Goal: Information Seeking & Learning: Learn about a topic

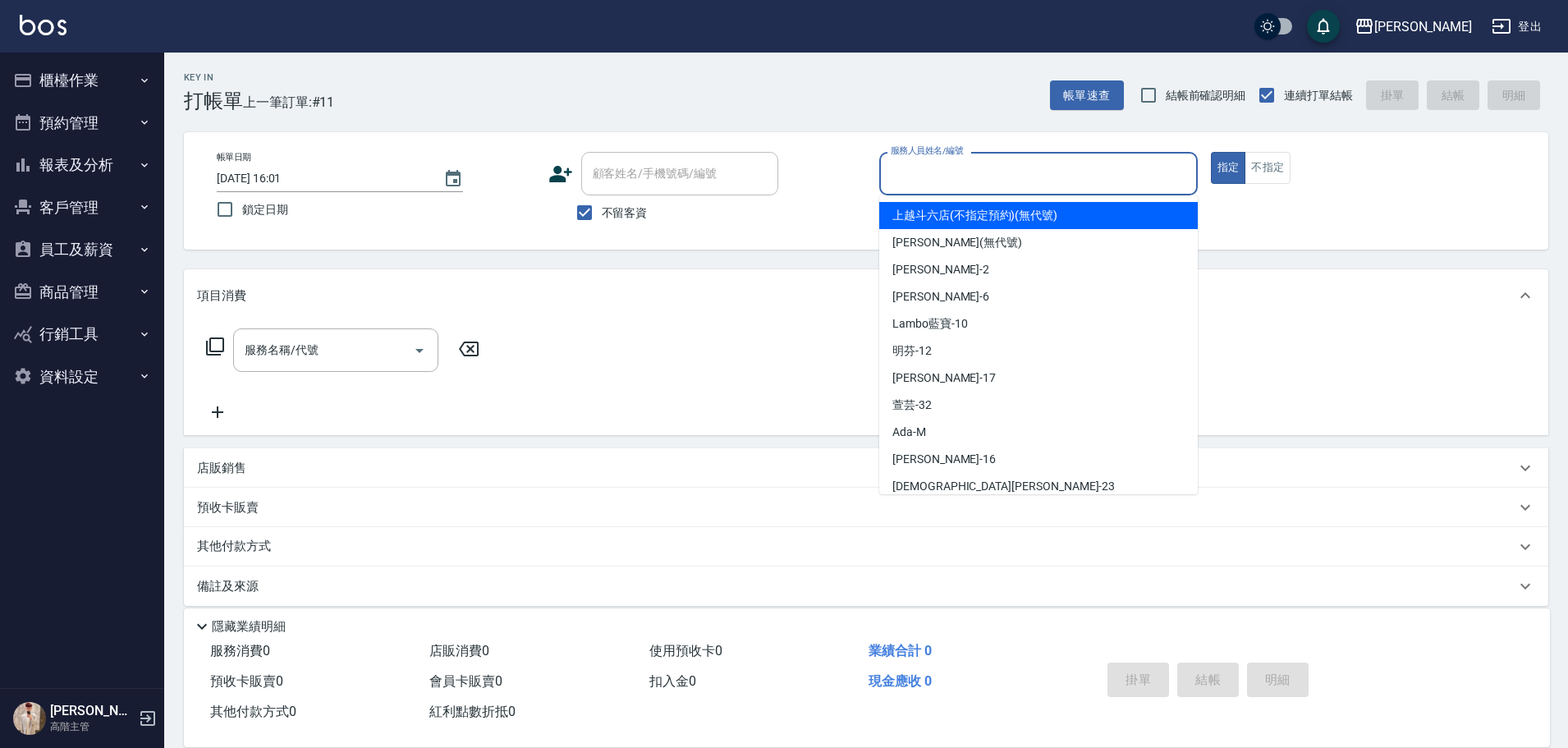
click at [945, 173] on input "服務人員姓名/編號" at bounding box center [1038, 174] width 304 height 29
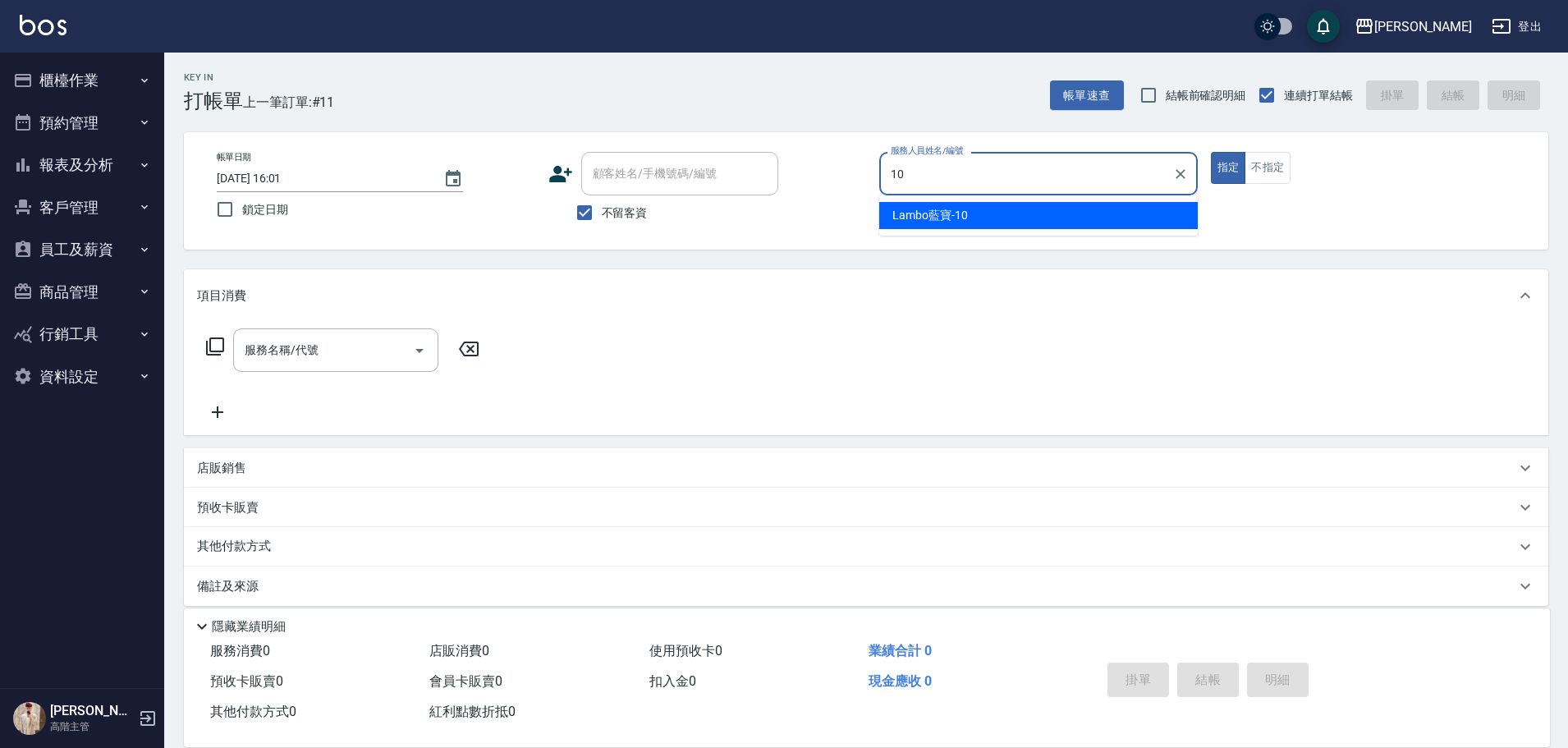
type input "Lambo藍寶-10"
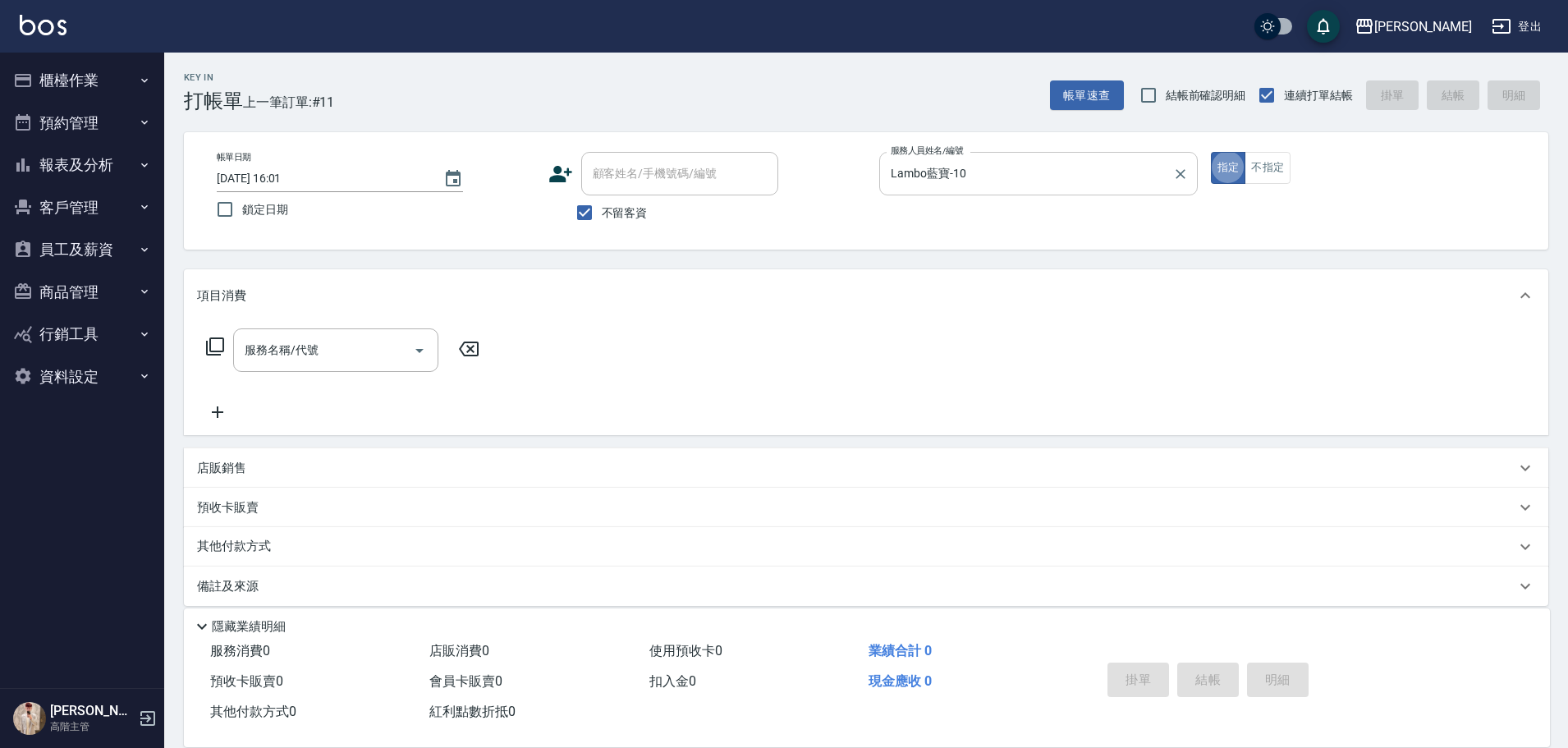
type button "true"
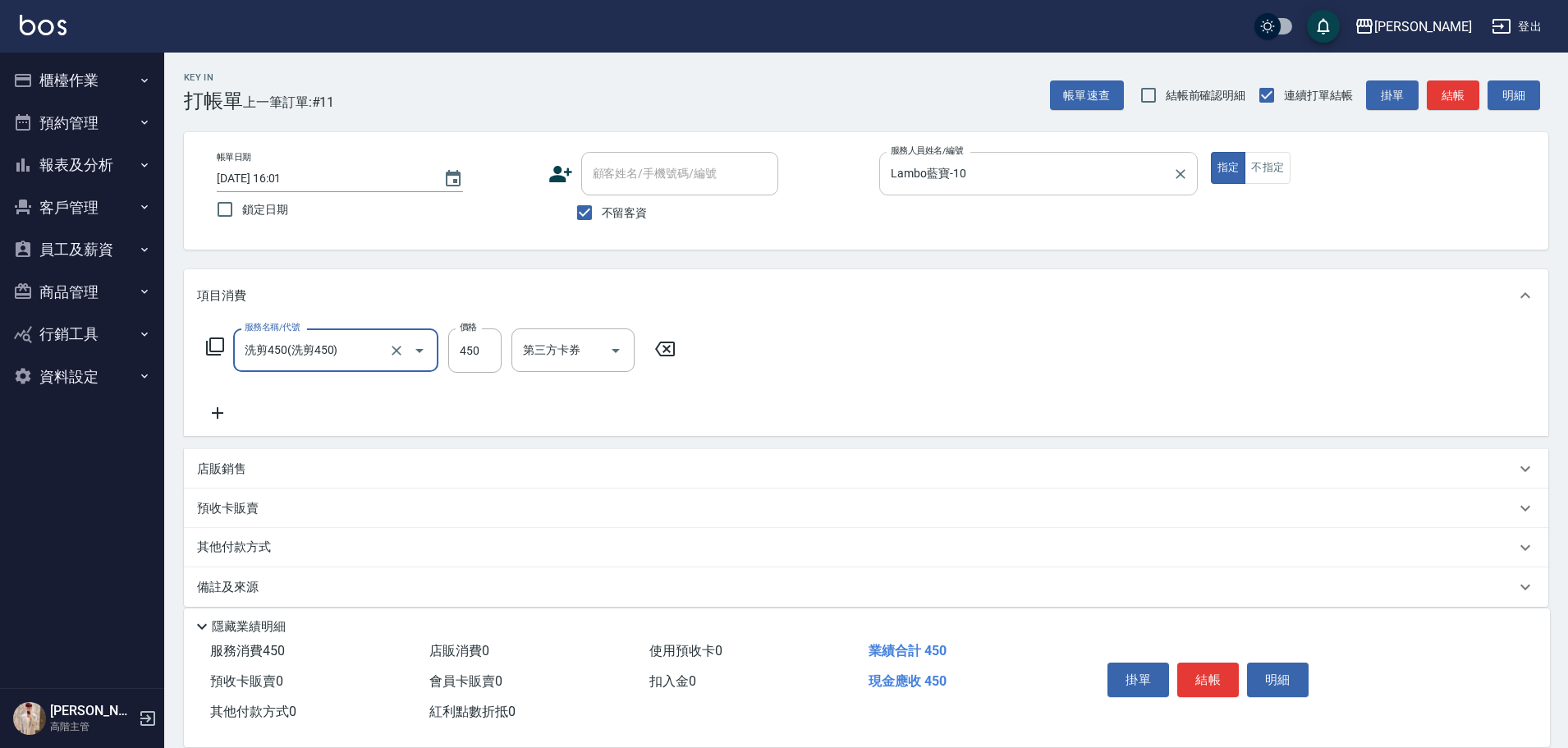
type input "洗剪450"
type input "520"
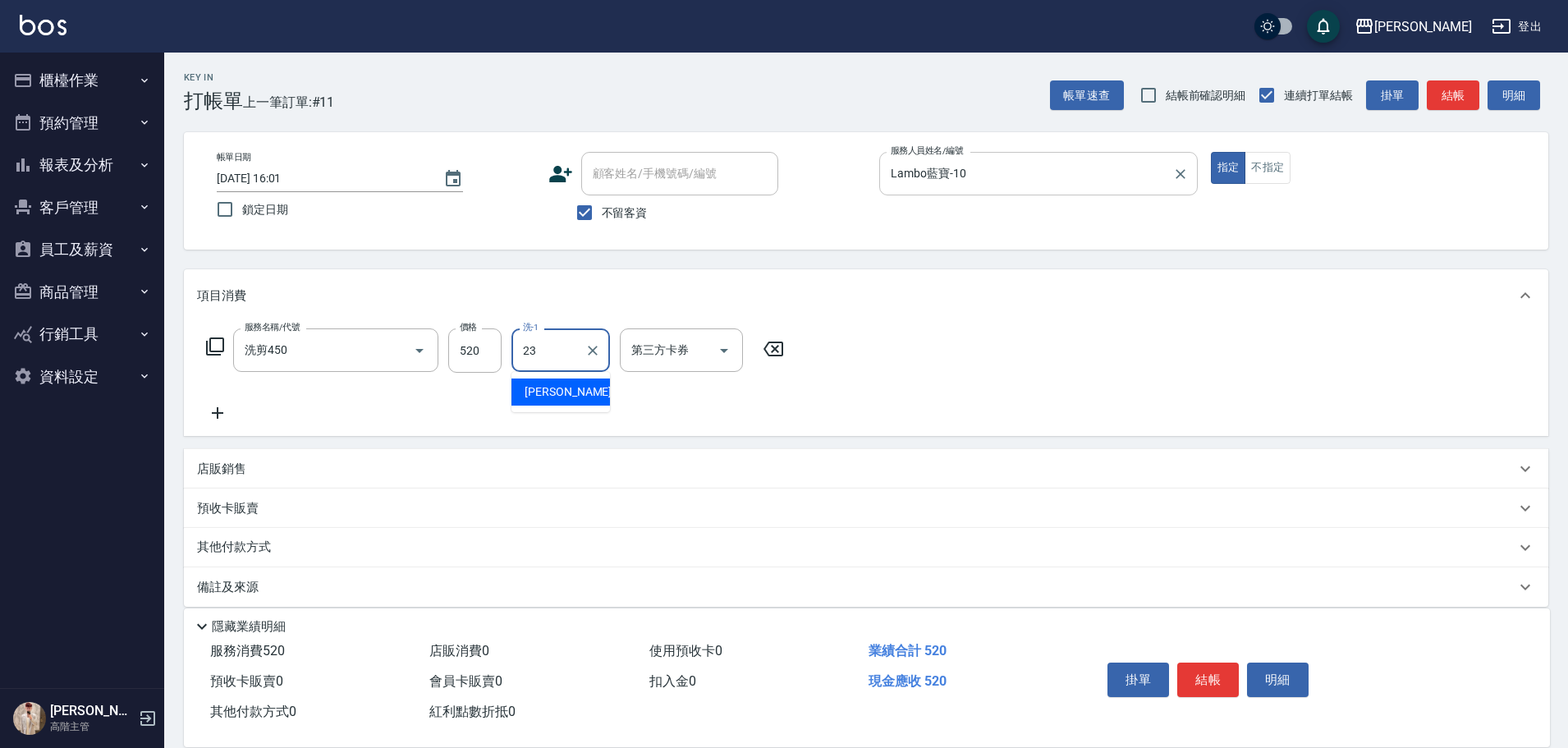
type input "[PERSON_NAME]-23"
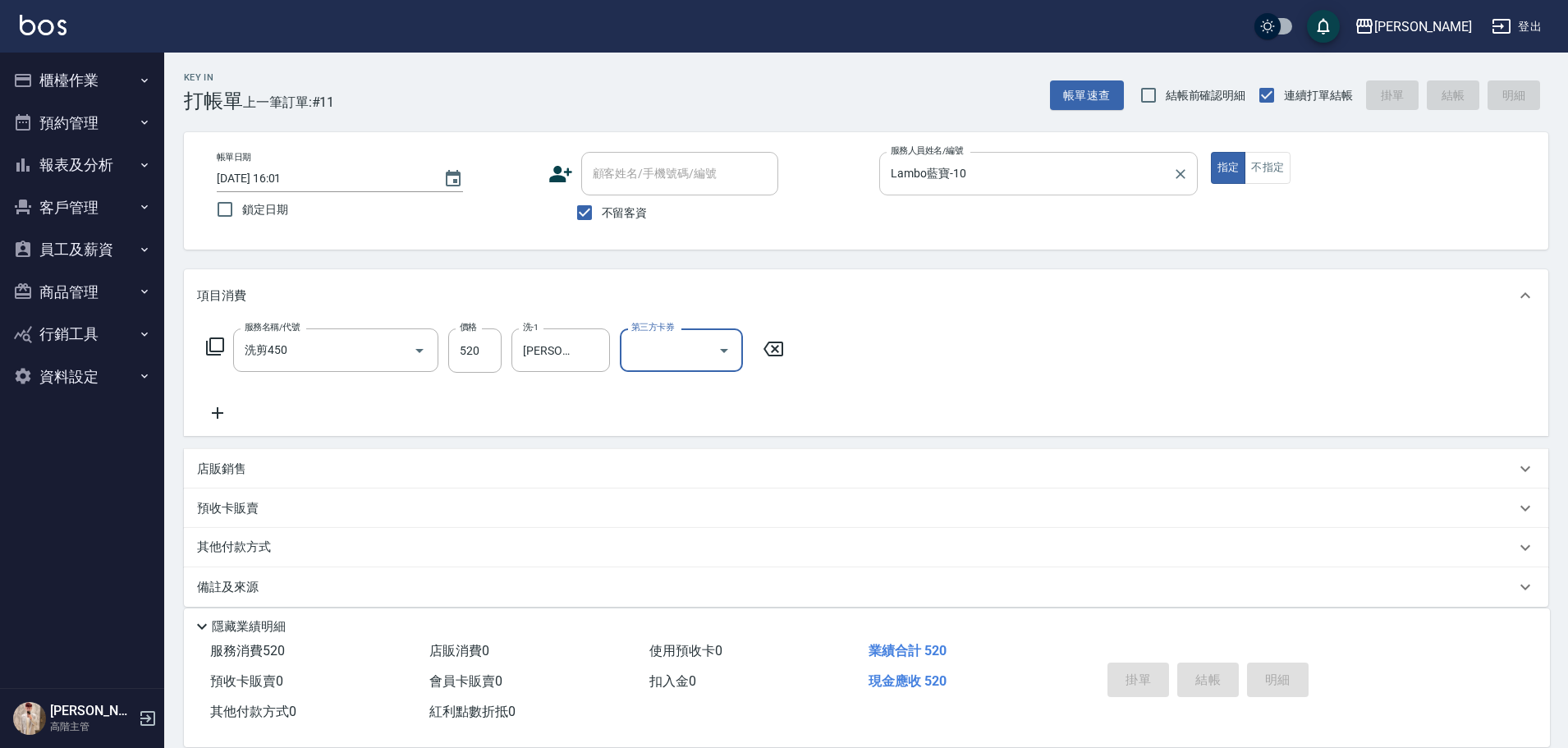
type input "[DATE] 17:46"
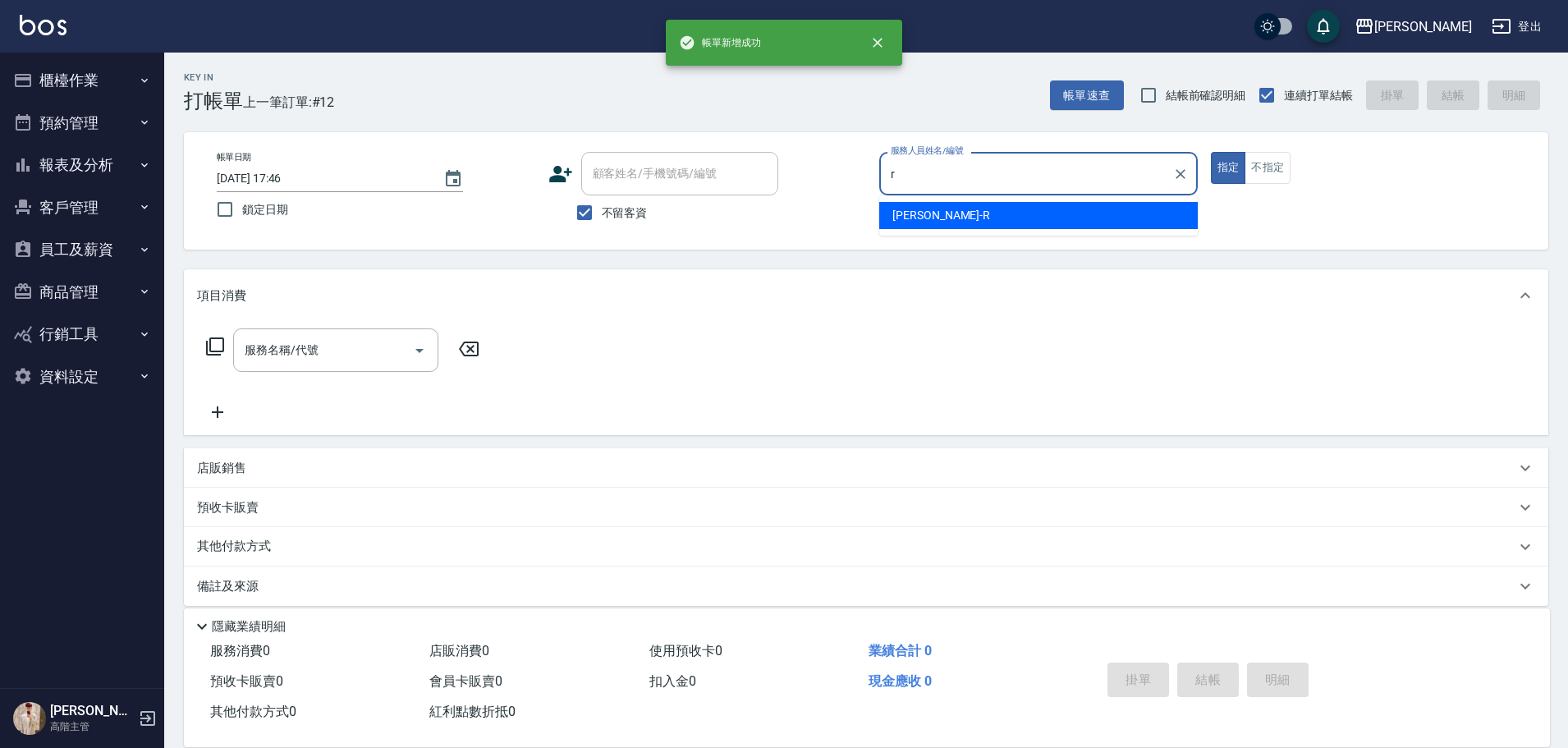
type input "[PERSON_NAME]"
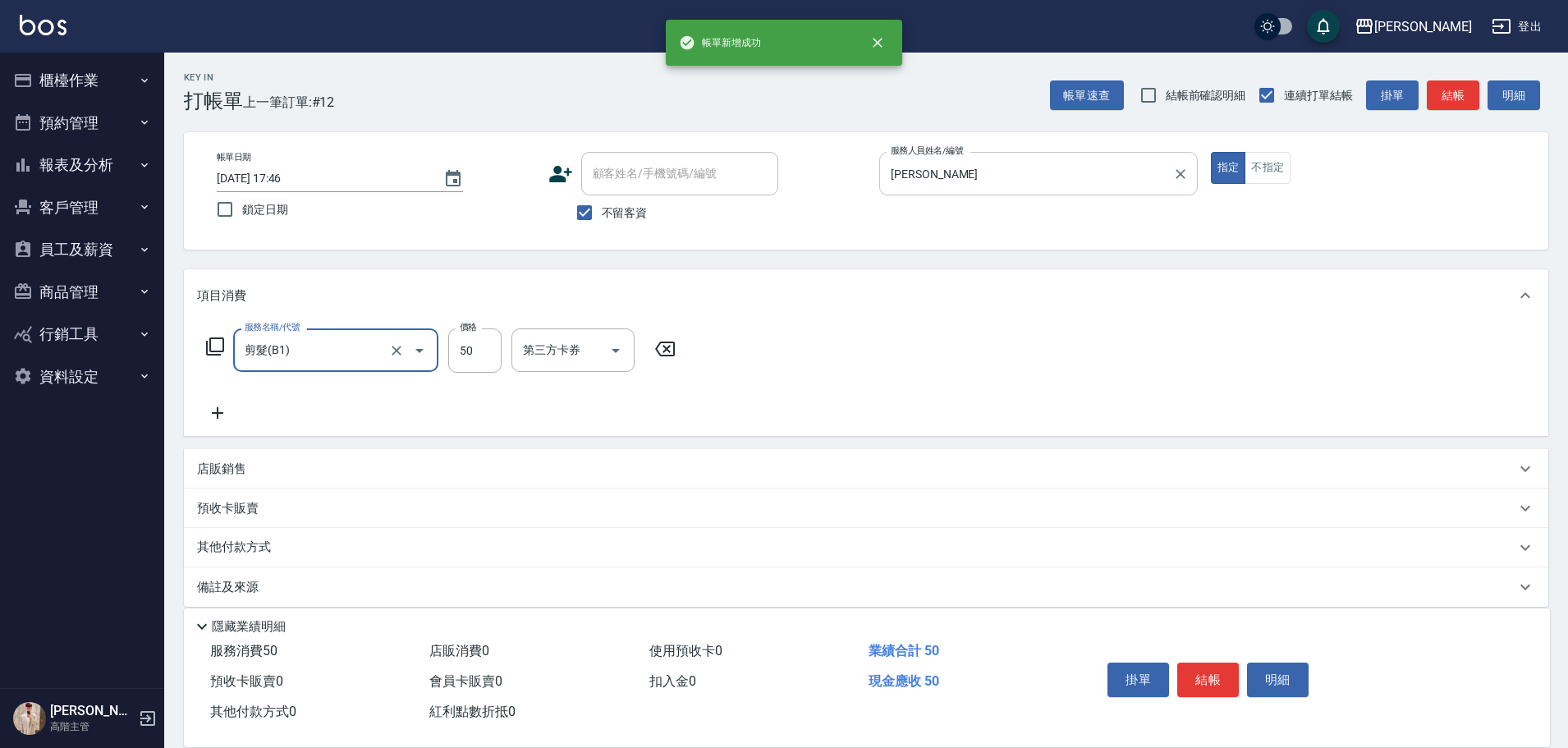
type input "剪髮(B1)"
type input "320"
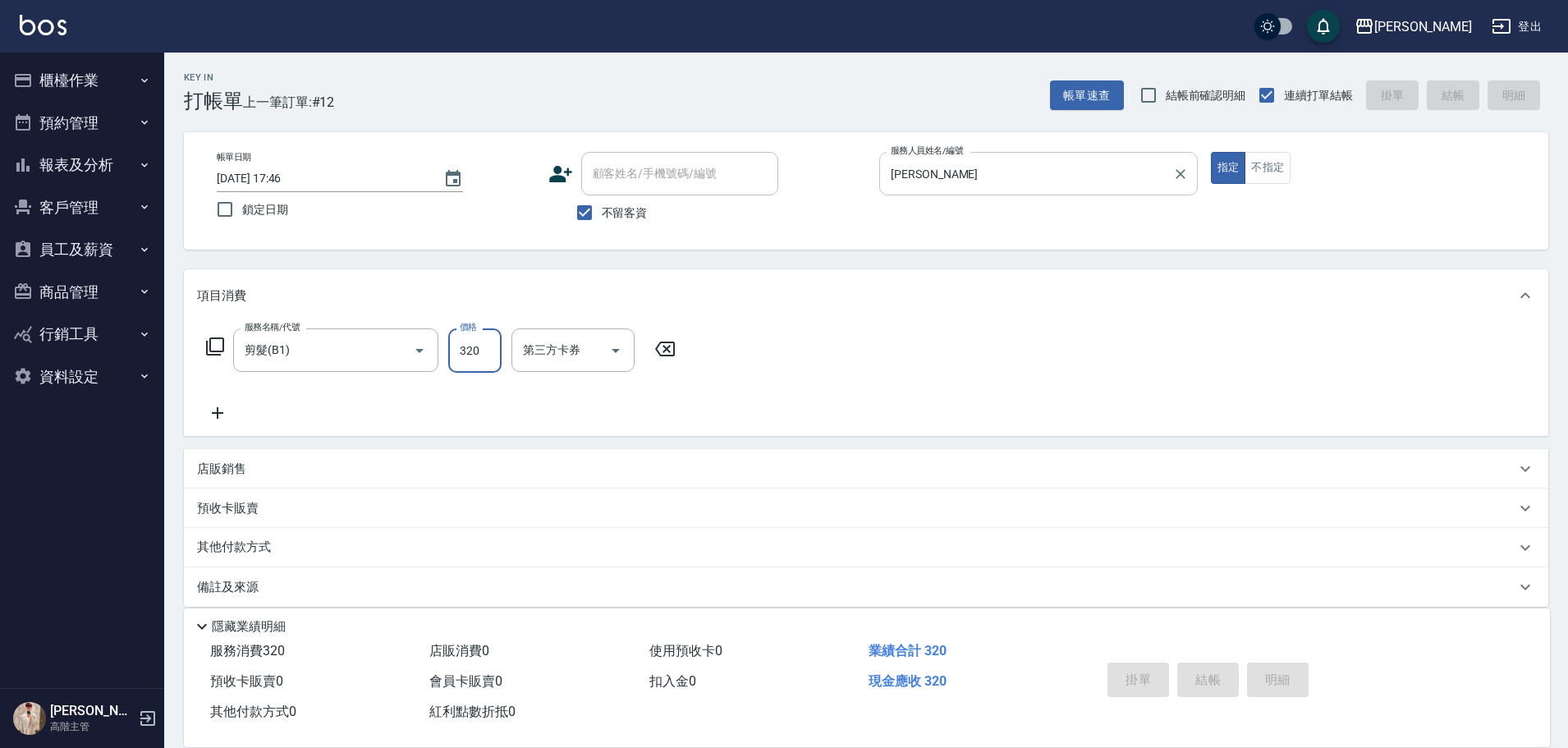
type input "[DATE] 17:47"
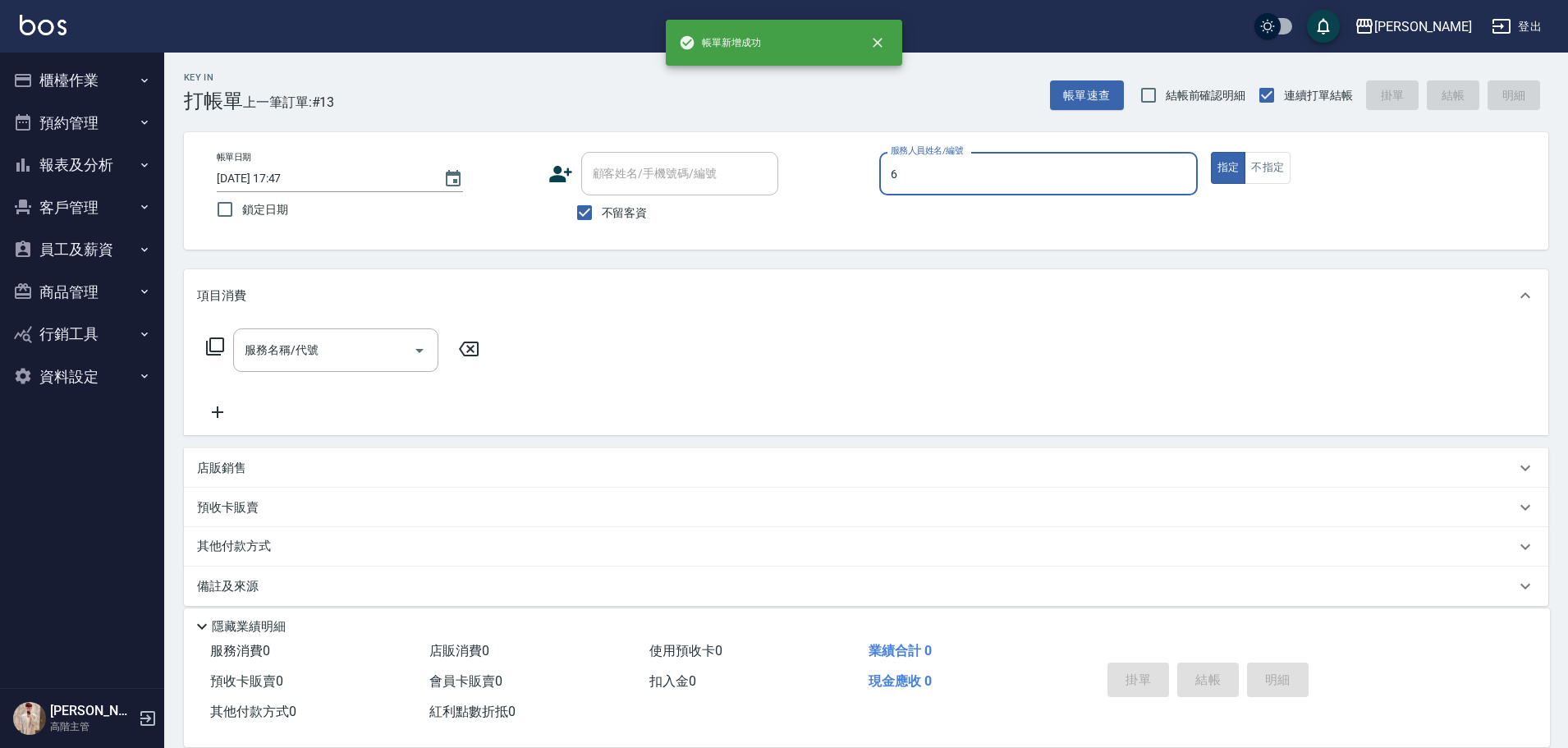
type input "[PERSON_NAME]-6"
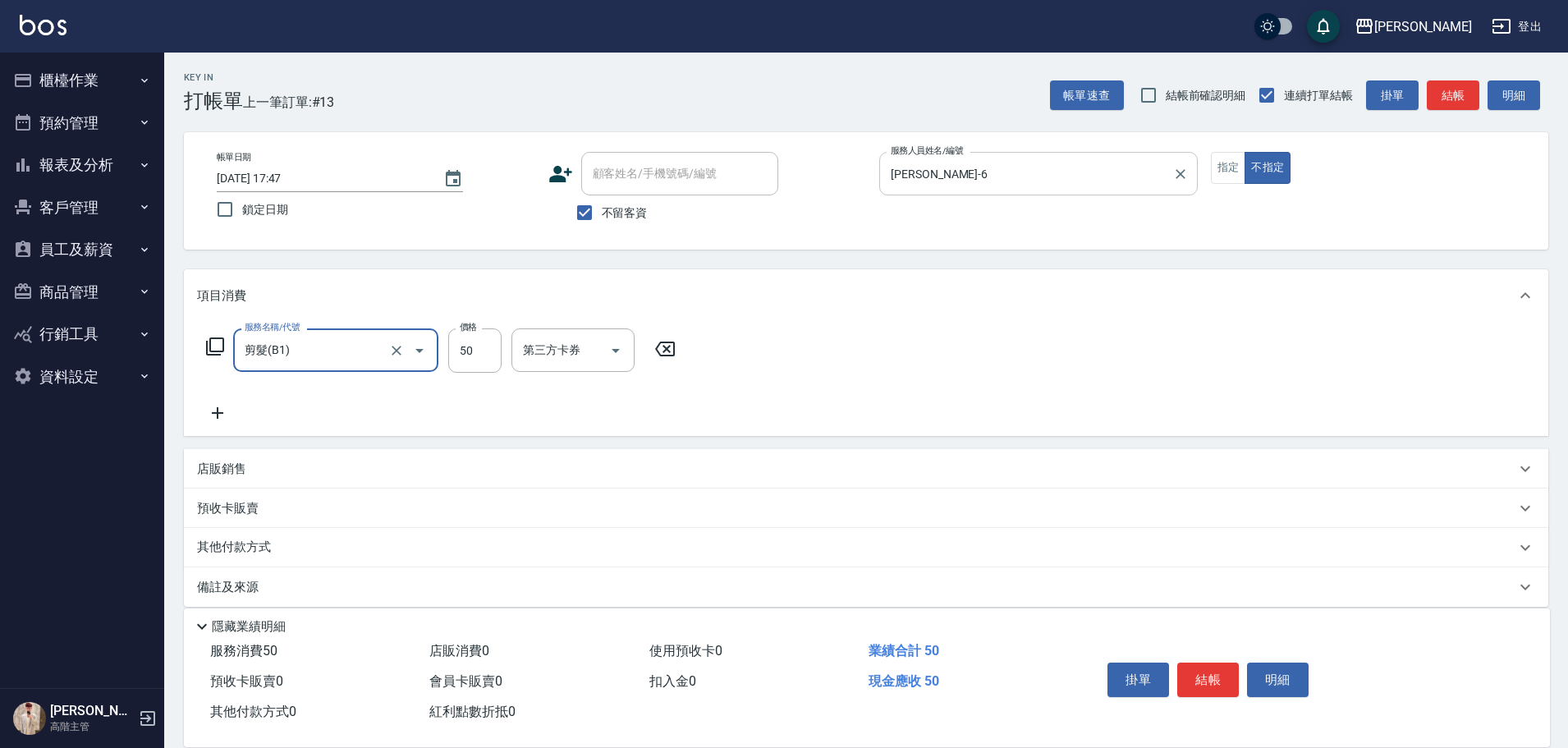
type input "剪髮(B1)"
type input "200"
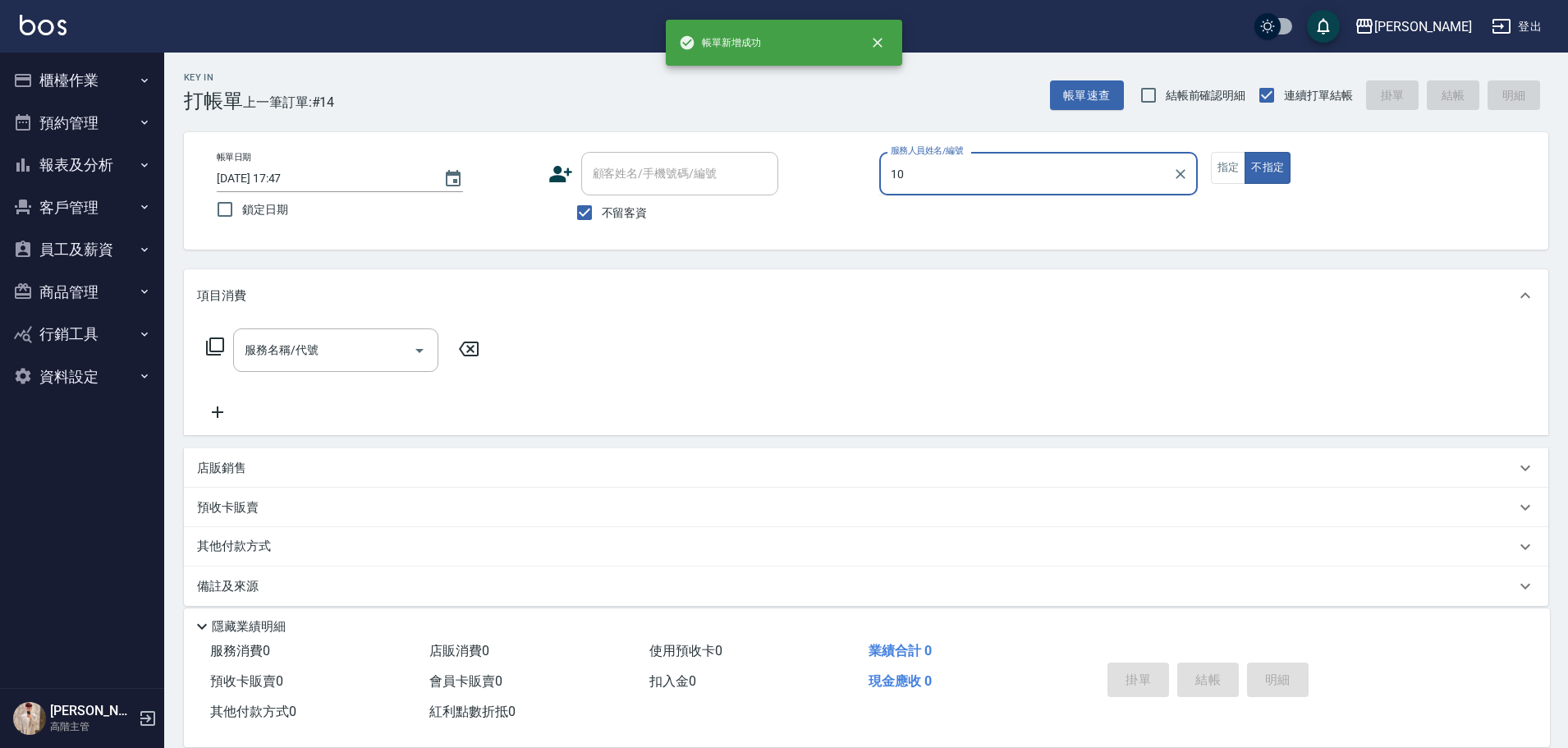
type input "Lambo藍寶-10"
type button "false"
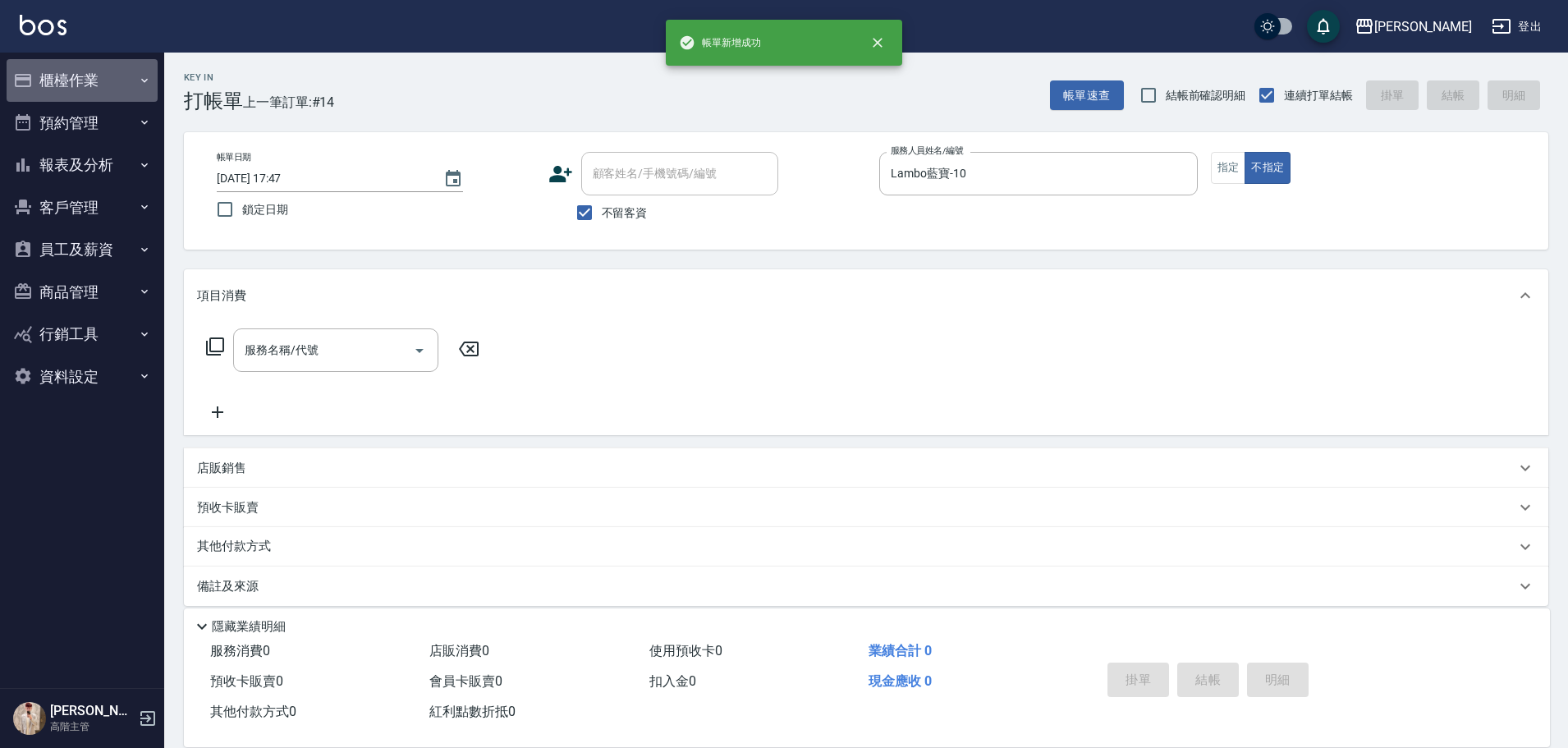
click at [70, 84] on button "櫃檯作業" at bounding box center [82, 80] width 151 height 43
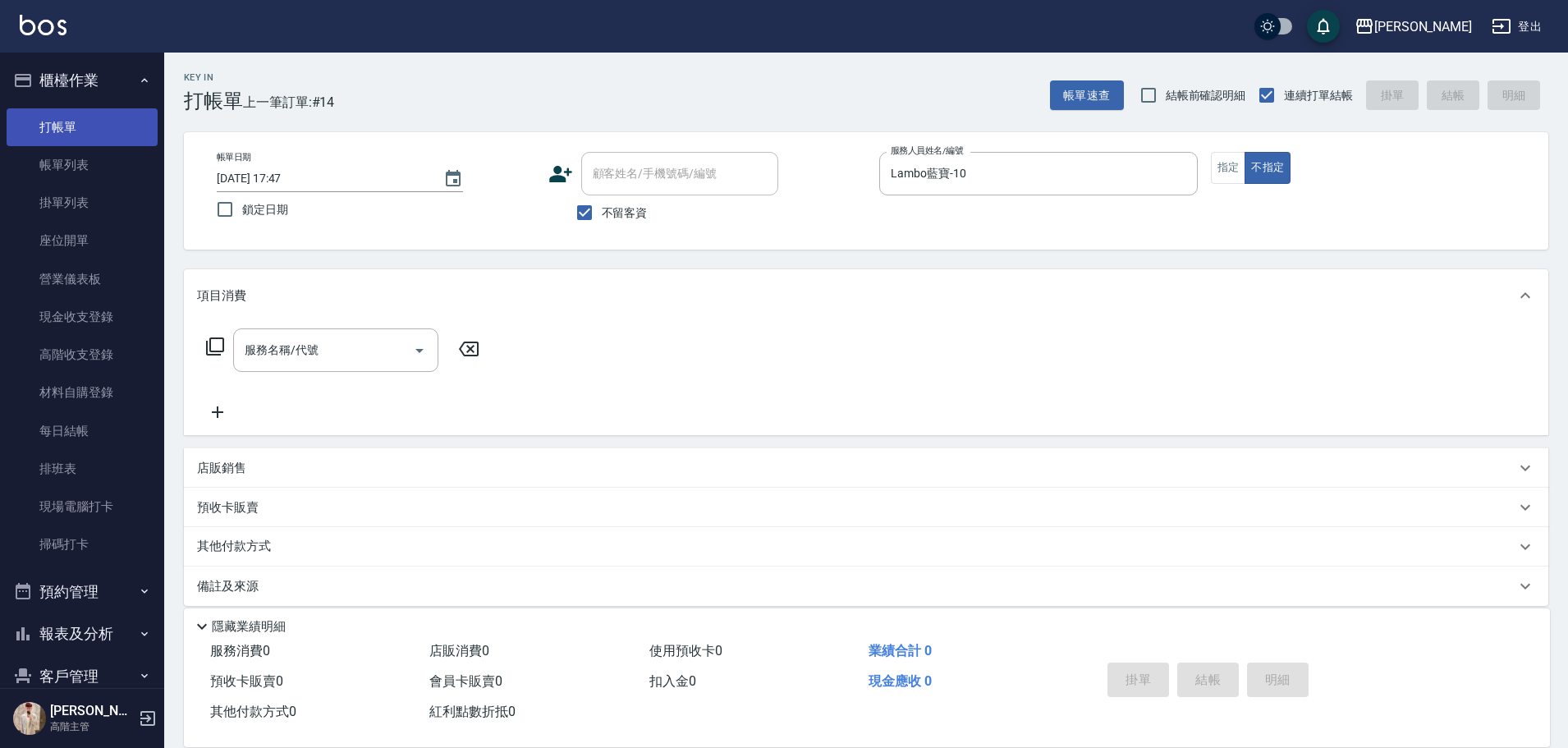
drag, startPoint x: 89, startPoint y: 131, endPoint x: 101, endPoint y: 164, distance: 35.1
click at [89, 132] on link "打帳單" at bounding box center [82, 127] width 151 height 38
click at [101, 164] on link "帳單列表" at bounding box center [82, 165] width 151 height 38
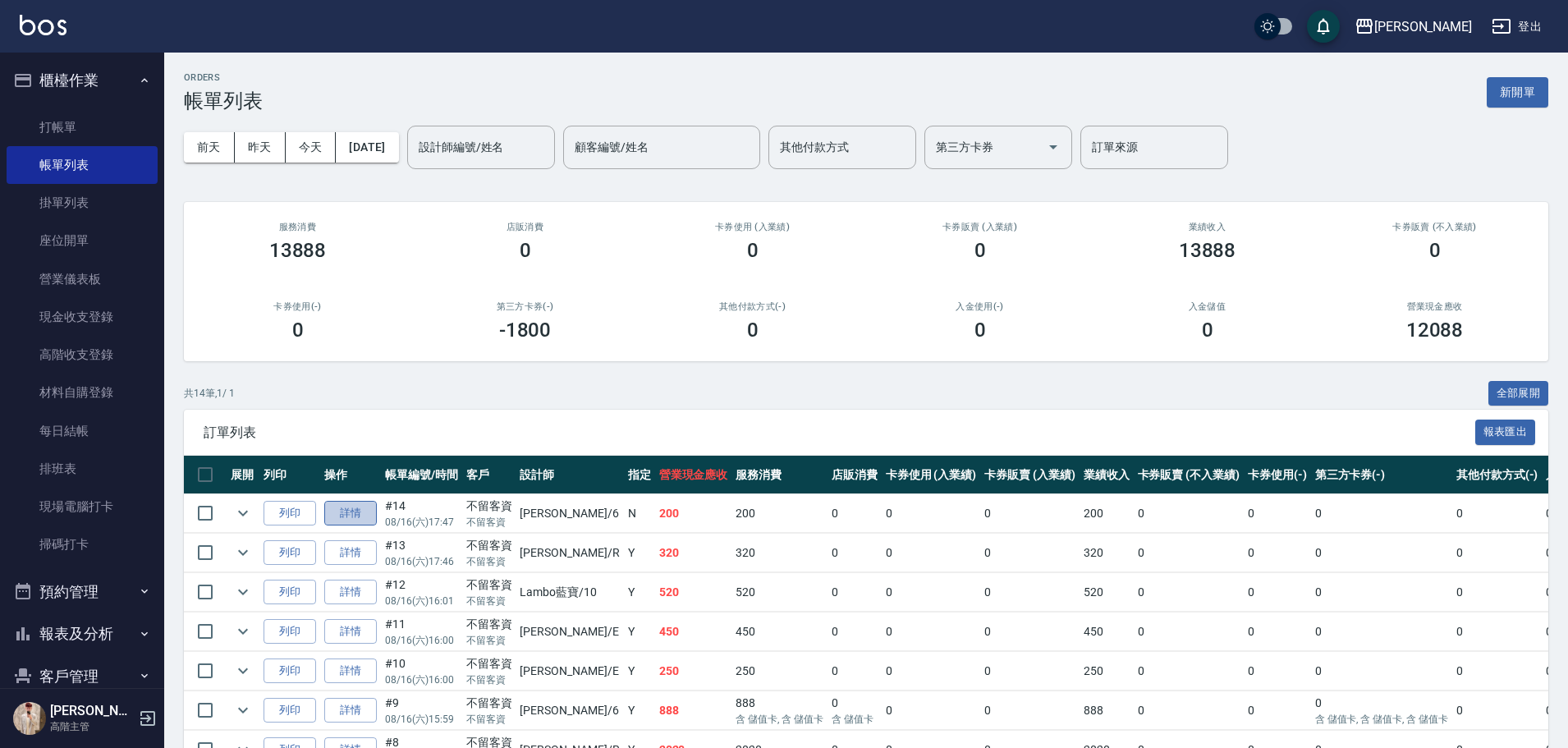
click at [353, 514] on link "詳情" at bounding box center [350, 514] width 52 height 25
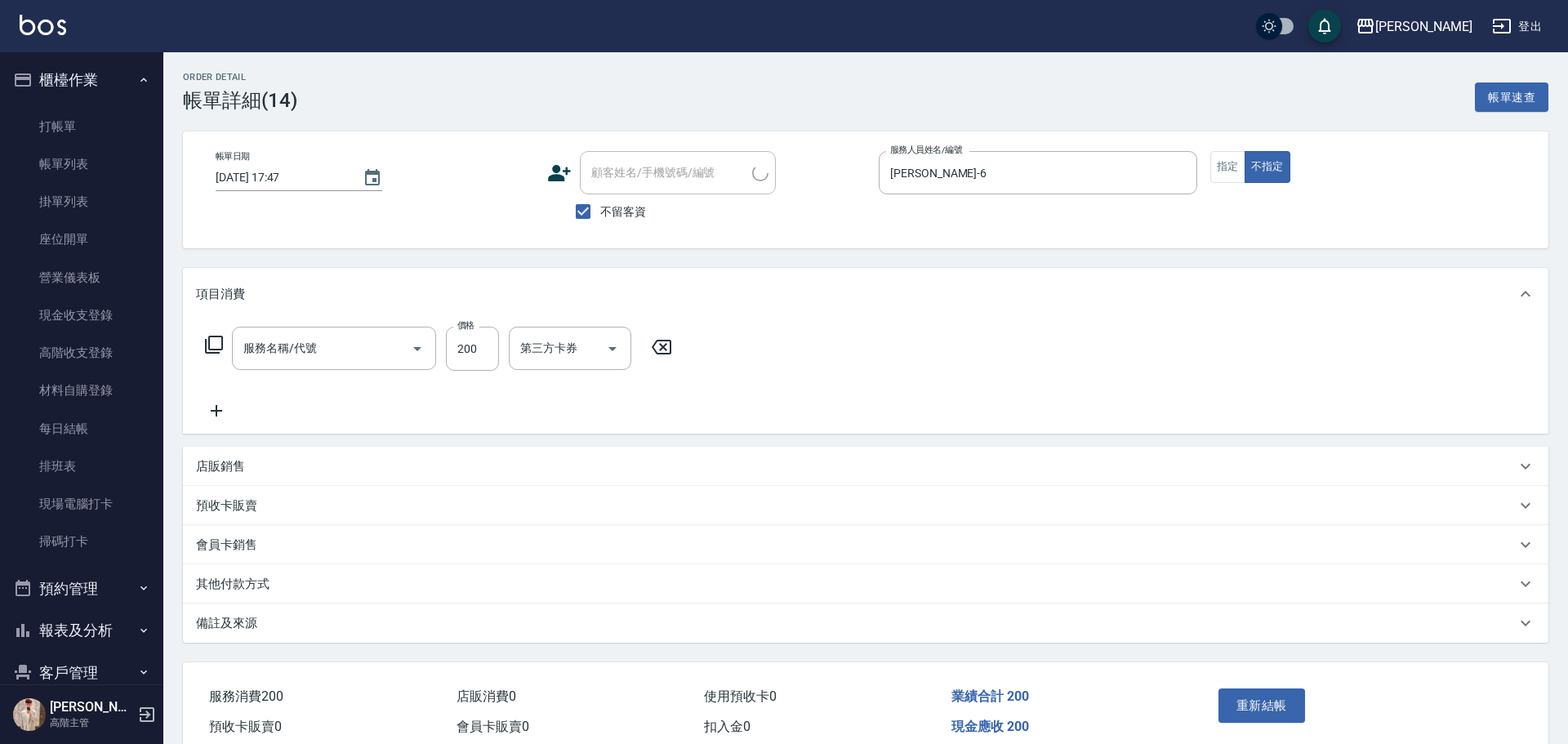
checkbox input "true"
type input "[PERSON_NAME]-6"
type input "剪髮(B1)"
click at [613, 353] on icon "Open" at bounding box center [612, 348] width 19 height 19
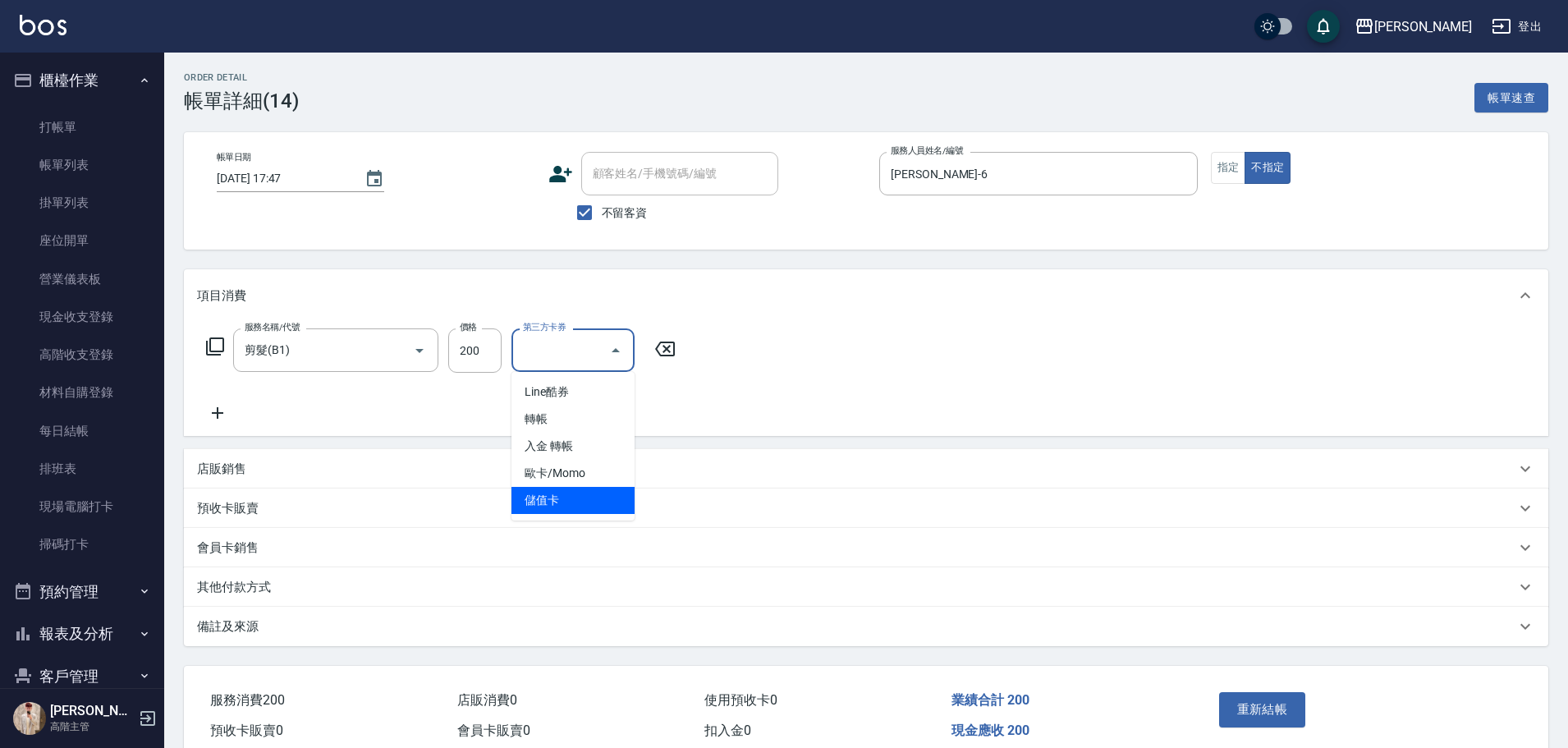
click at [608, 507] on span "儲值卡" at bounding box center [573, 500] width 123 height 27
type input "儲值卡"
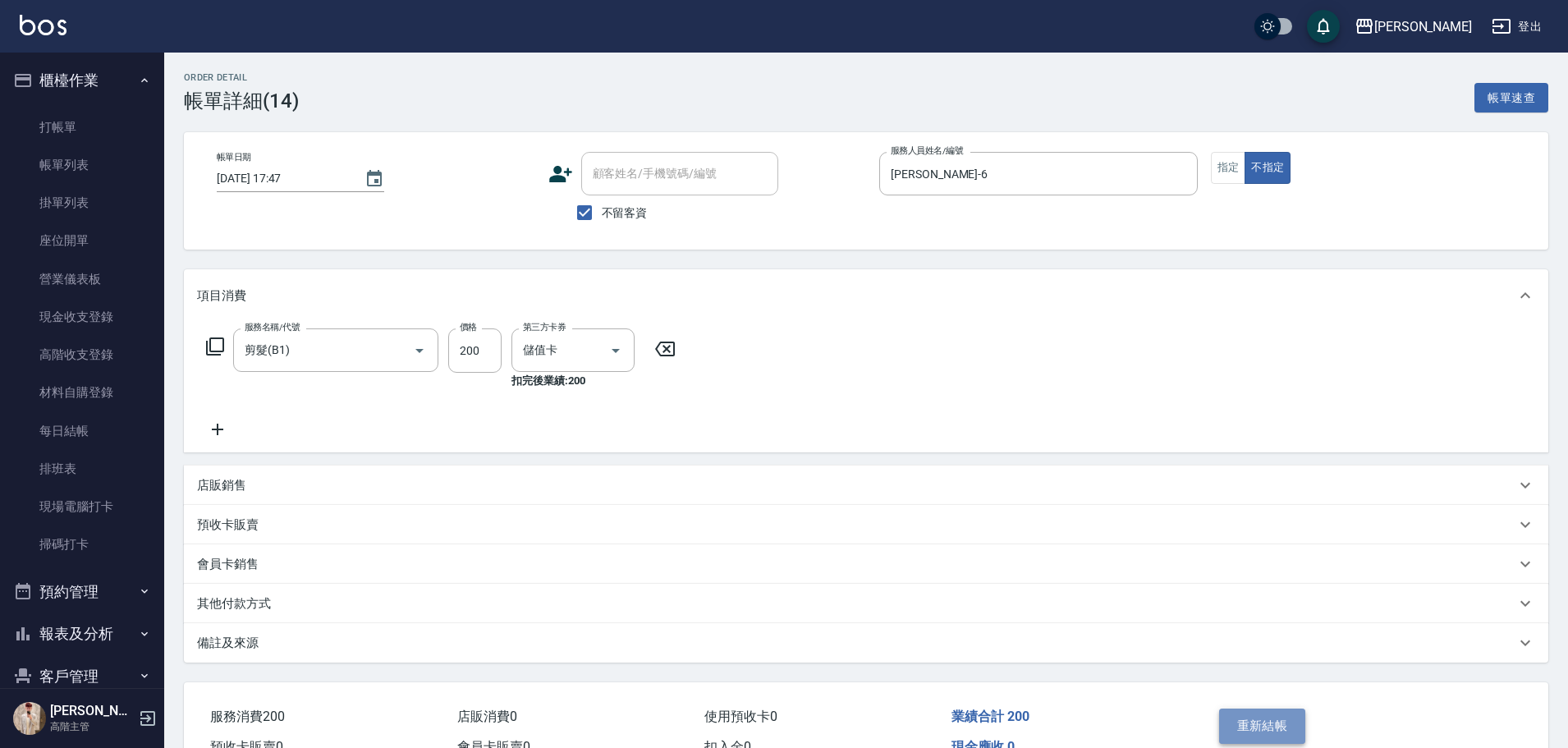
click at [1277, 724] on button "重新結帳" at bounding box center [1262, 726] width 87 height 35
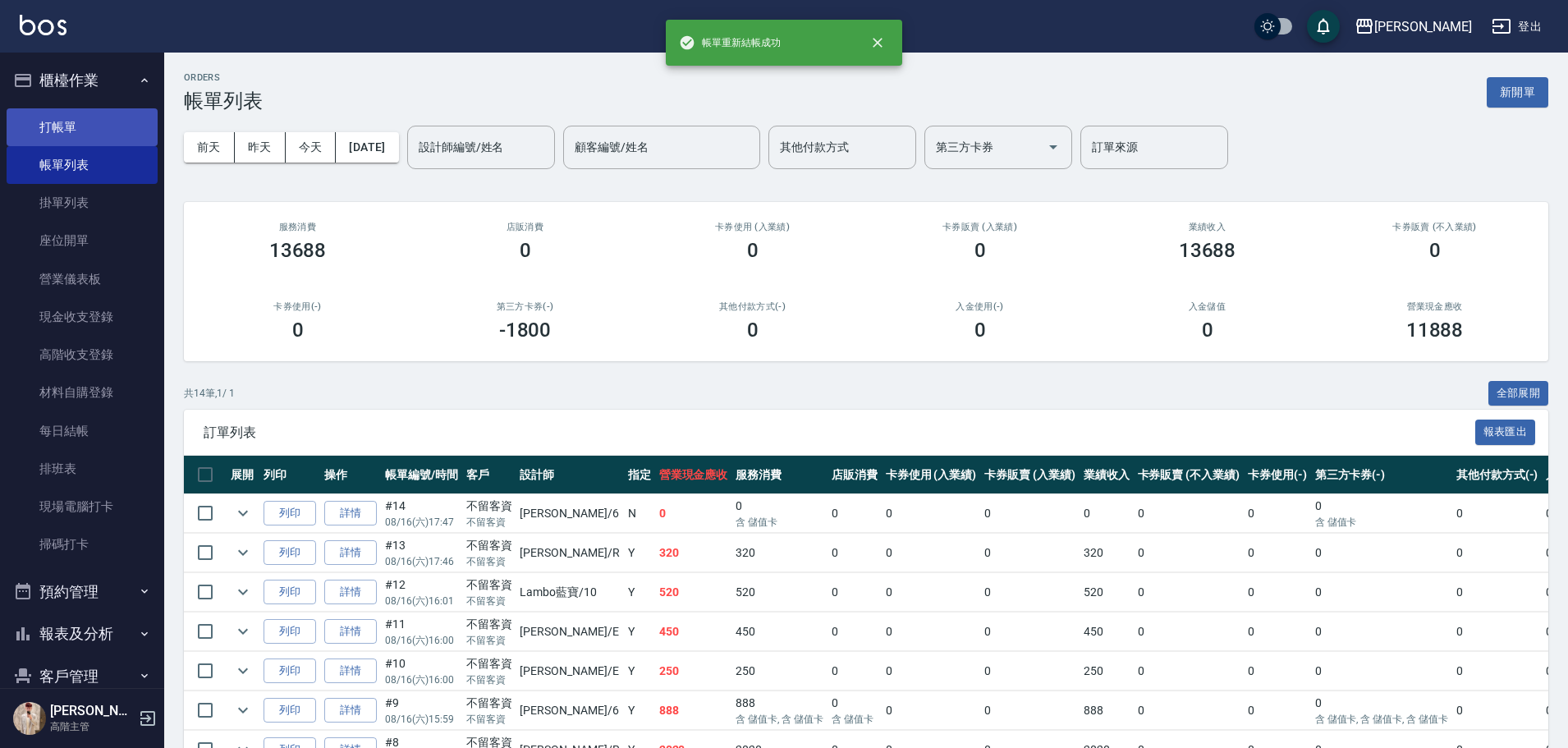
click at [66, 113] on link "打帳單" at bounding box center [82, 127] width 151 height 38
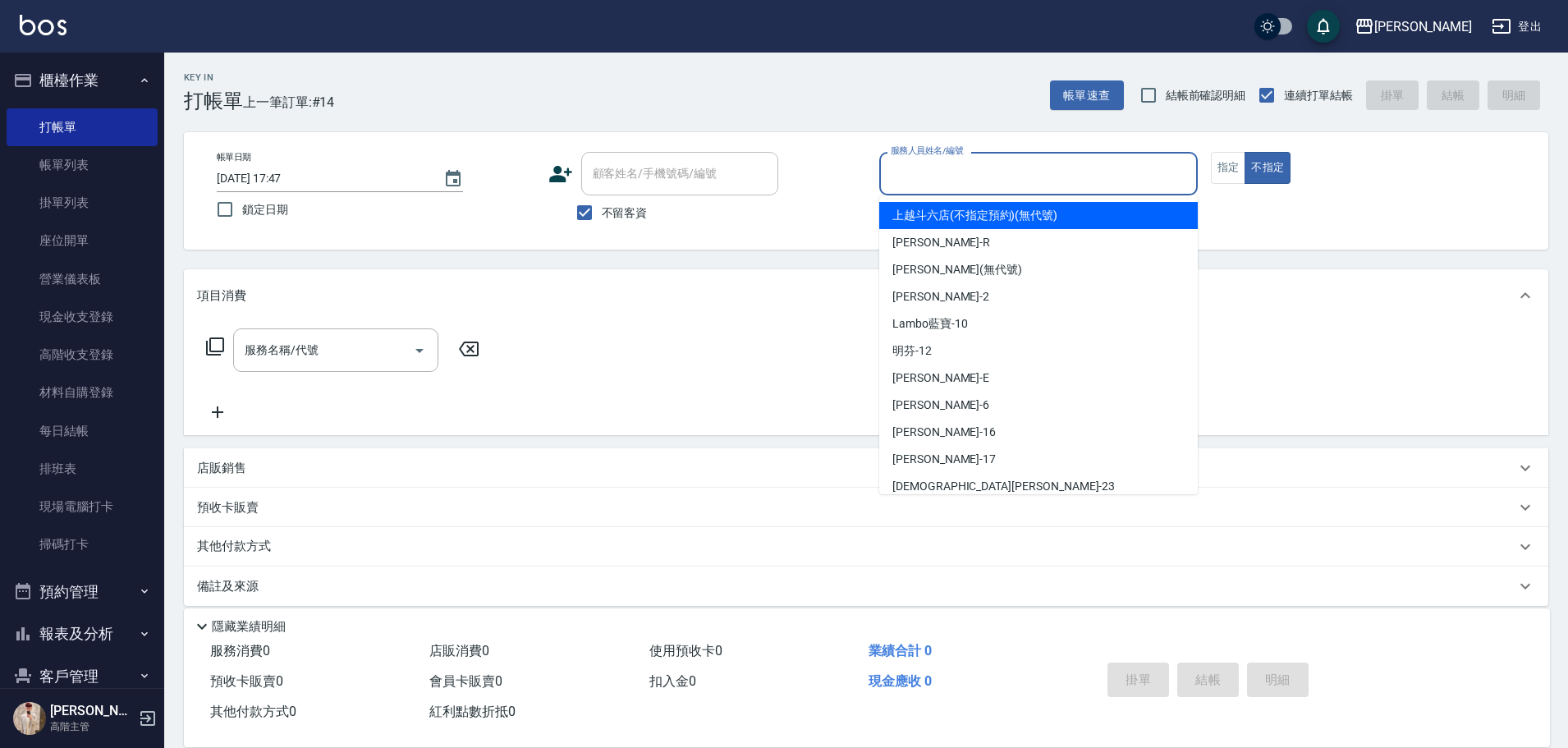
click at [1008, 181] on input "服務人員姓名/編號" at bounding box center [1038, 174] width 304 height 29
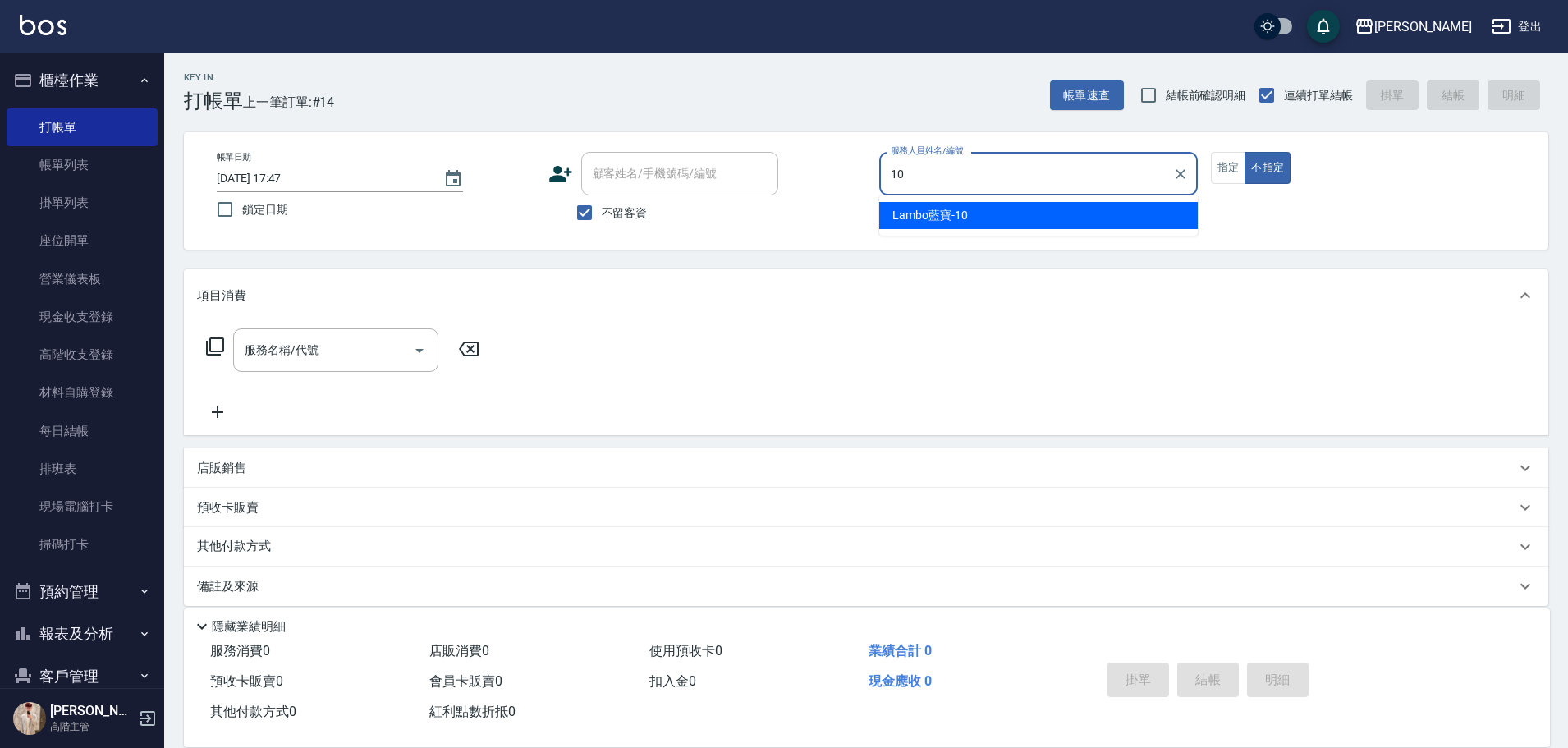
type input "Lambo藍寶-10"
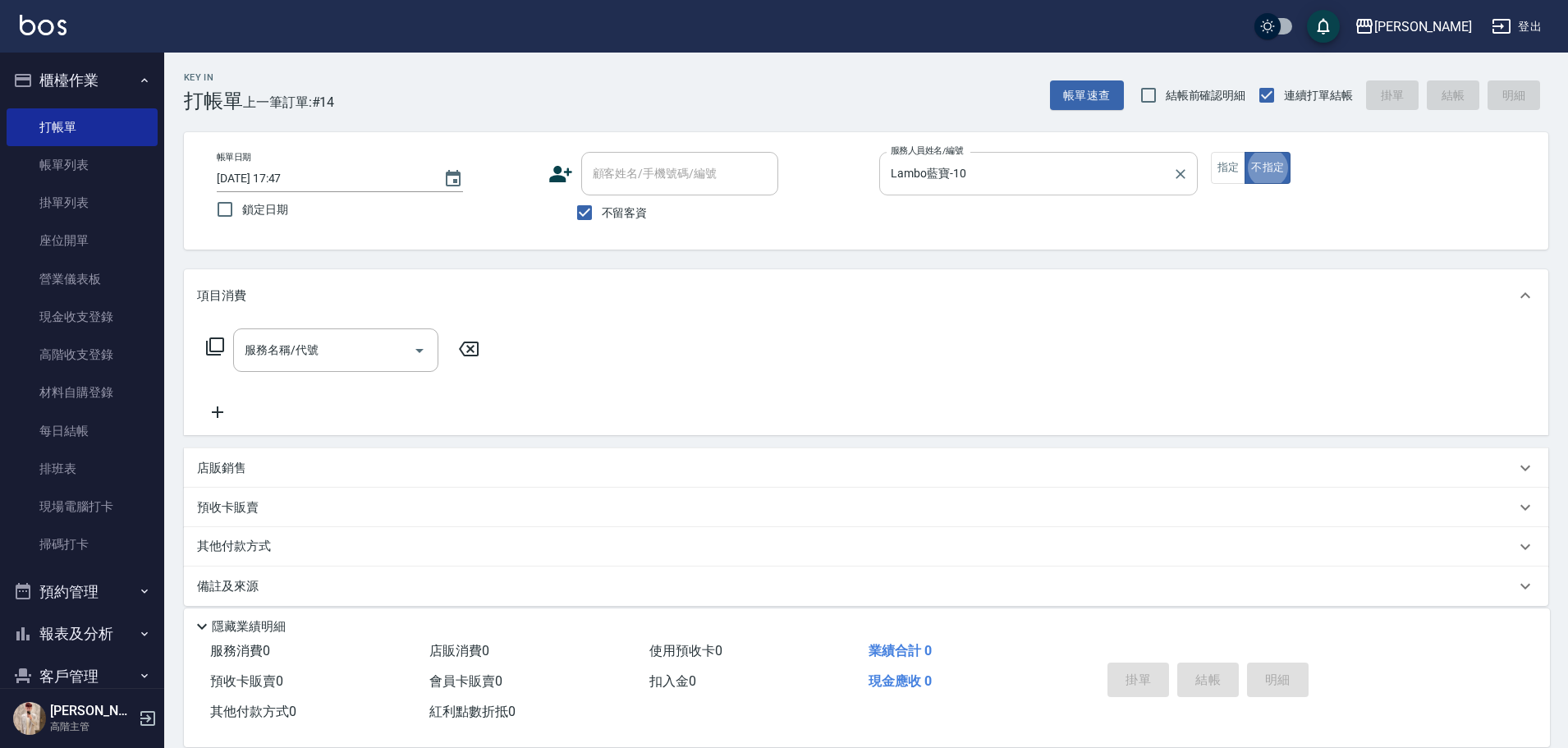
type button "false"
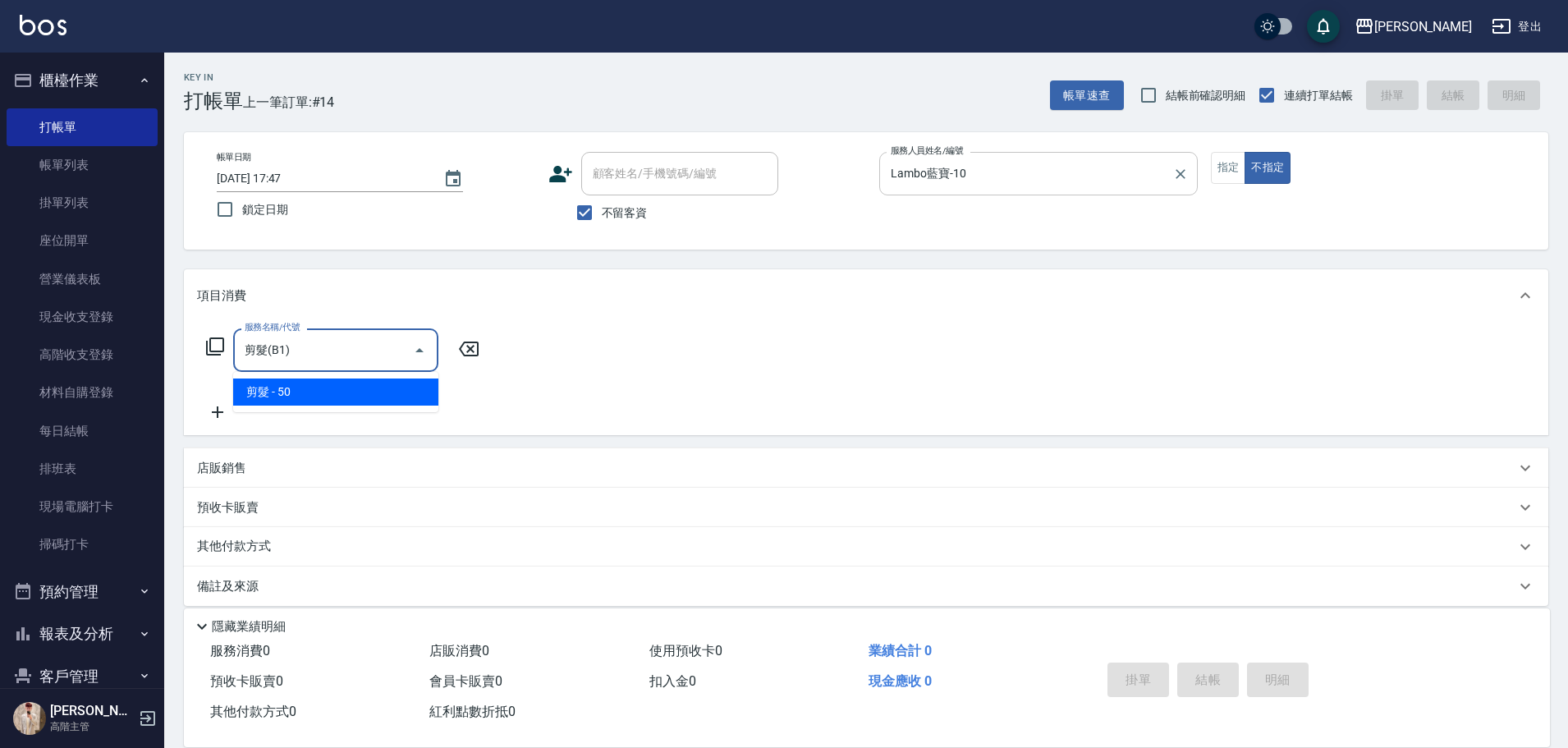
type input "剪髮(B1)"
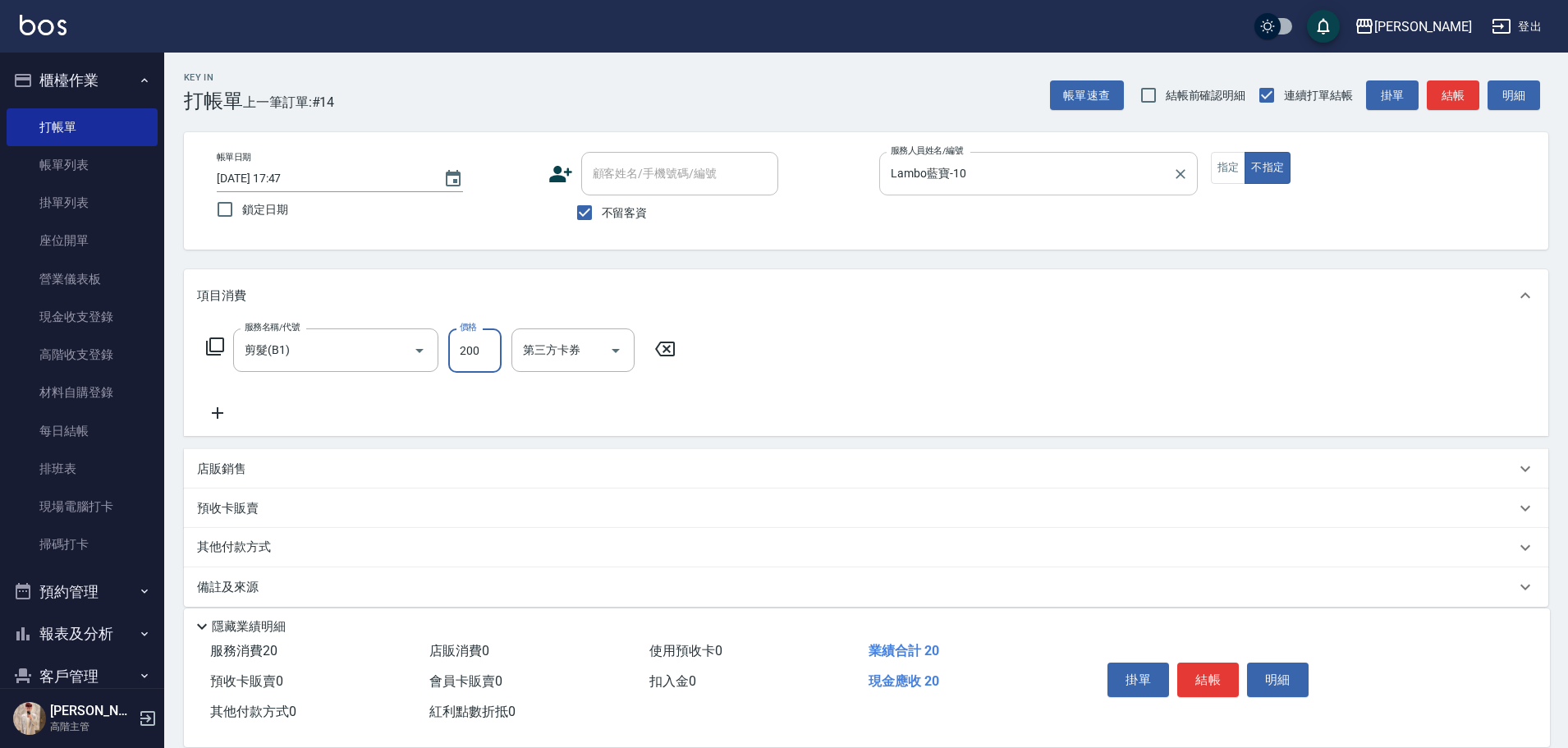
type input "200"
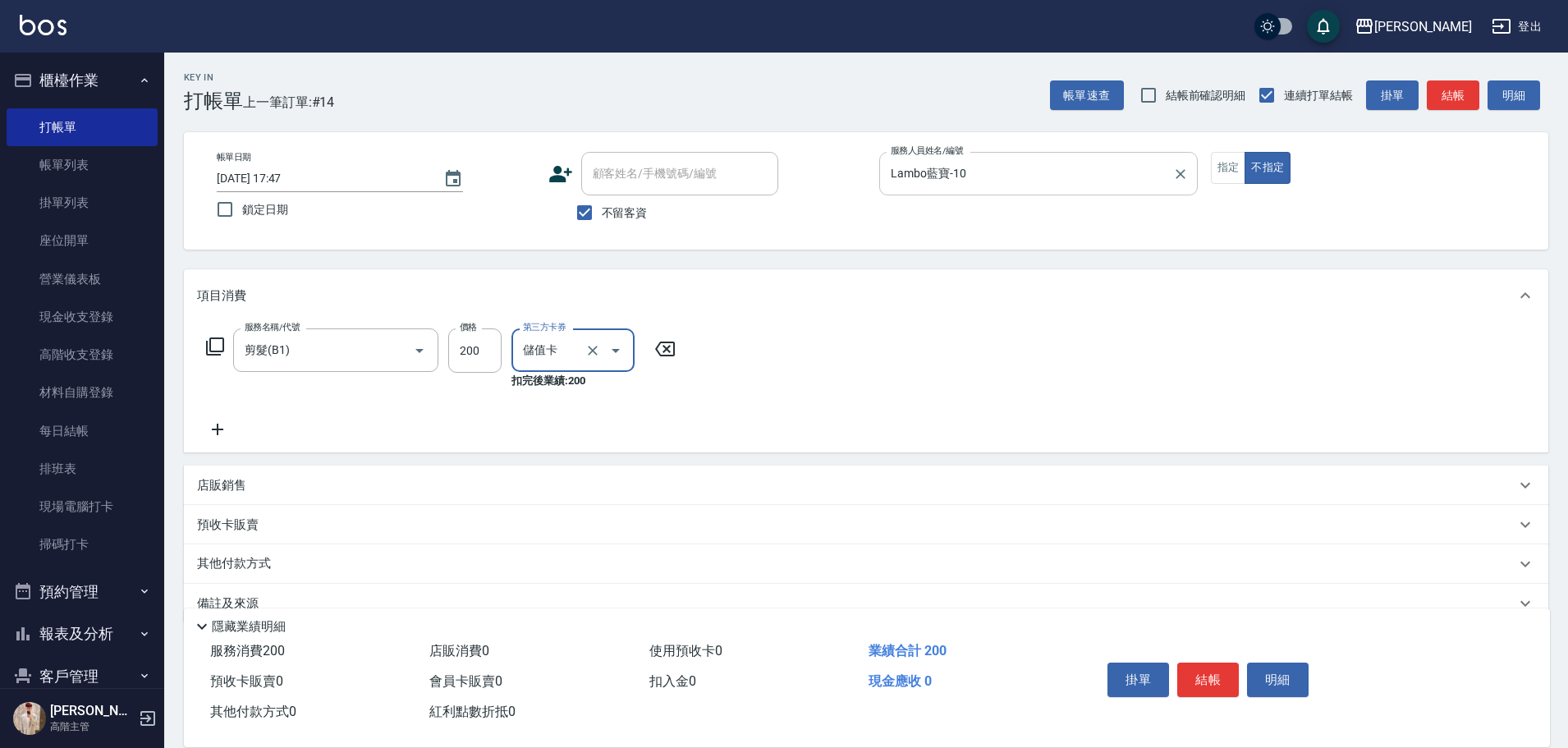
type input "儲值卡"
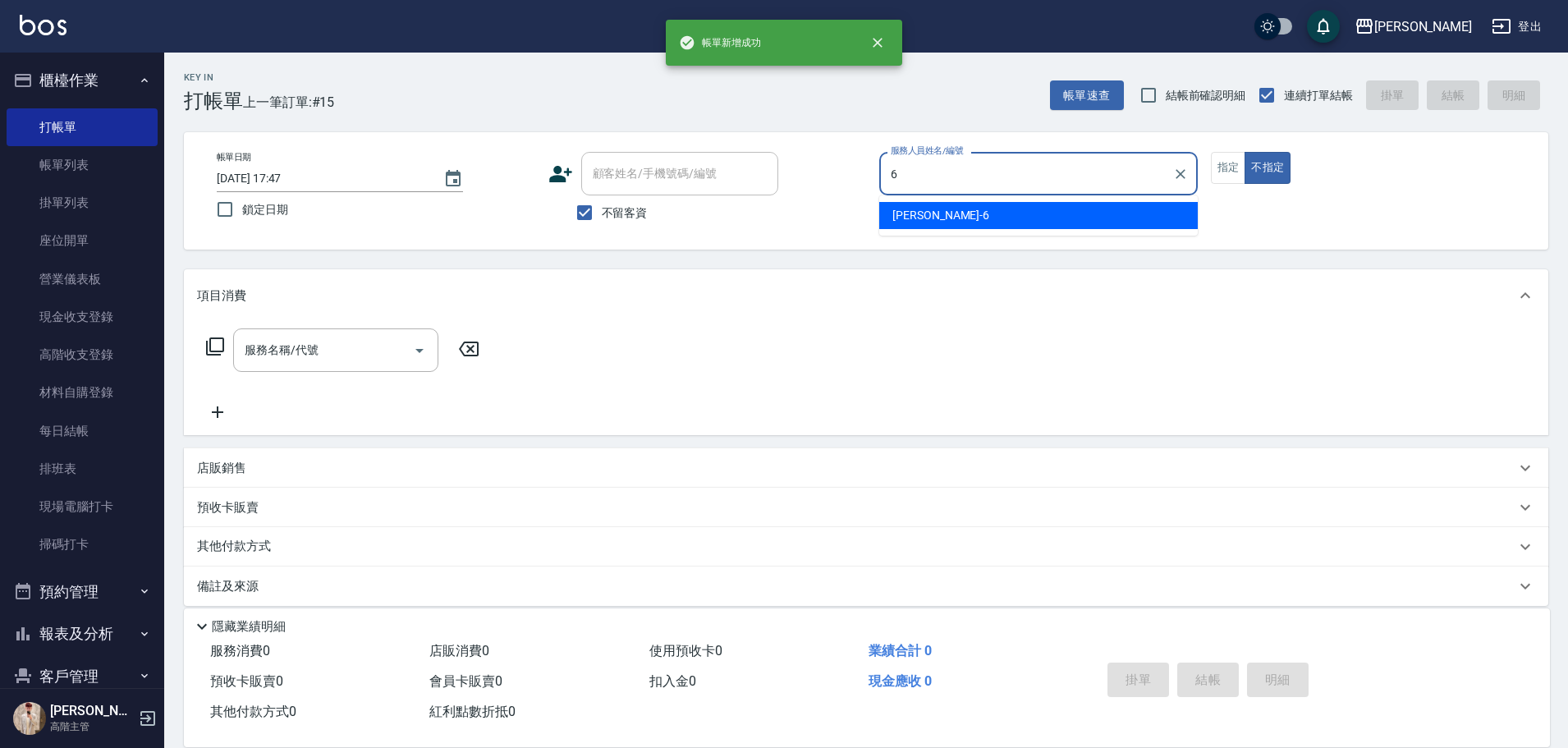
type input "[PERSON_NAME]-6"
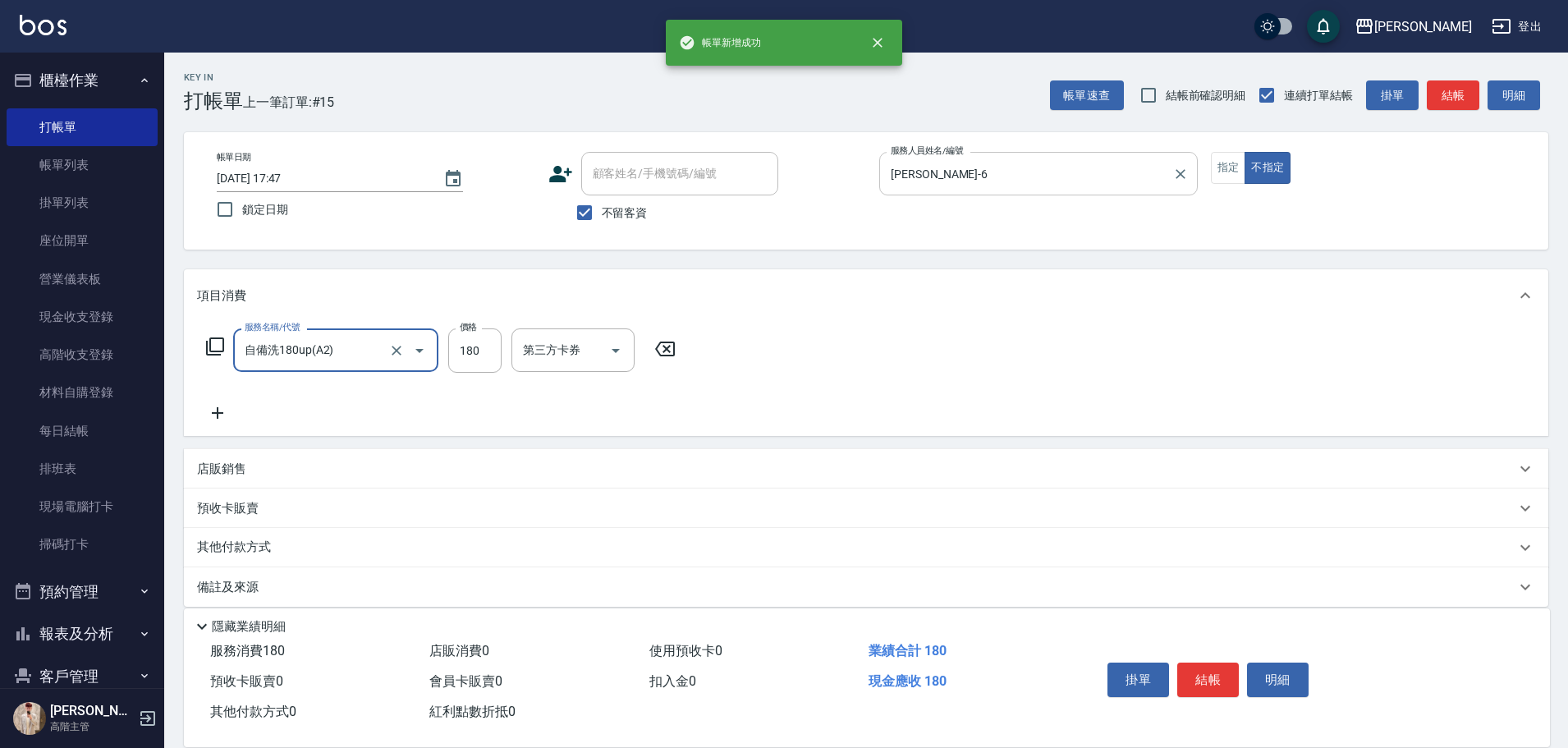
type input "自備洗180up(A2)"
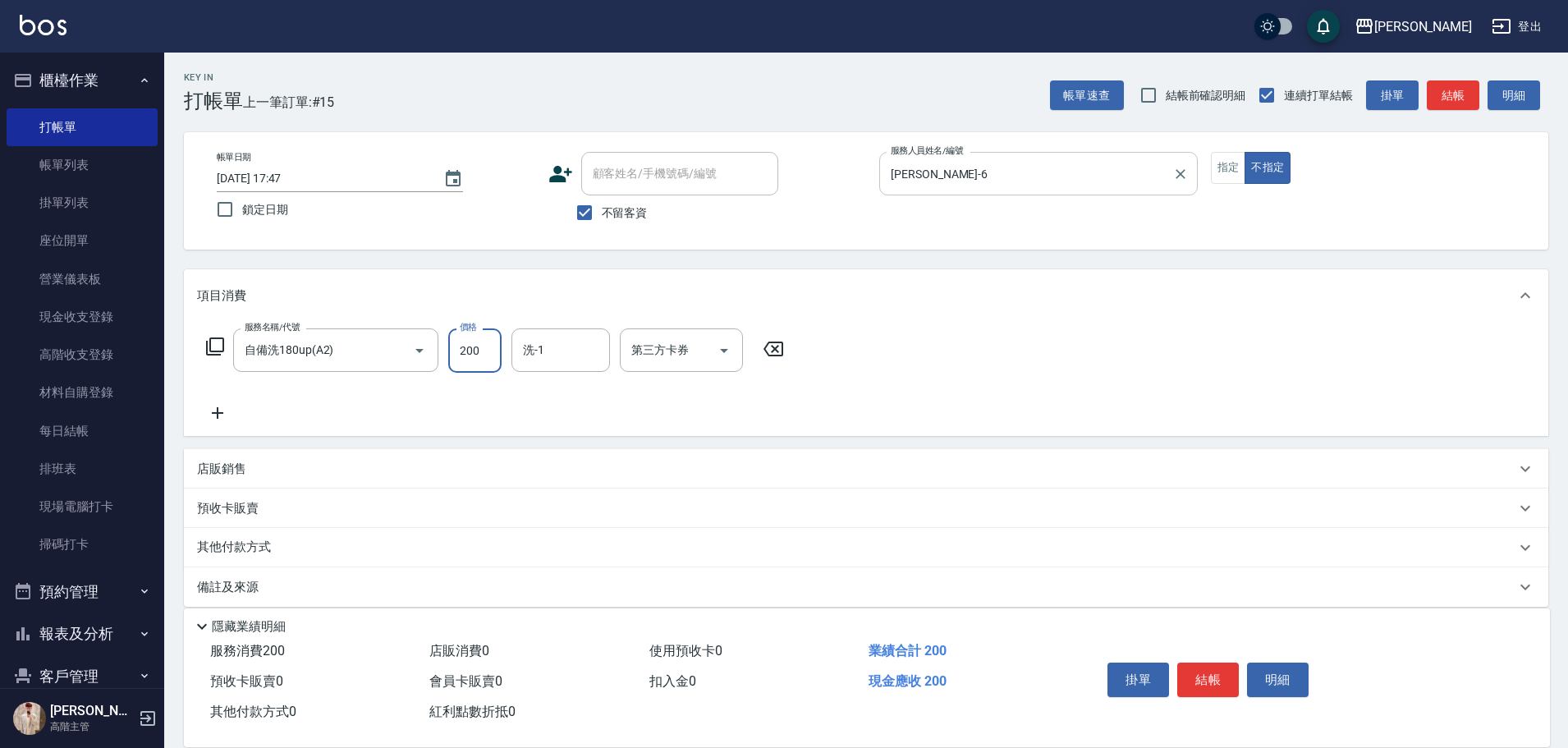
type input "200"
type input "萱芸-32"
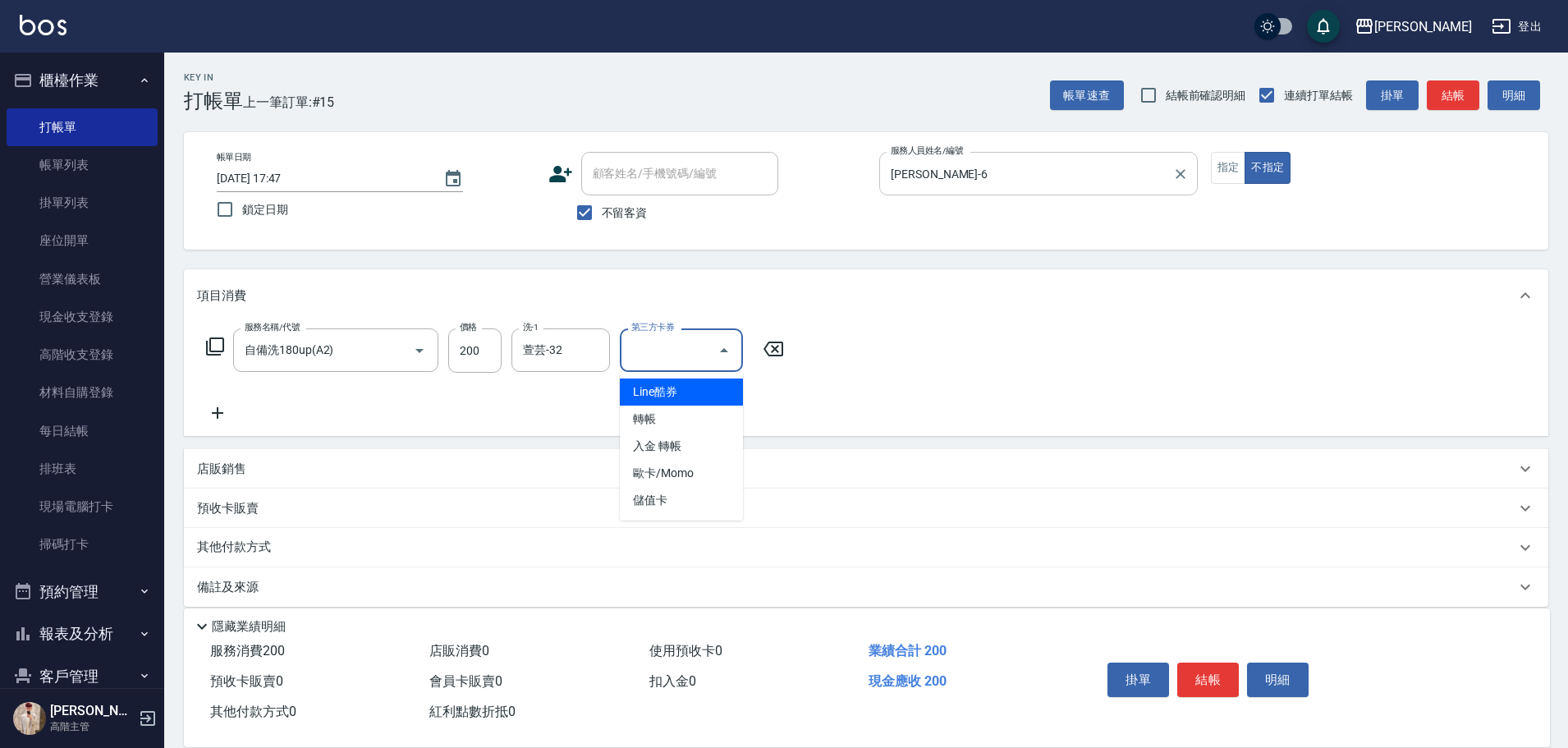
type input "儲值卡"
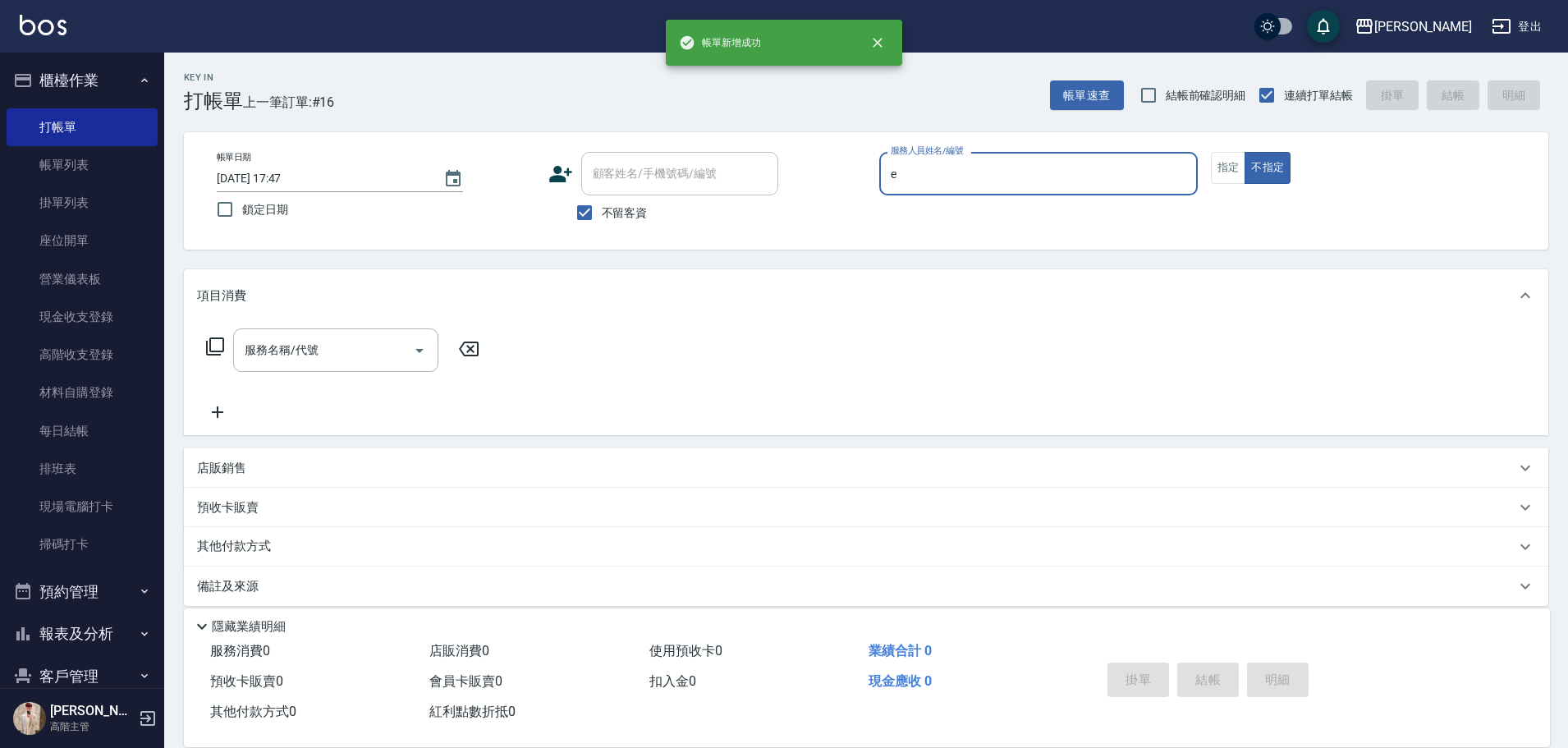
type input "[PERSON_NAME]"
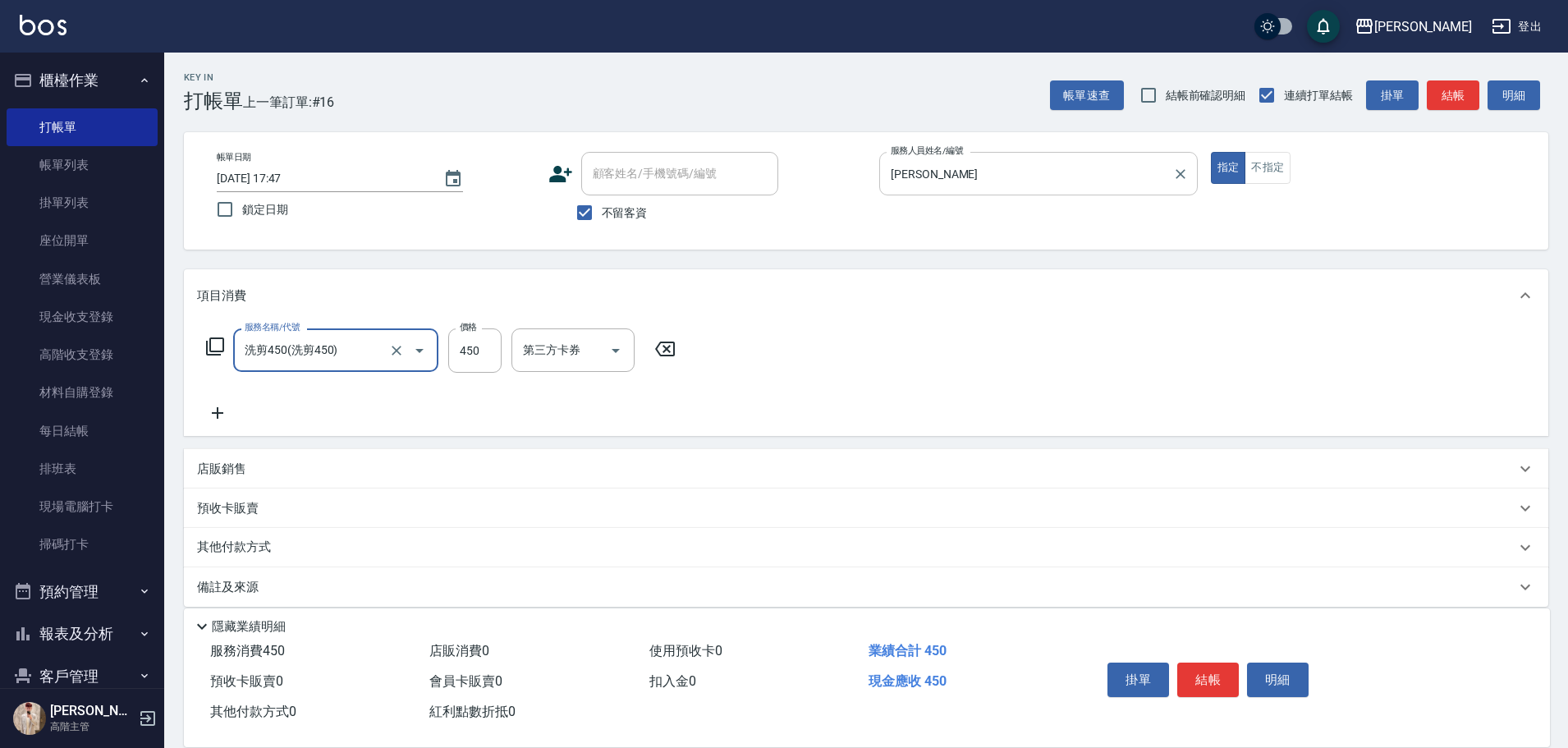
type input "洗剪450"
type input "[PERSON_NAME]-23"
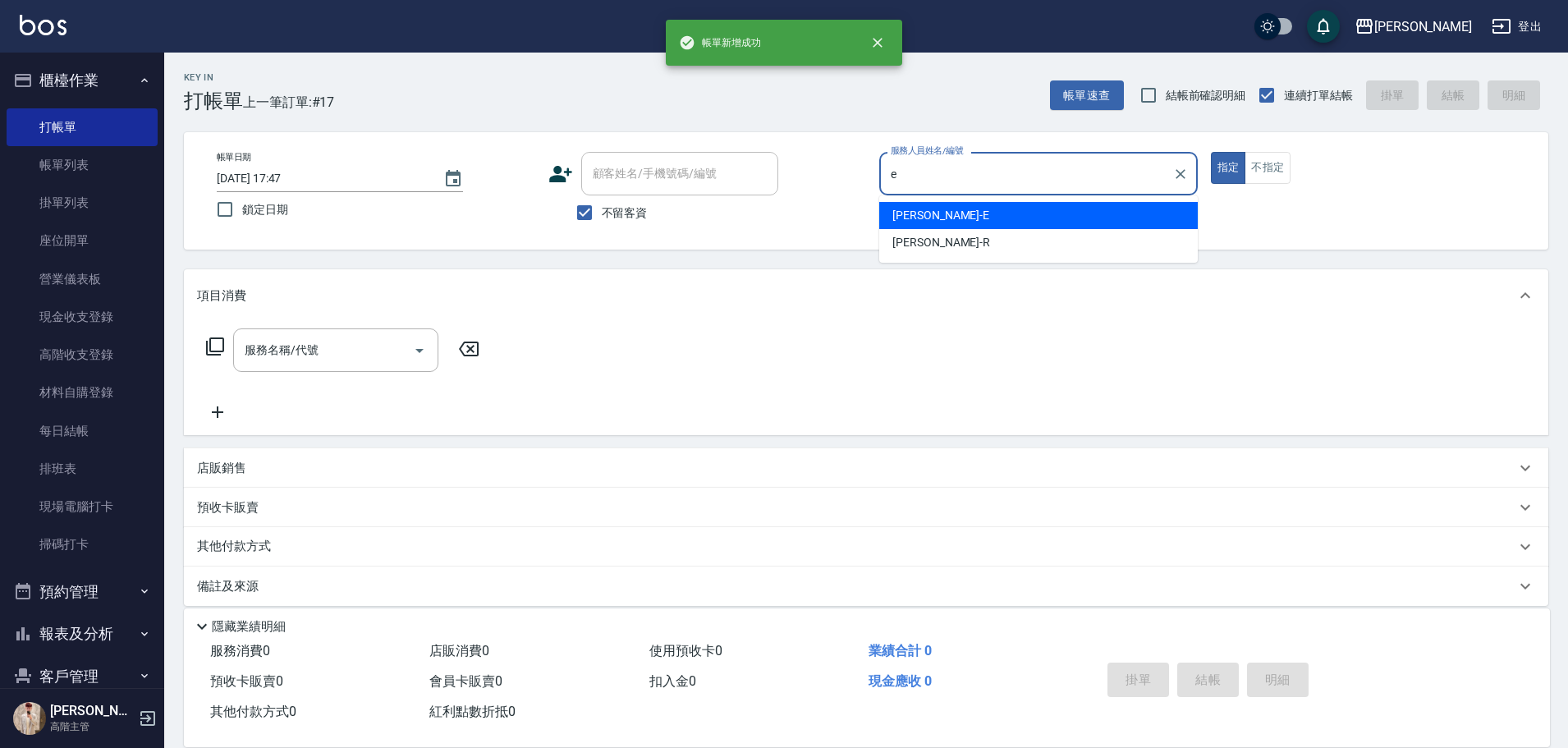
type input "[PERSON_NAME]"
type button "true"
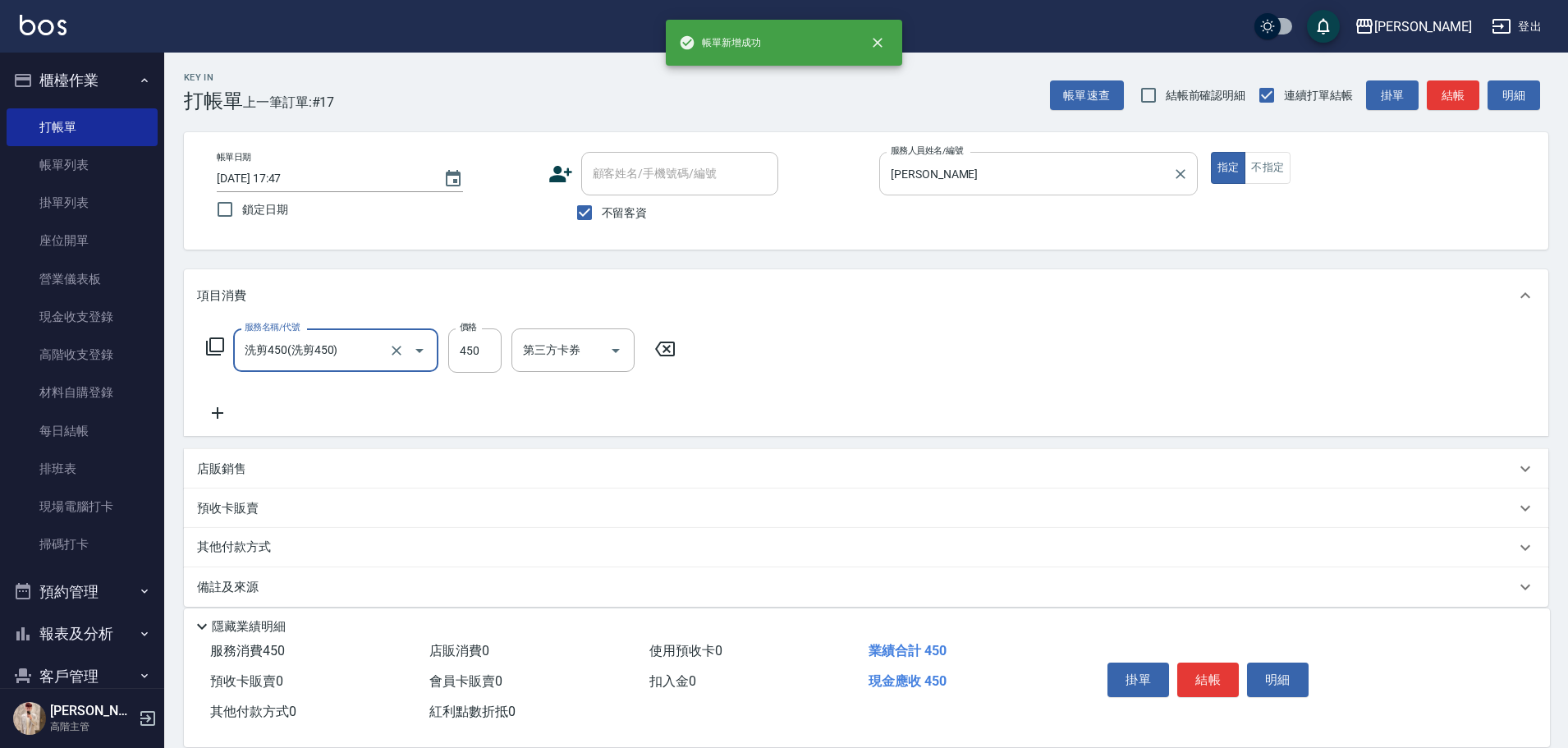
type input "洗剪450"
type input "萱芸-32"
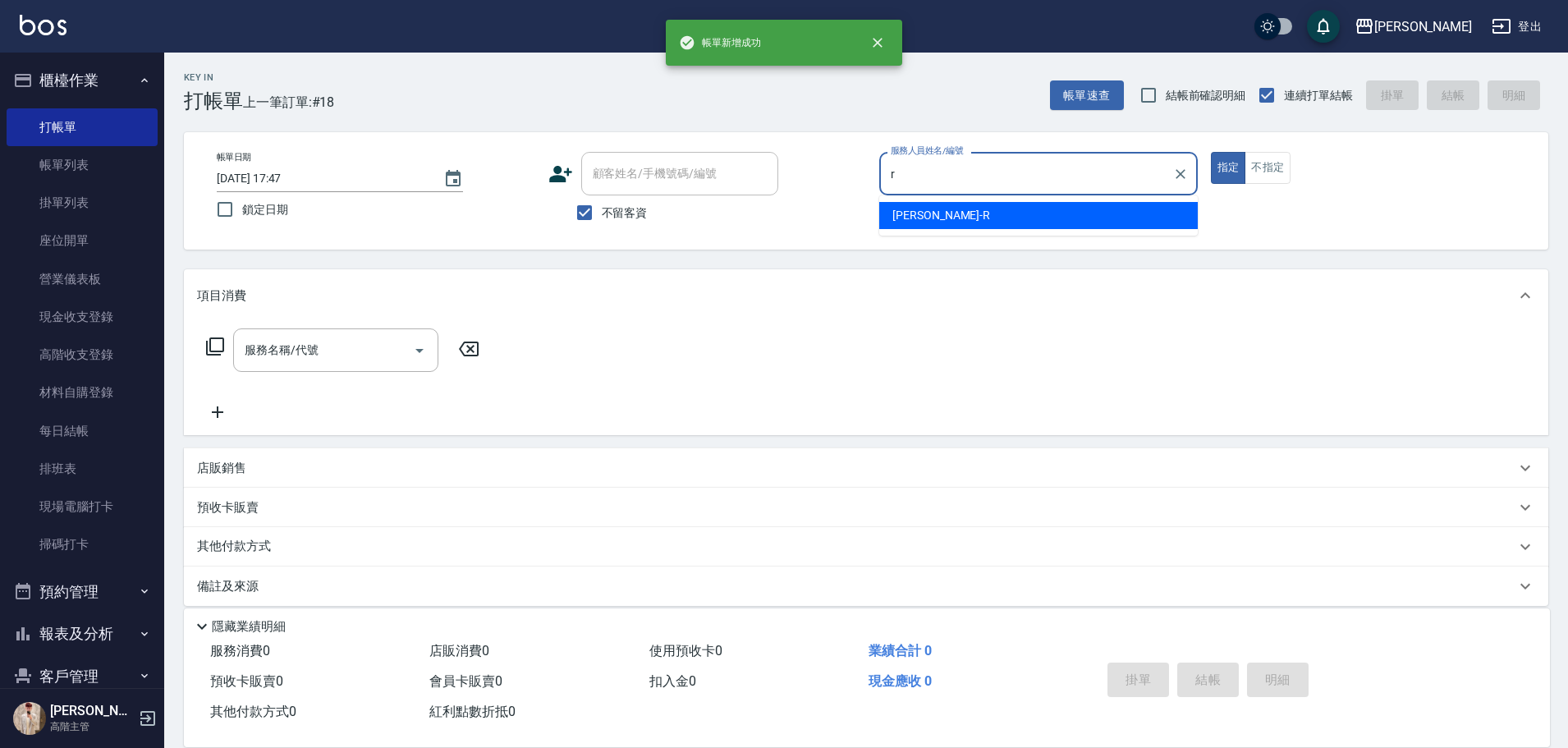
type input "[PERSON_NAME]"
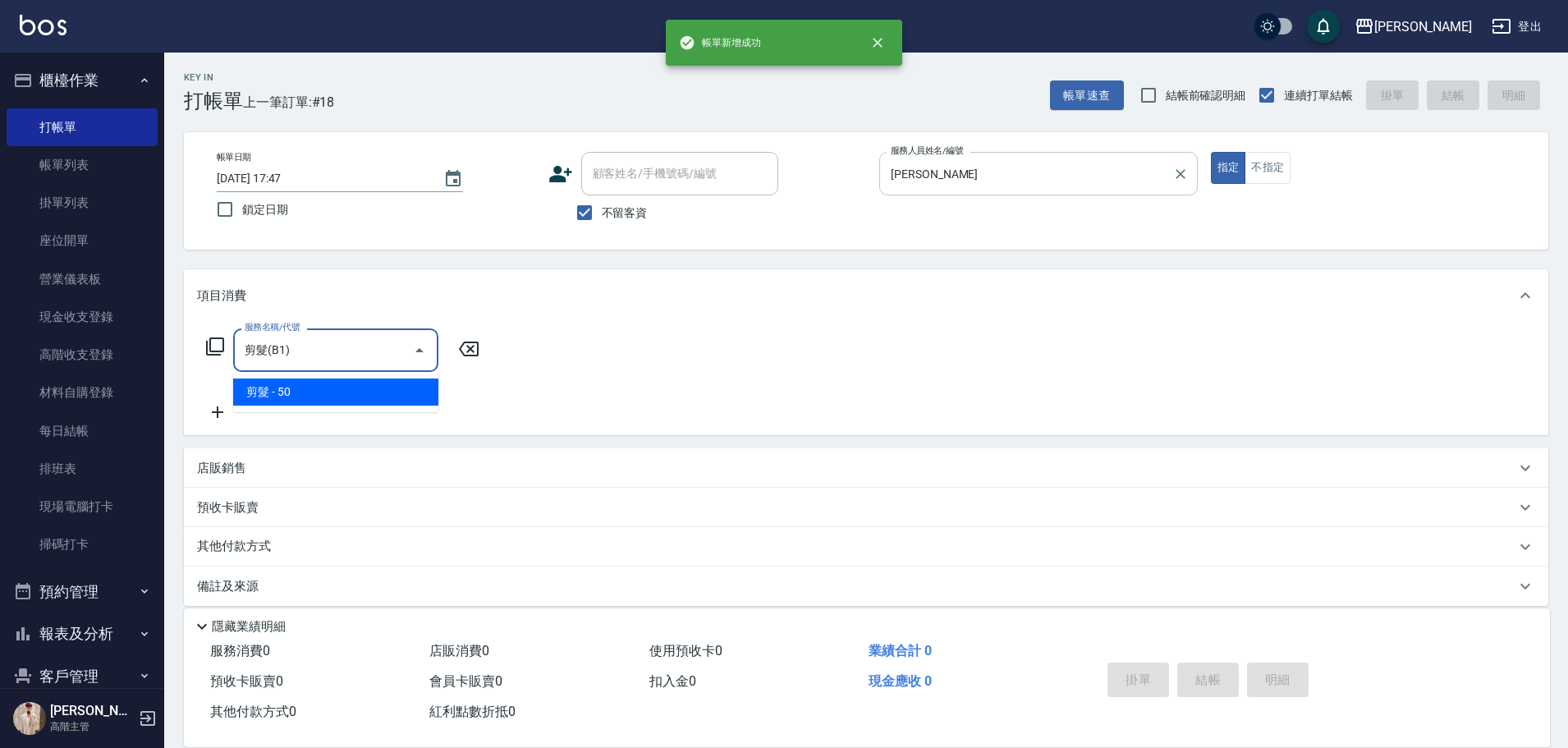
type input "剪髮(B1)"
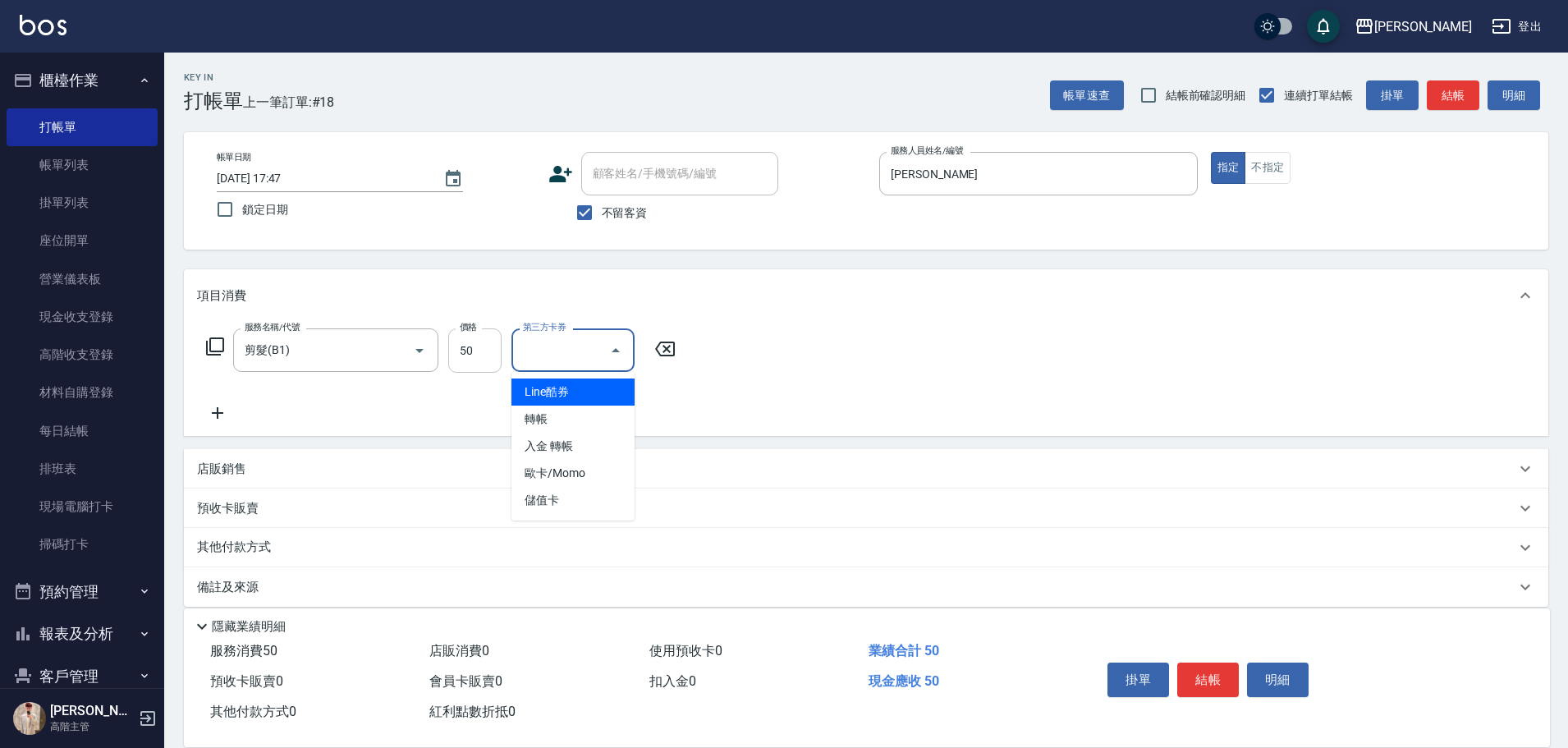
click at [490, 342] on input "50" at bounding box center [474, 350] width 53 height 45
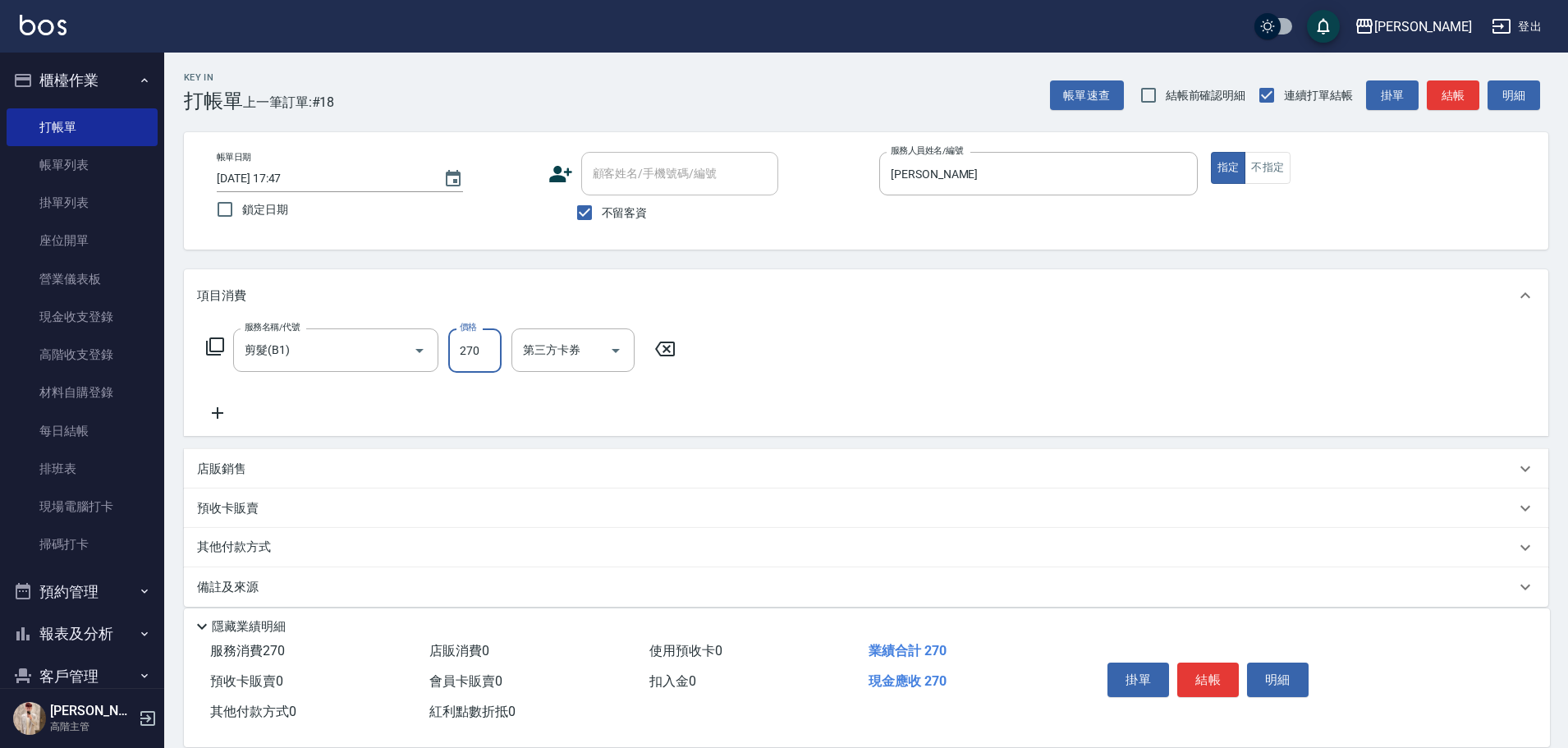
type input "270"
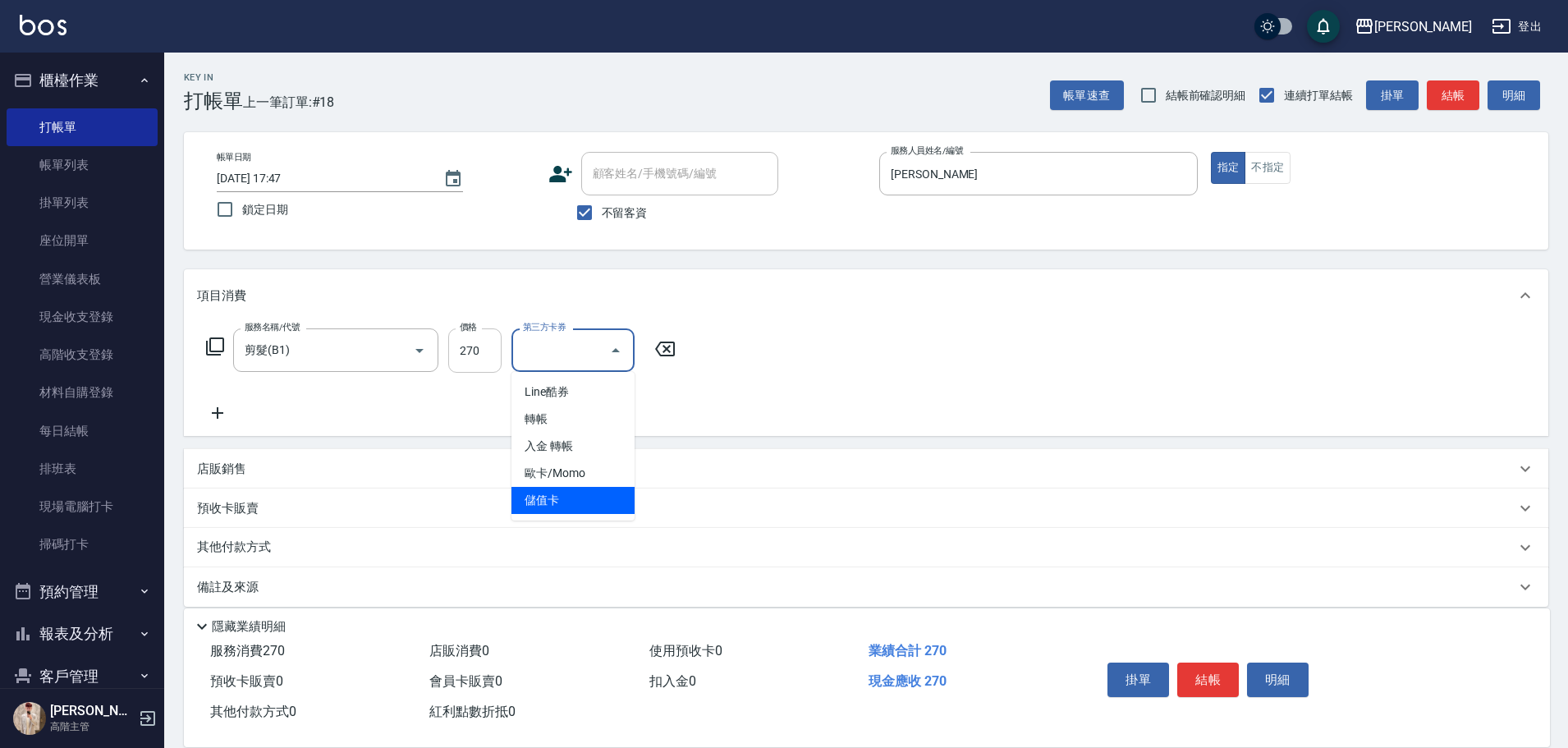
type input "儲值卡"
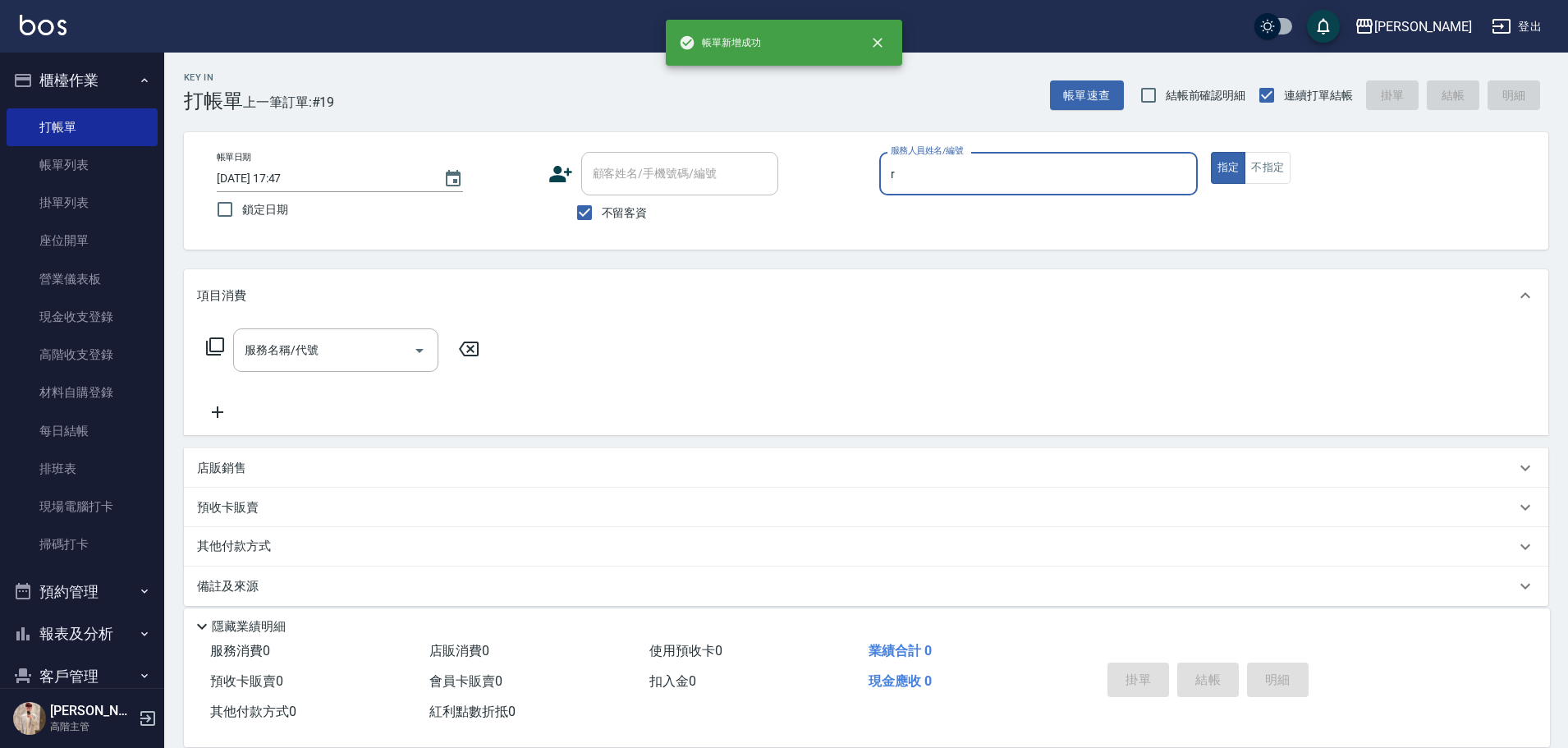
type input "[PERSON_NAME]"
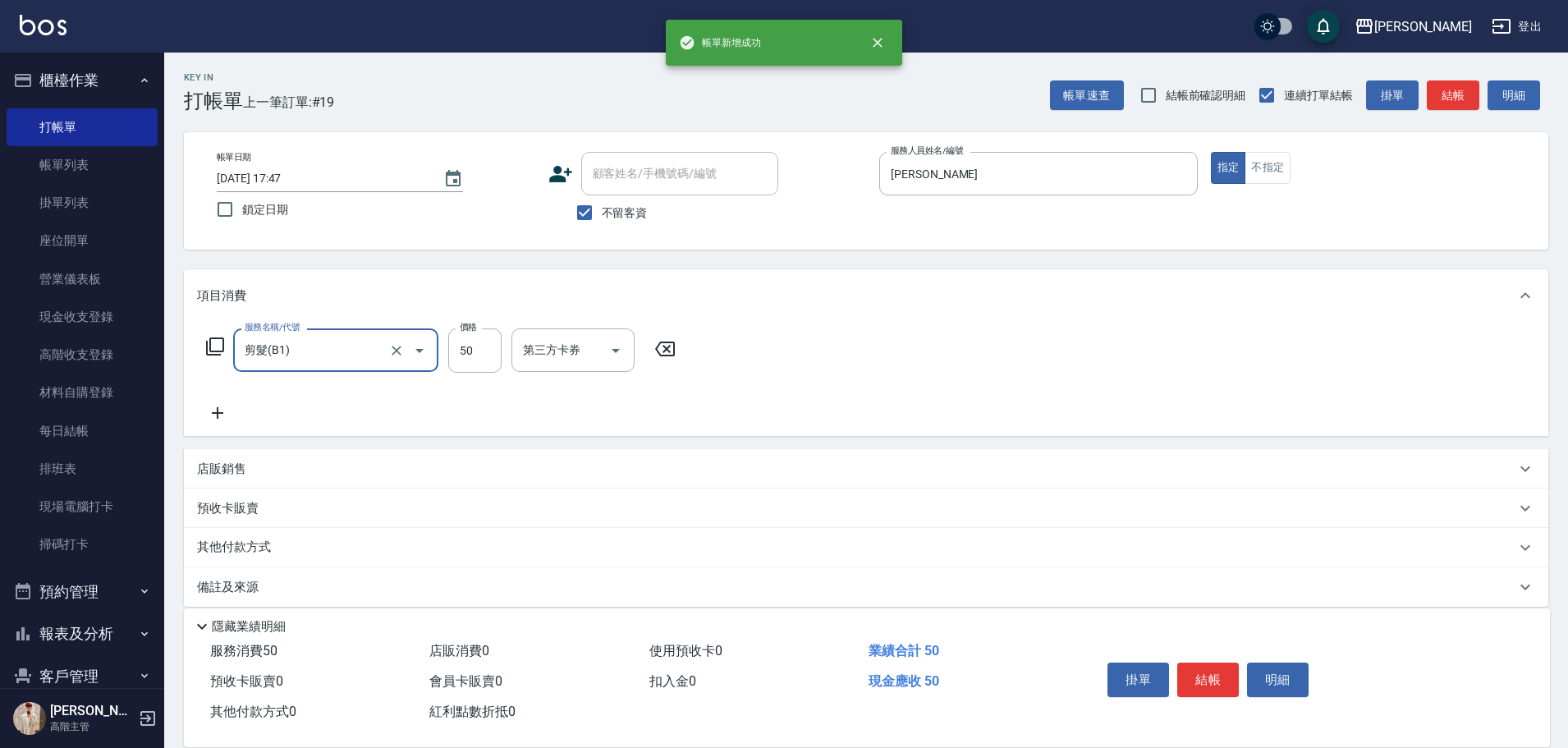
type input "剪髮(B1)"
type input "270"
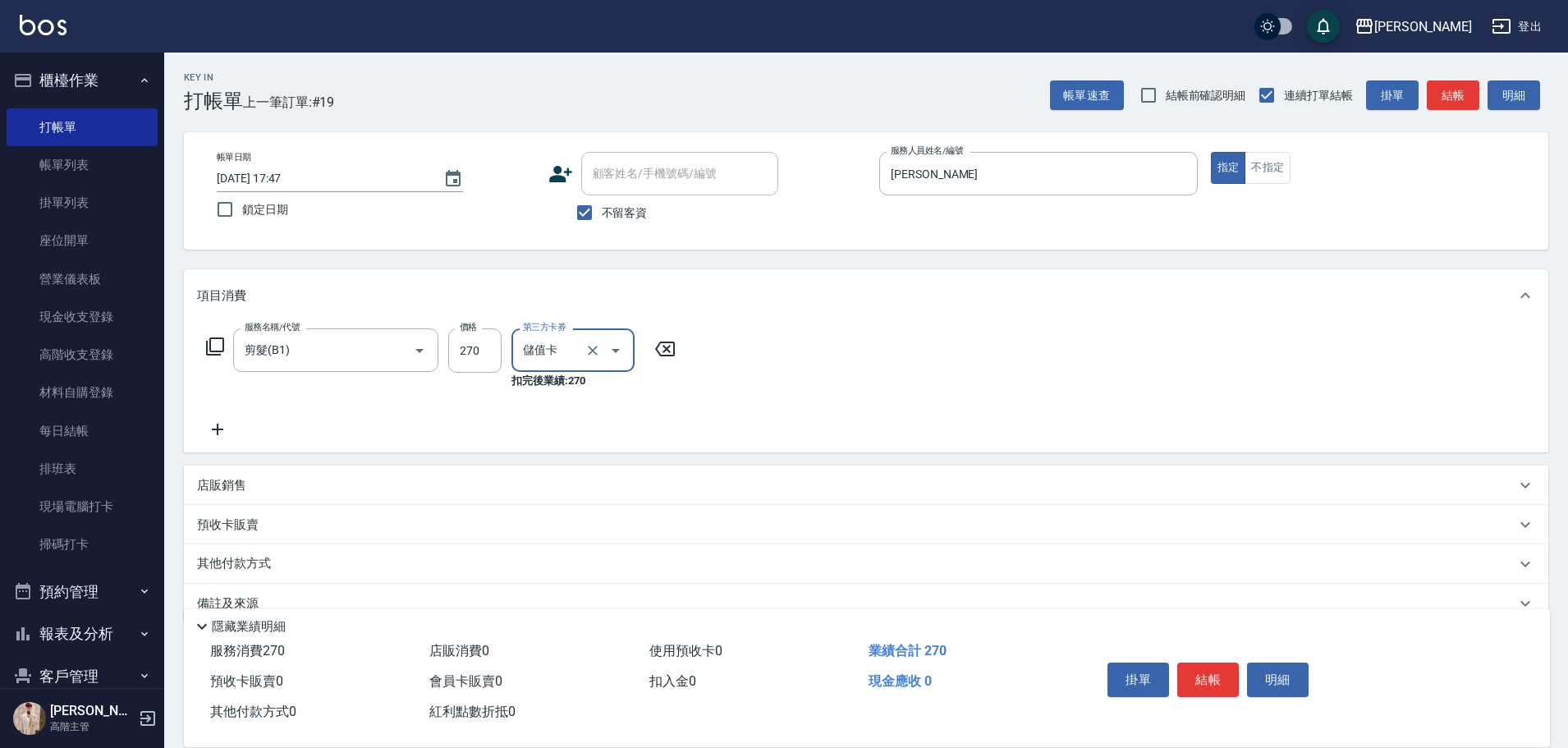
type input "儲值卡"
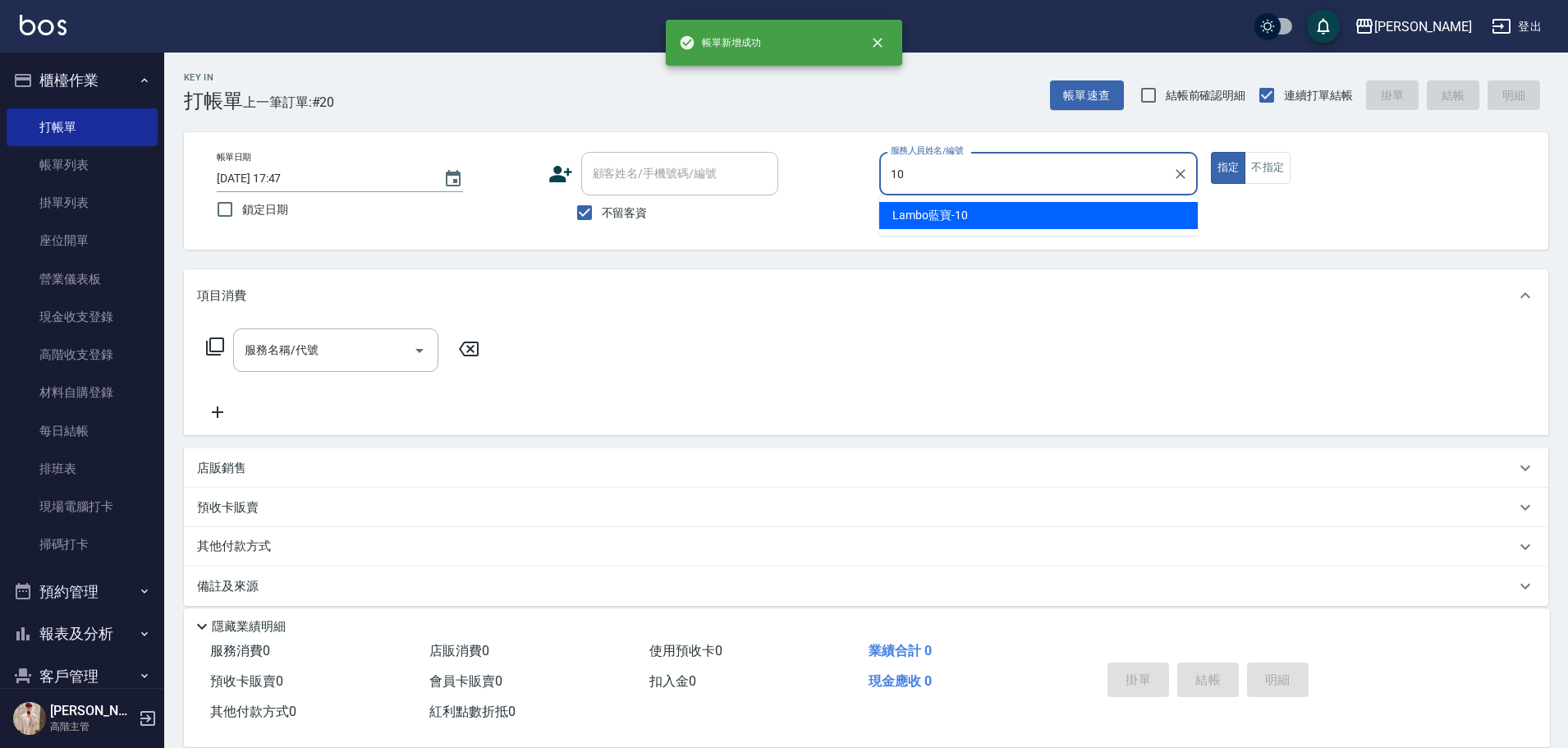
type input "Lambo藍寶-10"
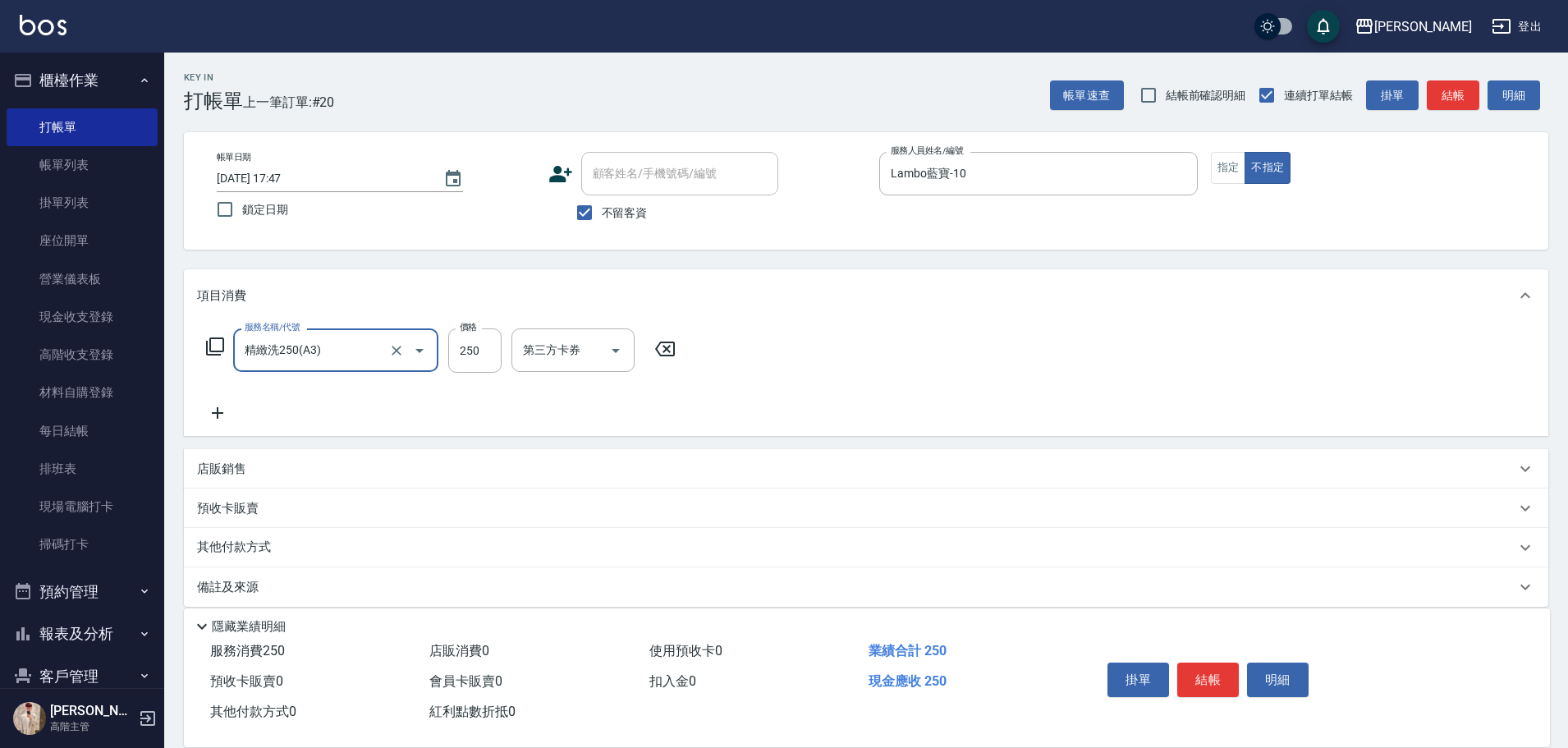
type input "精緻洗250(A3)"
type input "300"
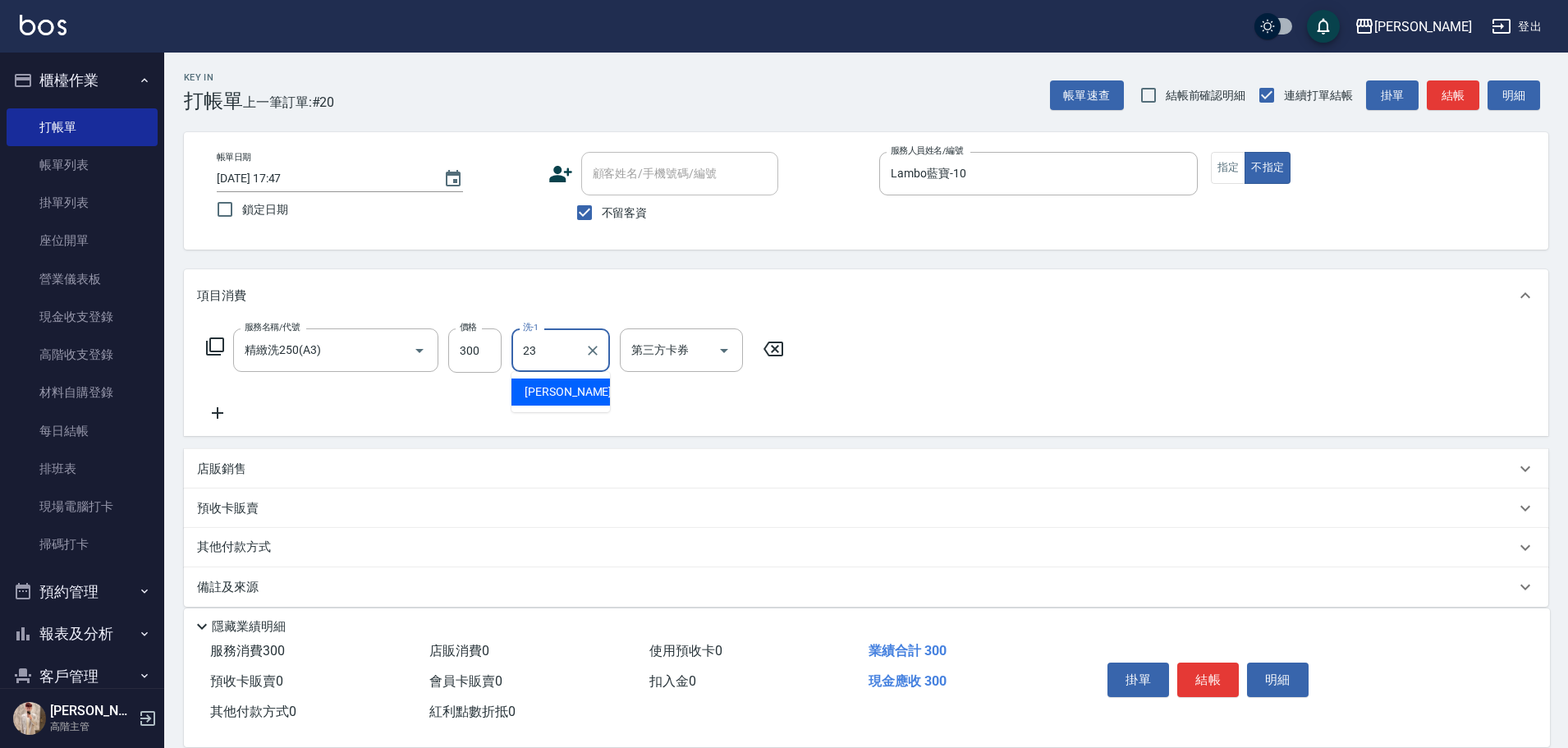
type input "[PERSON_NAME]-23"
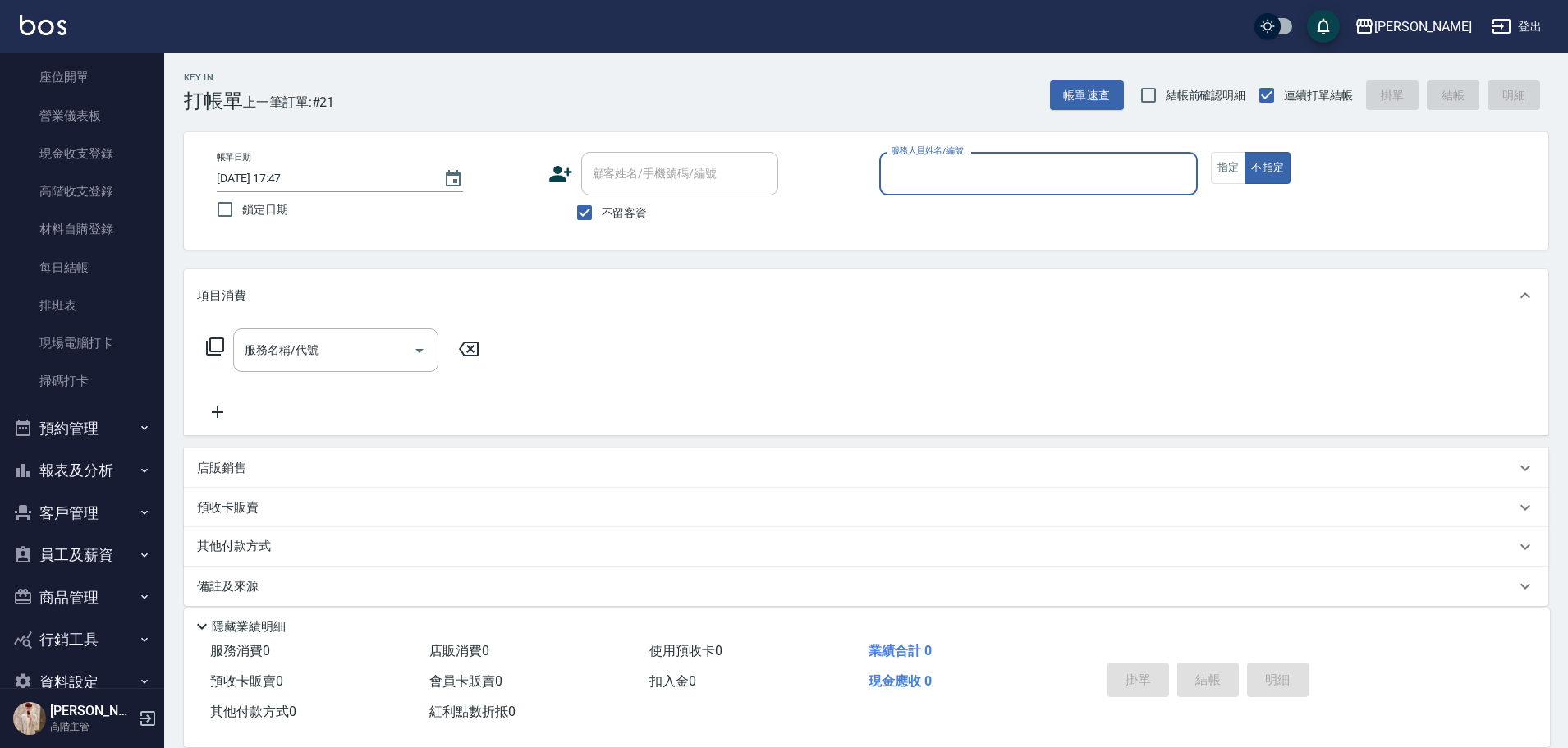
scroll to position [198, 0]
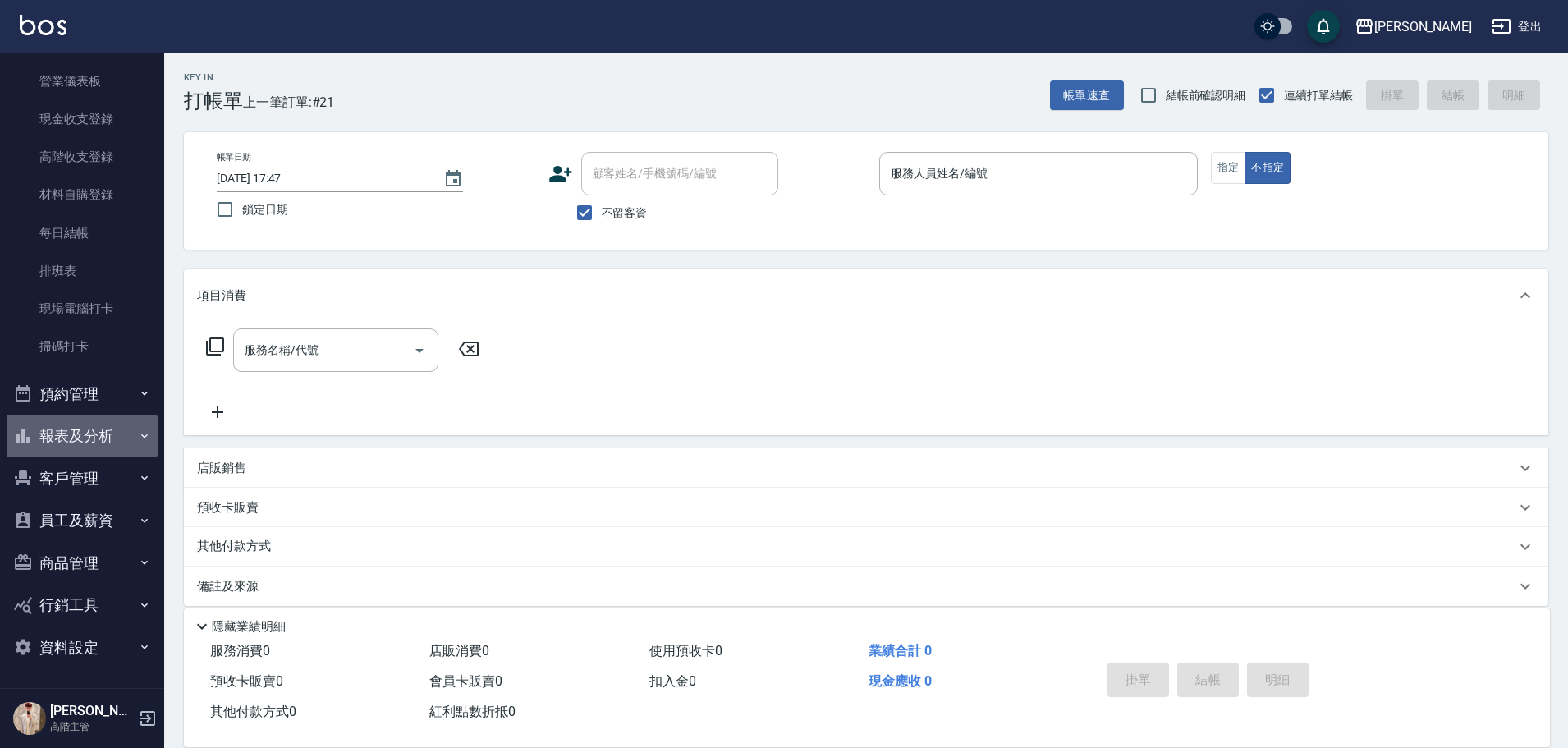
click at [123, 433] on button "報表及分析" at bounding box center [82, 436] width 151 height 43
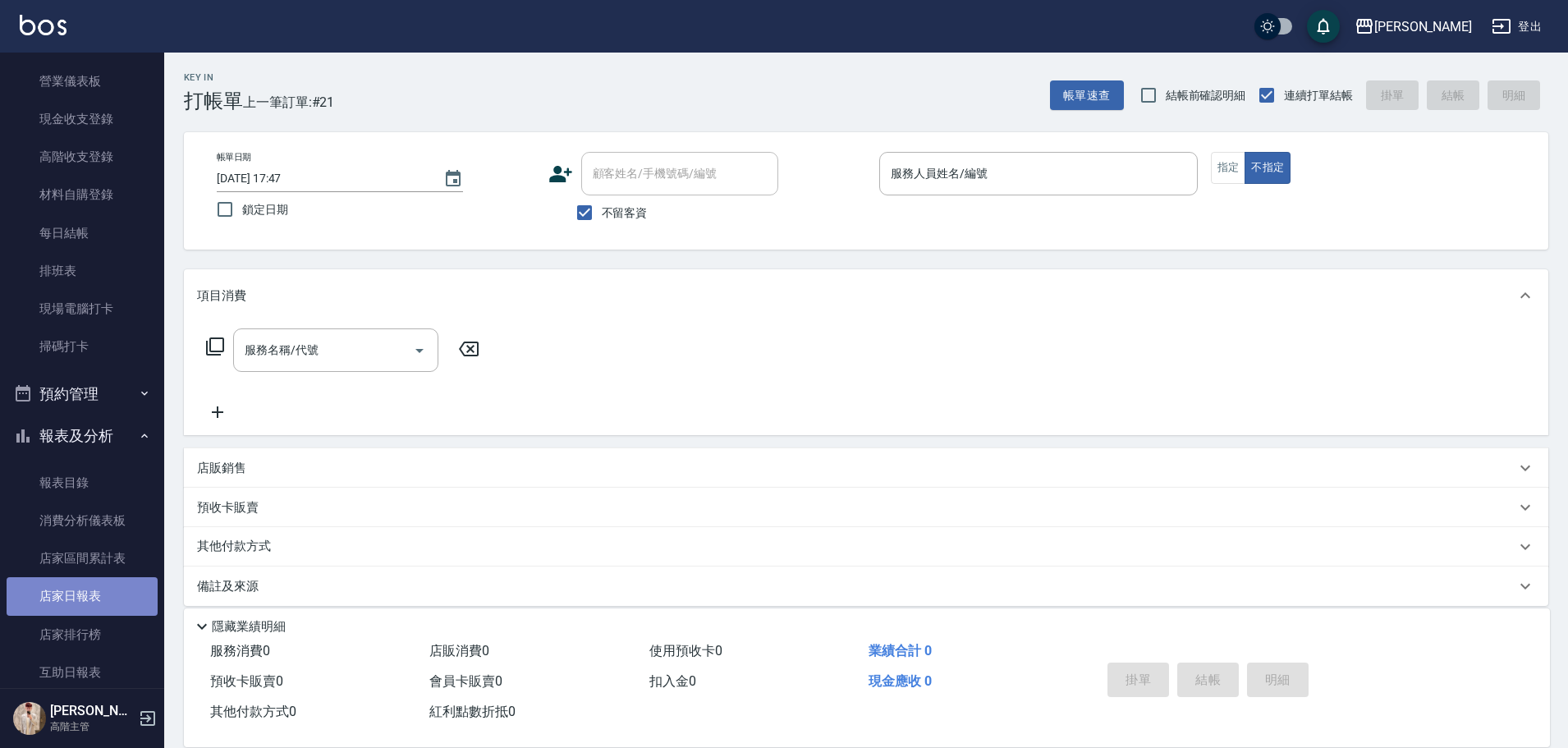
click at [117, 605] on link "店家日報表" at bounding box center [82, 596] width 151 height 38
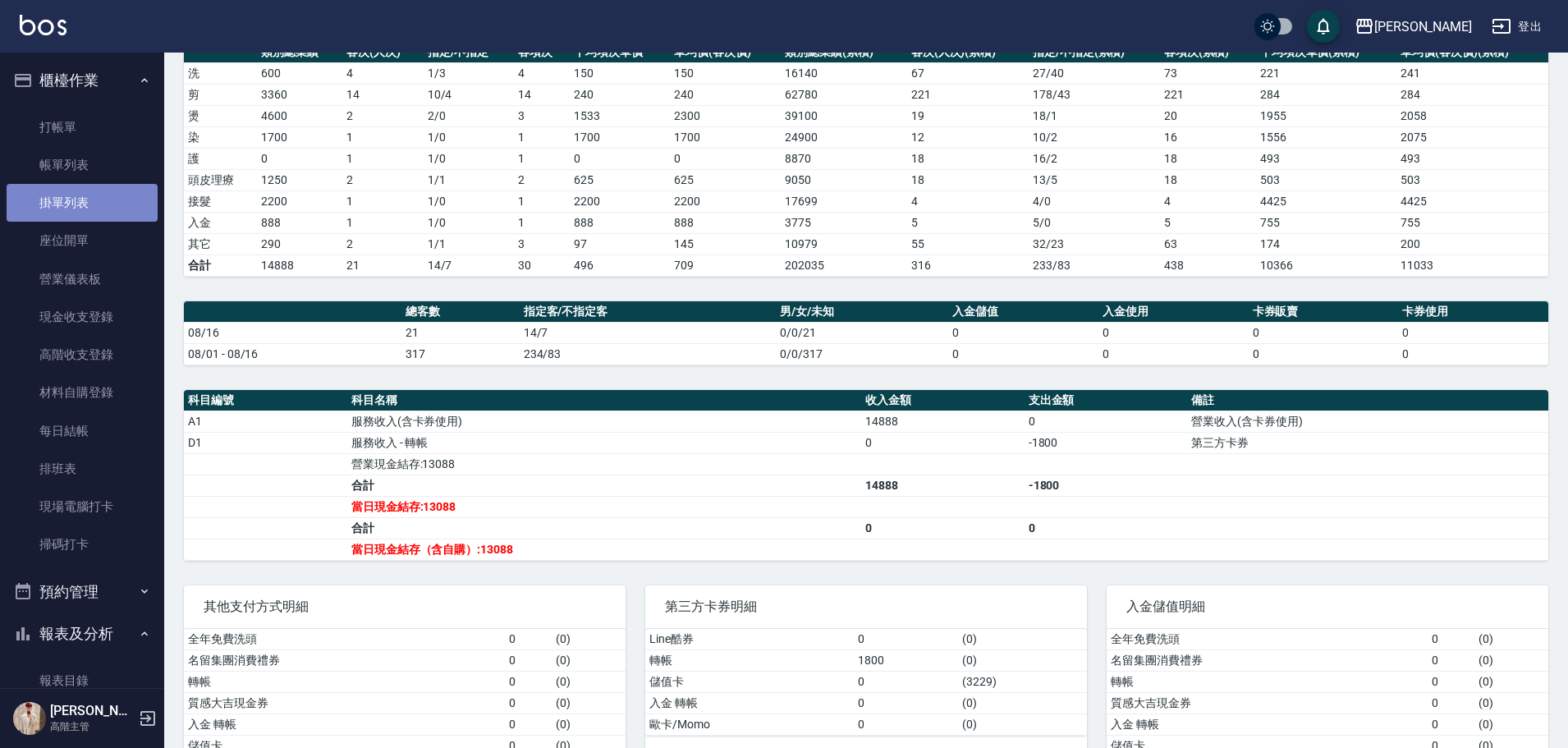
click at [118, 195] on link "掛單列表" at bounding box center [82, 202] width 151 height 38
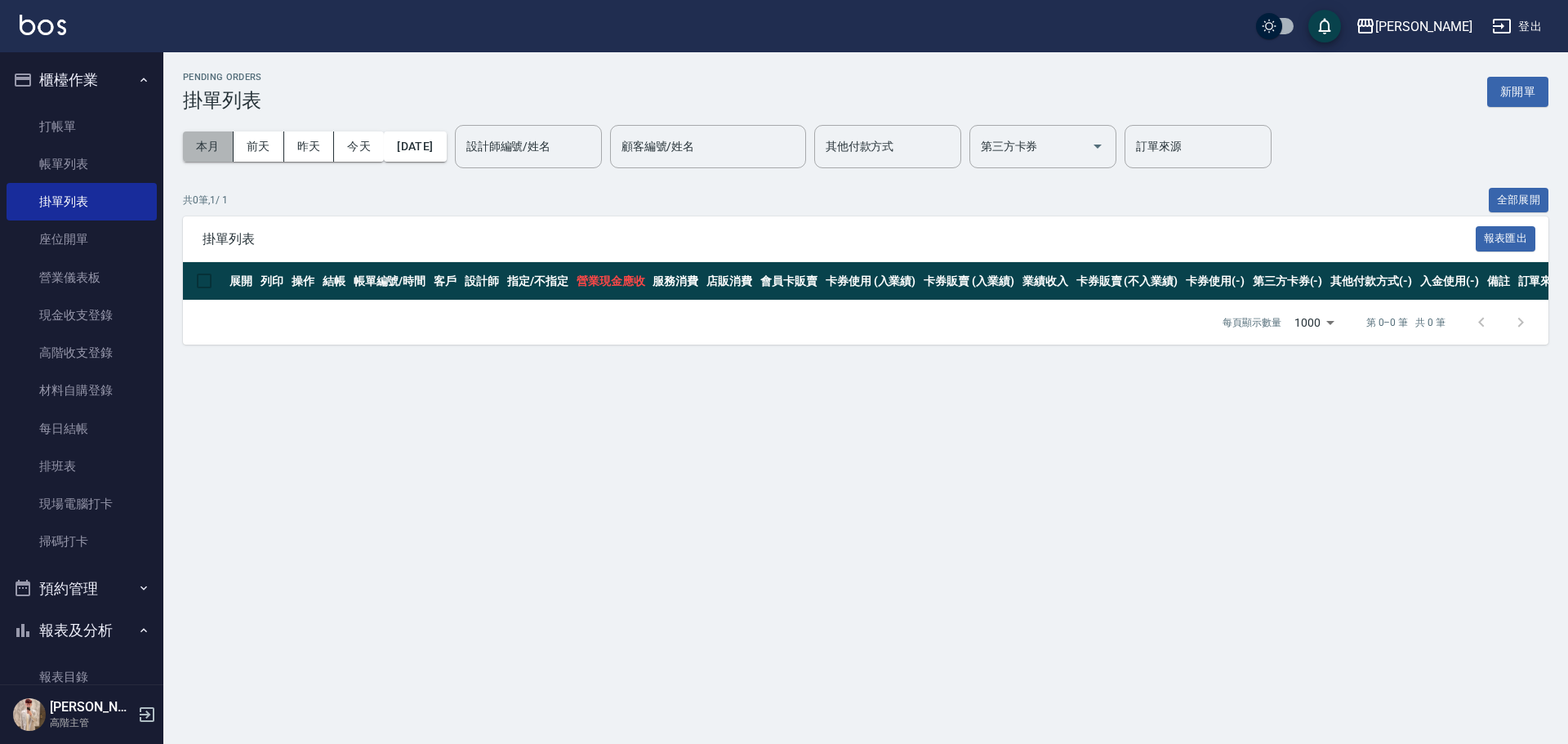
click at [203, 154] on button "本月" at bounding box center [208, 146] width 51 height 30
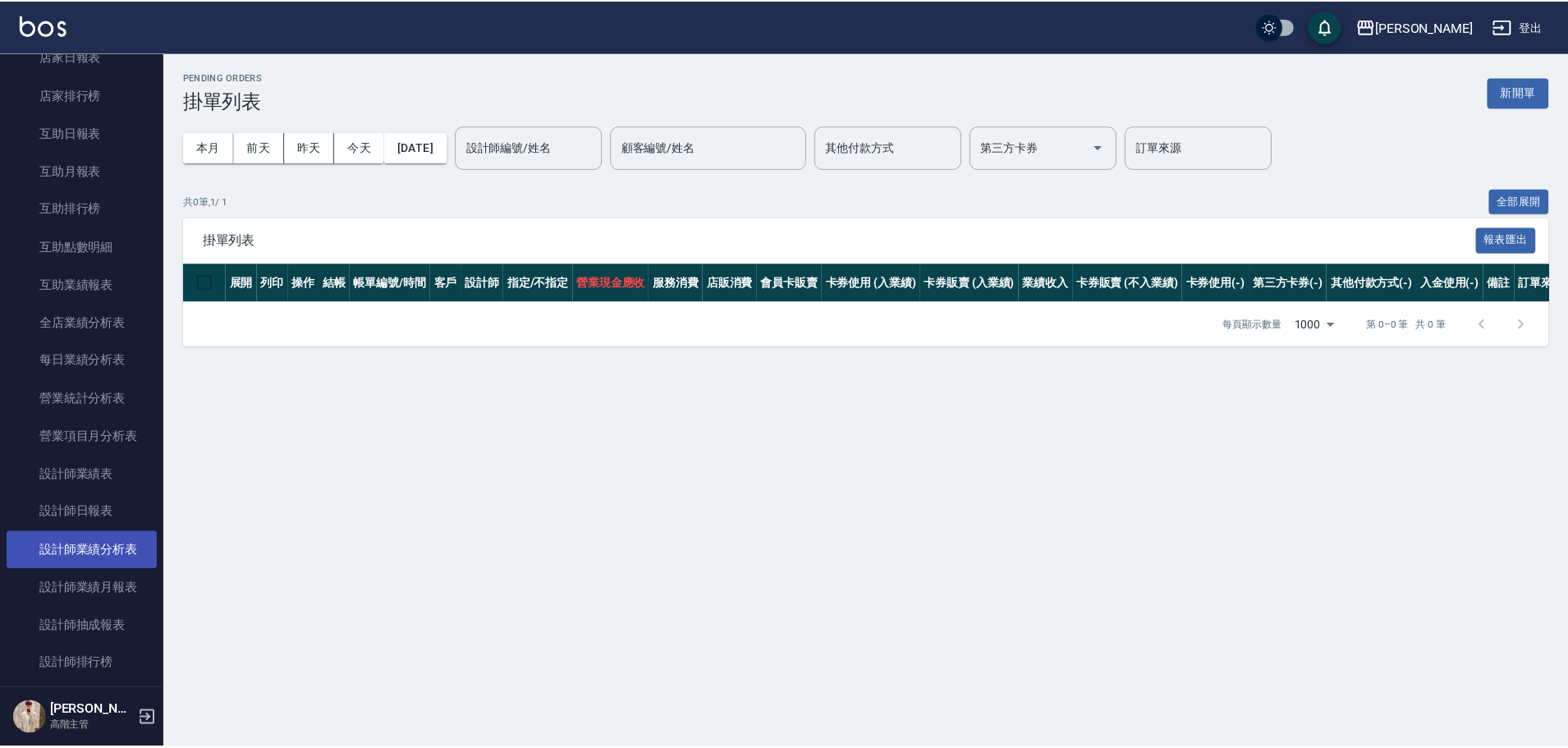
scroll to position [739, 0]
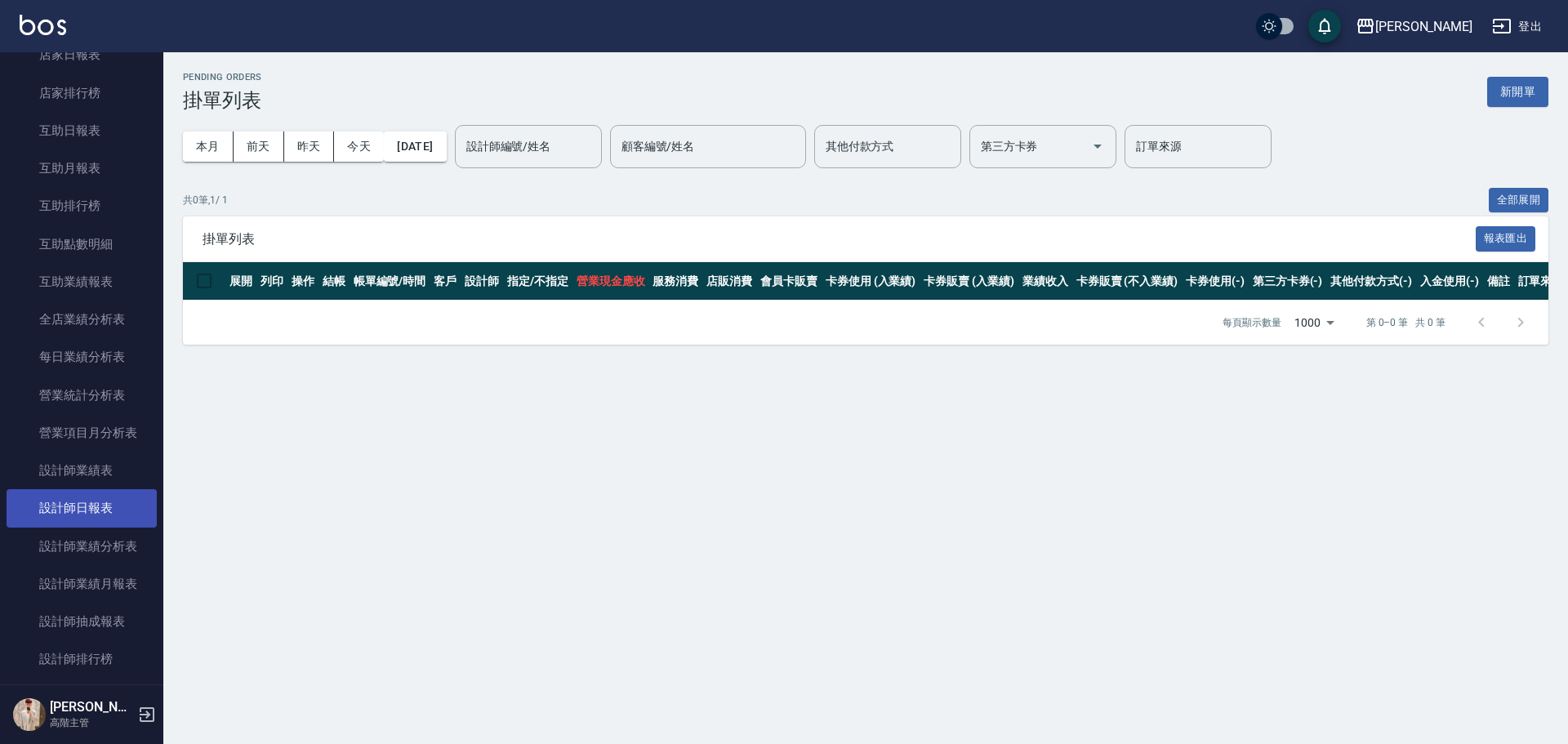
click at [113, 507] on link "設計師日報表" at bounding box center [82, 507] width 150 height 38
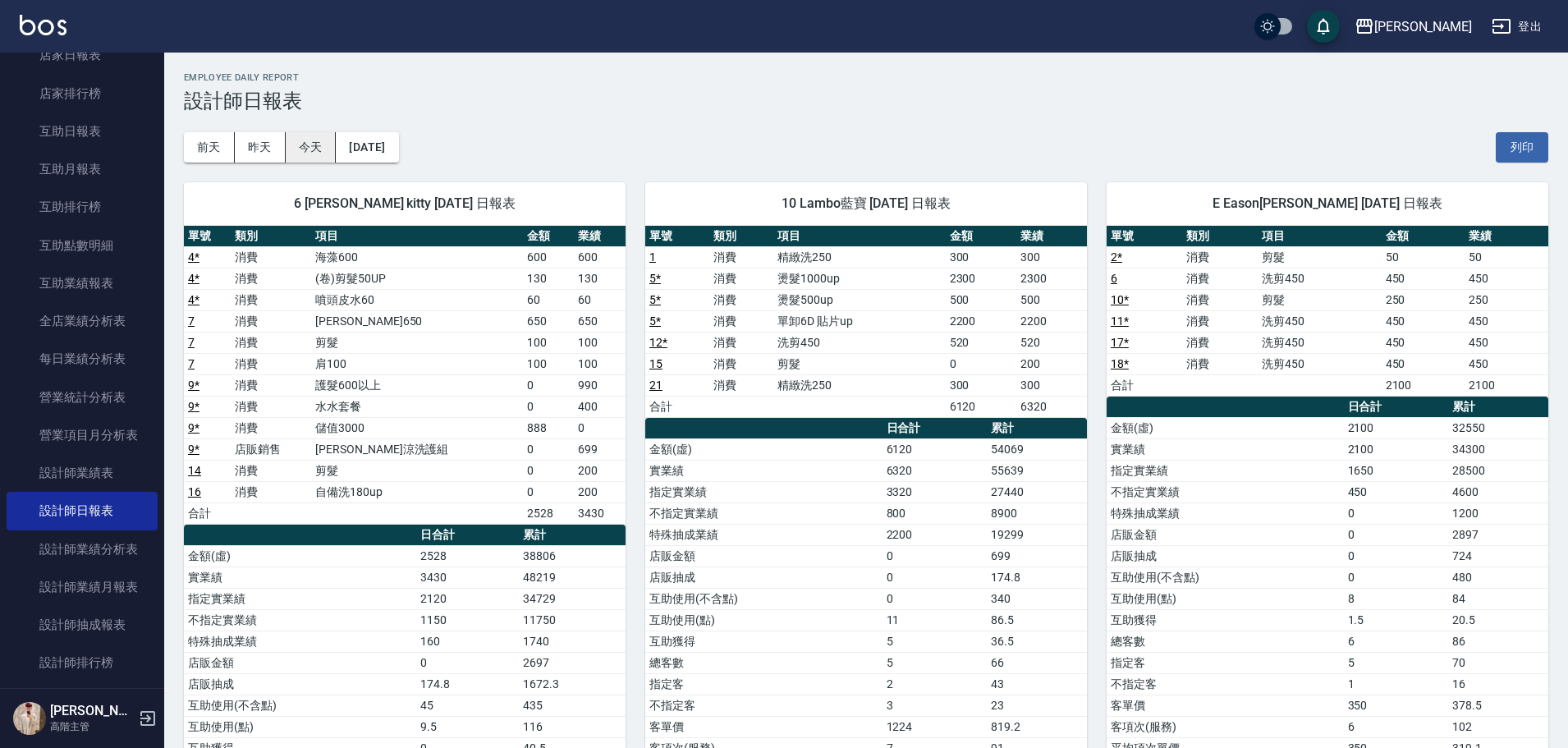
click at [321, 142] on button "今天" at bounding box center [311, 147] width 51 height 30
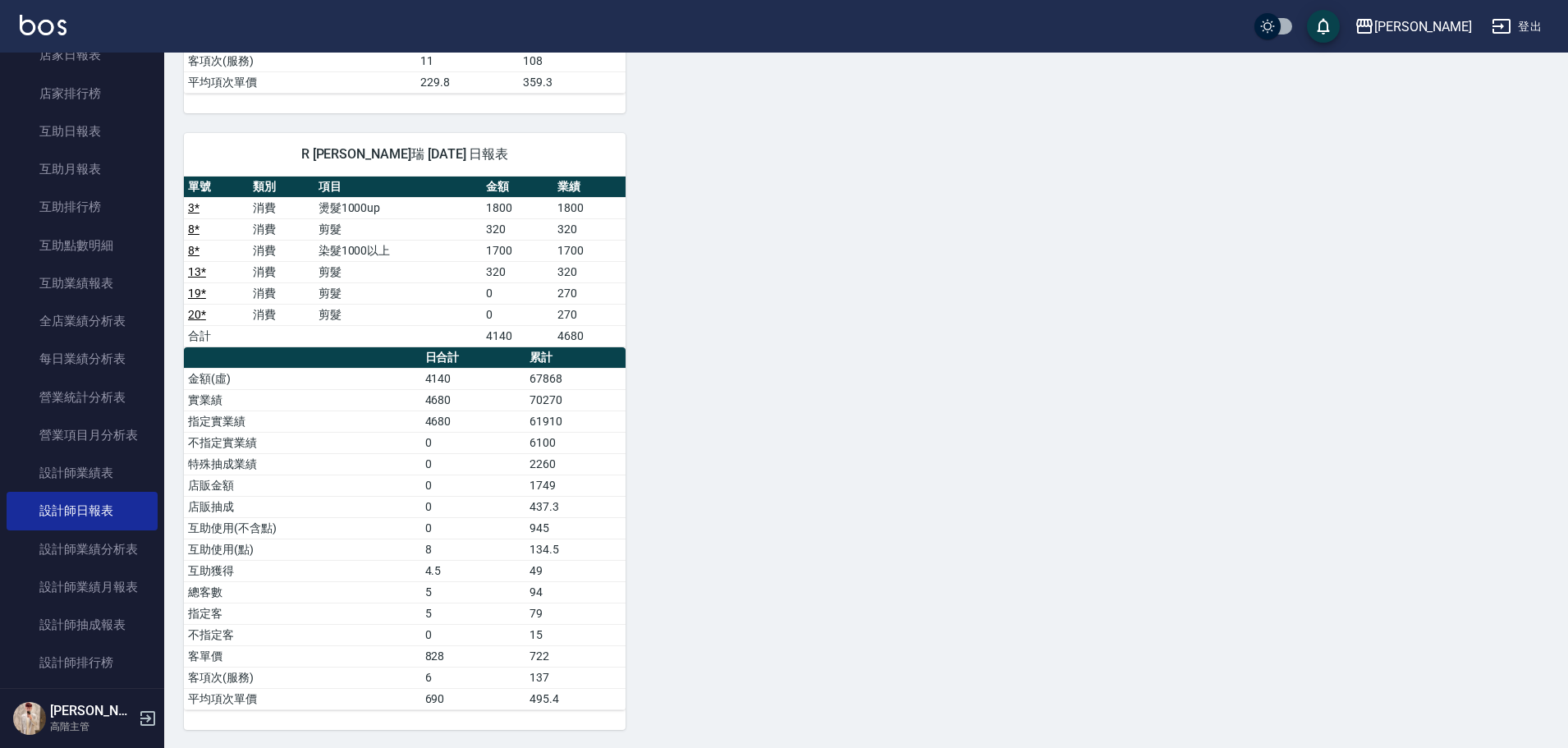
scroll to position [795, 0]
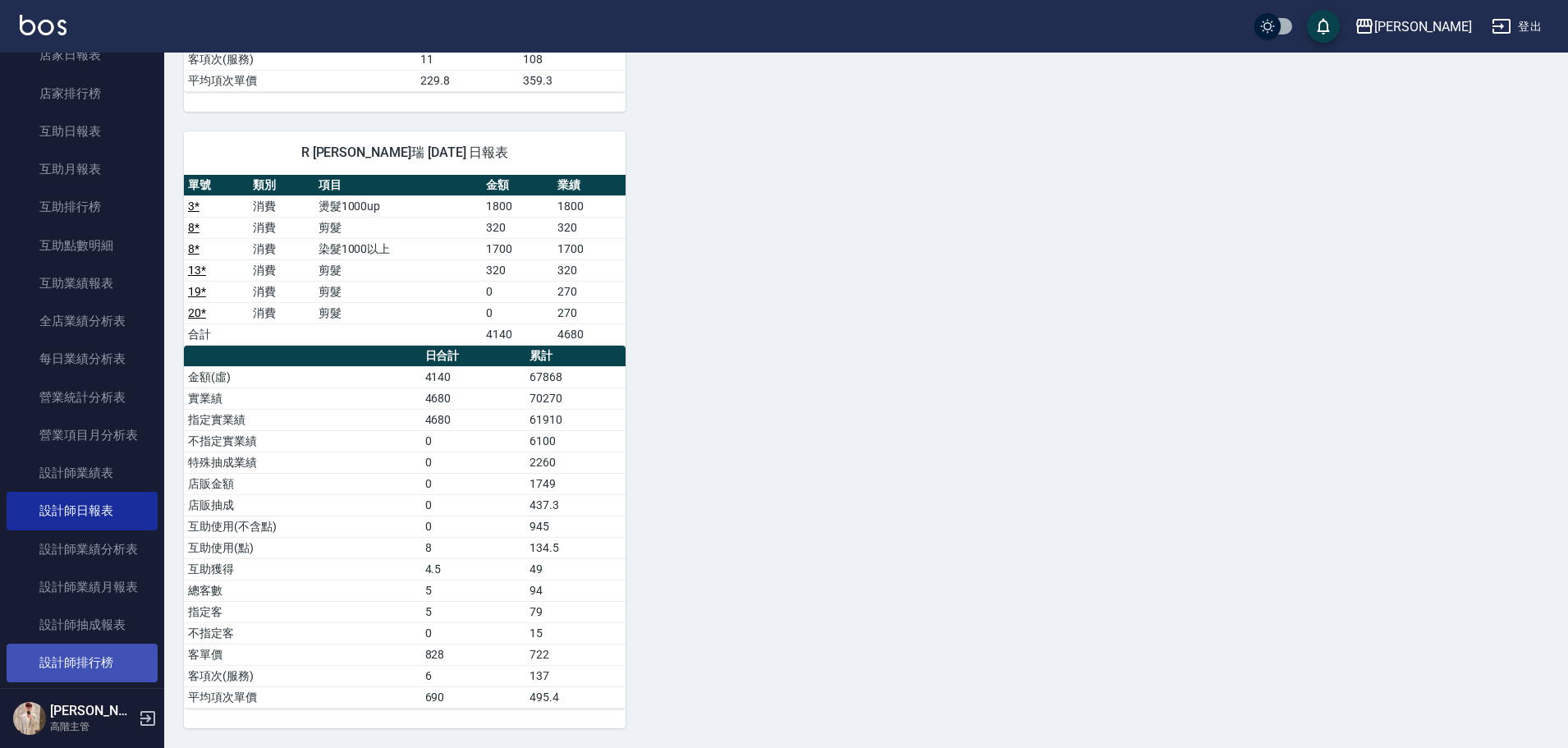
click at [127, 671] on link "設計師排行榜" at bounding box center [82, 662] width 151 height 38
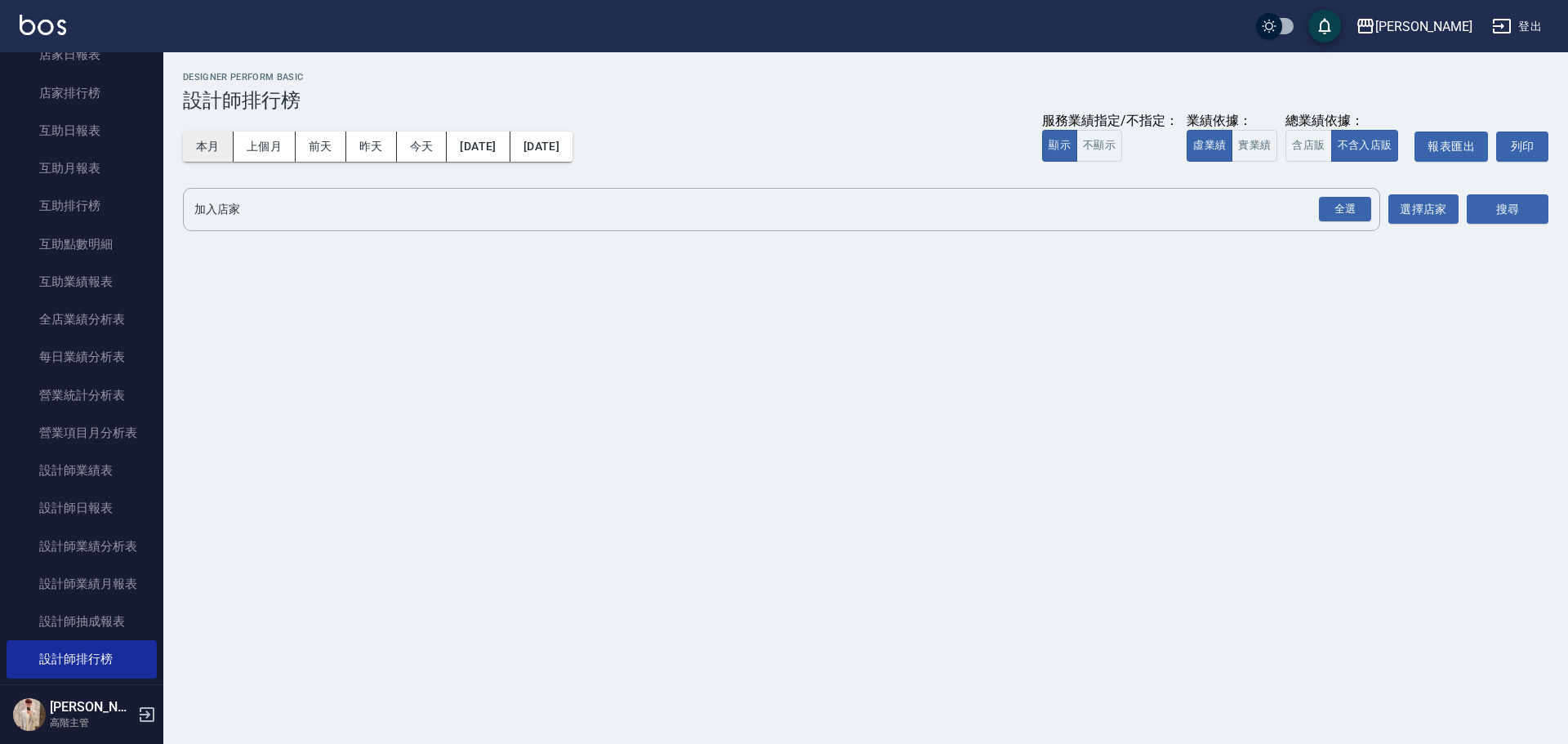
click at [219, 150] on button "本月" at bounding box center [208, 146] width 51 height 30
click at [1252, 152] on button "實業績" at bounding box center [1255, 145] width 46 height 32
drag, startPoint x: 1338, startPoint y: 213, endPoint x: 1546, endPoint y: 226, distance: 208.4
click at [1339, 213] on div "全選" at bounding box center [1345, 210] width 52 height 25
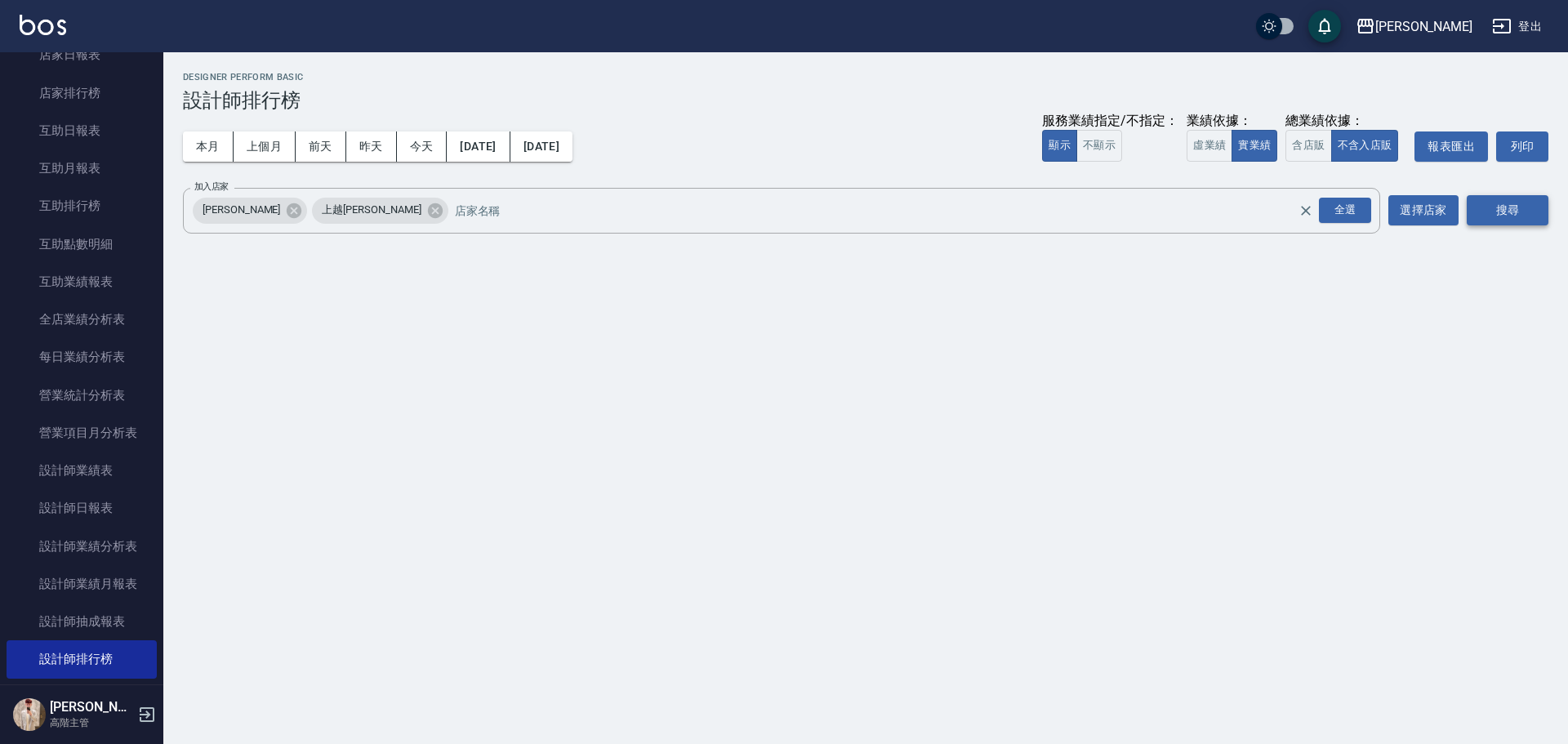
click at [1531, 215] on button "搜尋" at bounding box center [1507, 210] width 82 height 30
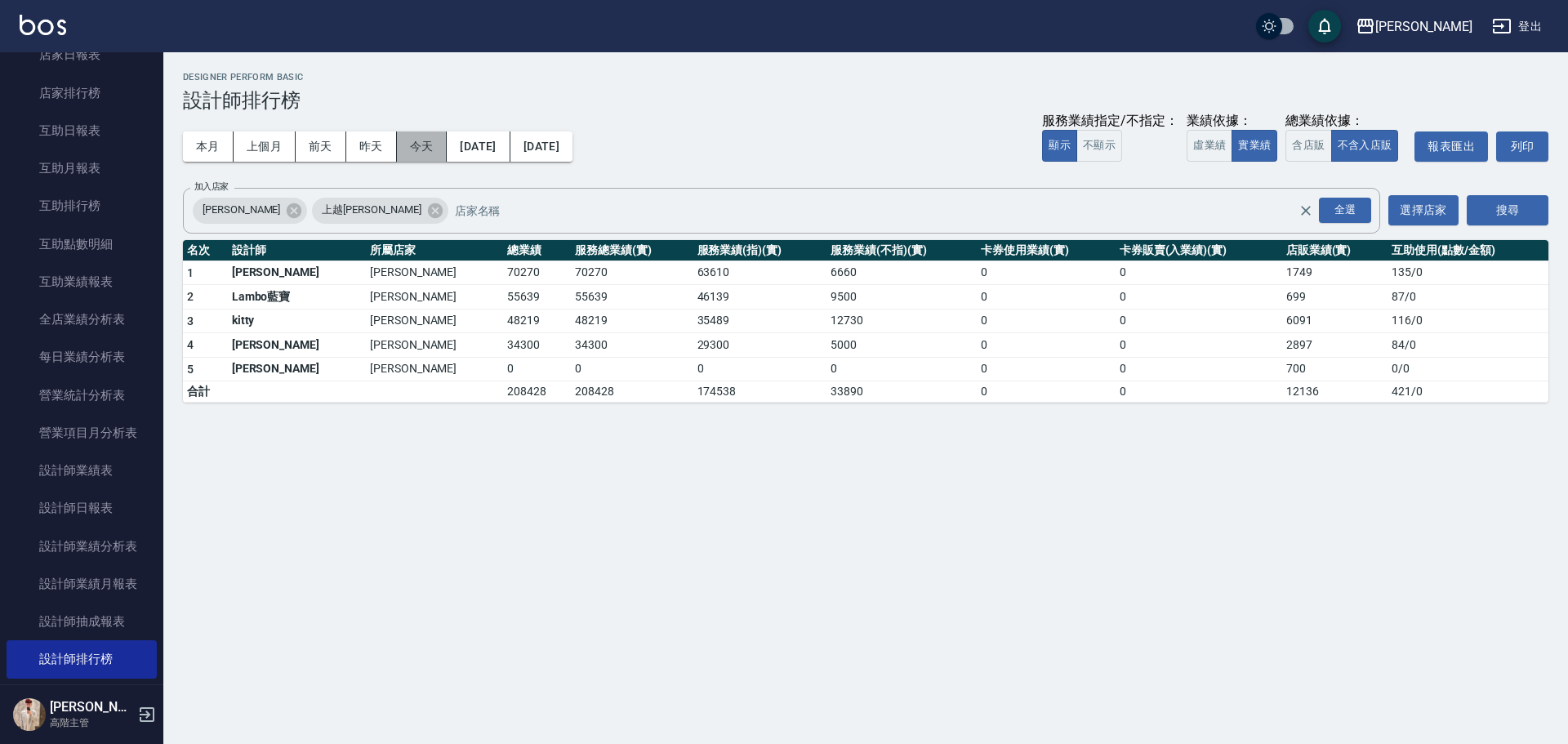
click at [422, 154] on button "今天" at bounding box center [422, 146] width 51 height 30
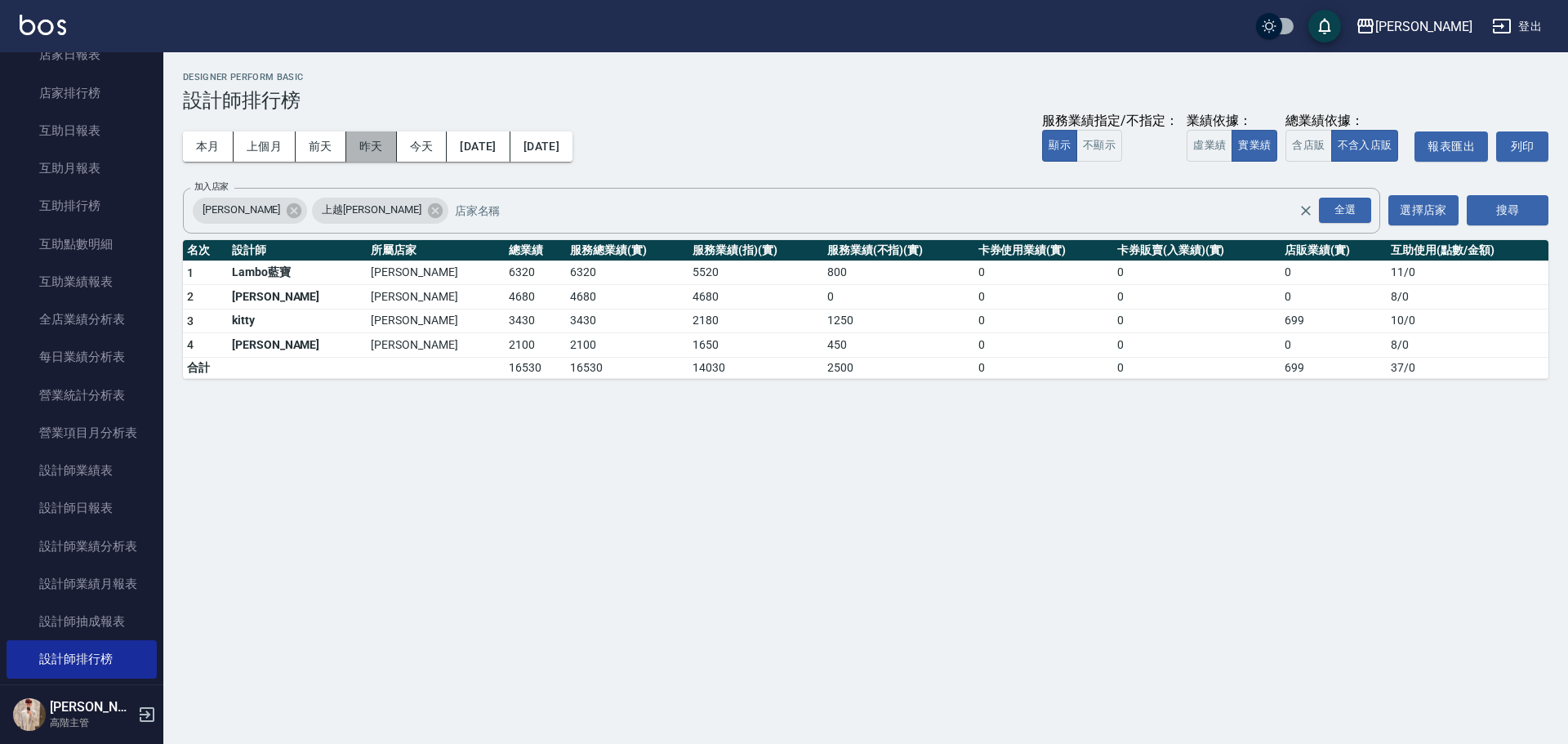
click at [386, 146] on button "昨天" at bounding box center [372, 146] width 51 height 30
click at [321, 143] on button "前天" at bounding box center [321, 146] width 51 height 30
click at [585, 162] on div "本月 上個月 [DATE] [DATE] [DATE] [DATE] [DATE] 服務業績指定/不指定： 顯示 不顯示 業績依據： 虛業績 實業績 總業績依…" at bounding box center [865, 146] width 1366 height 69
click at [573, 153] on button "[DATE]" at bounding box center [541, 146] width 62 height 30
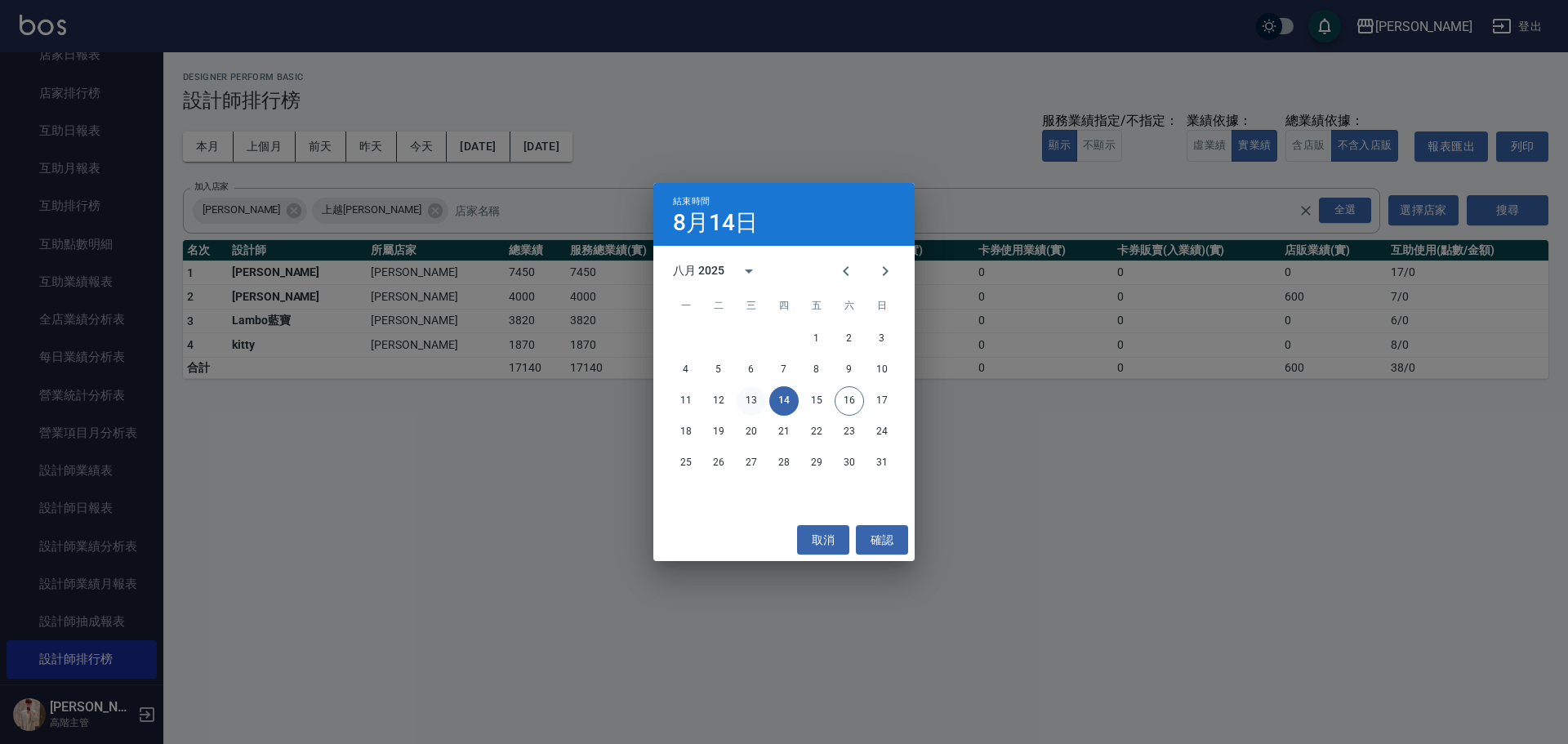
click at [752, 393] on button "13" at bounding box center [751, 400] width 30 height 30
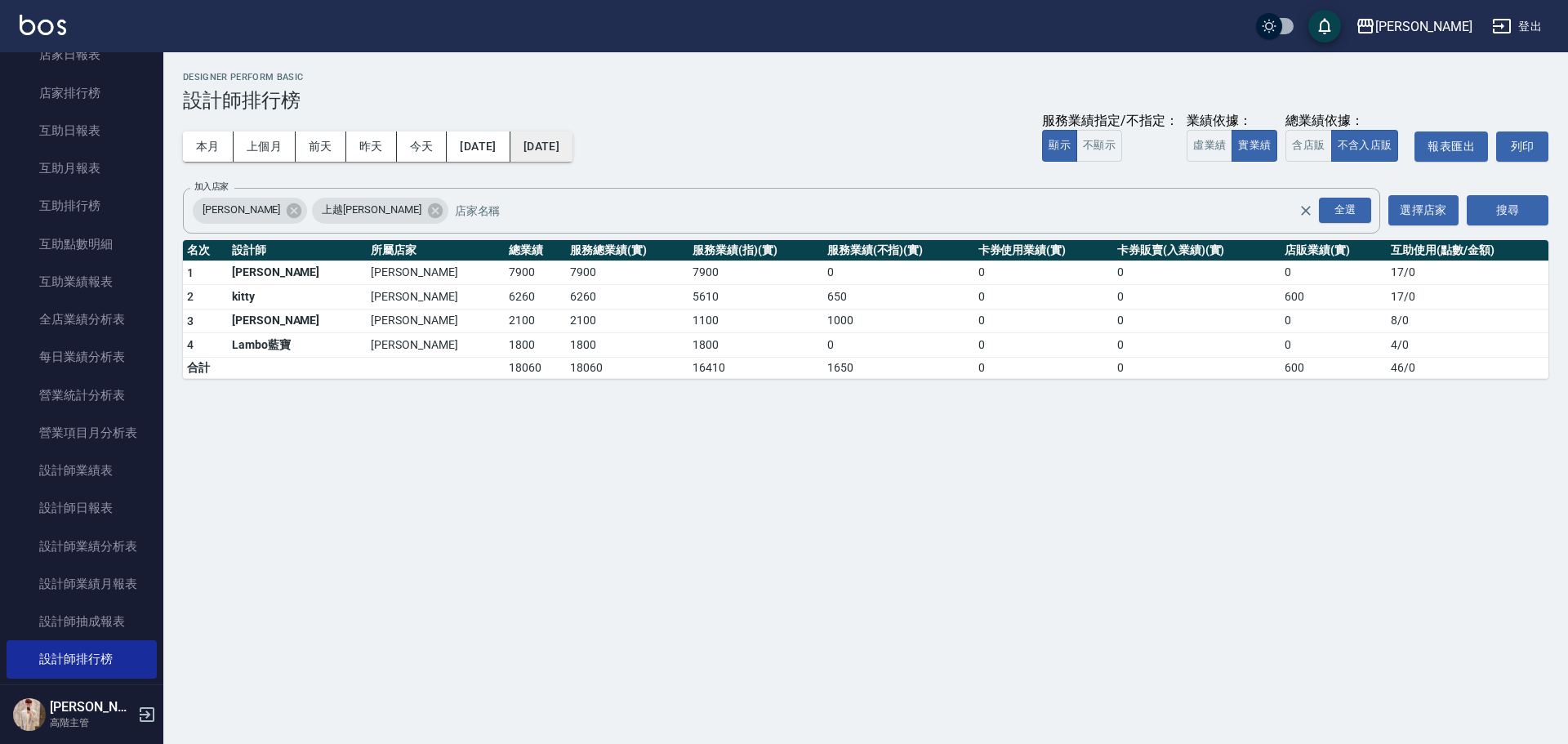
click at [573, 156] on button "[DATE]" at bounding box center [541, 146] width 62 height 30
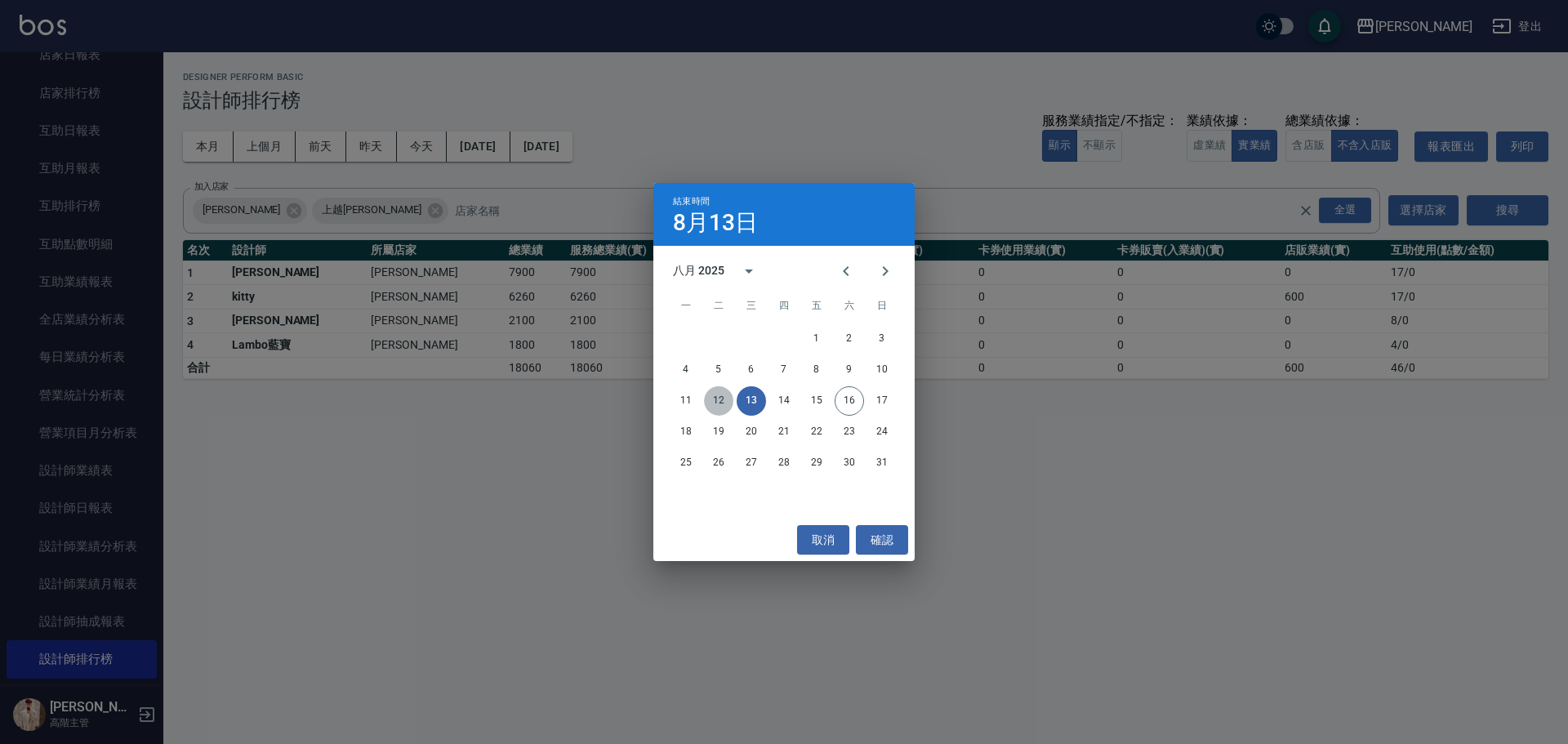
click at [724, 402] on button "12" at bounding box center [718, 400] width 30 height 30
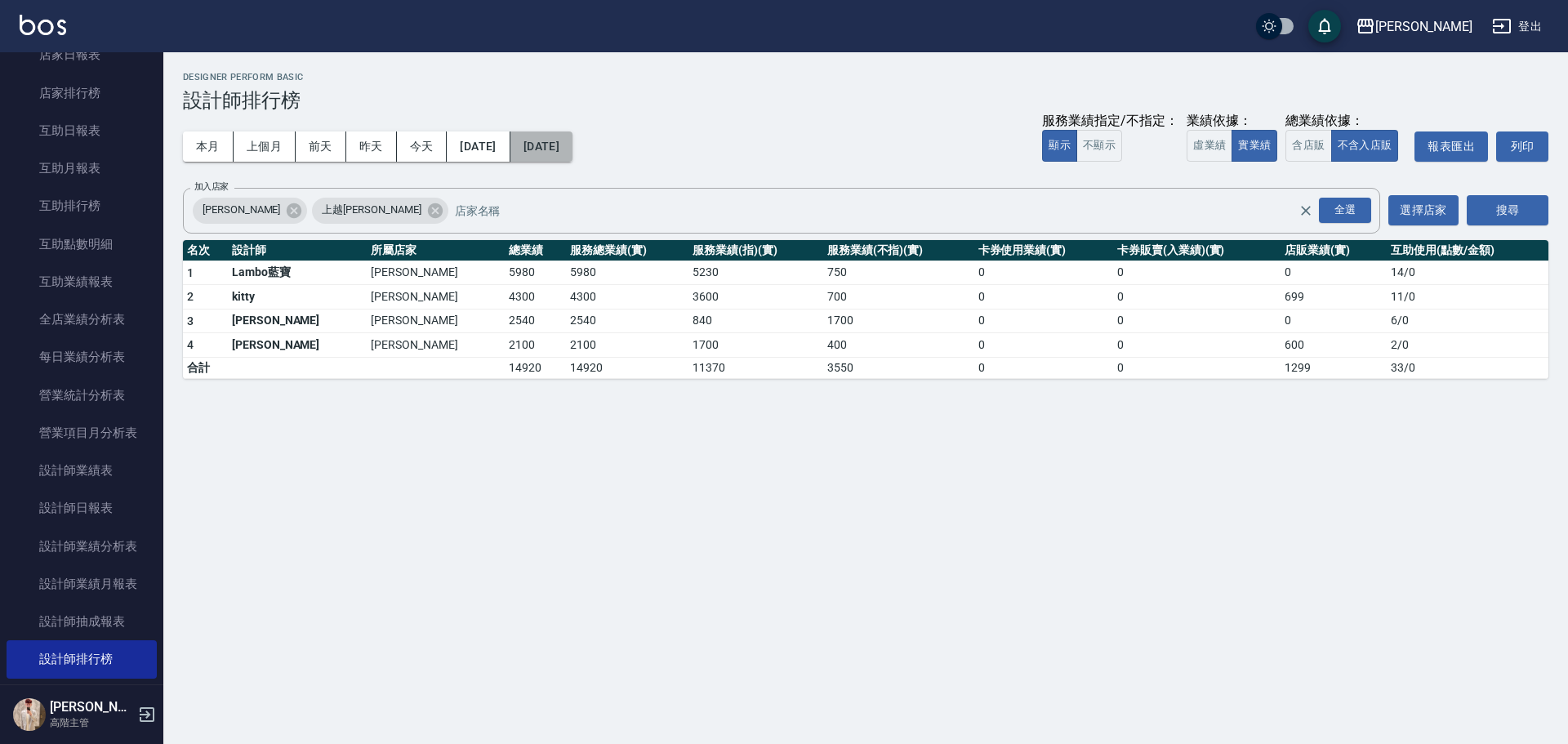
click at [568, 148] on button "[DATE]" at bounding box center [541, 146] width 62 height 30
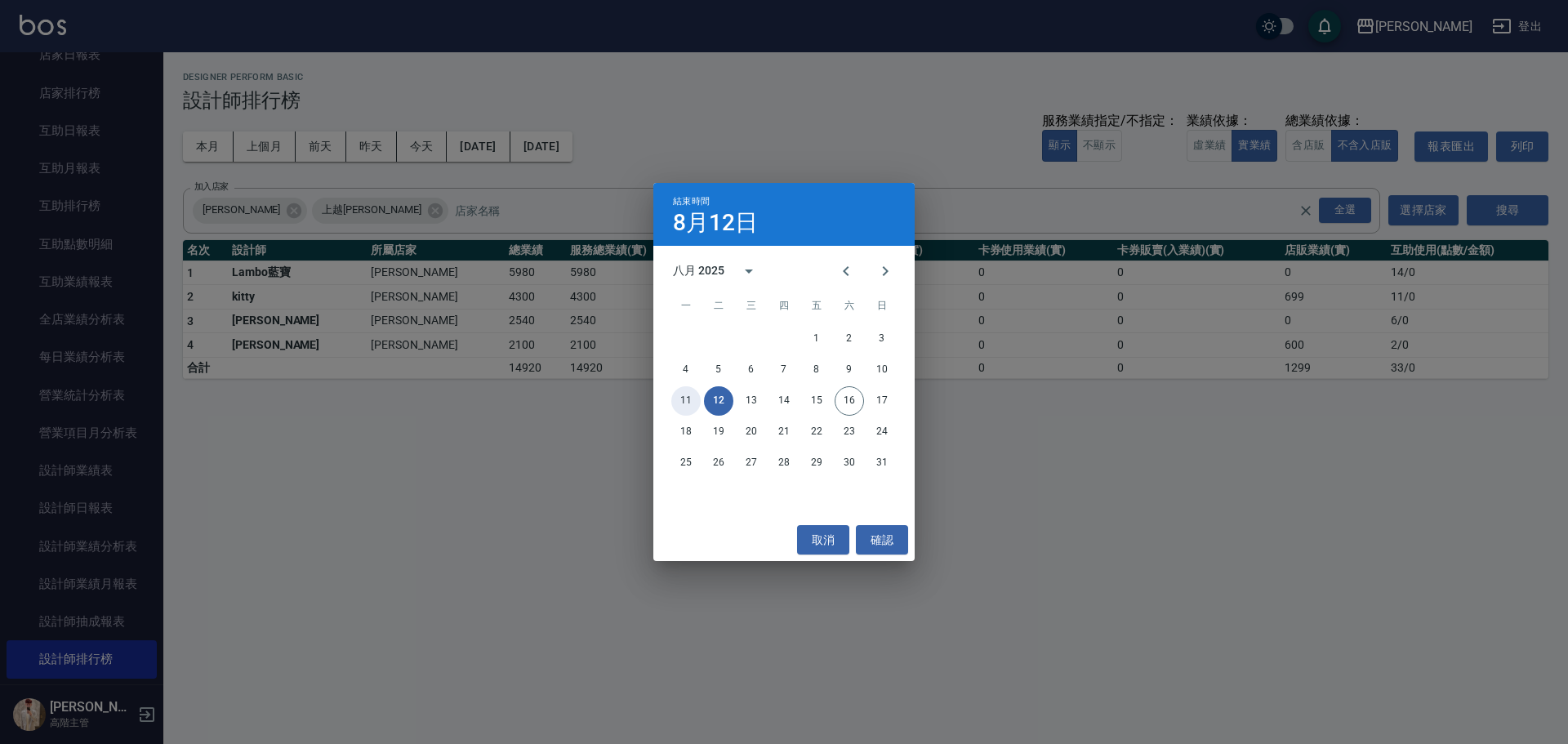
click at [683, 400] on button "11" at bounding box center [686, 400] width 30 height 30
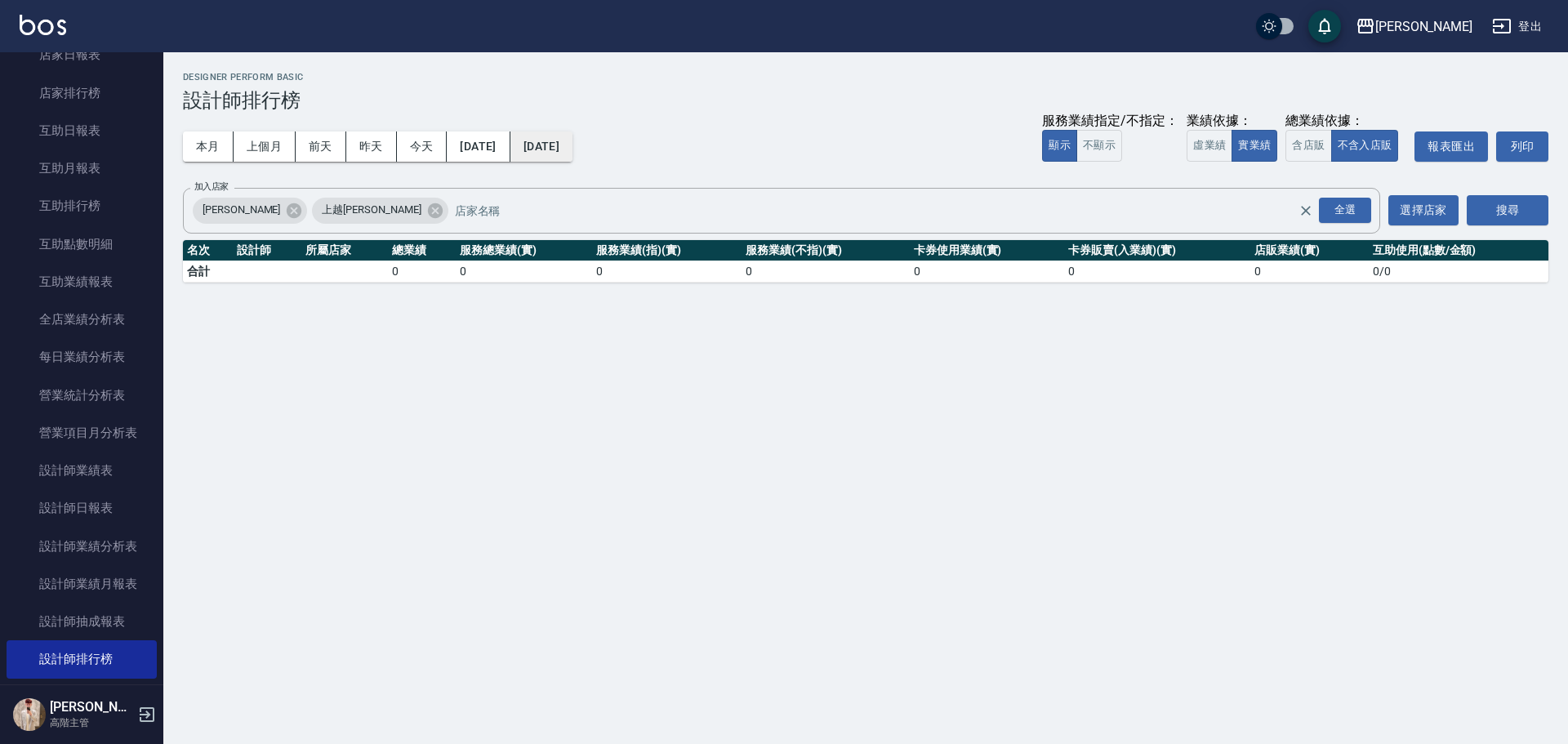
click at [573, 145] on button "[DATE]" at bounding box center [541, 146] width 62 height 30
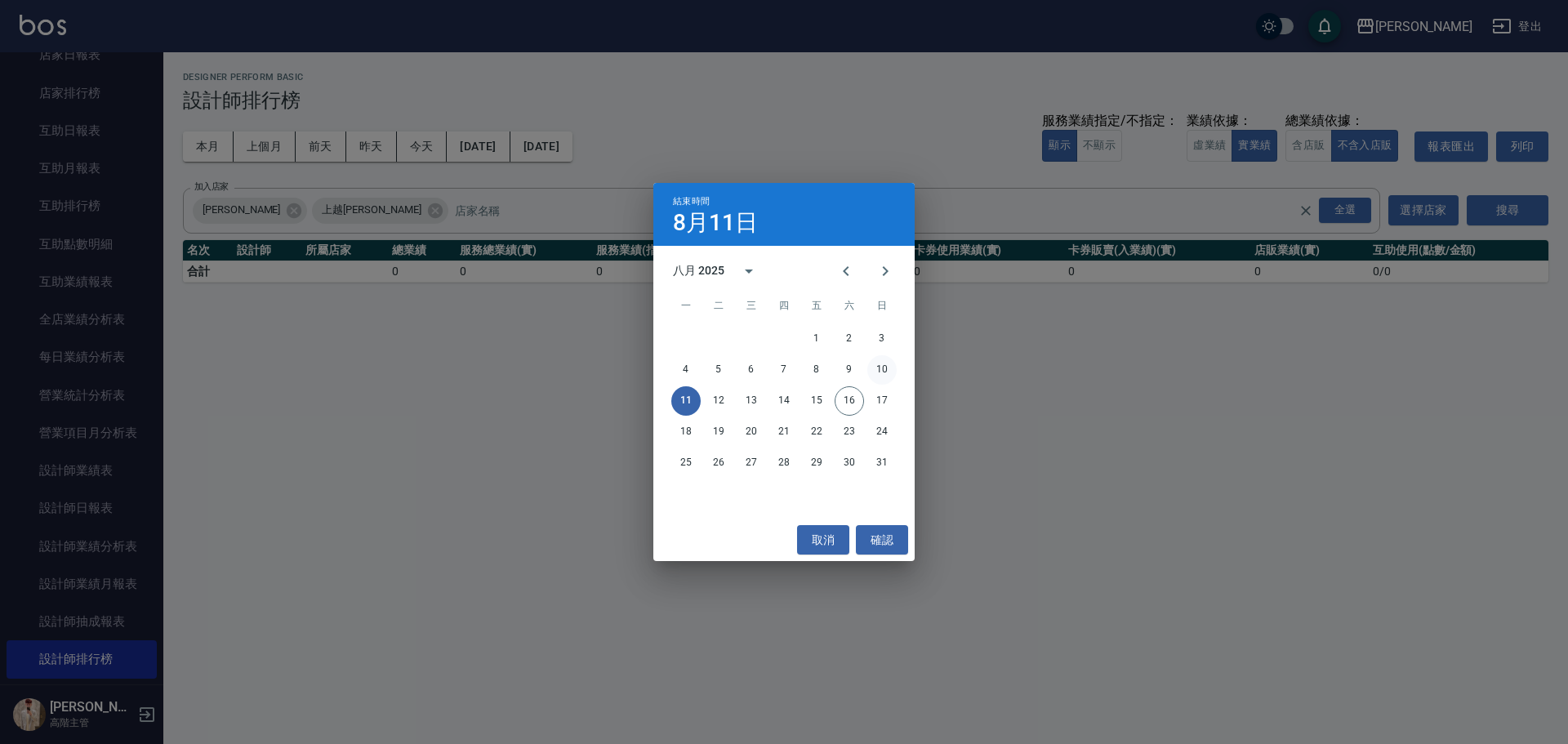
click at [880, 374] on button "10" at bounding box center [882, 370] width 30 height 30
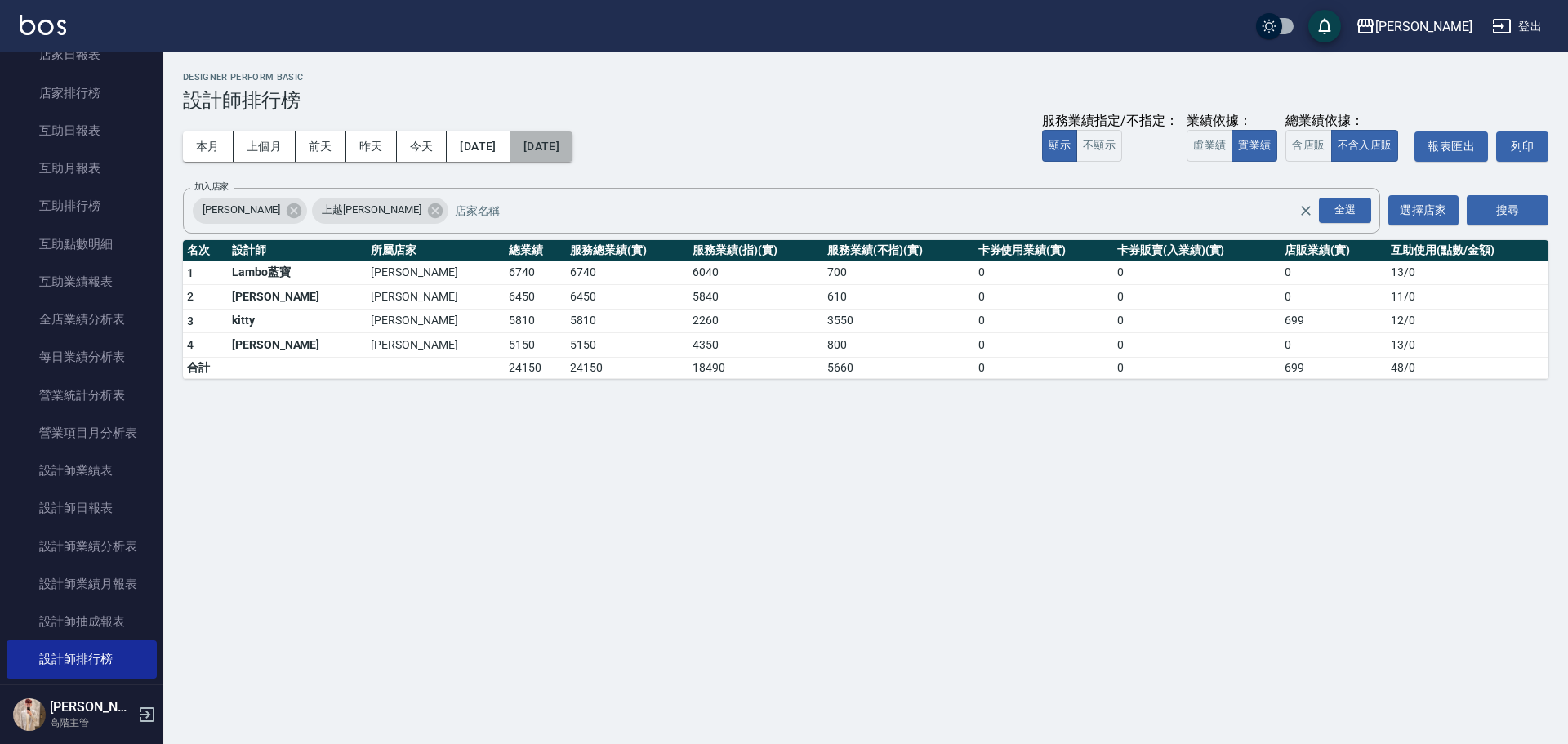
click at [573, 155] on button "[DATE]" at bounding box center [541, 146] width 62 height 30
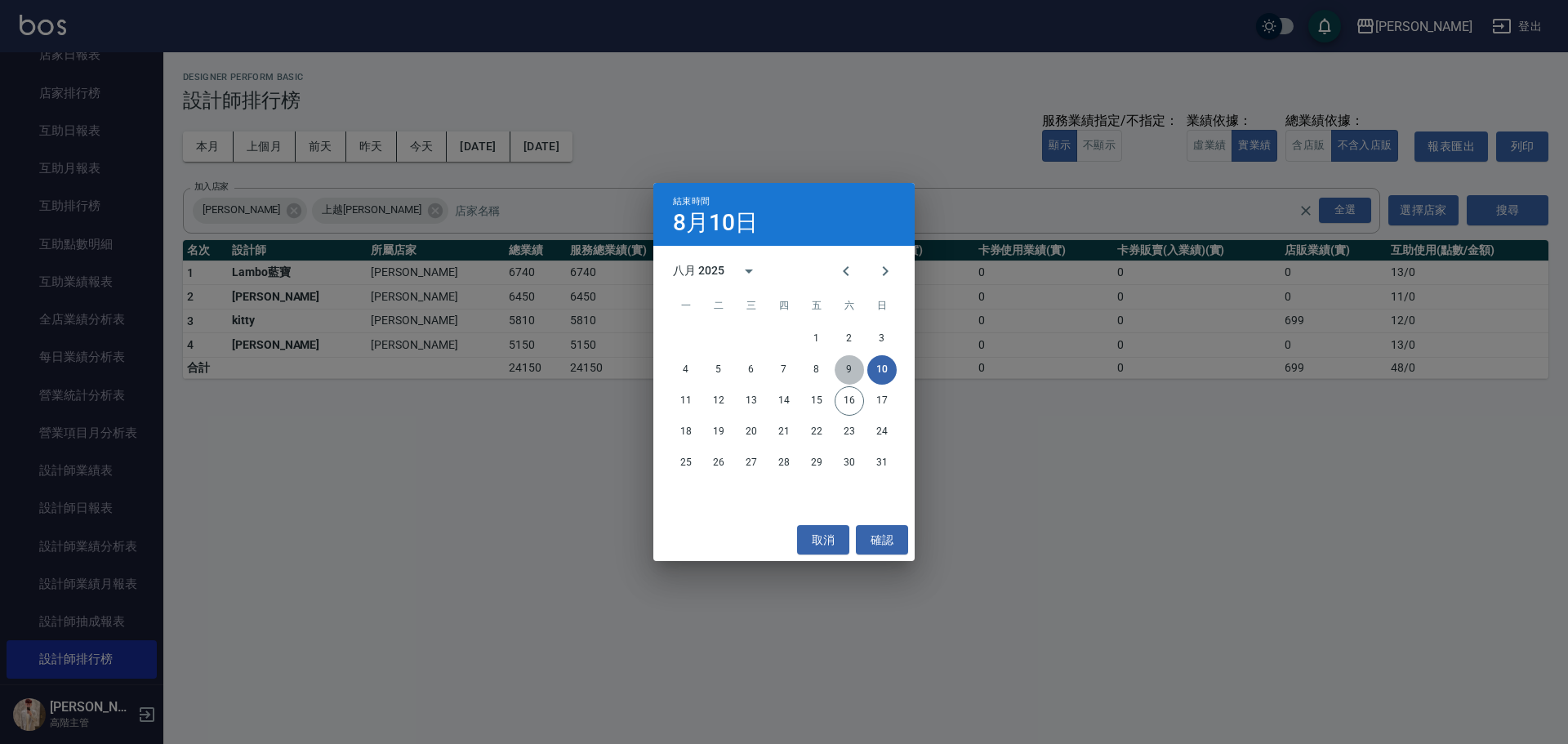
click at [844, 371] on button "9" at bounding box center [849, 370] width 30 height 30
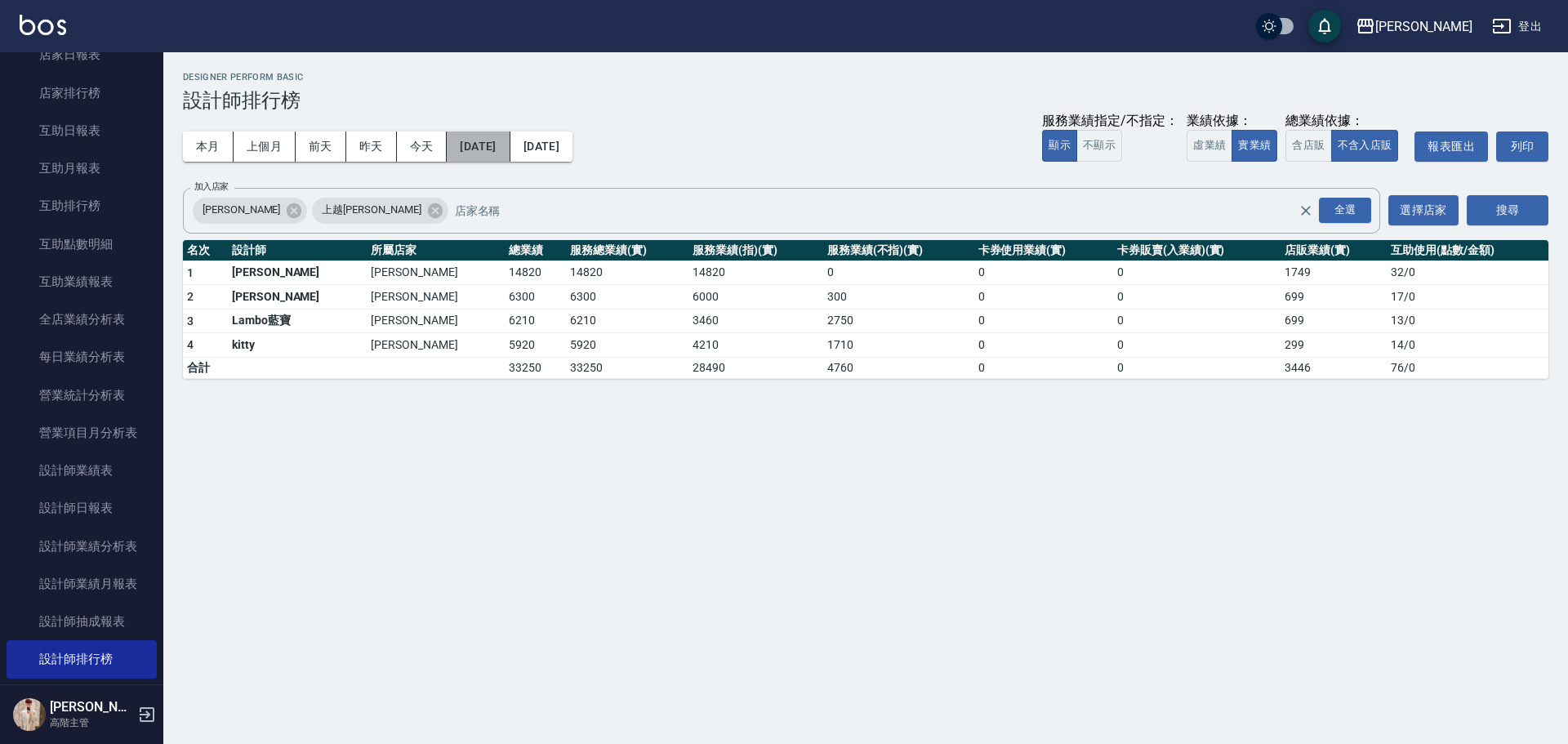
click at [507, 148] on button "[DATE]" at bounding box center [477, 146] width 63 height 30
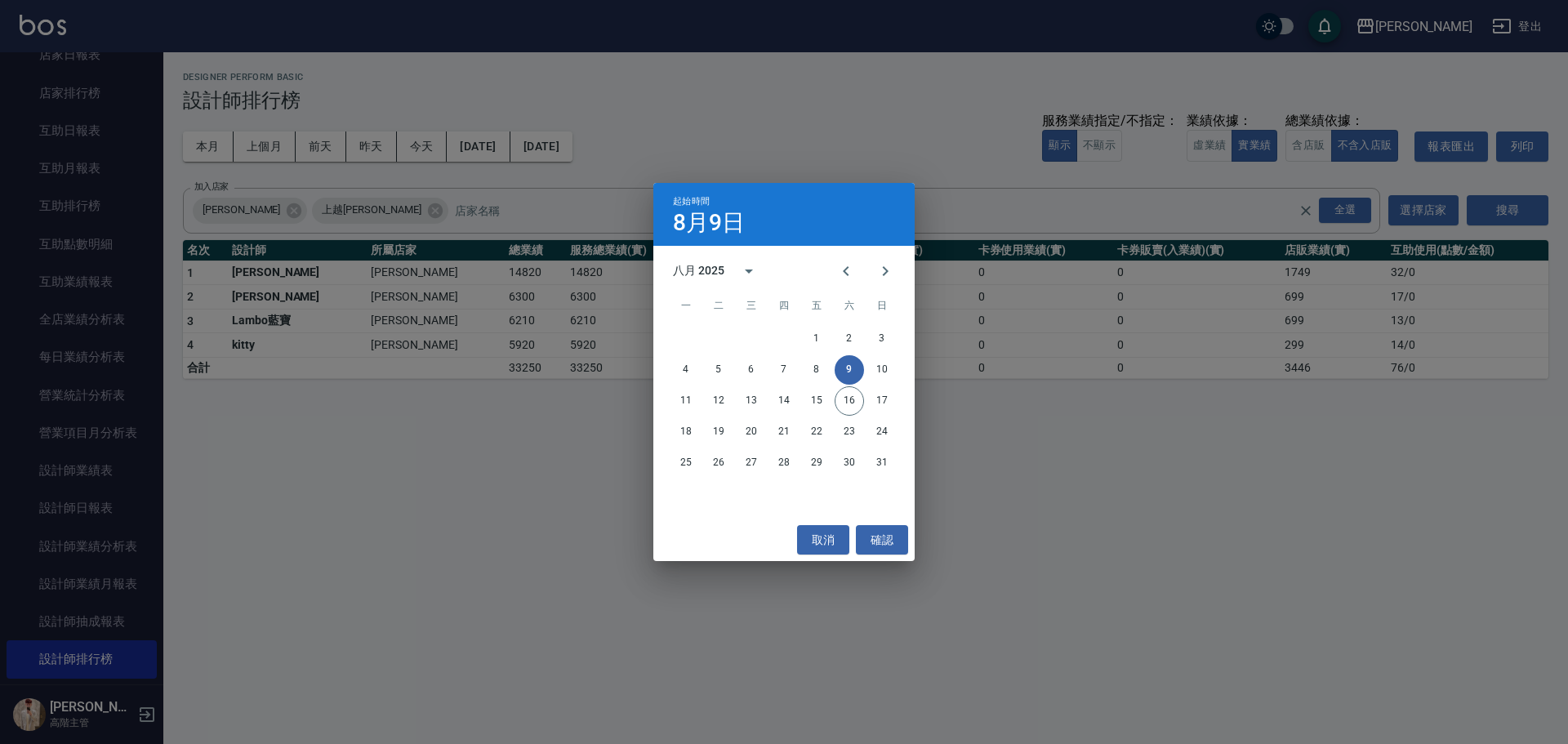
click at [565, 156] on div "起始時間 [DATE] 八月 2025 一 二 三 四 五 六 日 1 2 3 4 5 6 7 8 9 10 11 12 13 14 15 16 17 18 …" at bounding box center [784, 372] width 1568 height 744
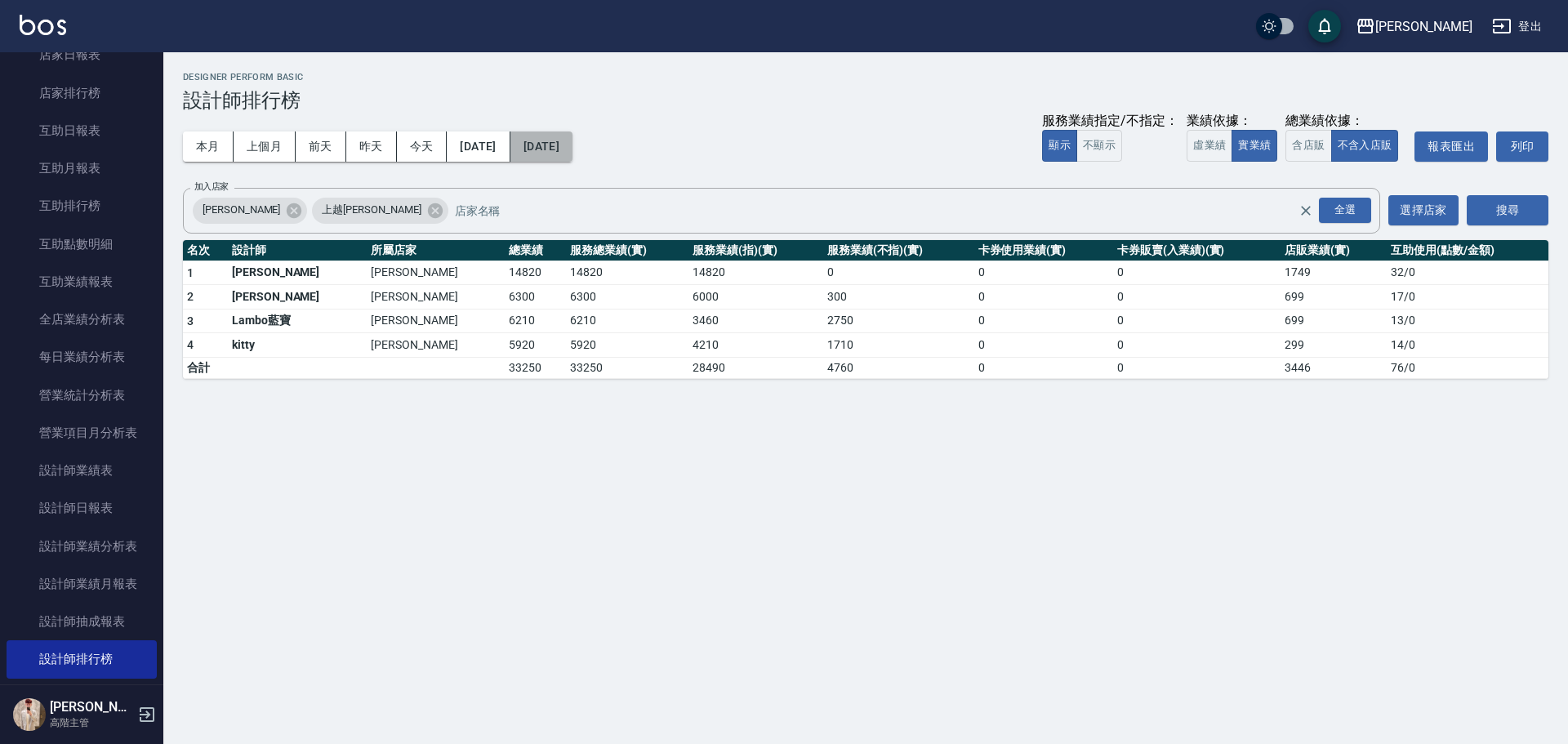
click at [568, 155] on button "[DATE]" at bounding box center [541, 146] width 62 height 30
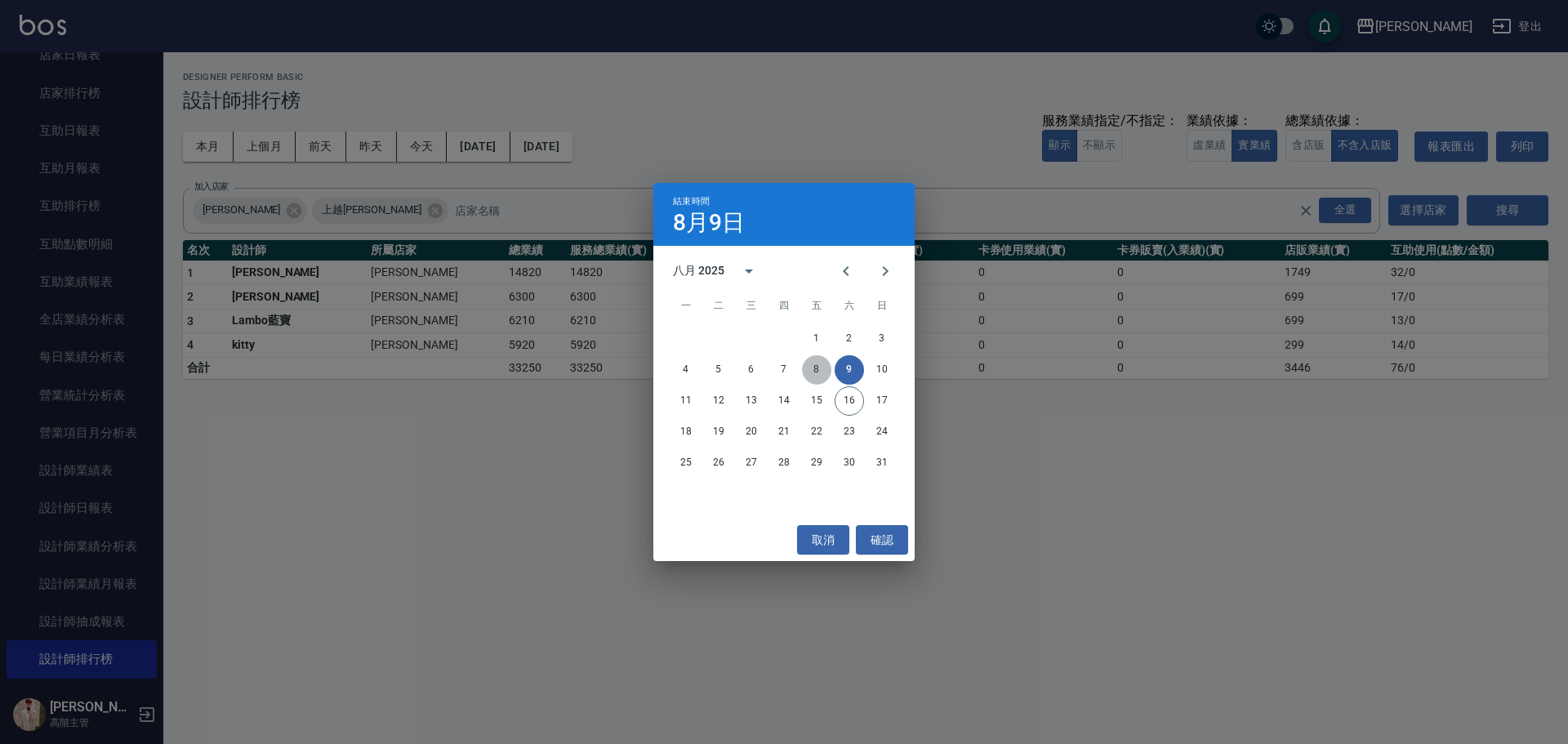
click at [827, 365] on button "8" at bounding box center [816, 370] width 30 height 30
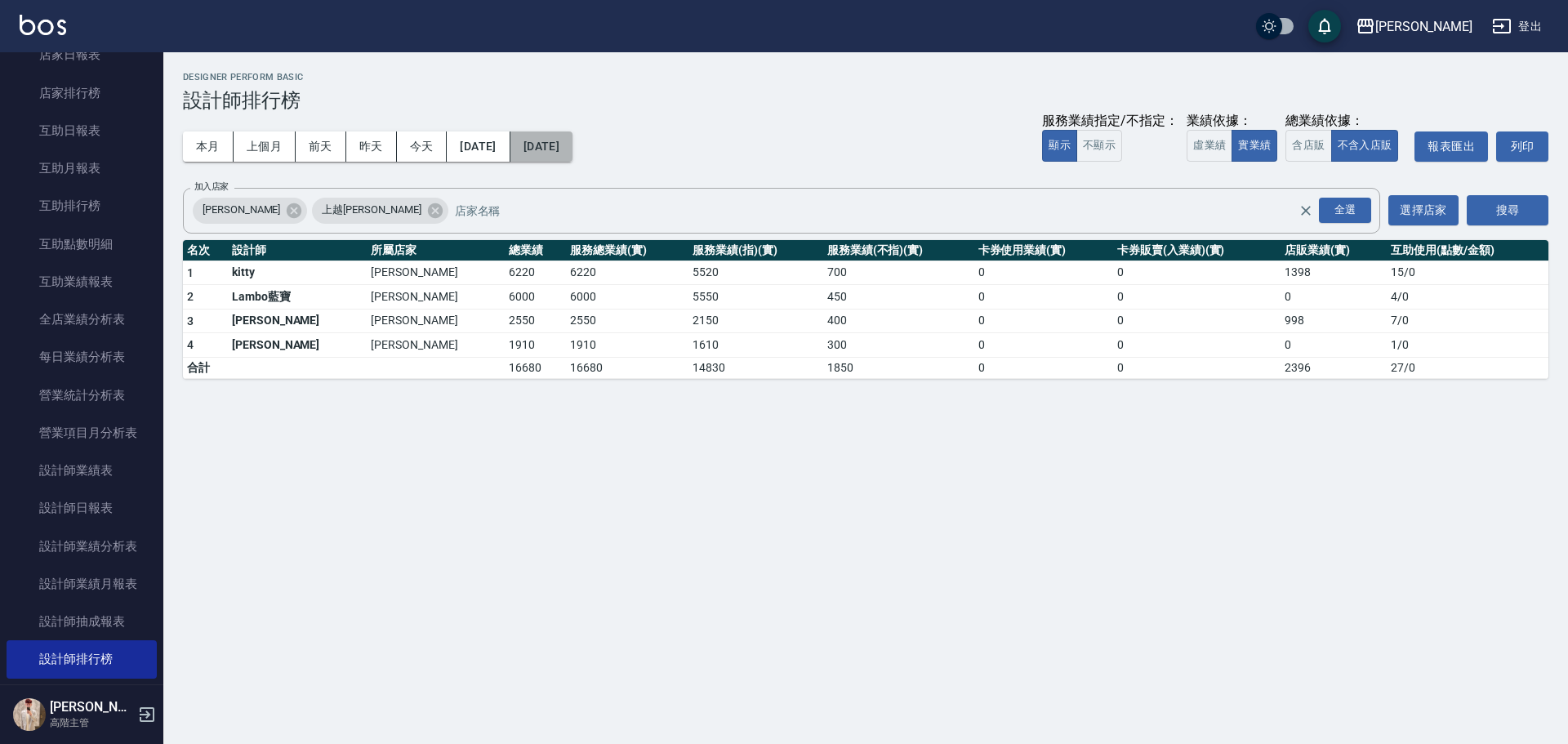
click at [573, 145] on button "[DATE]" at bounding box center [541, 146] width 62 height 30
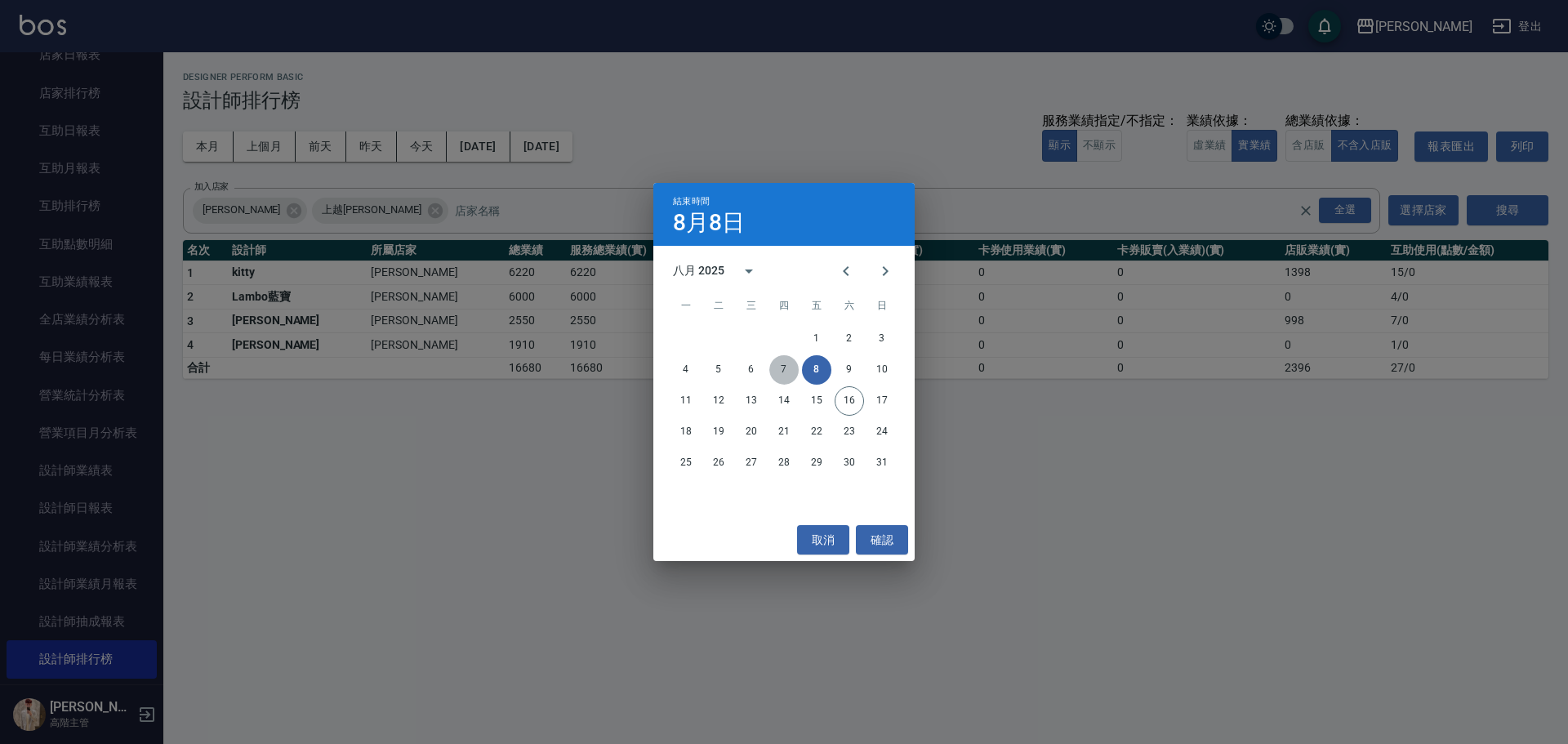
click at [780, 376] on button "7" at bounding box center [784, 370] width 30 height 30
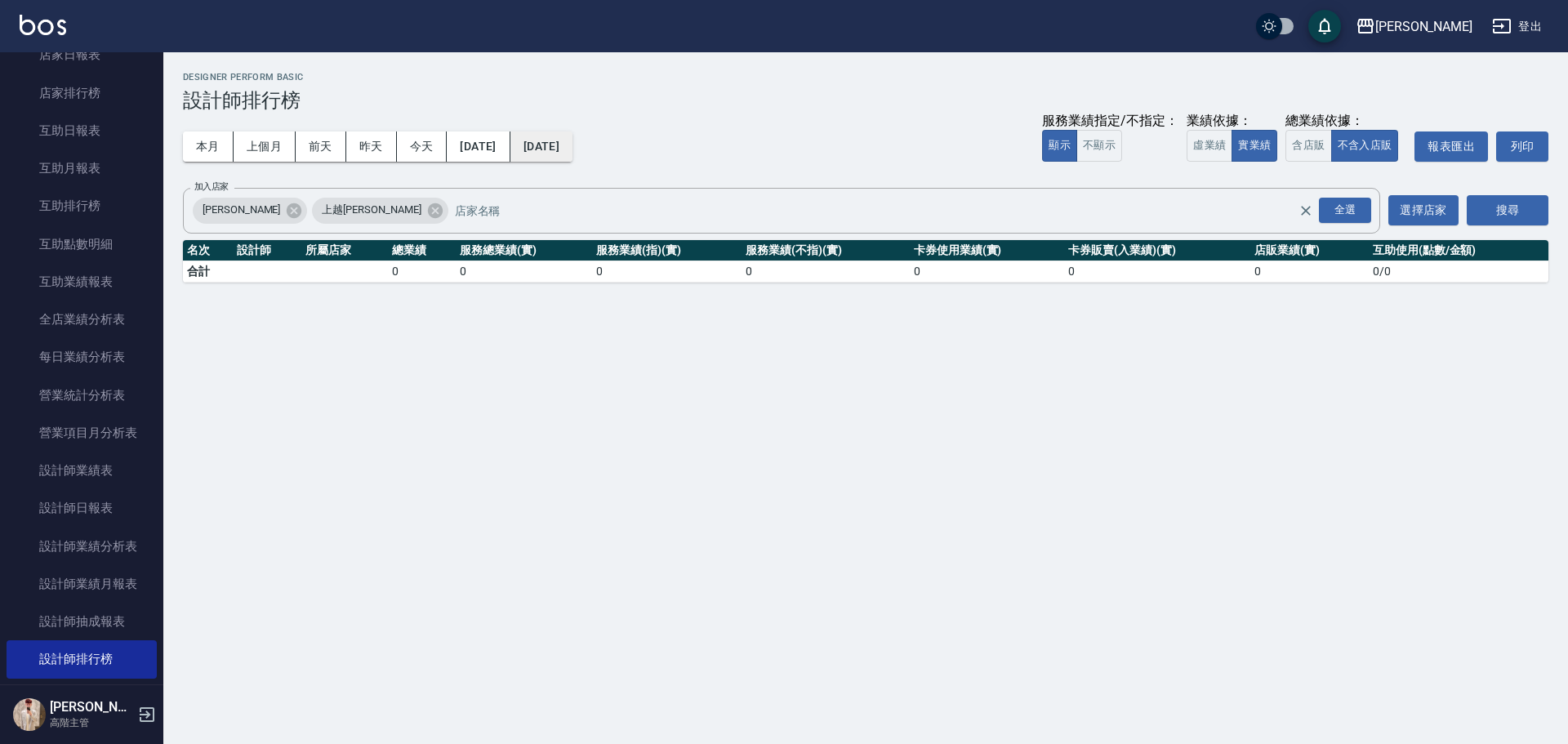
click at [573, 152] on button "[DATE]" at bounding box center [541, 146] width 62 height 30
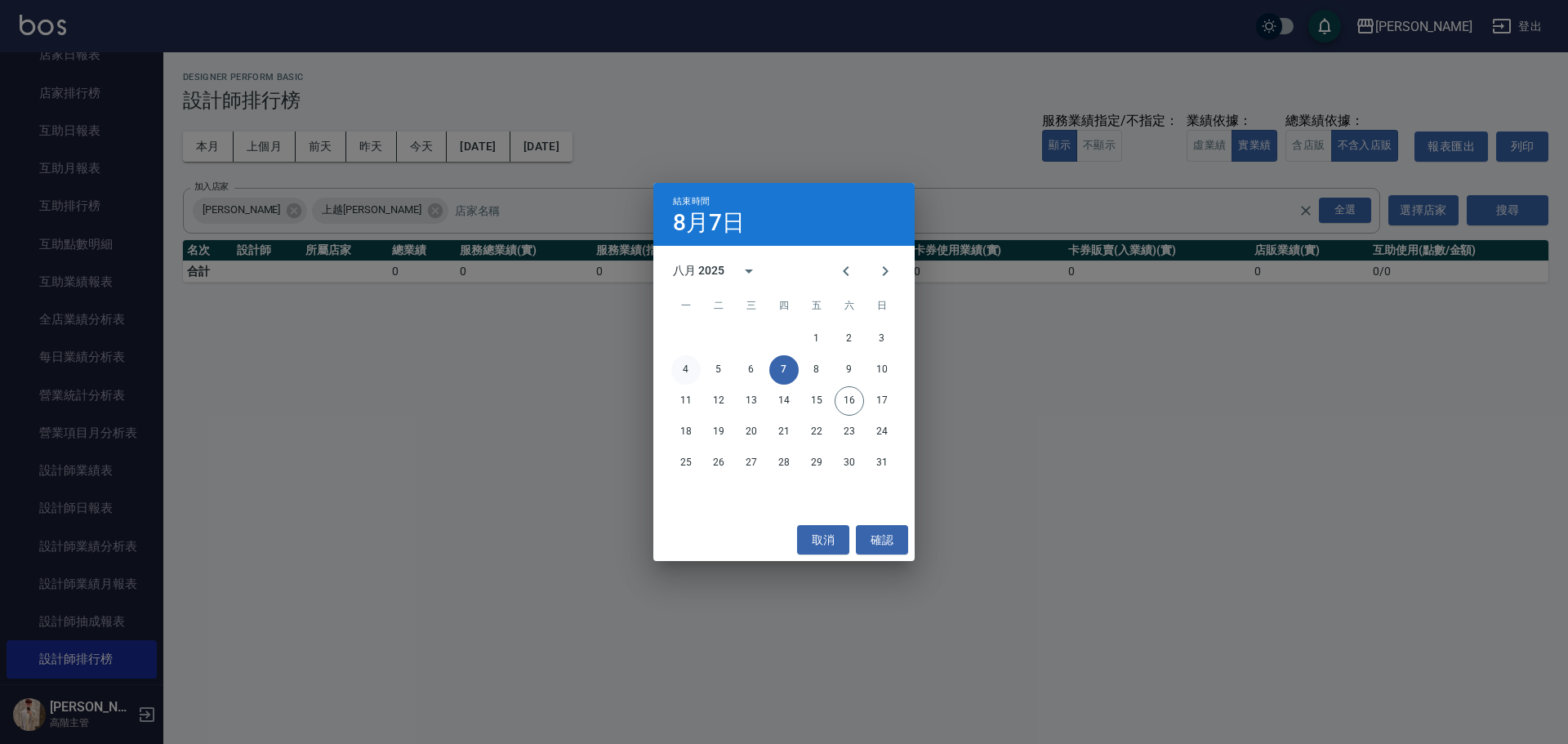
click at [693, 365] on button "4" at bounding box center [686, 370] width 30 height 30
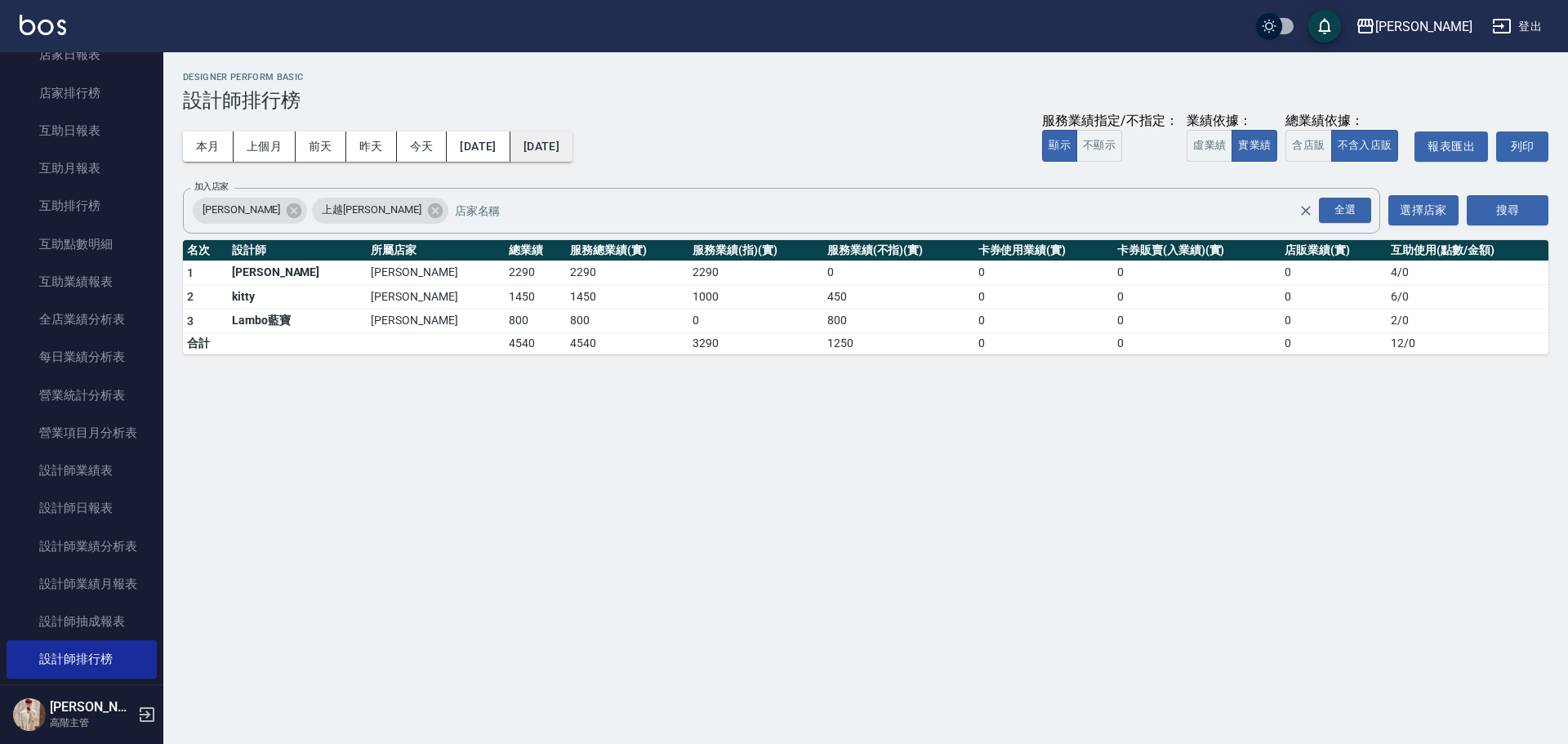
click at [573, 143] on button "[DATE]" at bounding box center [541, 146] width 62 height 30
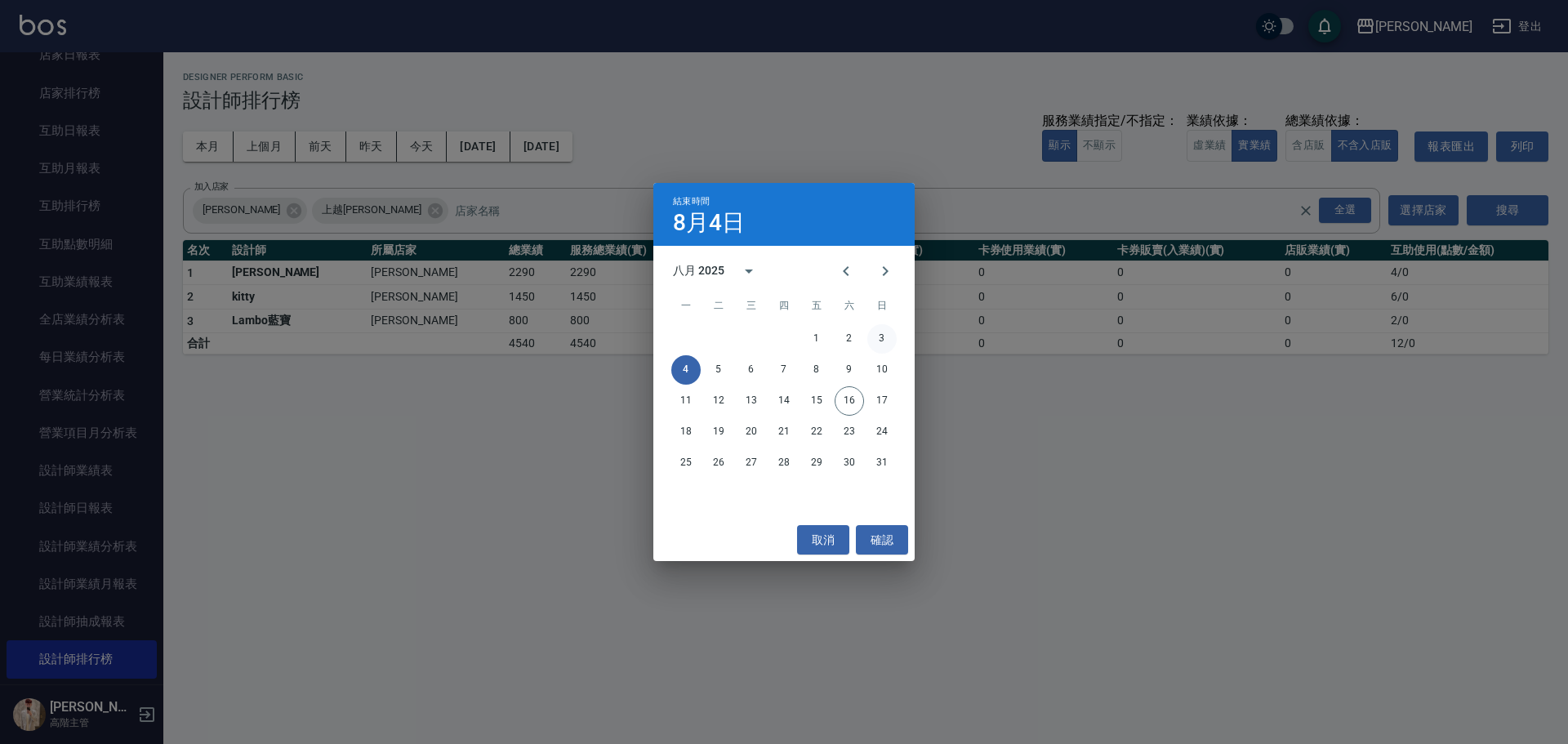
click at [885, 341] on button "3" at bounding box center [882, 339] width 30 height 30
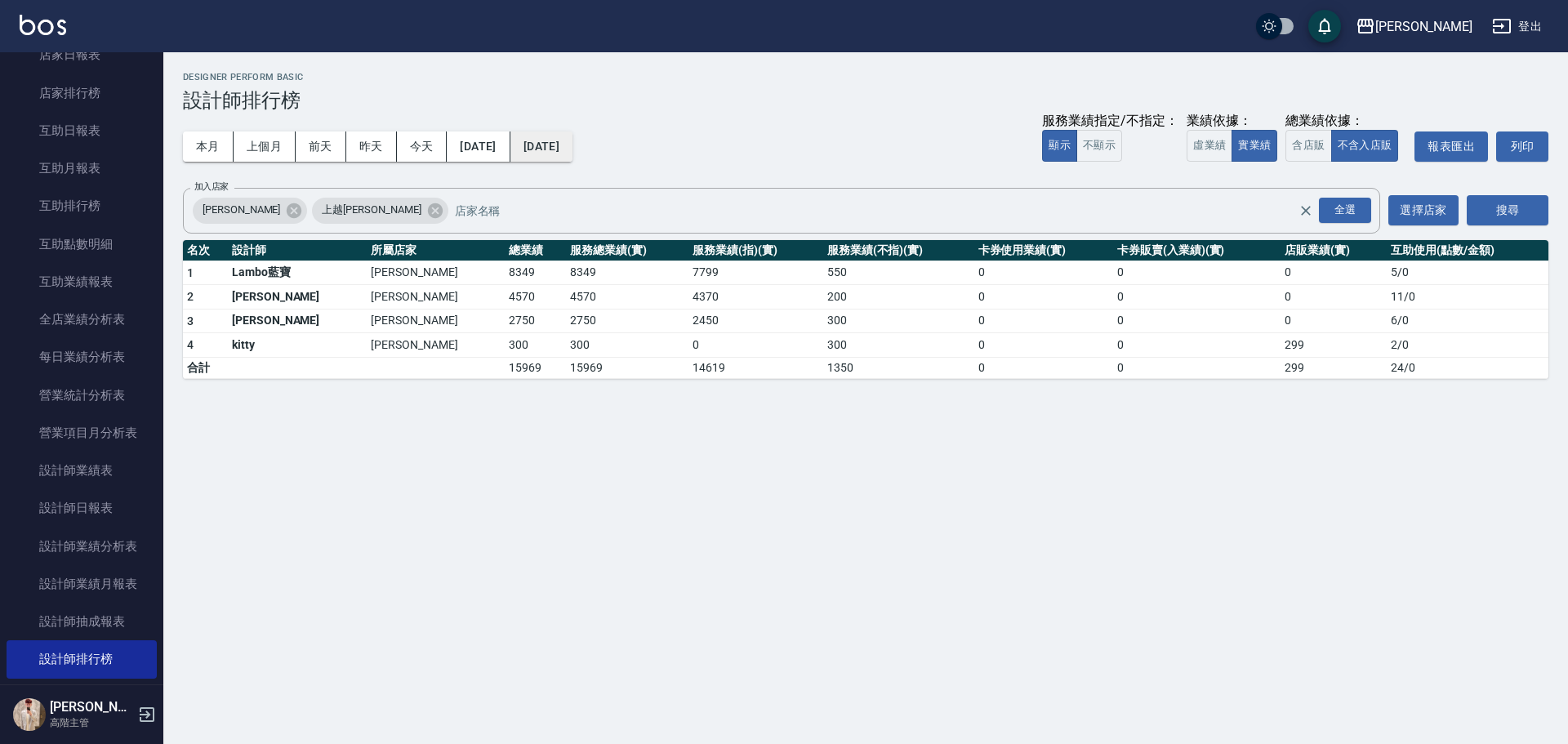
click at [573, 158] on button "[DATE]" at bounding box center [541, 146] width 62 height 30
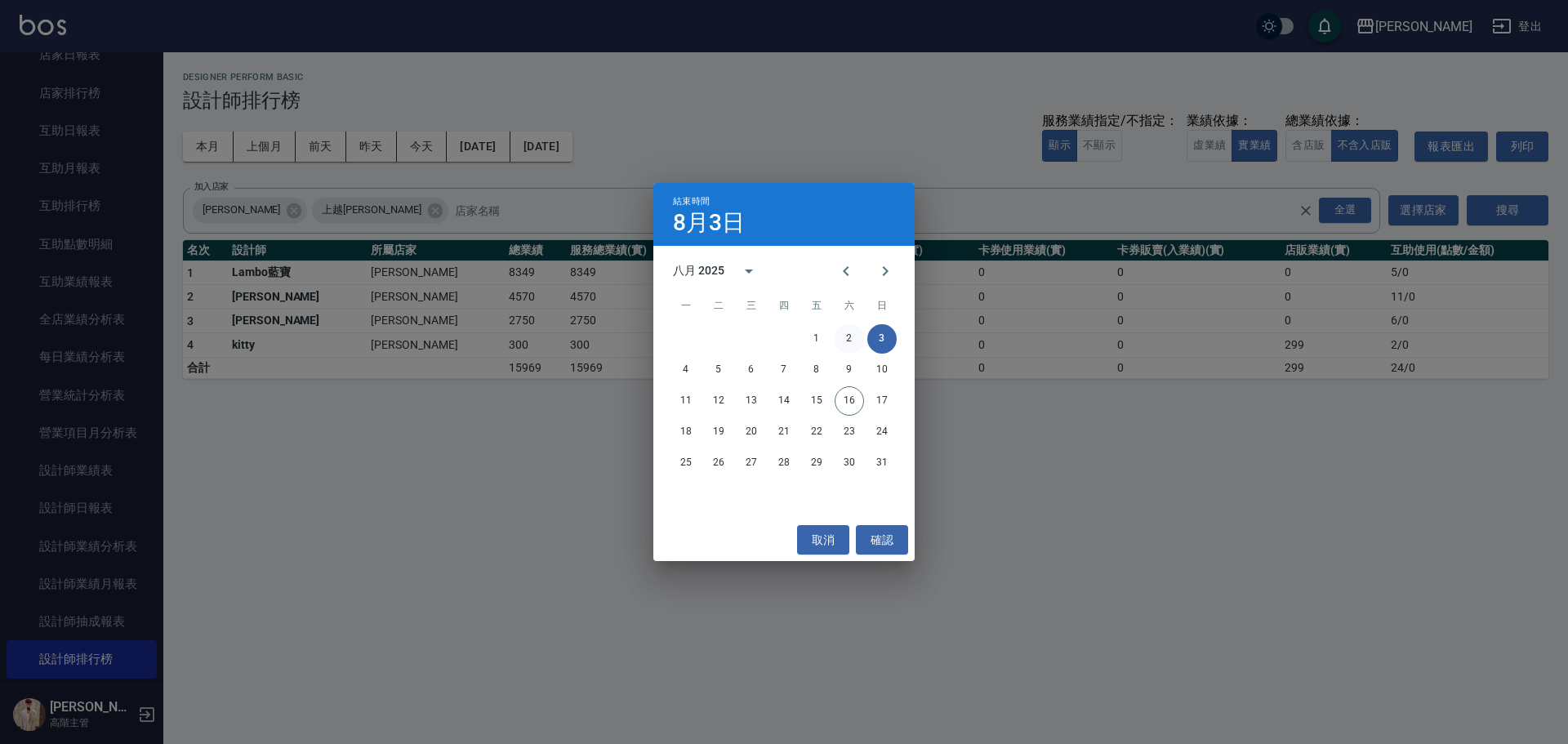
click at [861, 337] on button "2" at bounding box center [849, 339] width 30 height 30
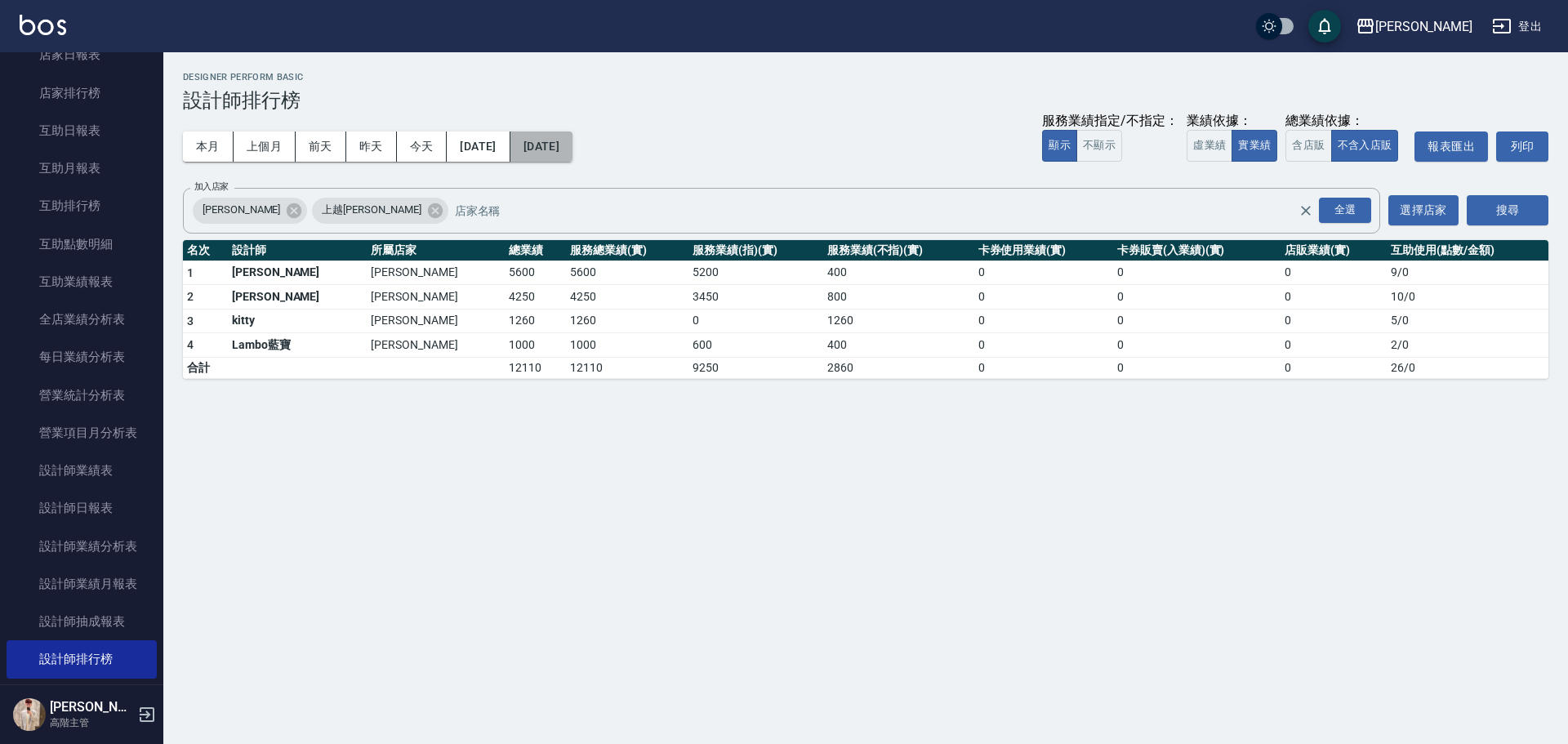
click at [573, 148] on button "[DATE]" at bounding box center [541, 146] width 62 height 30
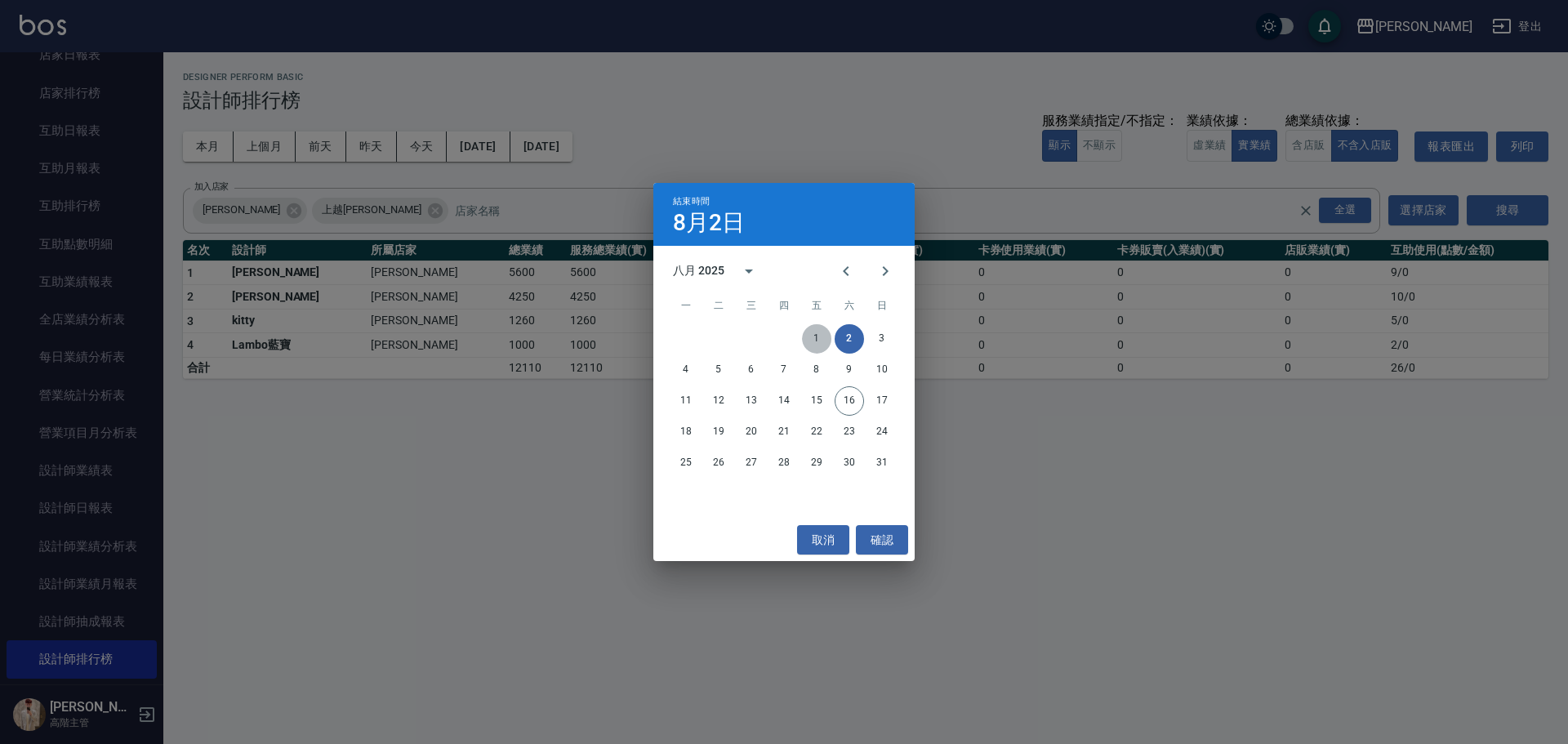
click at [816, 332] on button "1" at bounding box center [816, 339] width 30 height 30
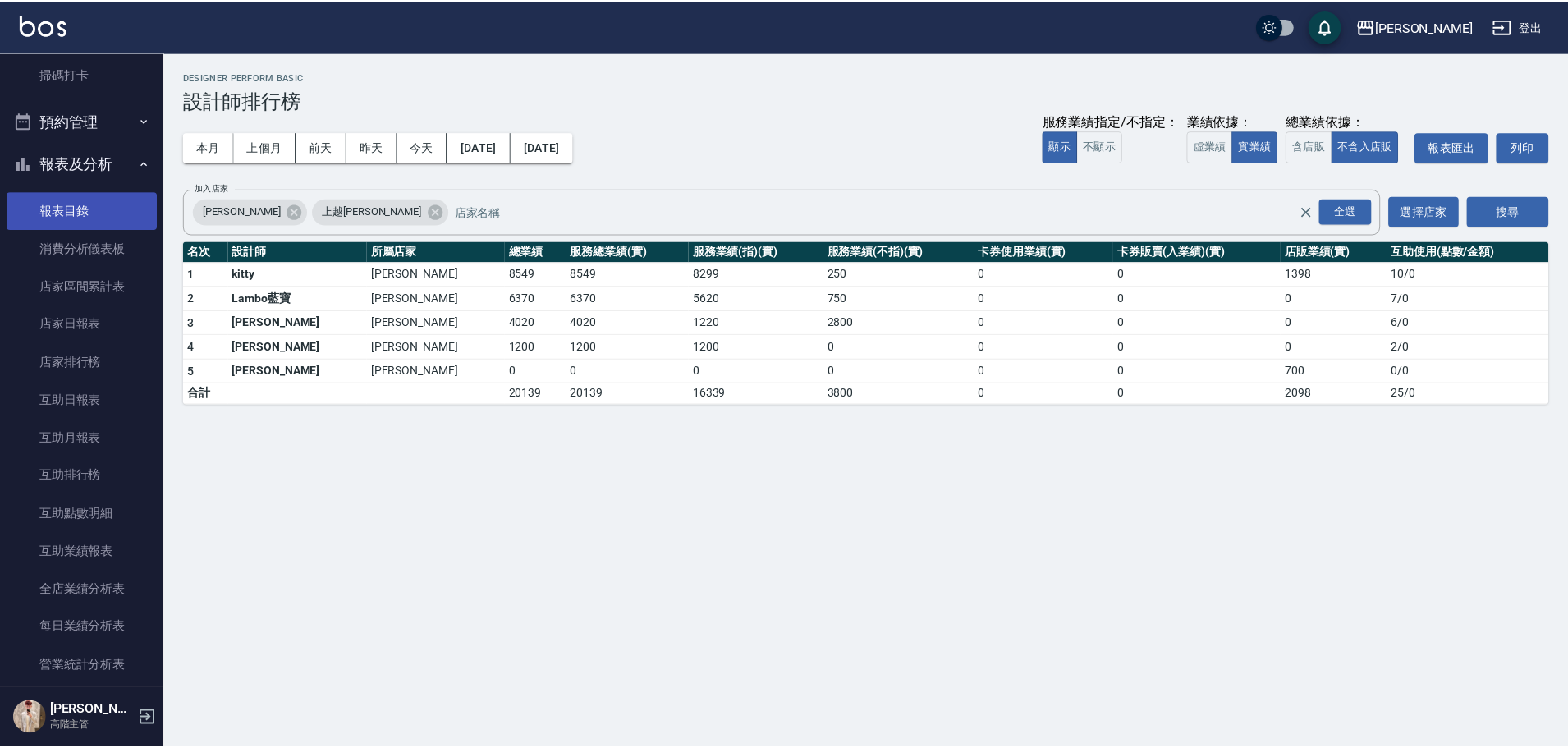
scroll to position [328, 0]
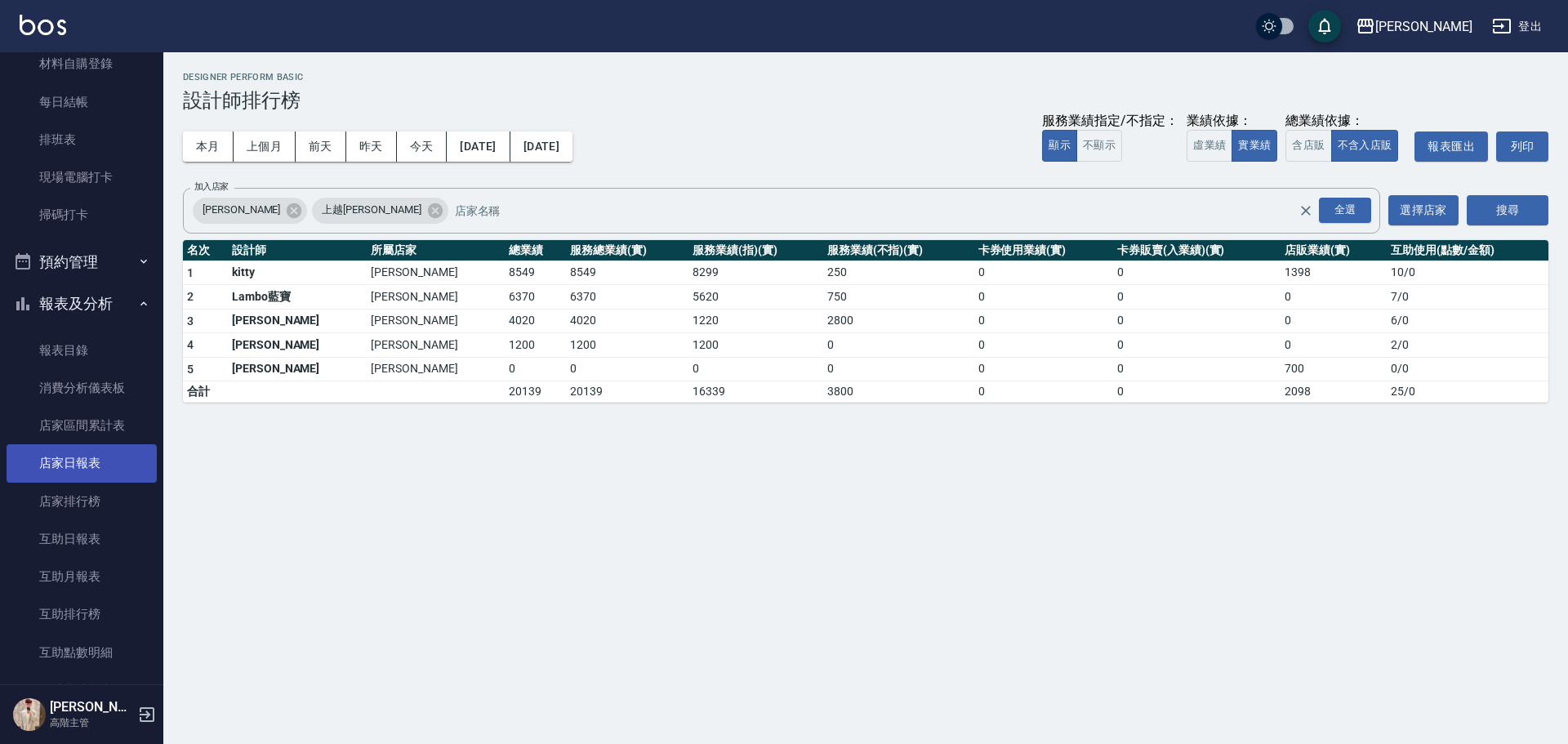
click at [111, 453] on link "店家日報表" at bounding box center [82, 463] width 150 height 38
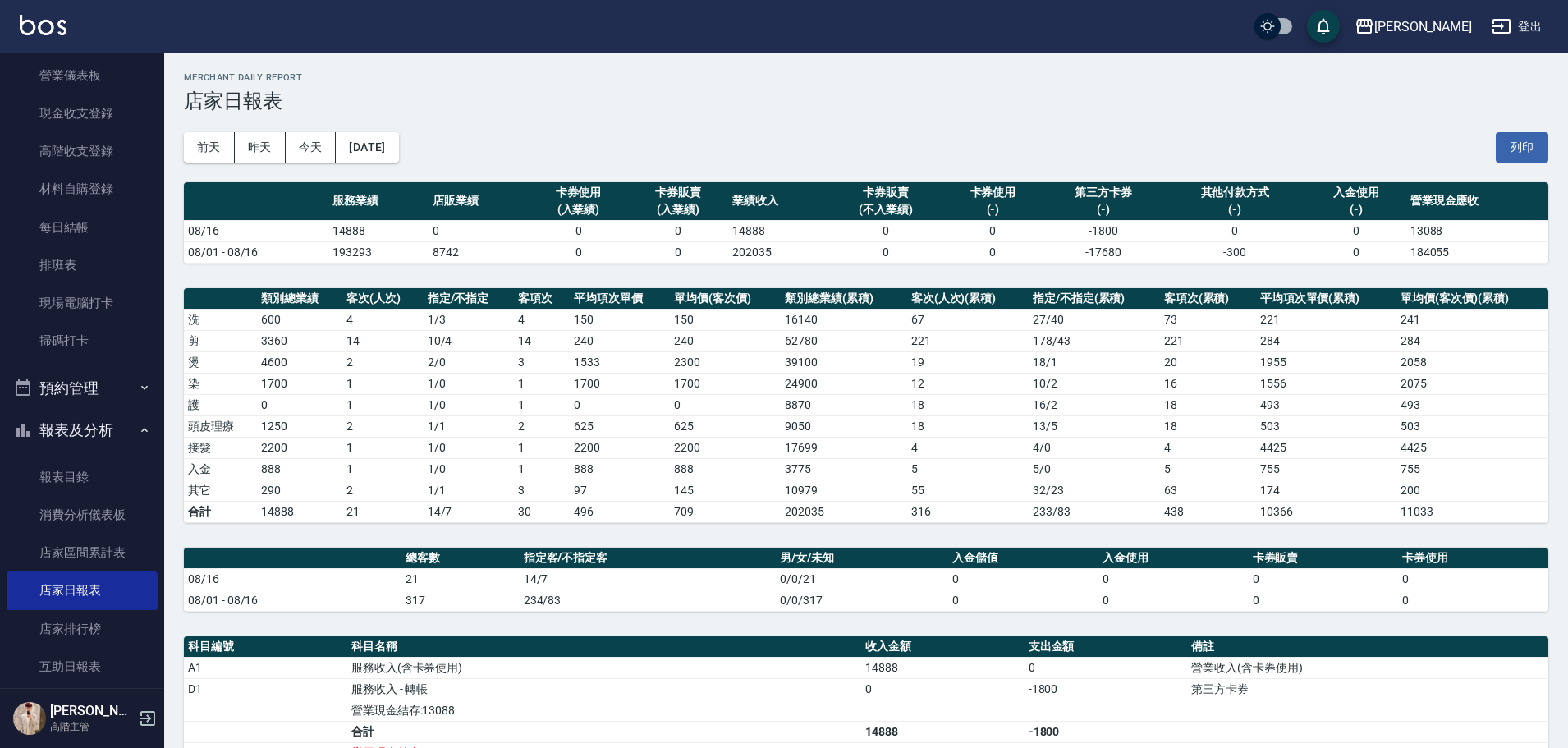
scroll to position [165, 0]
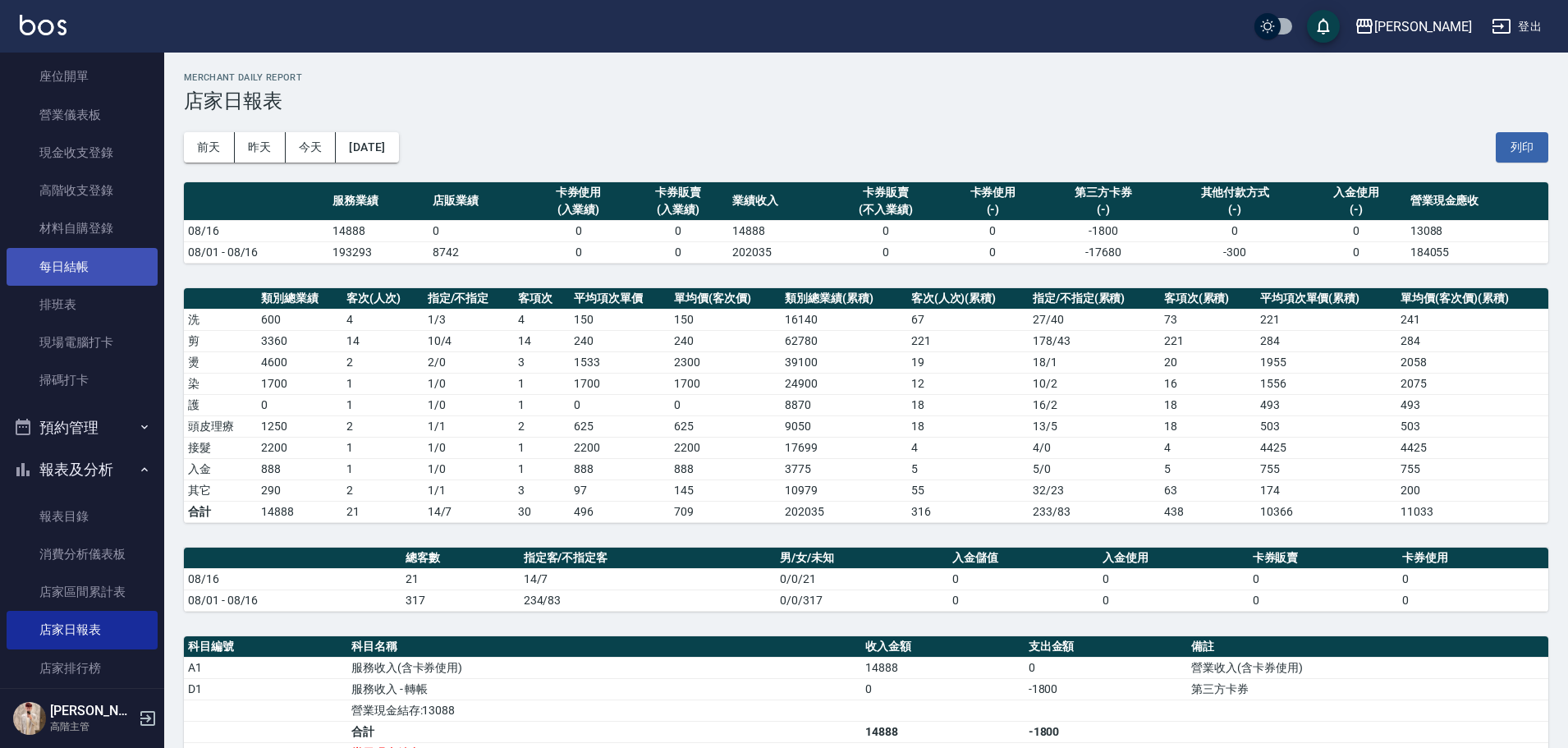
click at [116, 263] on link "每日結帳" at bounding box center [82, 266] width 151 height 38
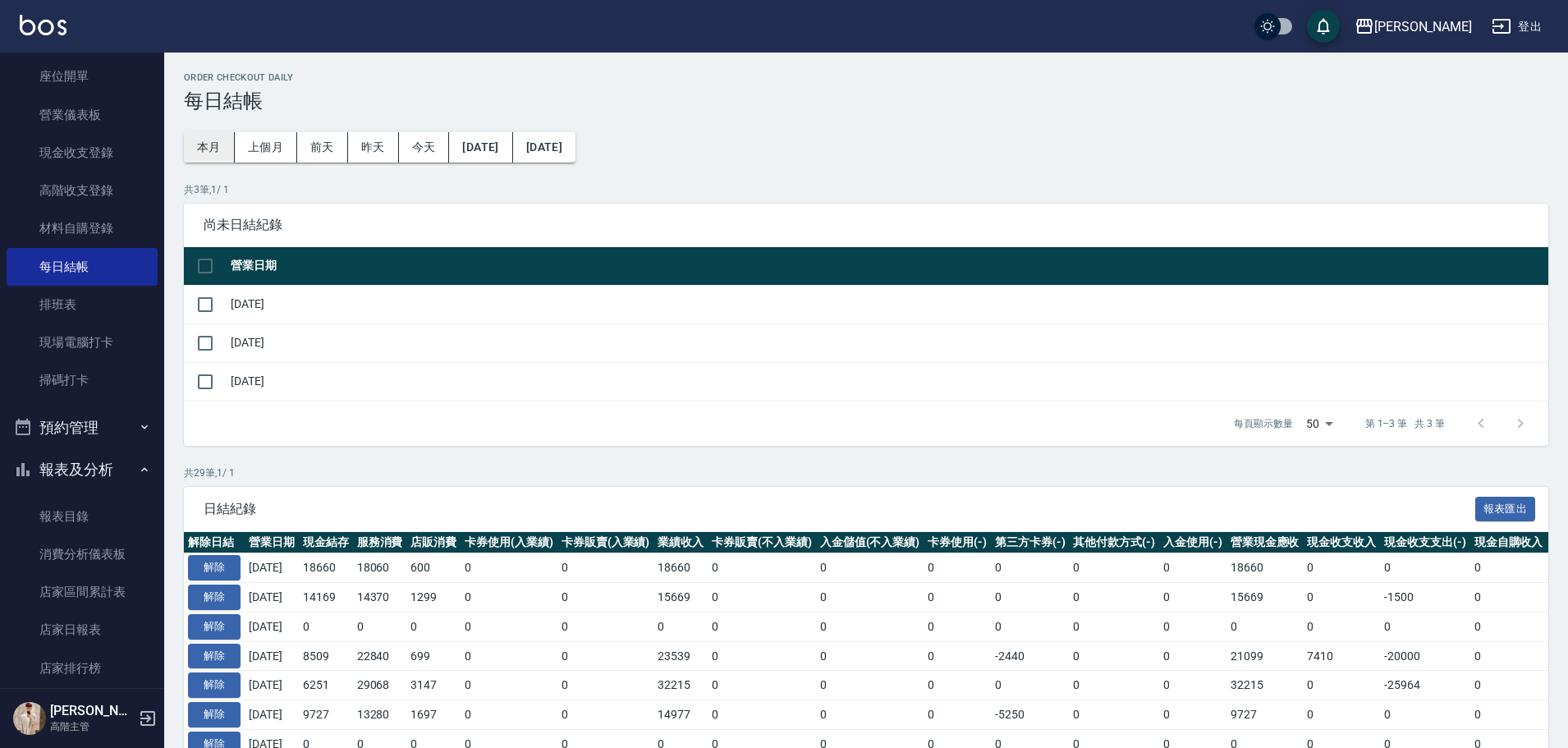
click at [202, 151] on button "本月" at bounding box center [209, 147] width 51 height 30
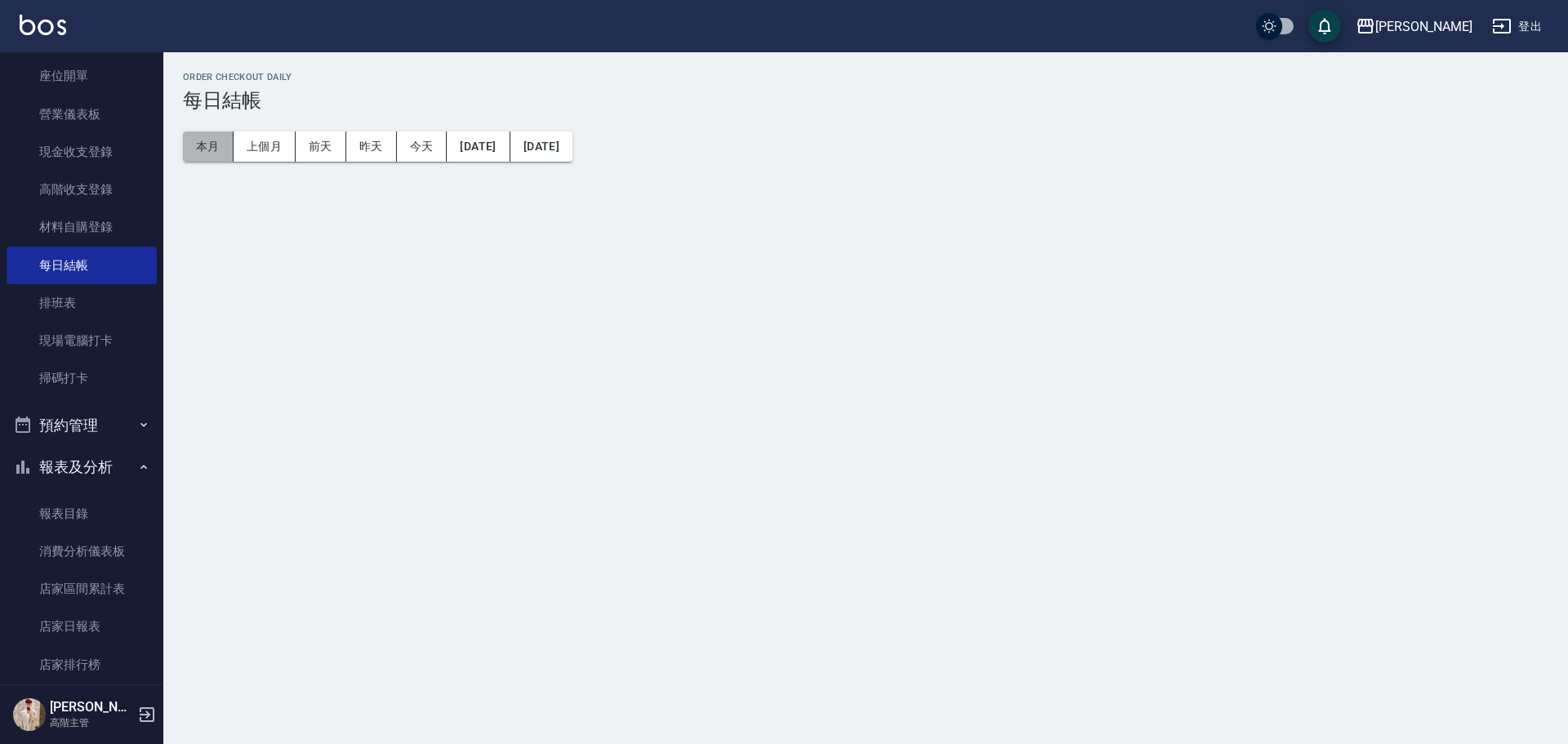
click at [201, 150] on button "本月" at bounding box center [208, 146] width 51 height 30
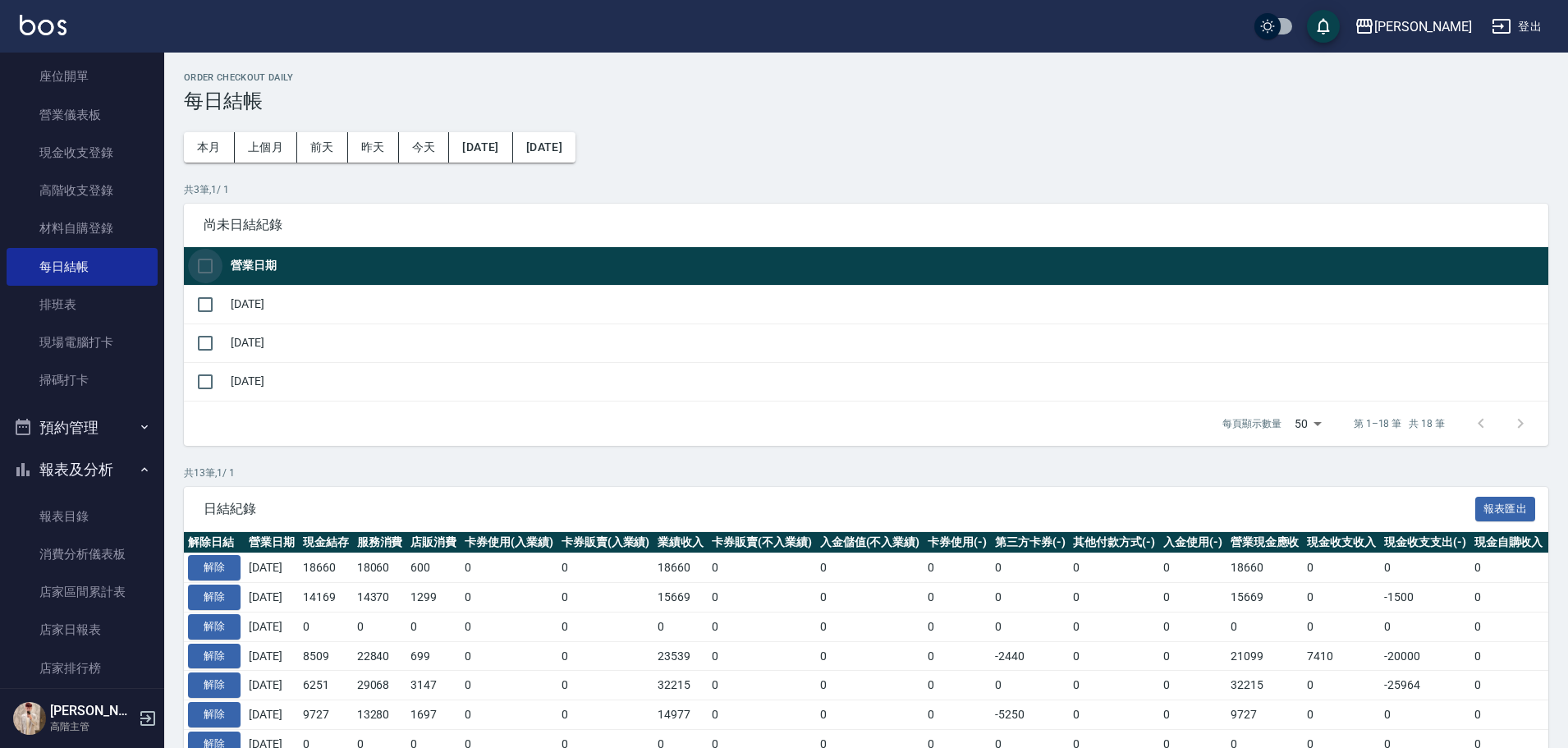
click at [201, 257] on input "checkbox" at bounding box center [205, 266] width 35 height 35
checkbox input "false"
checkbox input "true"
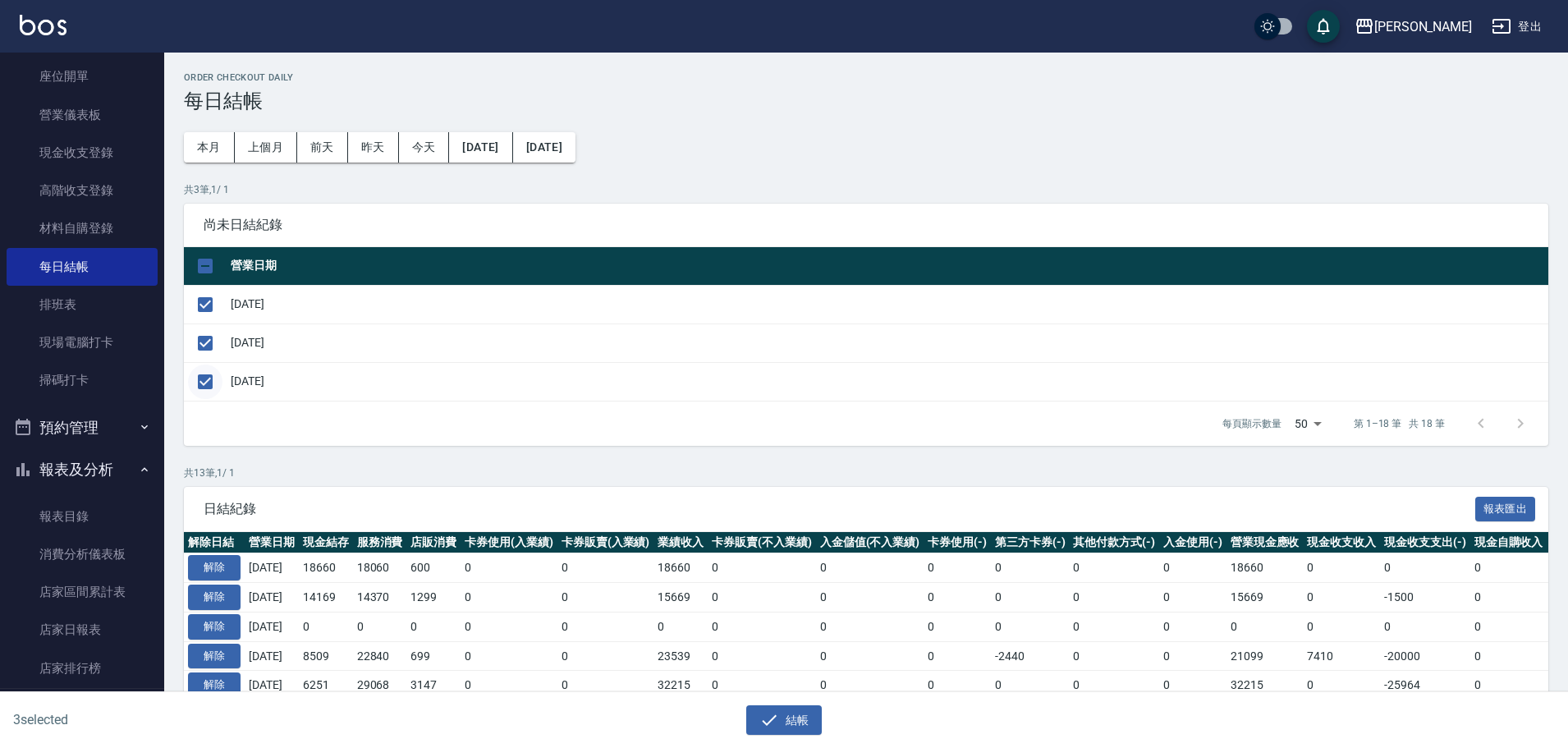
click at [216, 374] on input "checkbox" at bounding box center [205, 382] width 35 height 35
checkbox input "false"
click at [768, 714] on icon "button" at bounding box center [769, 720] width 19 height 19
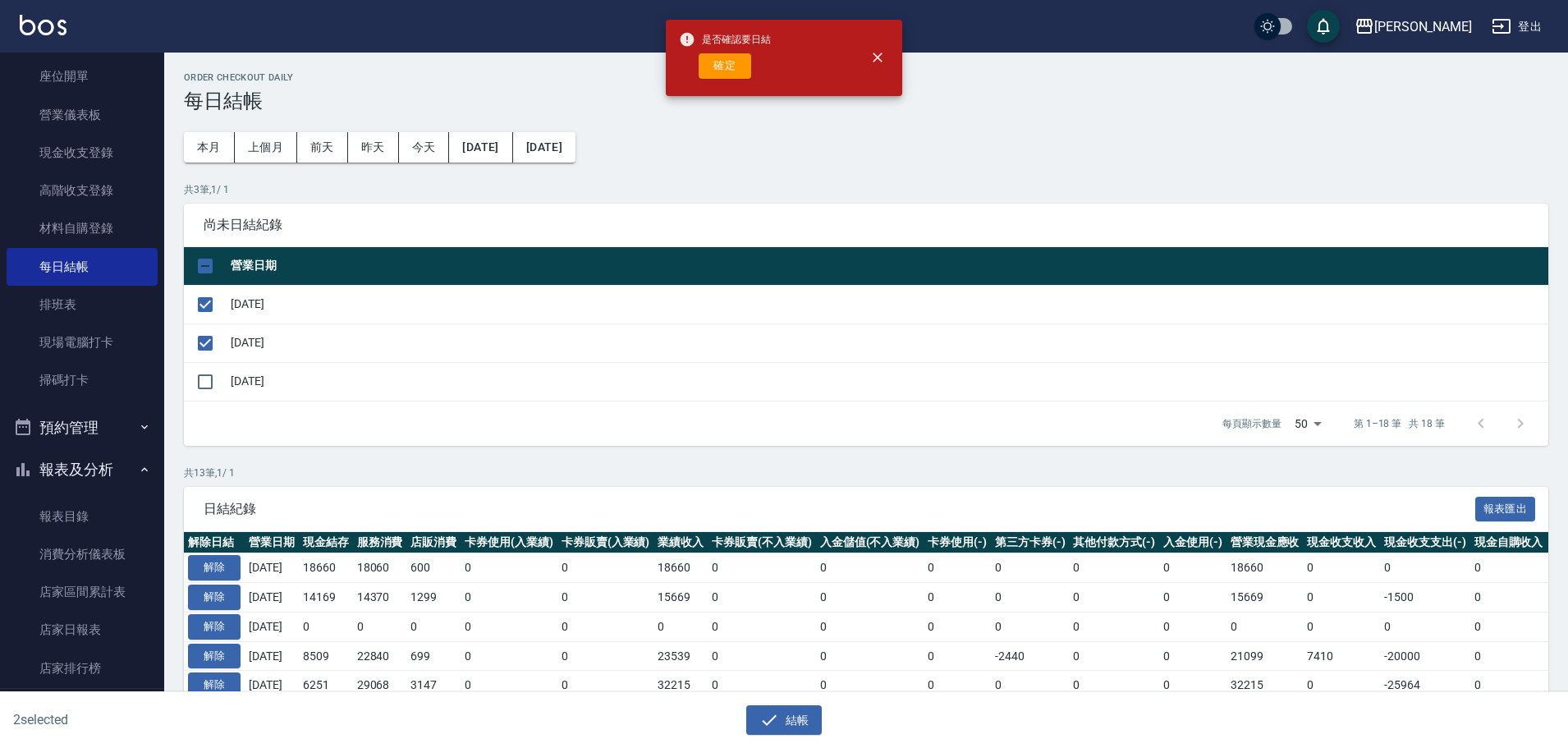
click at [752, 66] on div "確定" at bounding box center [725, 66] width 92 height 25
click at [750, 68] on div "確定" at bounding box center [725, 66] width 92 height 25
click at [748, 70] on button "確定" at bounding box center [725, 66] width 52 height 25
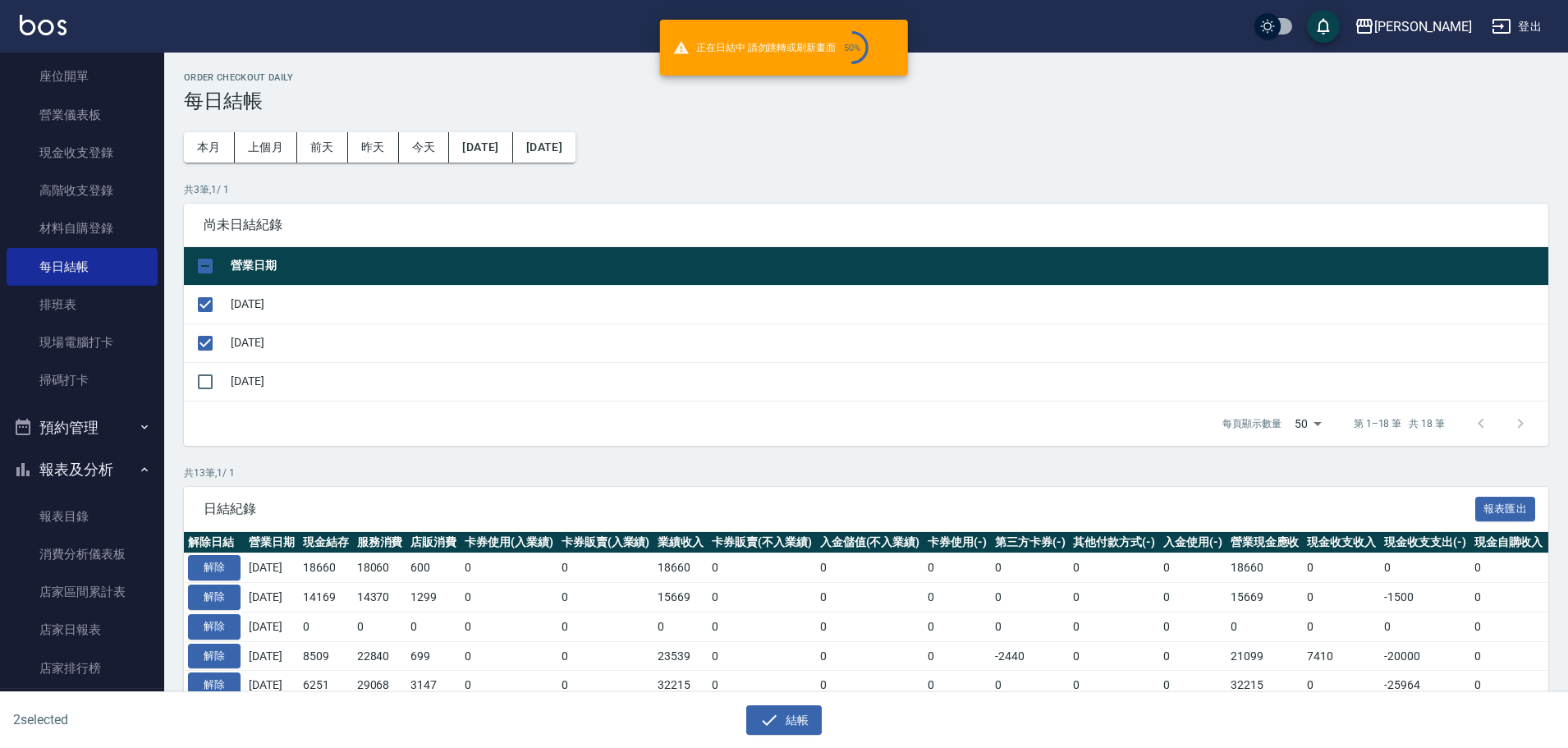
checkbox input "false"
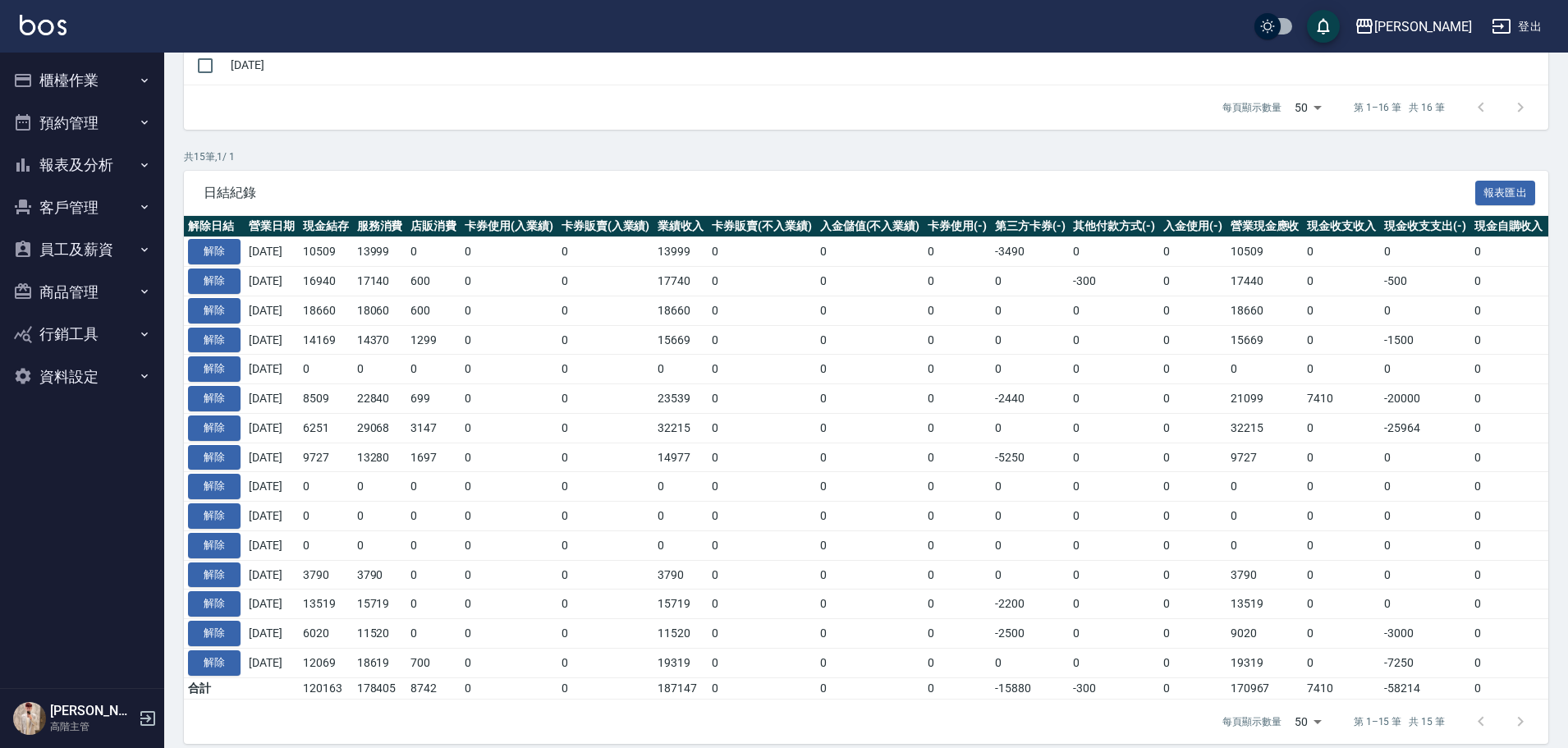
scroll to position [267, 0]
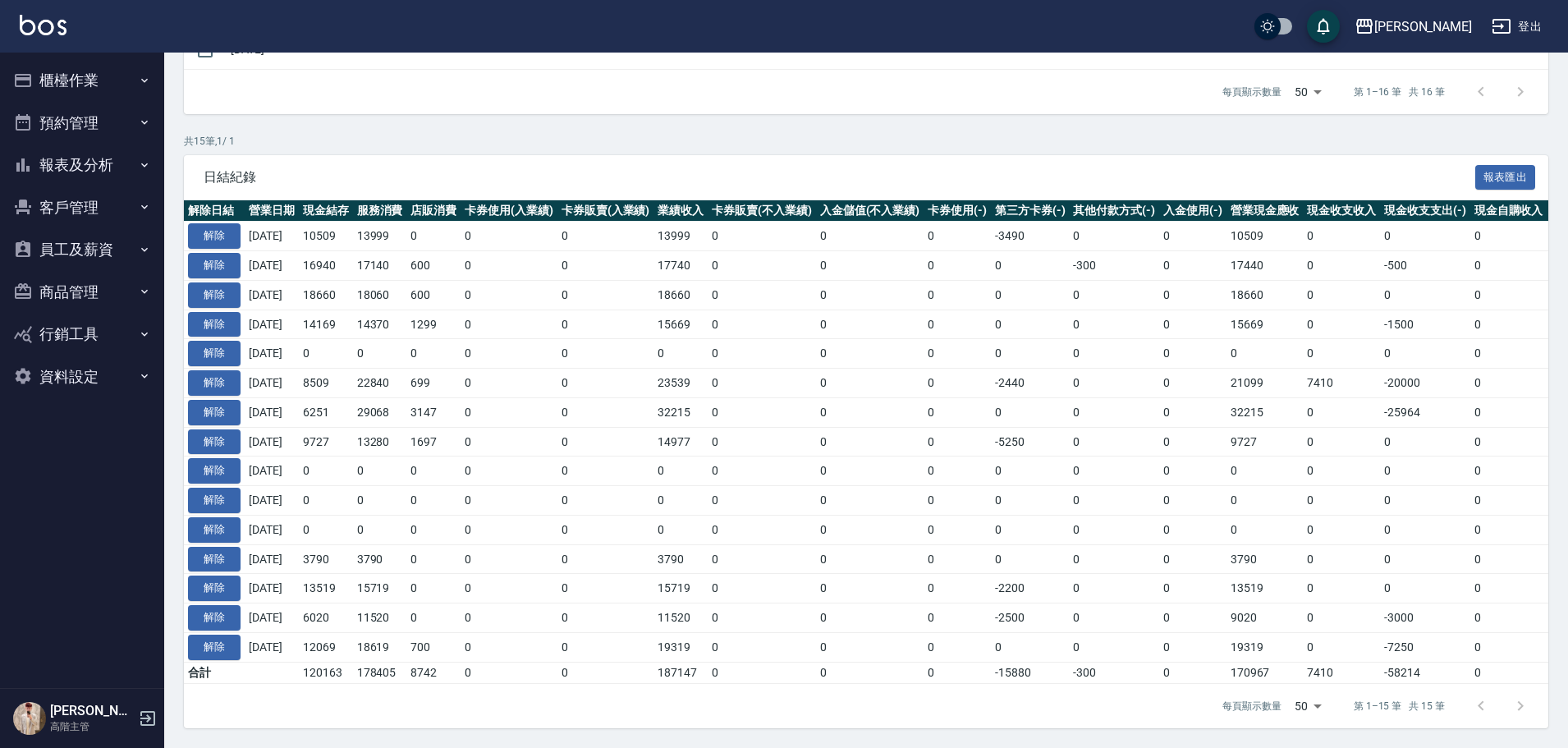
click at [141, 154] on button "報表及分析" at bounding box center [82, 165] width 151 height 43
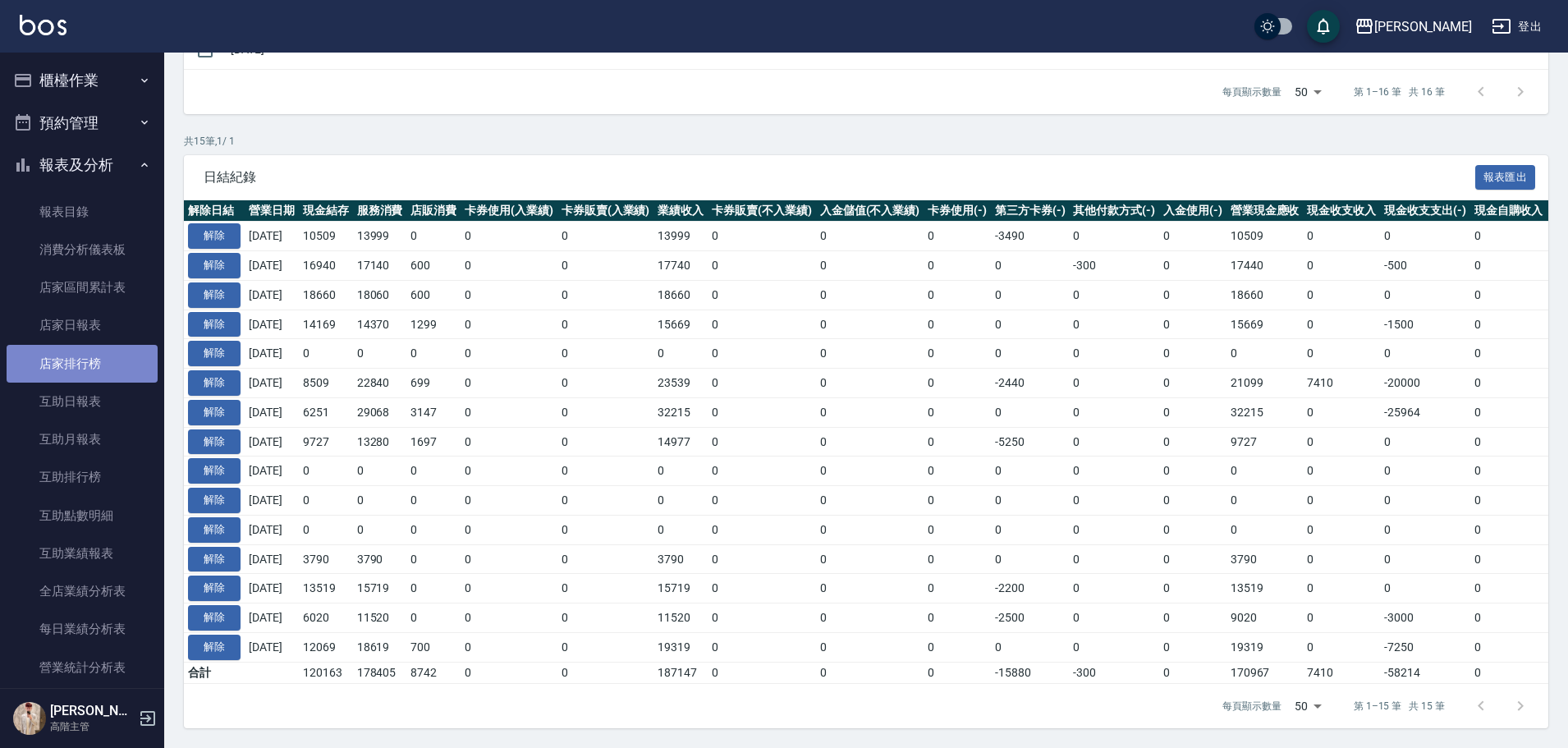
click at [112, 373] on link "店家排行榜" at bounding box center [82, 363] width 151 height 38
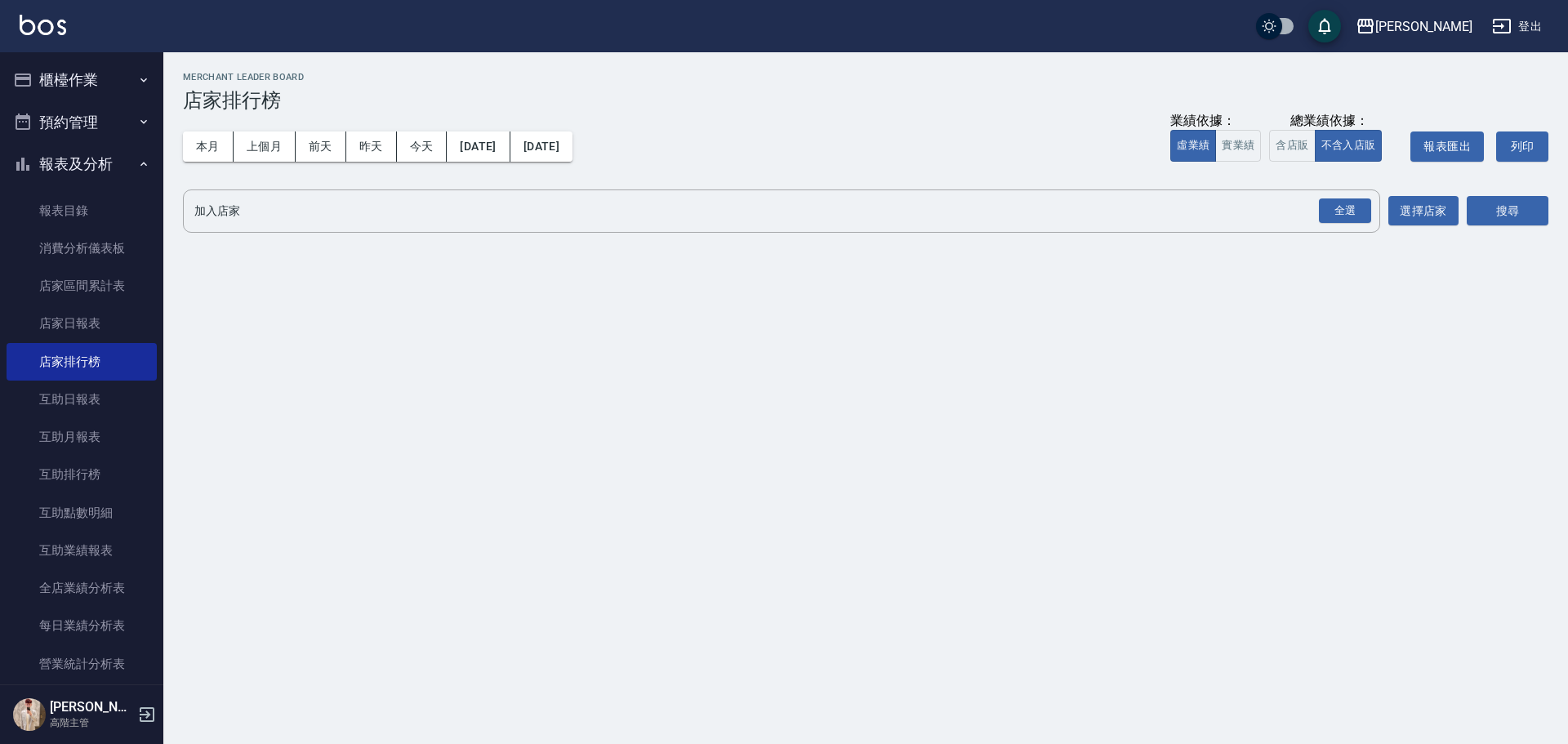
drag, startPoint x: 223, startPoint y: 143, endPoint x: 649, endPoint y: 149, distance: 426.0
click at [224, 142] on button "本月" at bounding box center [208, 146] width 51 height 30
click at [1228, 143] on button "實業績" at bounding box center [1239, 145] width 46 height 32
drag, startPoint x: 1344, startPoint y: 221, endPoint x: 1386, endPoint y: 219, distance: 42.0
click at [1346, 221] on div "全選" at bounding box center [1345, 211] width 52 height 25
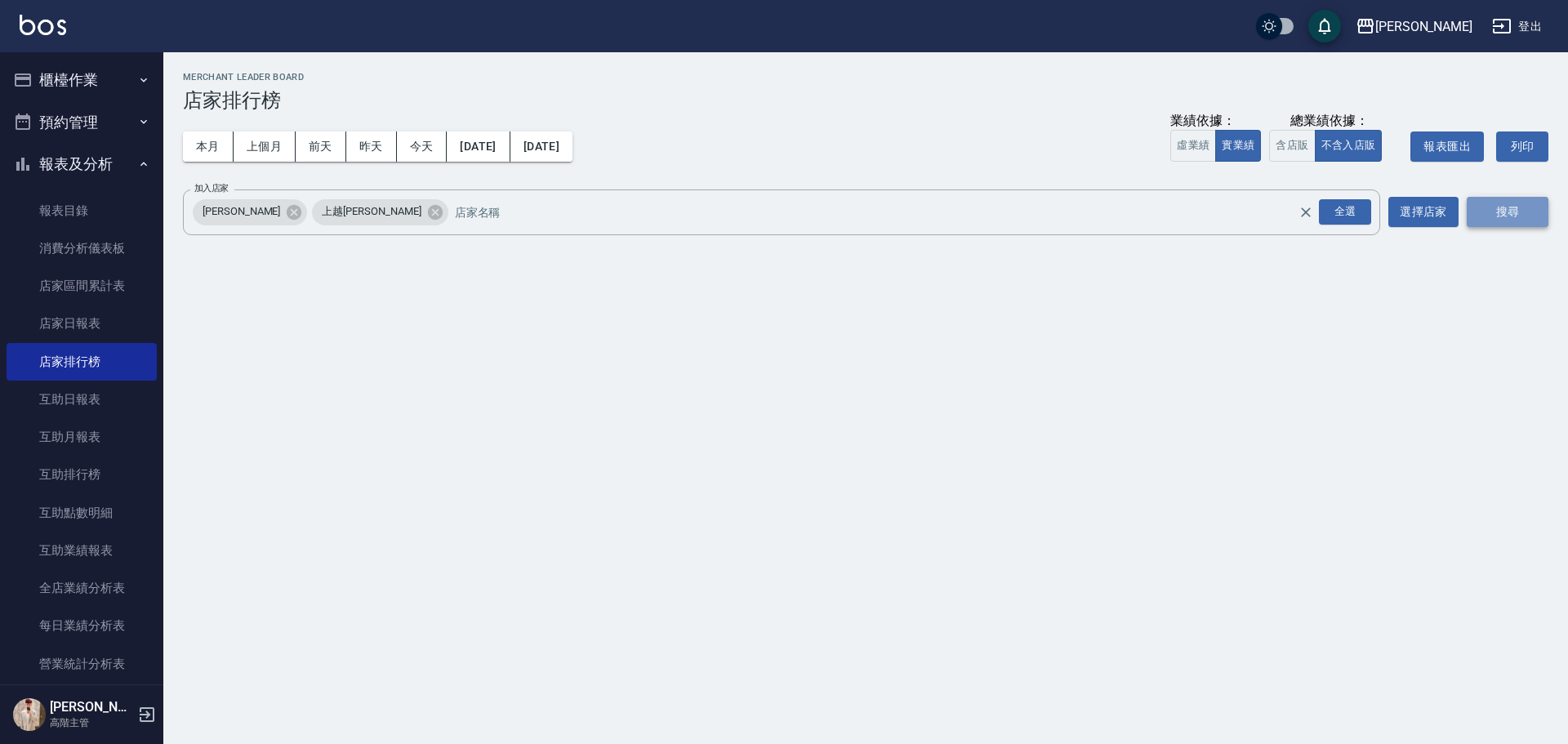
click at [1484, 208] on button "搜尋" at bounding box center [1507, 212] width 82 height 30
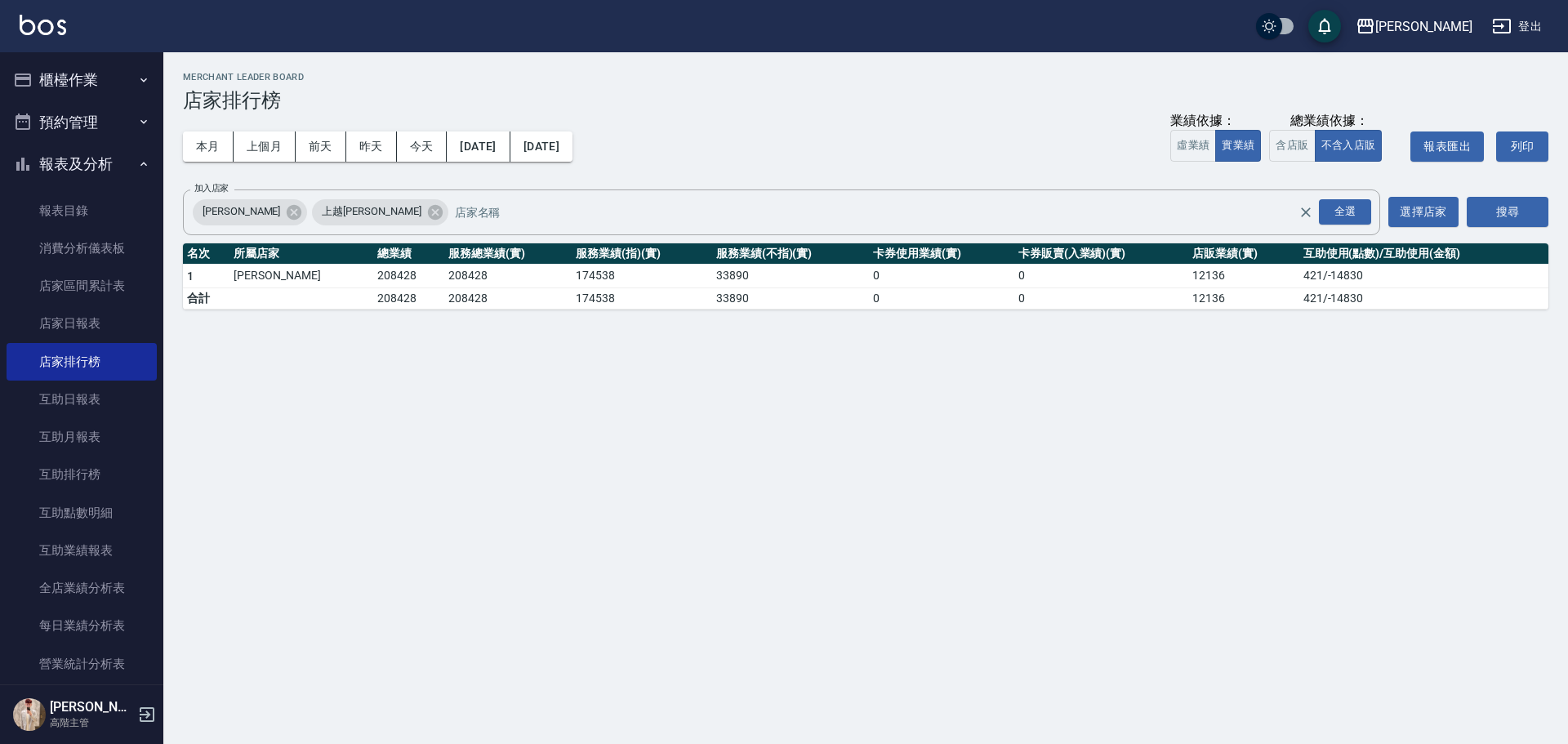
click at [46, 25] on img at bounding box center [42, 24] width 46 height 20
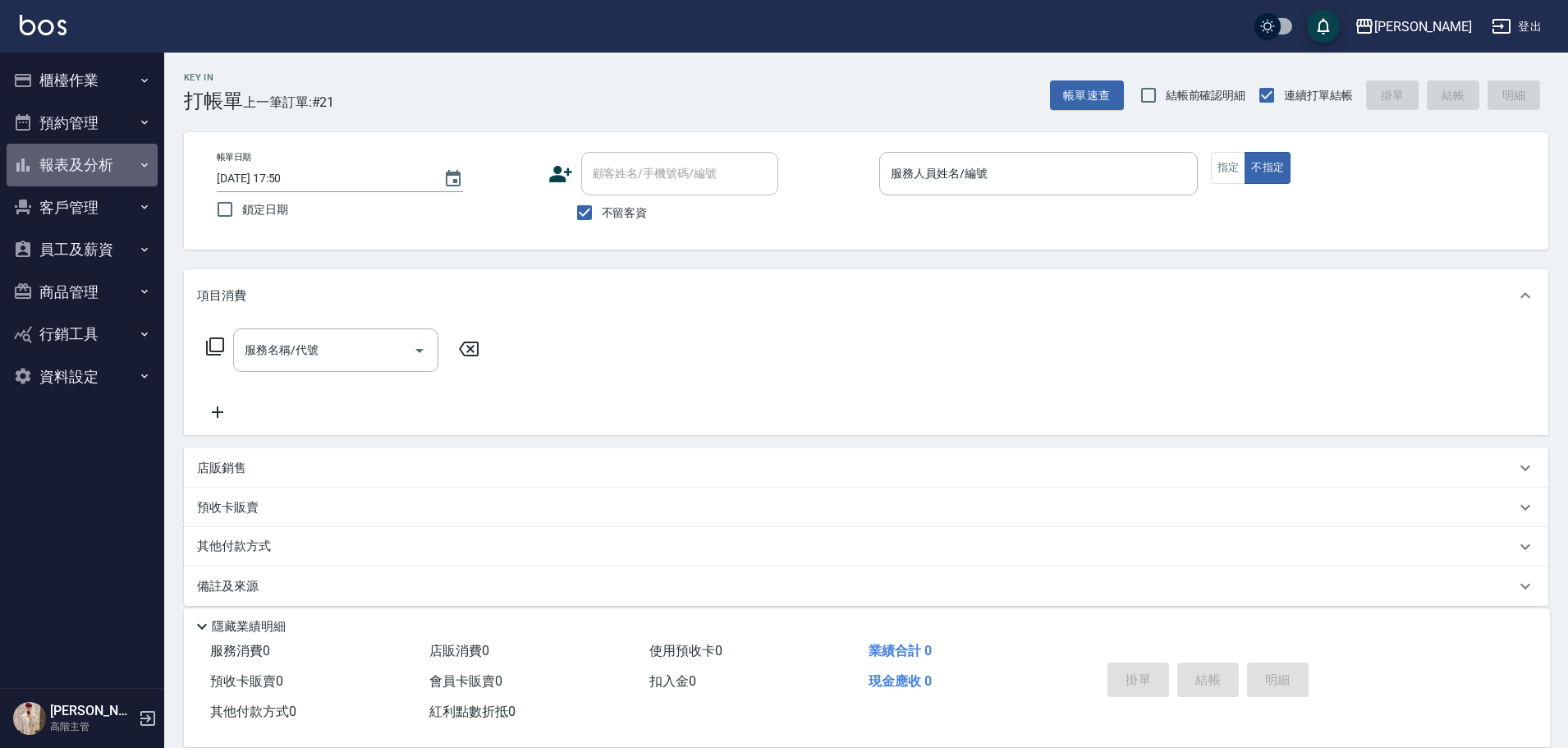
click at [118, 160] on button "報表及分析" at bounding box center [82, 165] width 151 height 43
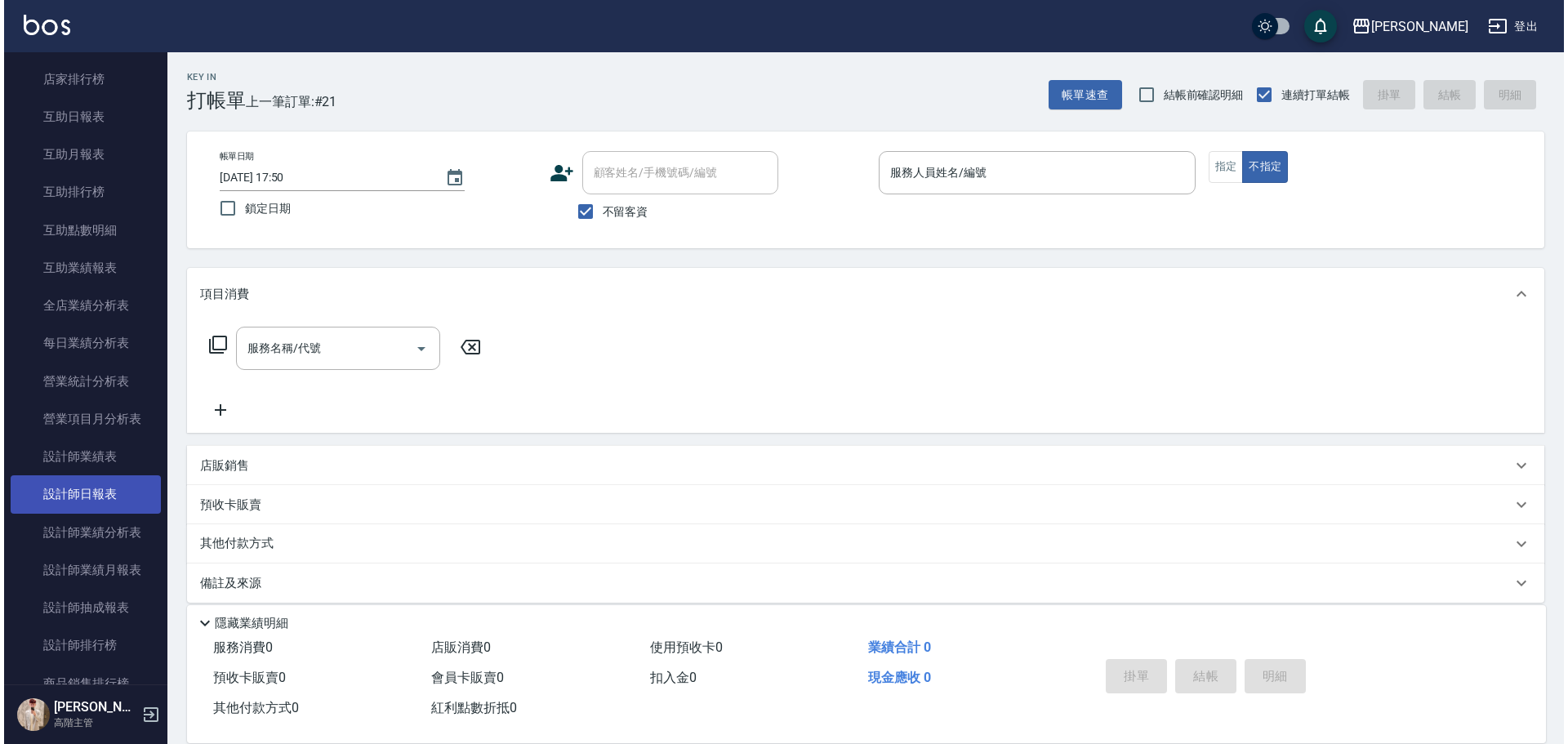
scroll to position [408, 0]
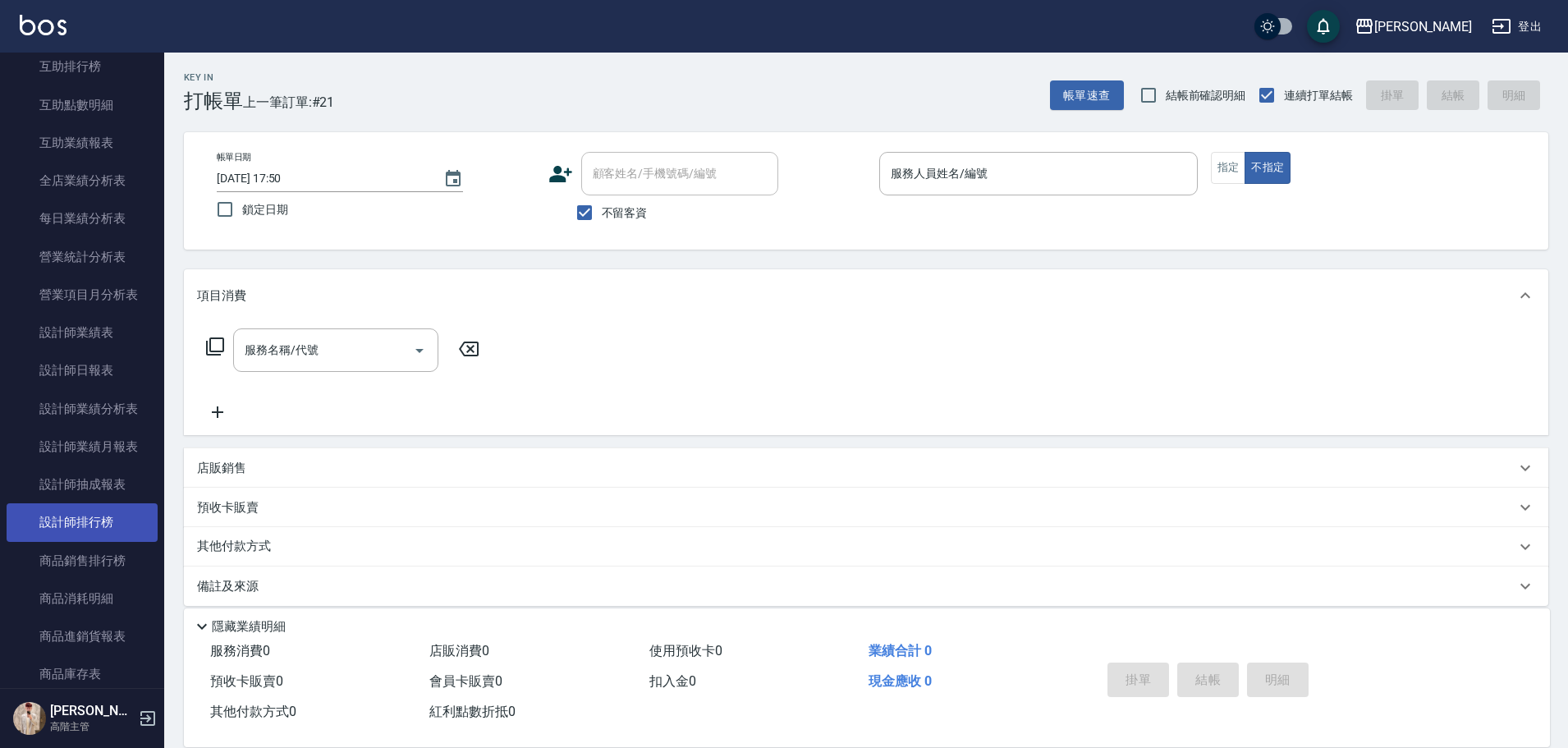
click at [112, 524] on link "設計師排行榜" at bounding box center [82, 522] width 151 height 38
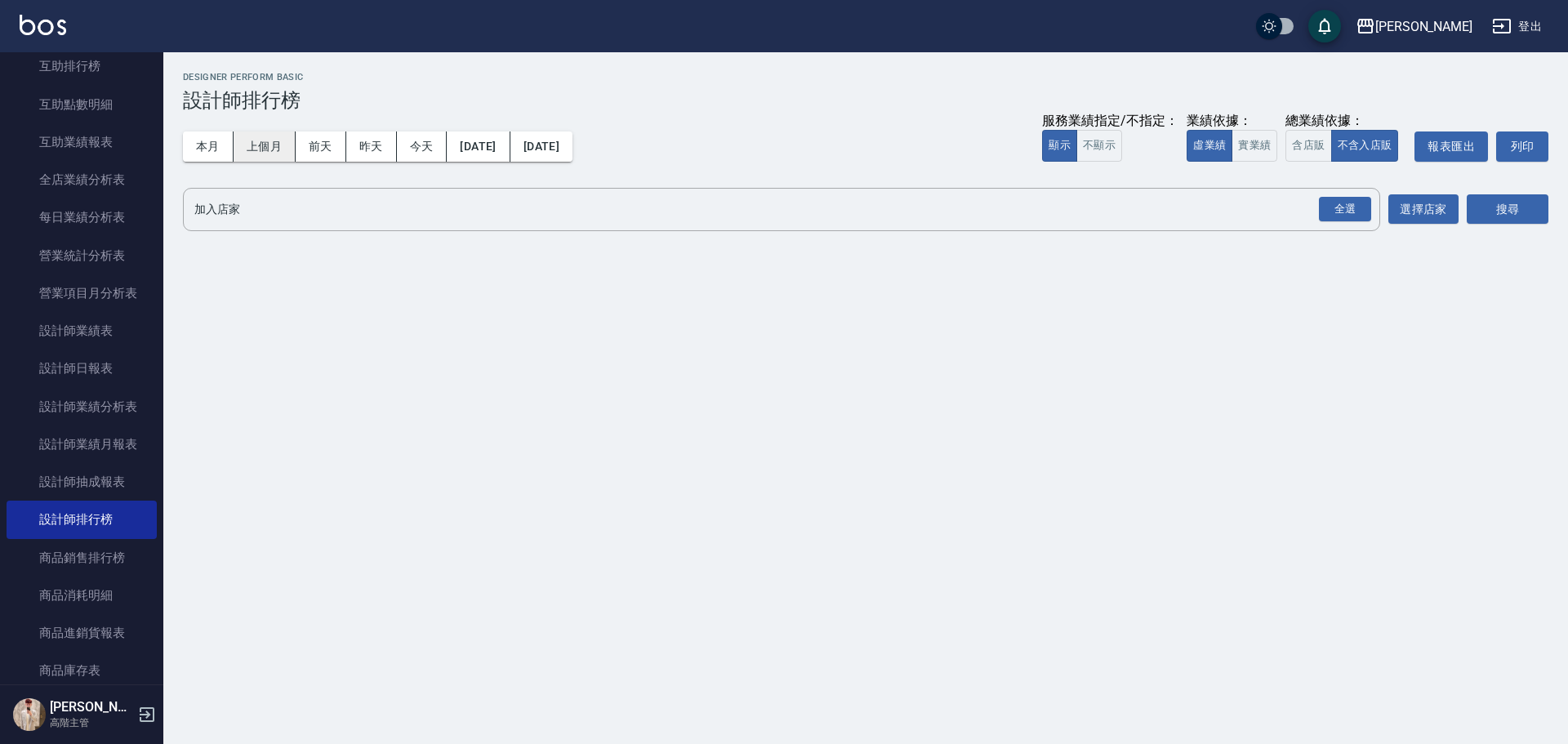
click at [258, 148] on button "上個月" at bounding box center [265, 146] width 62 height 30
click at [504, 142] on button "2025/07/01" at bounding box center [477, 146] width 63 height 30
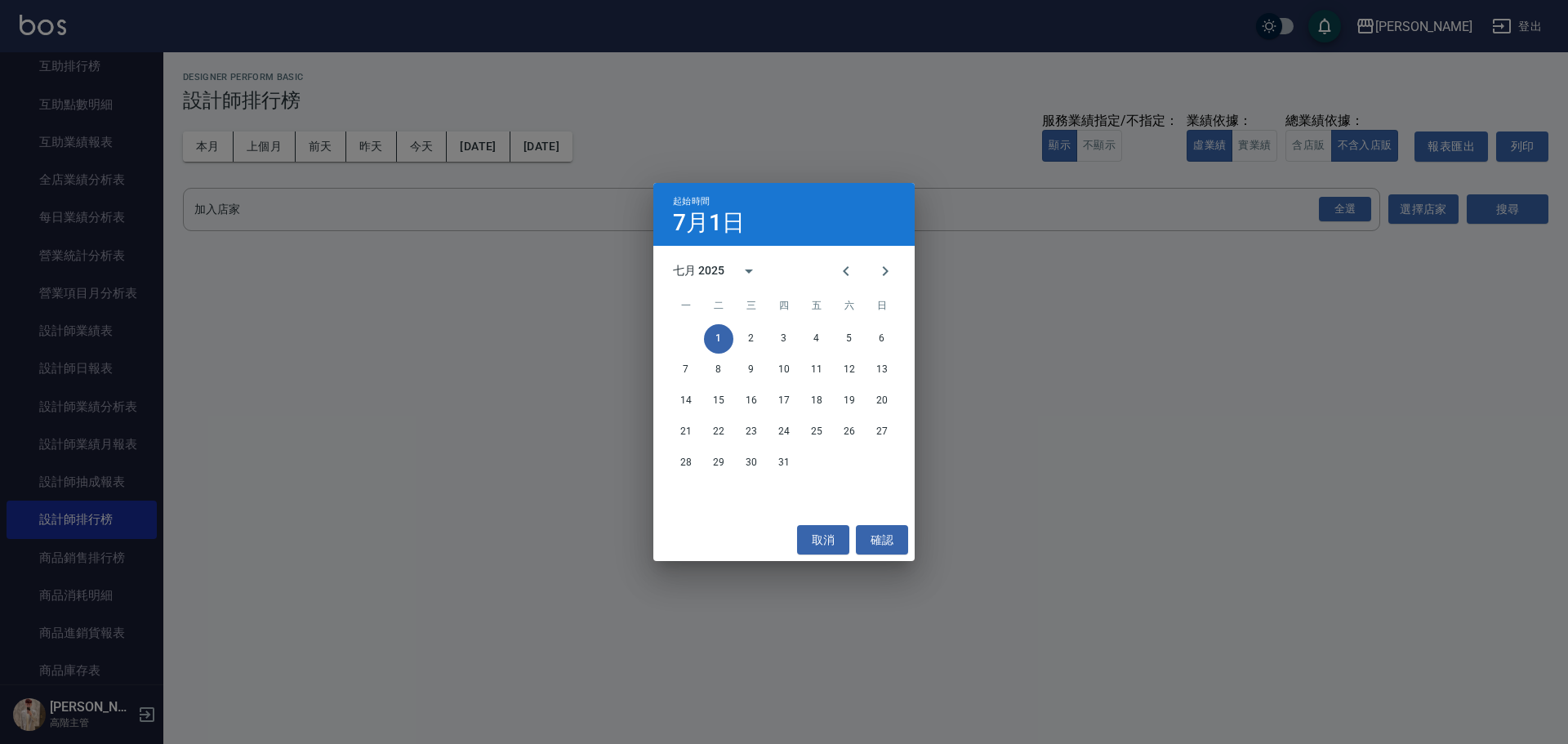
click at [699, 264] on div "七月 2025" at bounding box center [698, 270] width 51 height 17
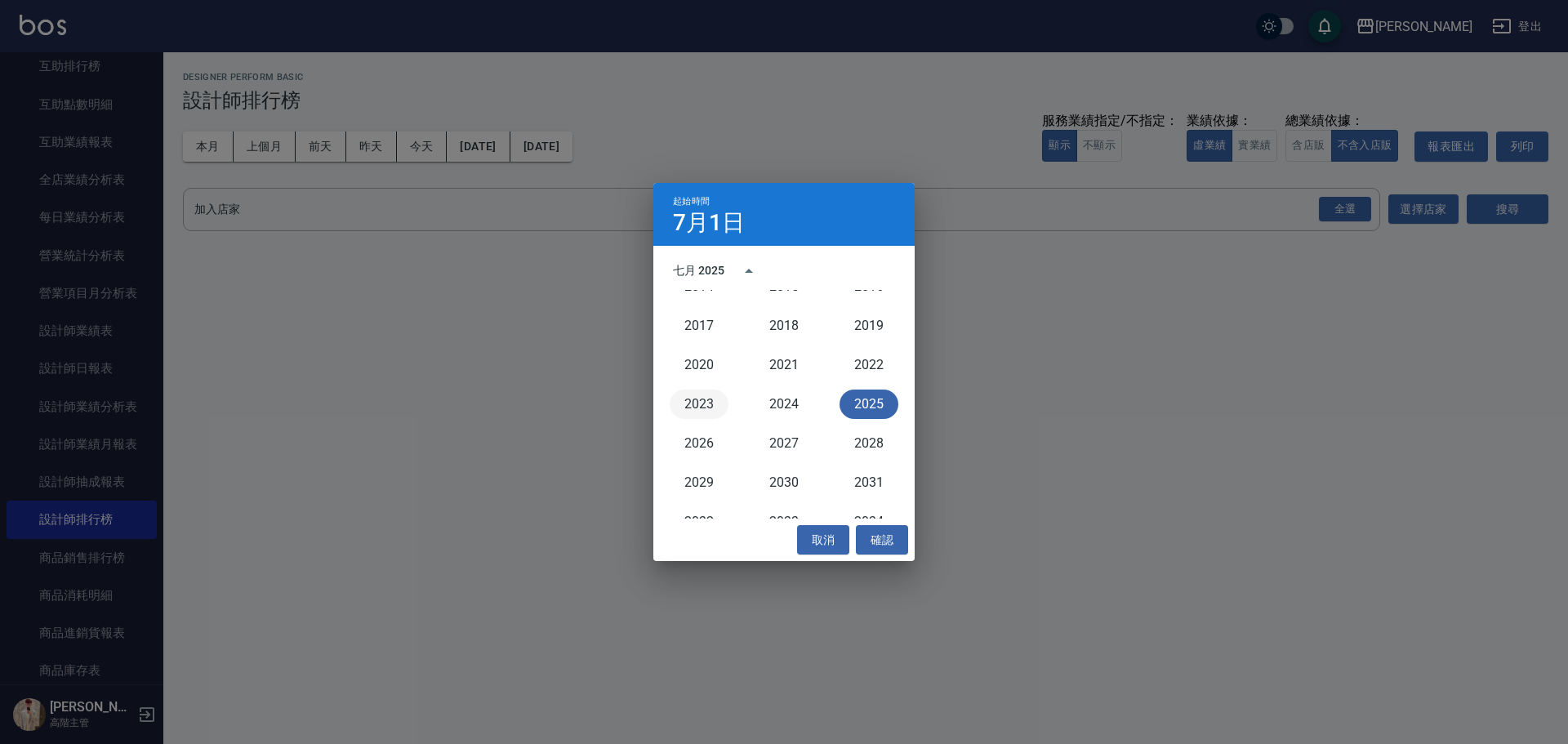
click at [716, 406] on button "2023" at bounding box center [699, 404] width 59 height 30
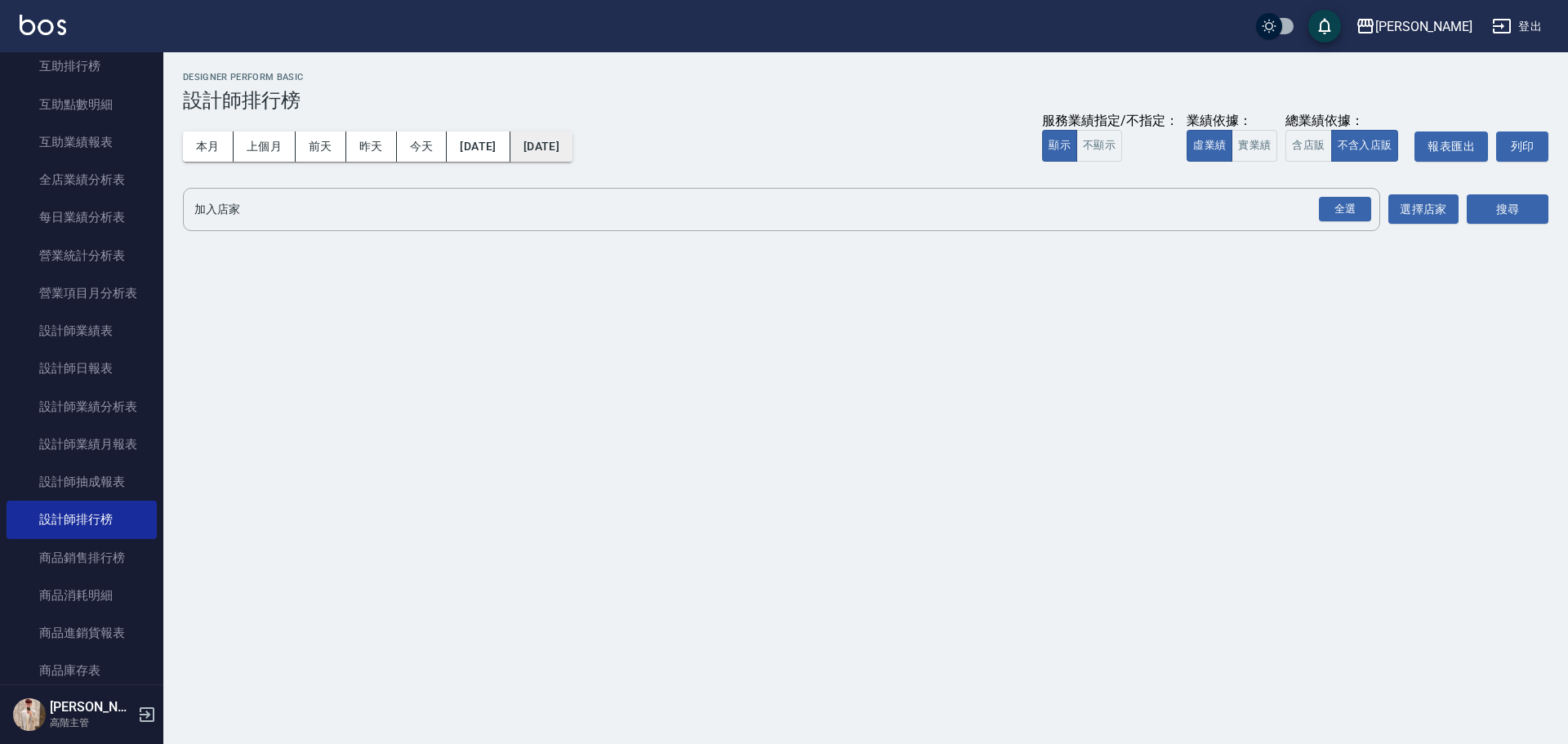
click at [573, 156] on button "[DATE]" at bounding box center [541, 146] width 62 height 30
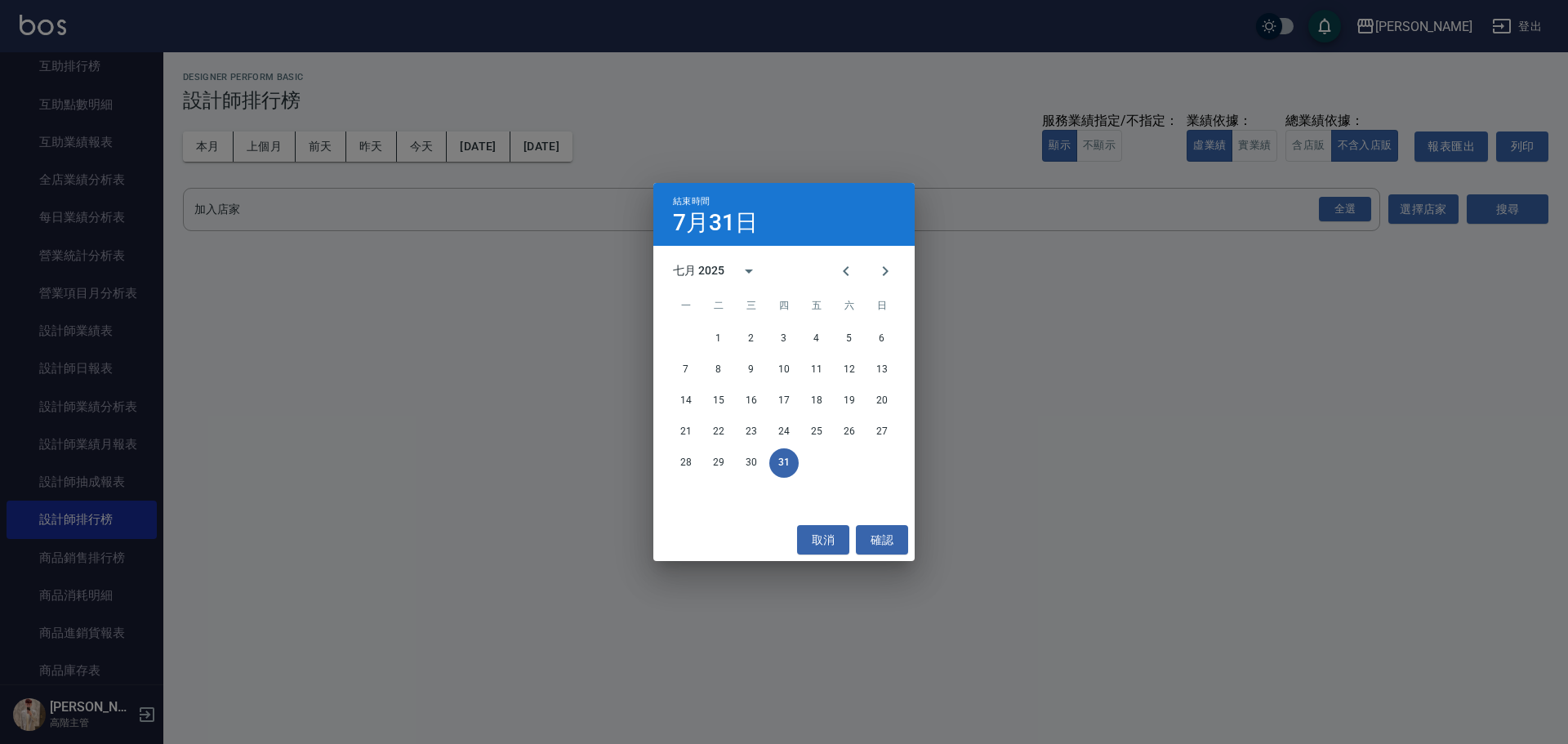
click at [716, 268] on div "七月 2025" at bounding box center [698, 270] width 51 height 17
click at [702, 413] on button "2023" at bounding box center [699, 404] width 59 height 30
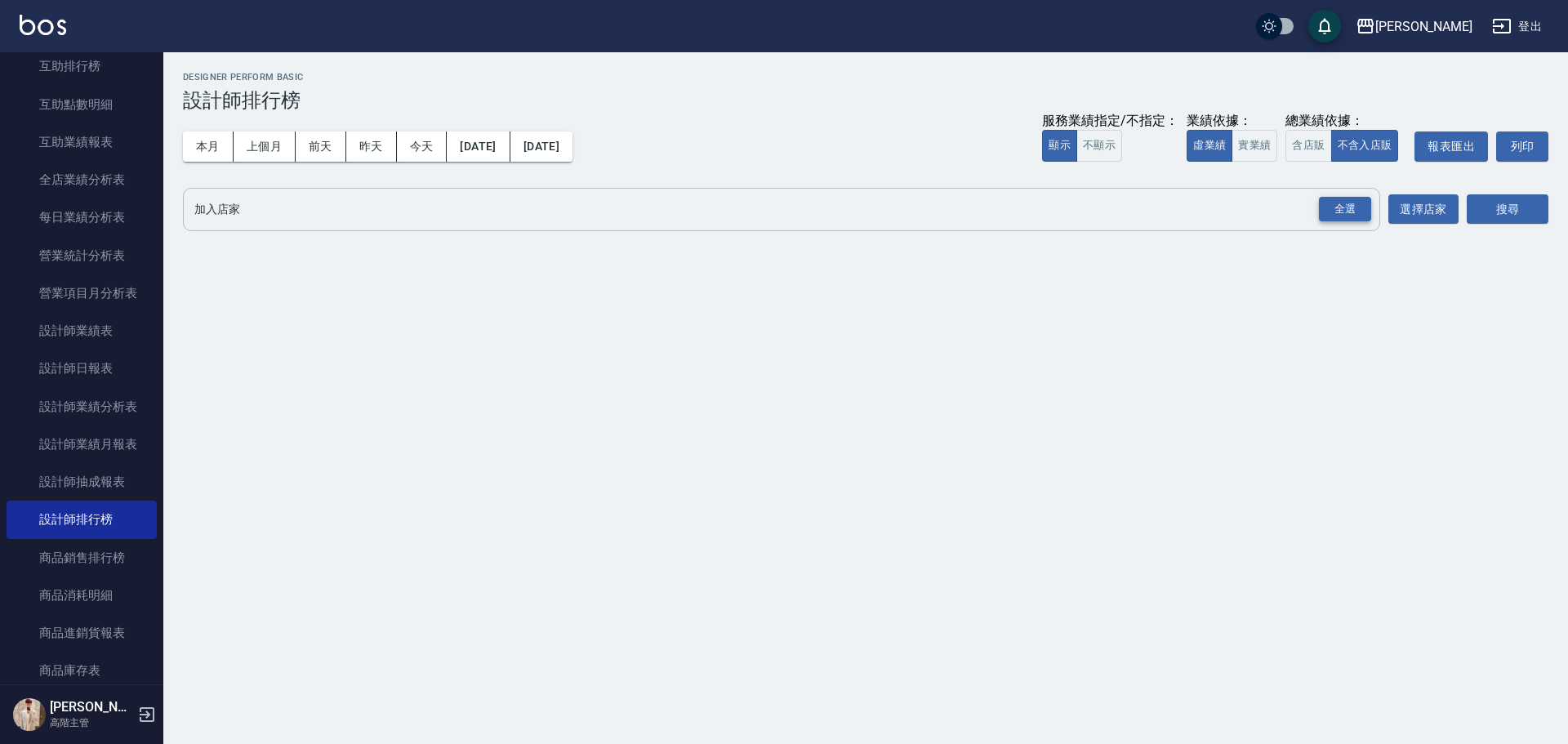
click at [1350, 208] on div "全選" at bounding box center [1345, 210] width 52 height 25
click at [1476, 212] on button "搜尋" at bounding box center [1507, 210] width 82 height 30
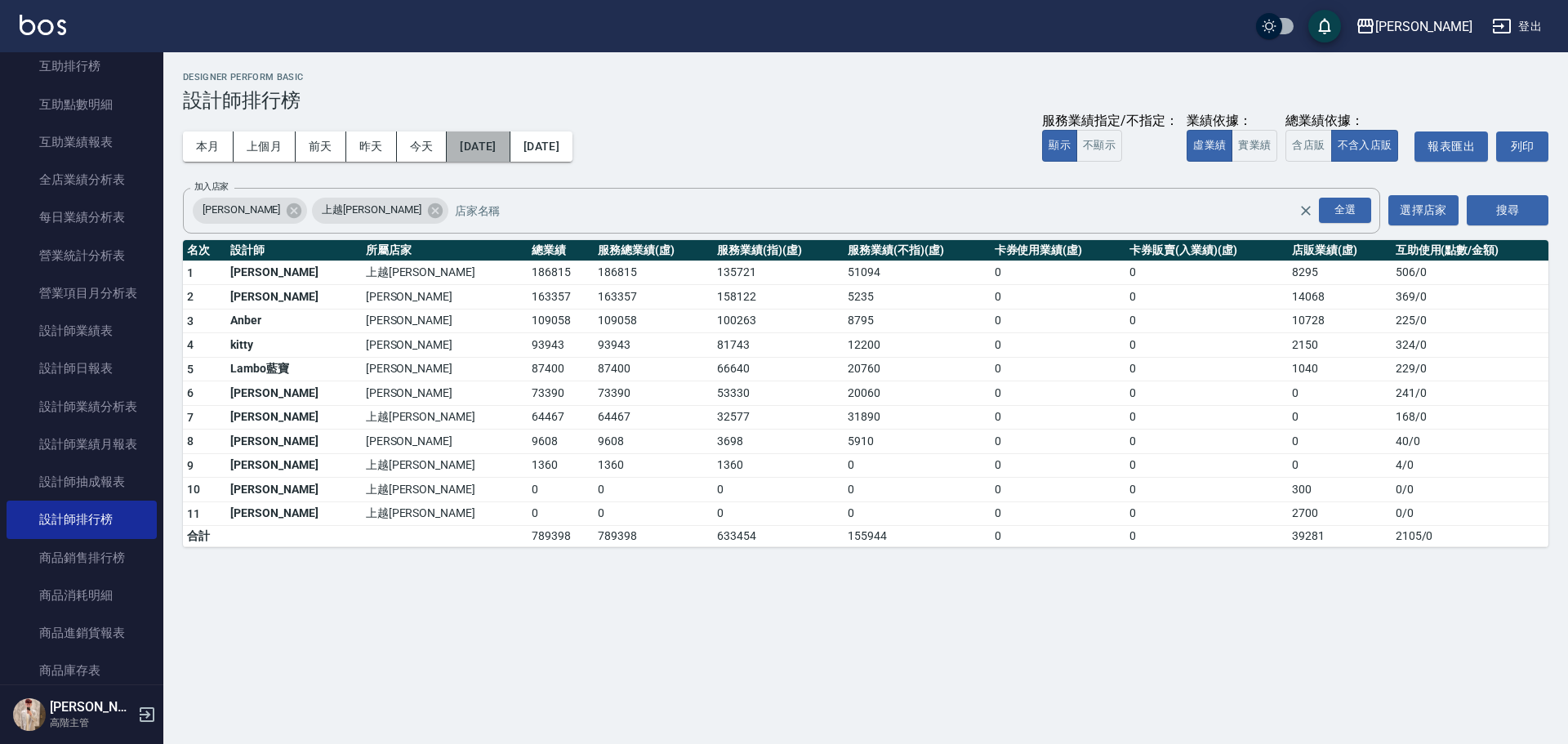
click at [510, 148] on button "2023/07/01" at bounding box center [477, 146] width 63 height 30
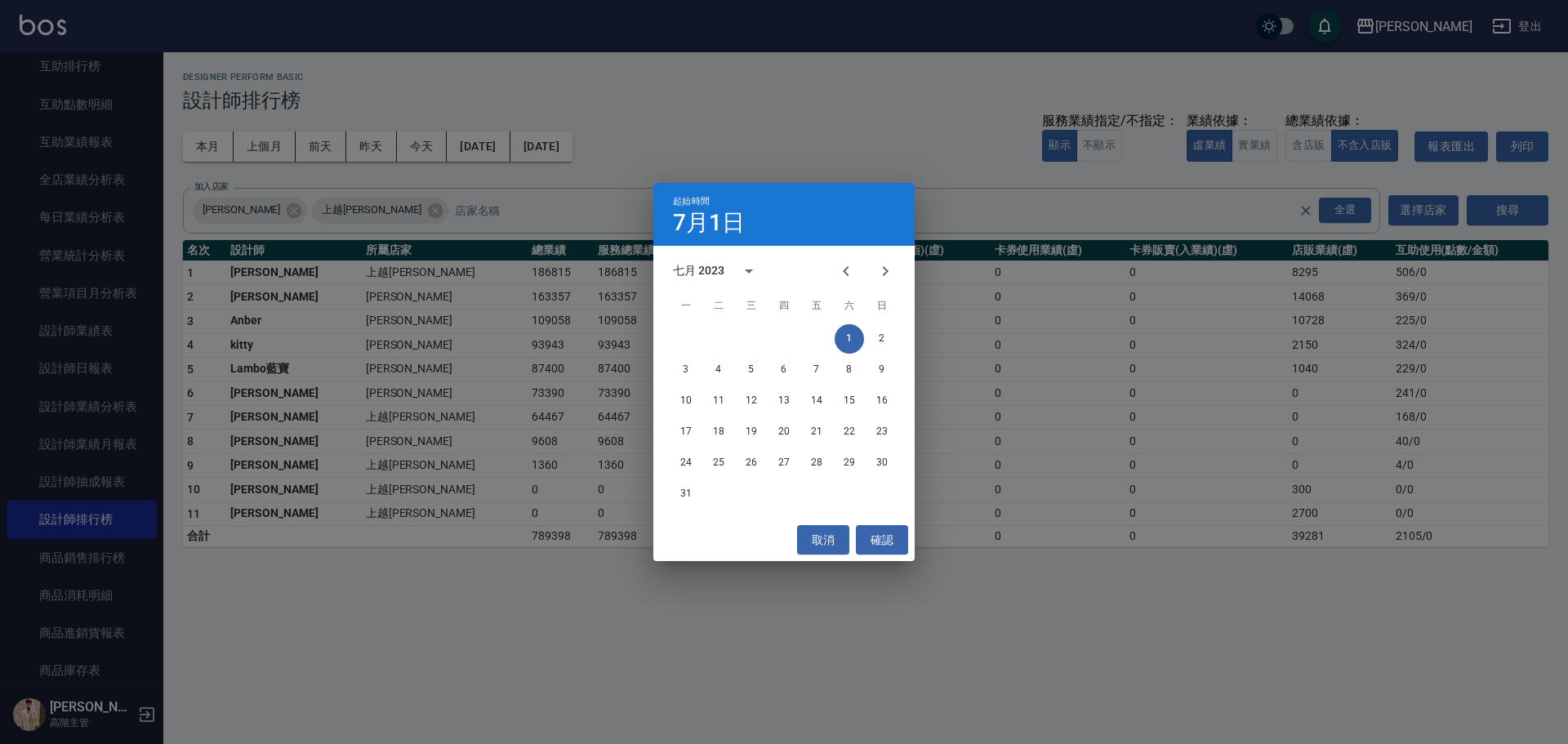
click at [704, 265] on div "七月 2023" at bounding box center [698, 270] width 51 height 17
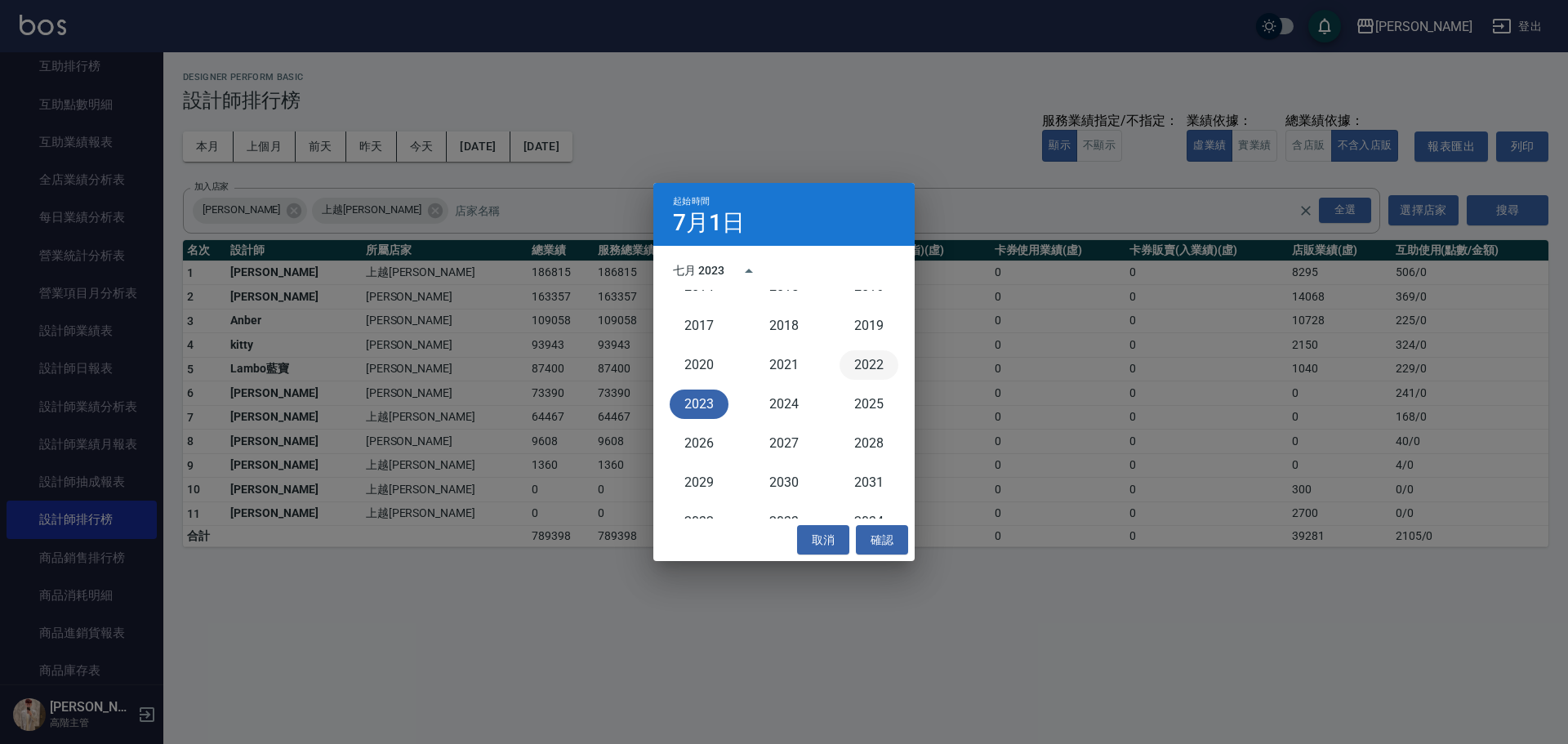
click at [858, 363] on button "2022" at bounding box center [868, 365] width 59 height 30
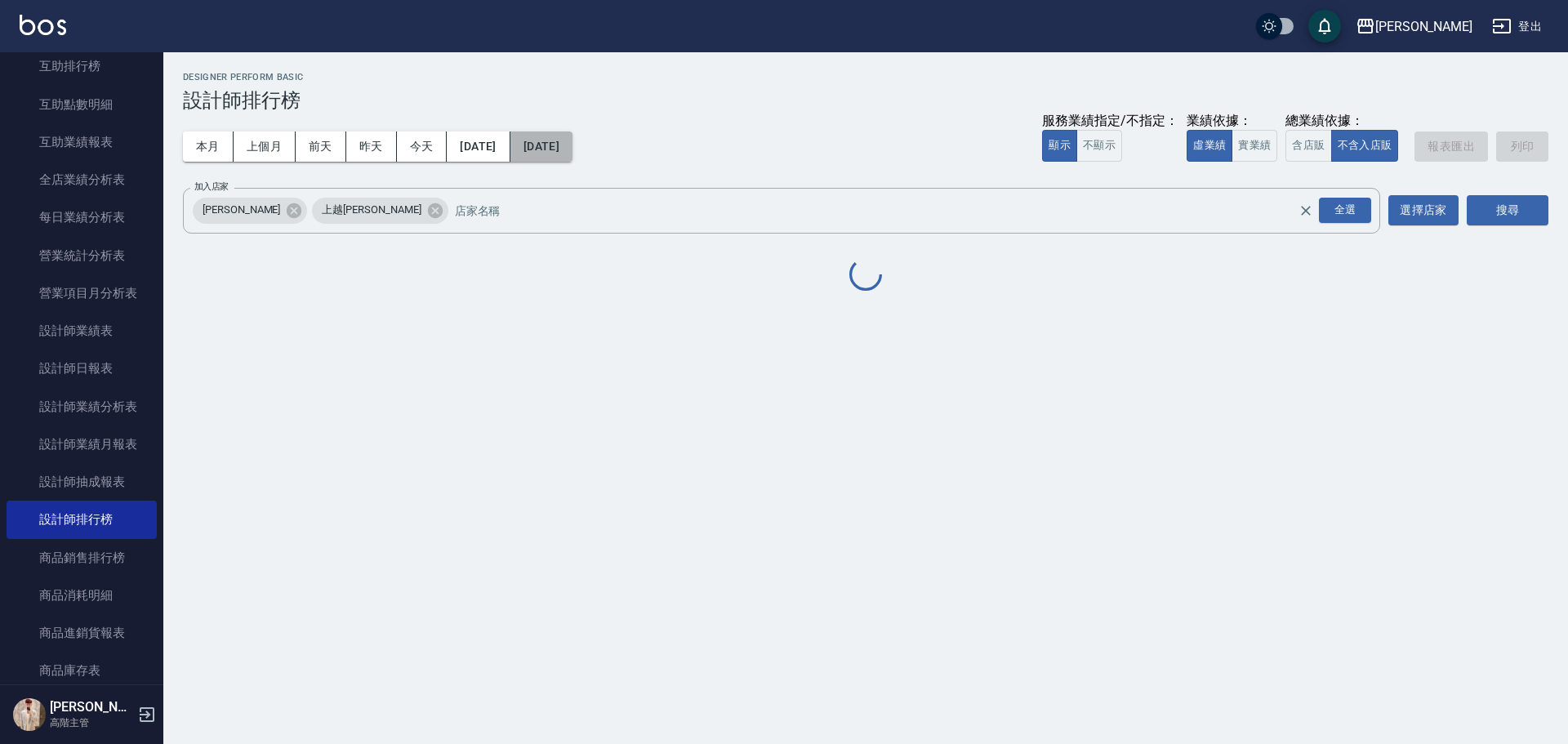
click at [573, 136] on button "2023/07/31" at bounding box center [541, 146] width 62 height 30
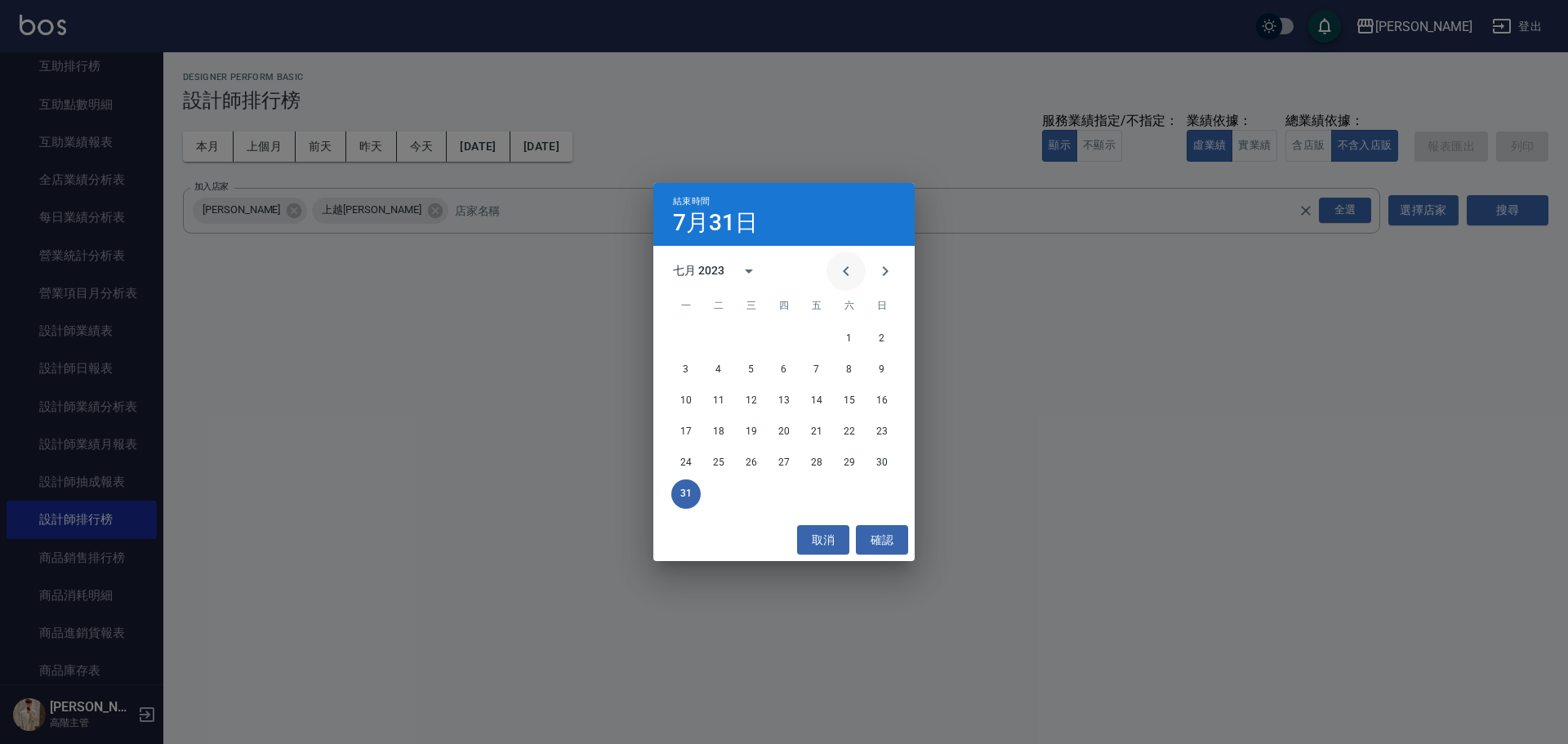
click at [840, 278] on icon "Previous month" at bounding box center [846, 271] width 19 height 19
click at [711, 266] on div "六月 2023" at bounding box center [698, 270] width 51 height 17
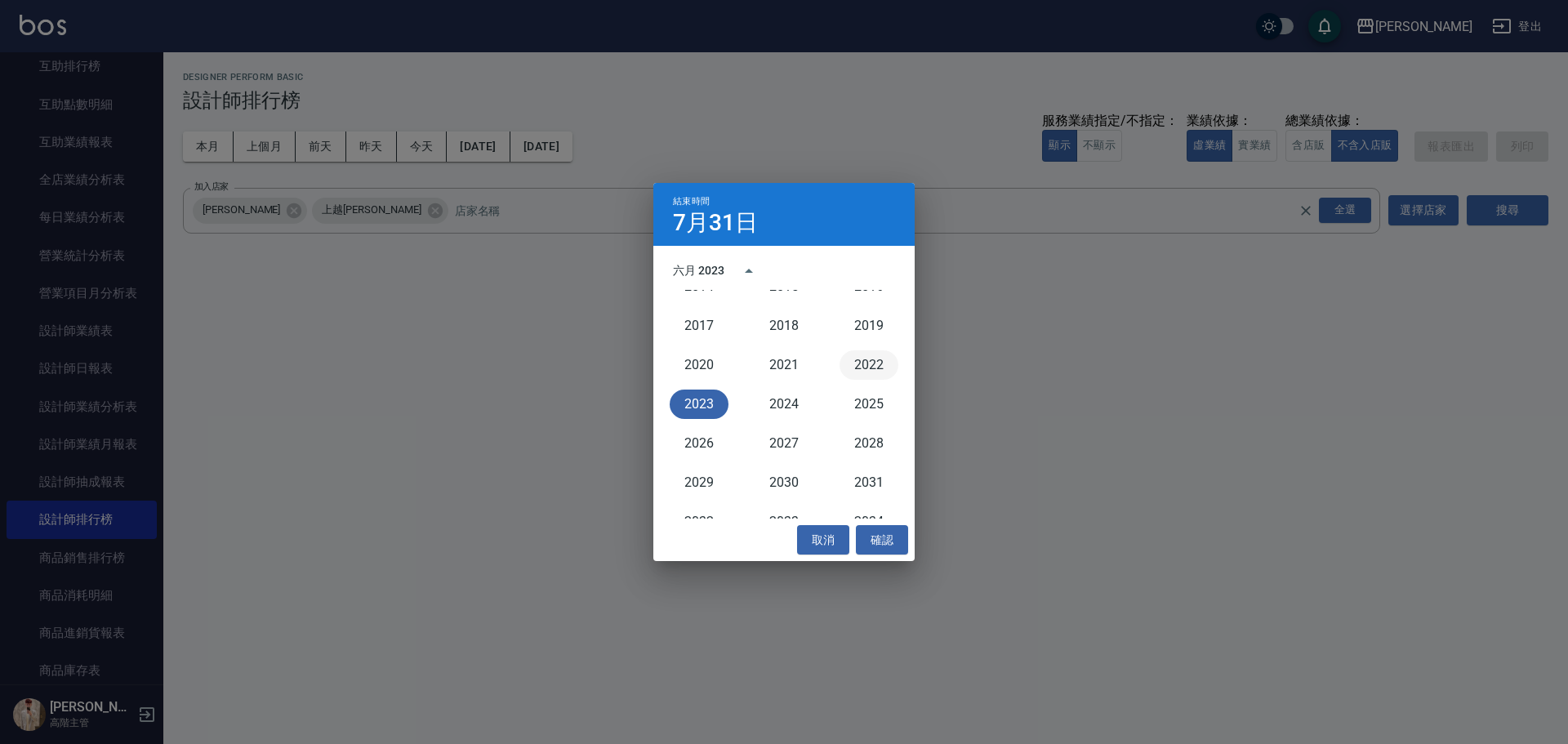
click at [864, 369] on button "2022" at bounding box center [868, 365] width 59 height 30
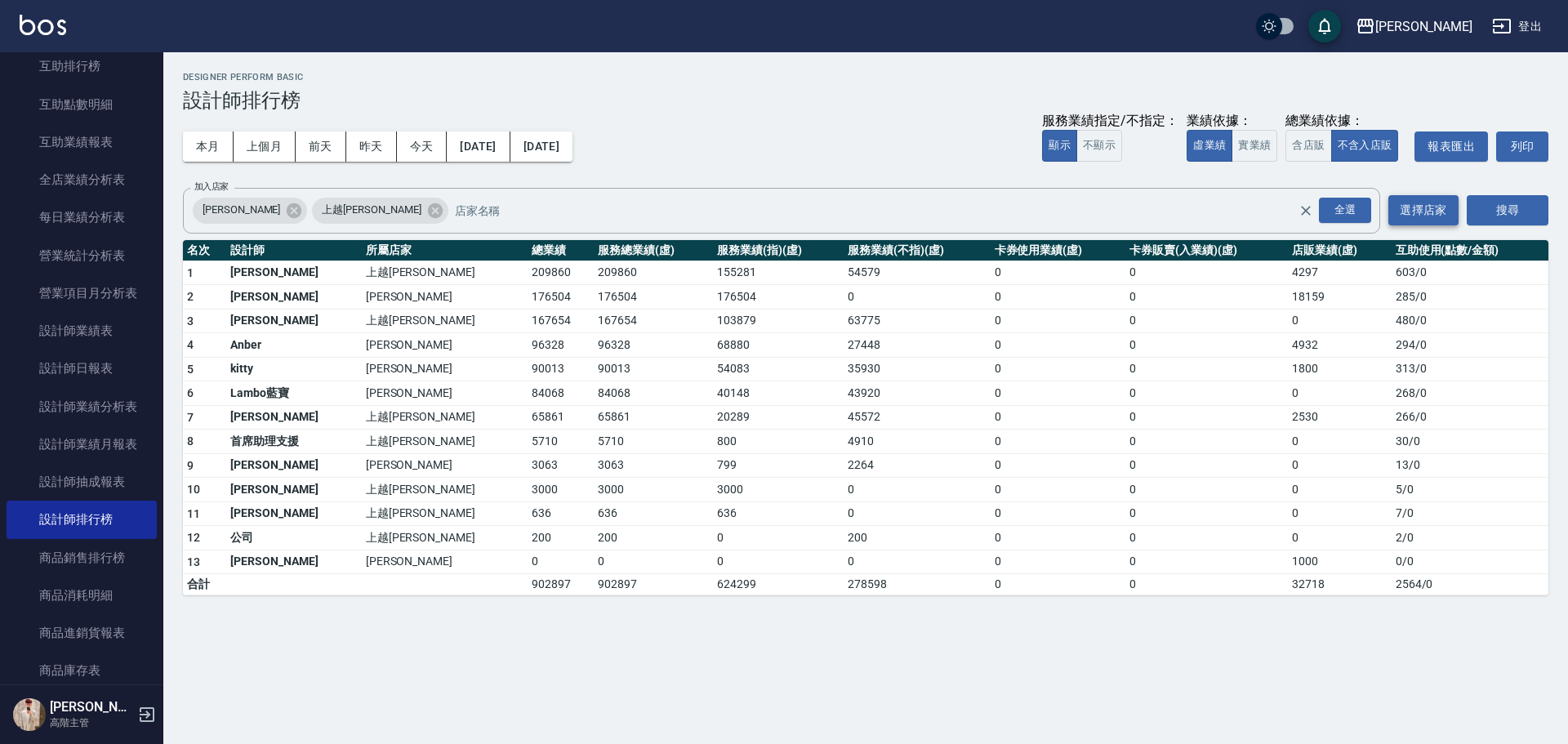
drag, startPoint x: 1348, startPoint y: 202, endPoint x: 1394, endPoint y: 208, distance: 46.4
click at [1350, 204] on div "全選" at bounding box center [1345, 210] width 52 height 25
click at [1512, 211] on button "搜尋" at bounding box center [1507, 210] width 82 height 30
click at [1512, 209] on button "搜尋" at bounding box center [1507, 210] width 82 height 30
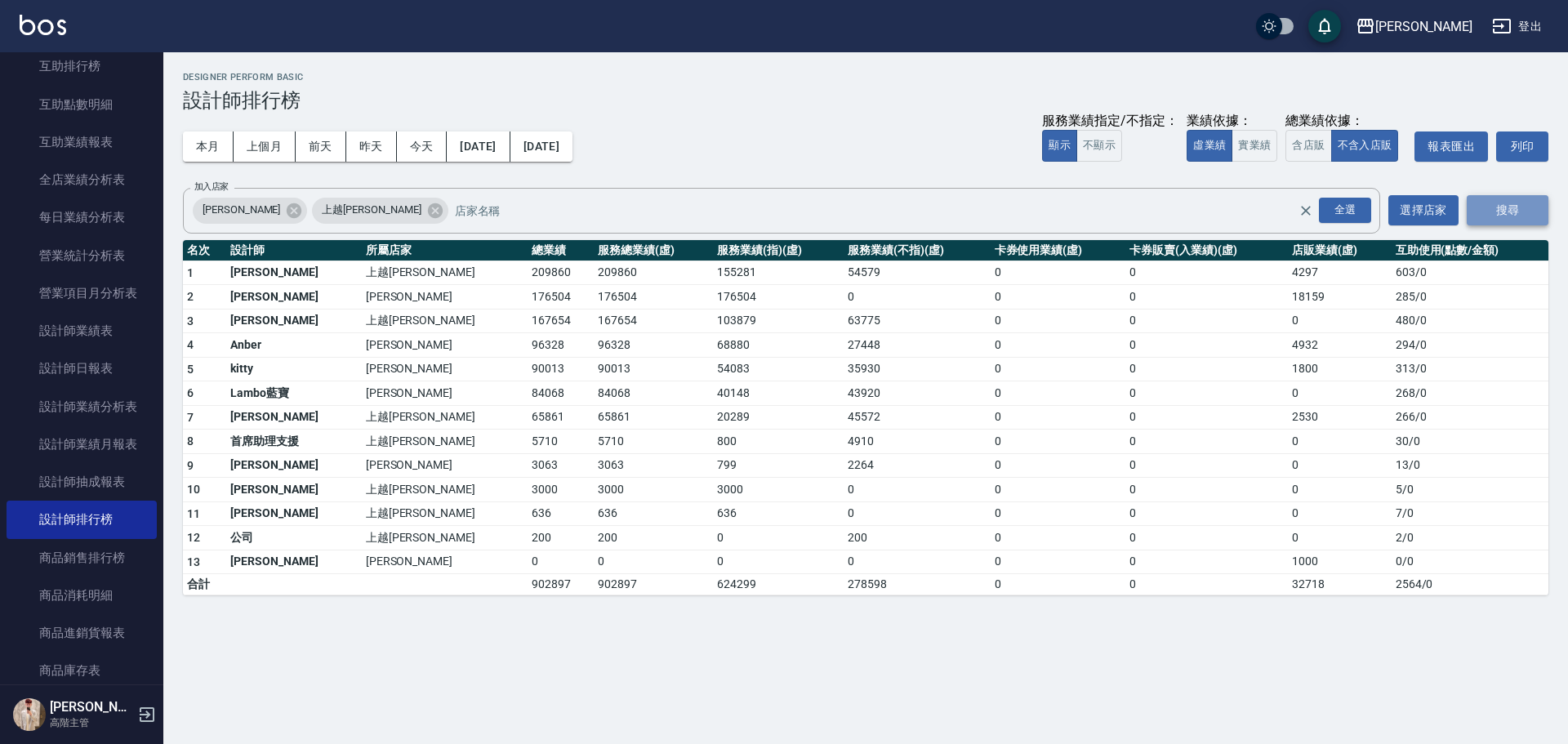
click at [1512, 209] on button "搜尋" at bounding box center [1507, 210] width 82 height 30
click at [1510, 209] on button "搜尋" at bounding box center [1507, 210] width 82 height 30
click at [483, 142] on button "2022/07/01" at bounding box center [477, 146] width 63 height 30
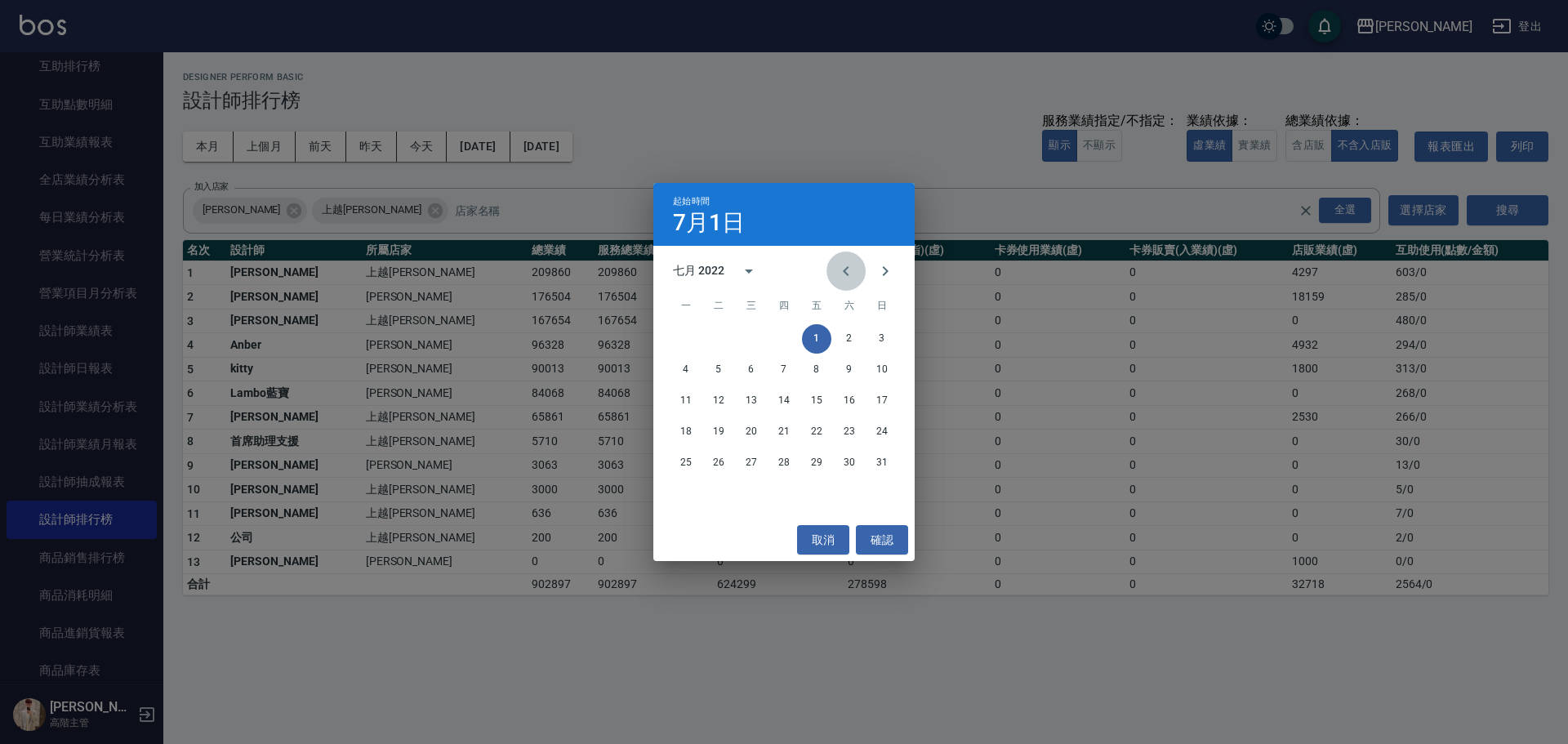
click at [841, 274] on icon "Previous month" at bounding box center [846, 271] width 19 height 19
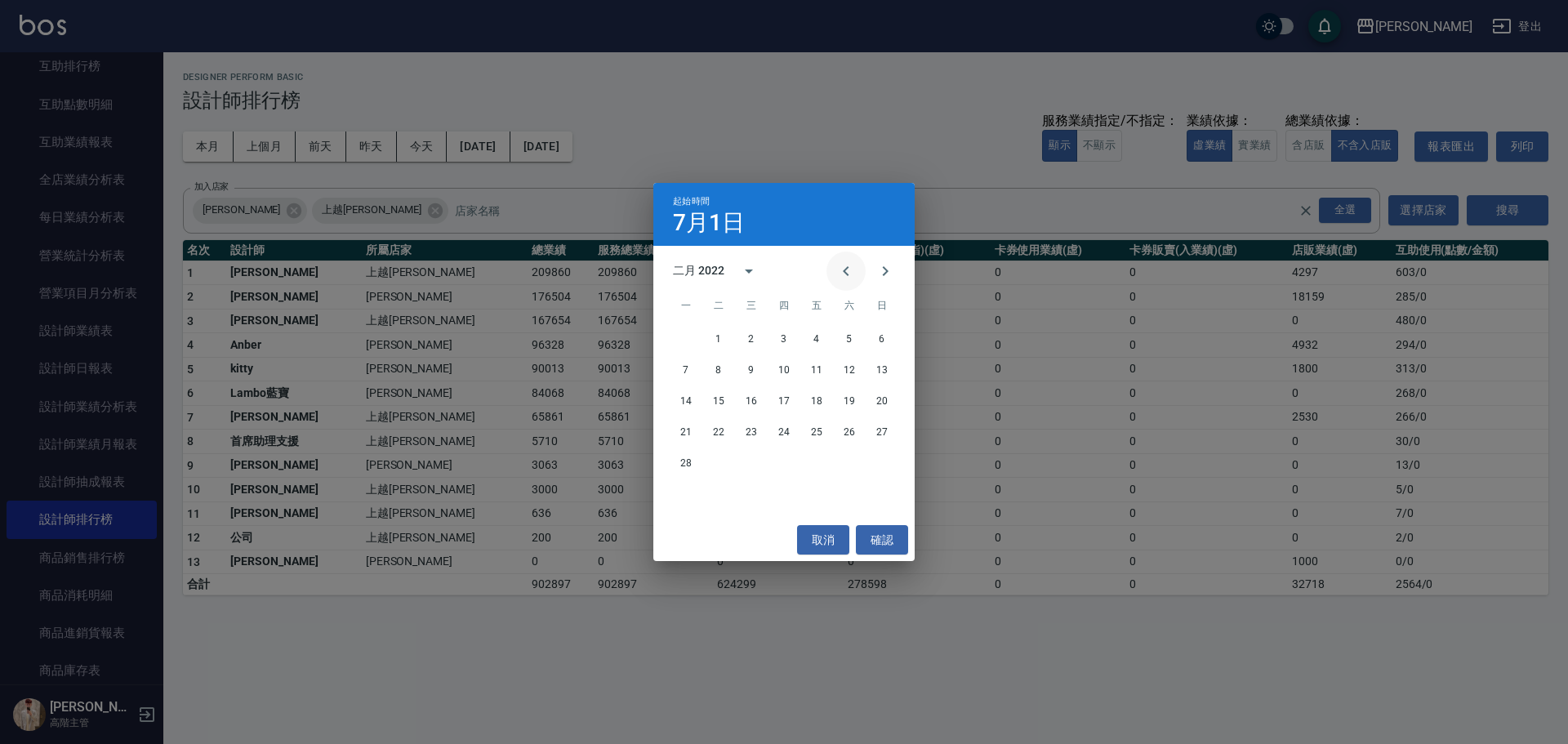
click at [841, 274] on icon "Previous month" at bounding box center [846, 271] width 19 height 19
click at [849, 266] on icon "Previous month" at bounding box center [846, 271] width 19 height 19
click at [814, 462] on button "31" at bounding box center [816, 463] width 30 height 30
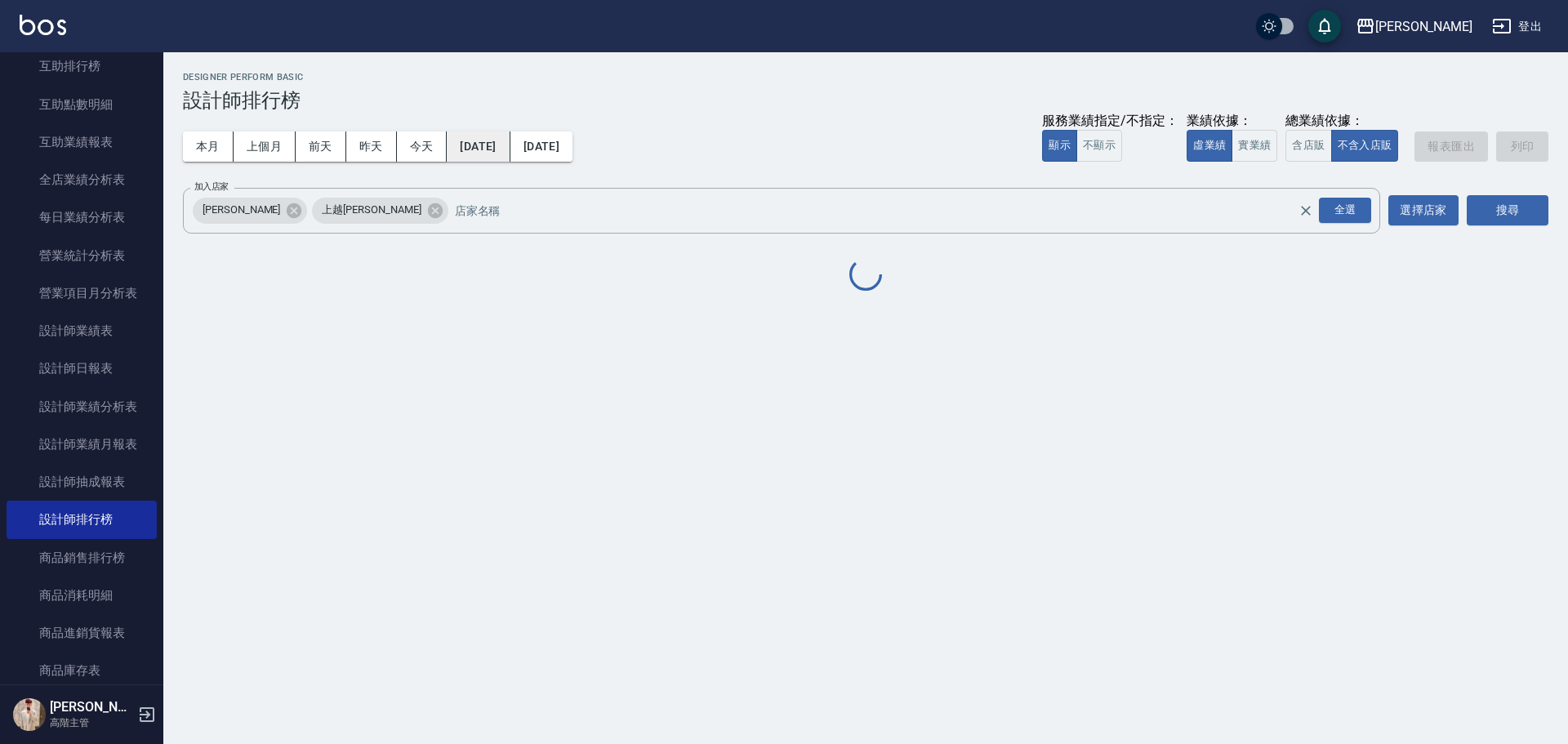
click at [509, 149] on button "2021/12/31" at bounding box center [477, 146] width 63 height 30
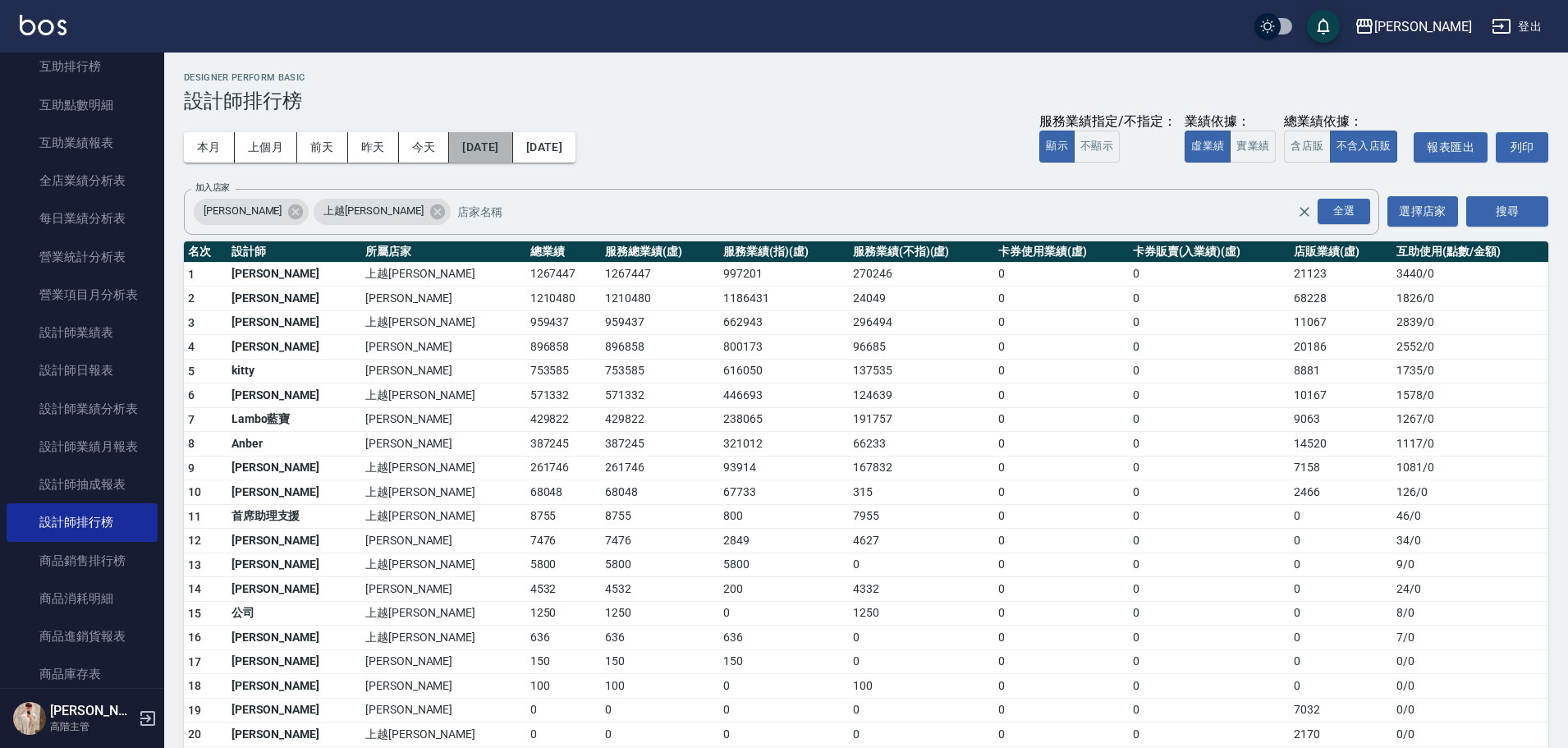
click at [513, 150] on button "2021/12/31" at bounding box center [480, 147] width 63 height 30
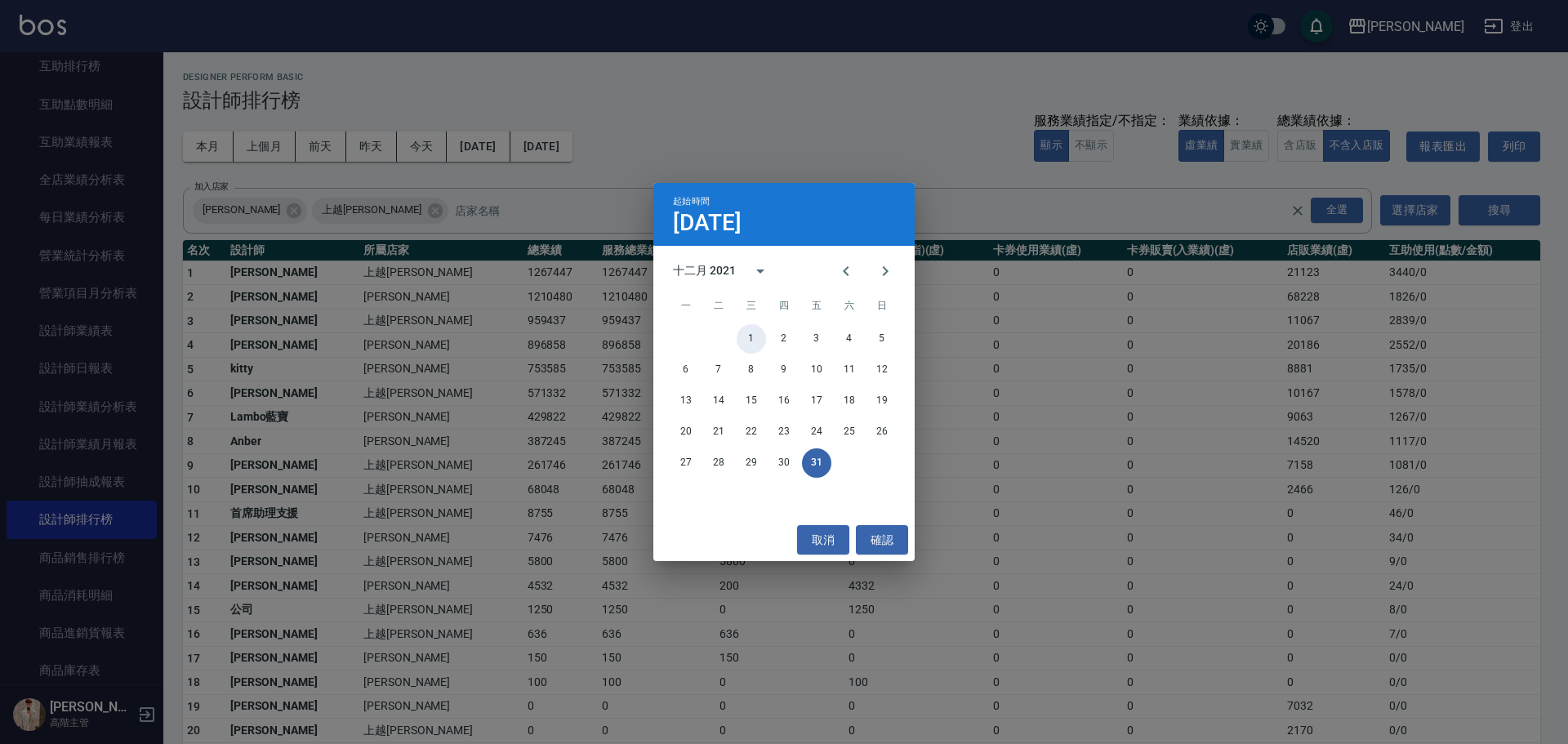
click at [753, 344] on button "1" at bounding box center [751, 339] width 30 height 30
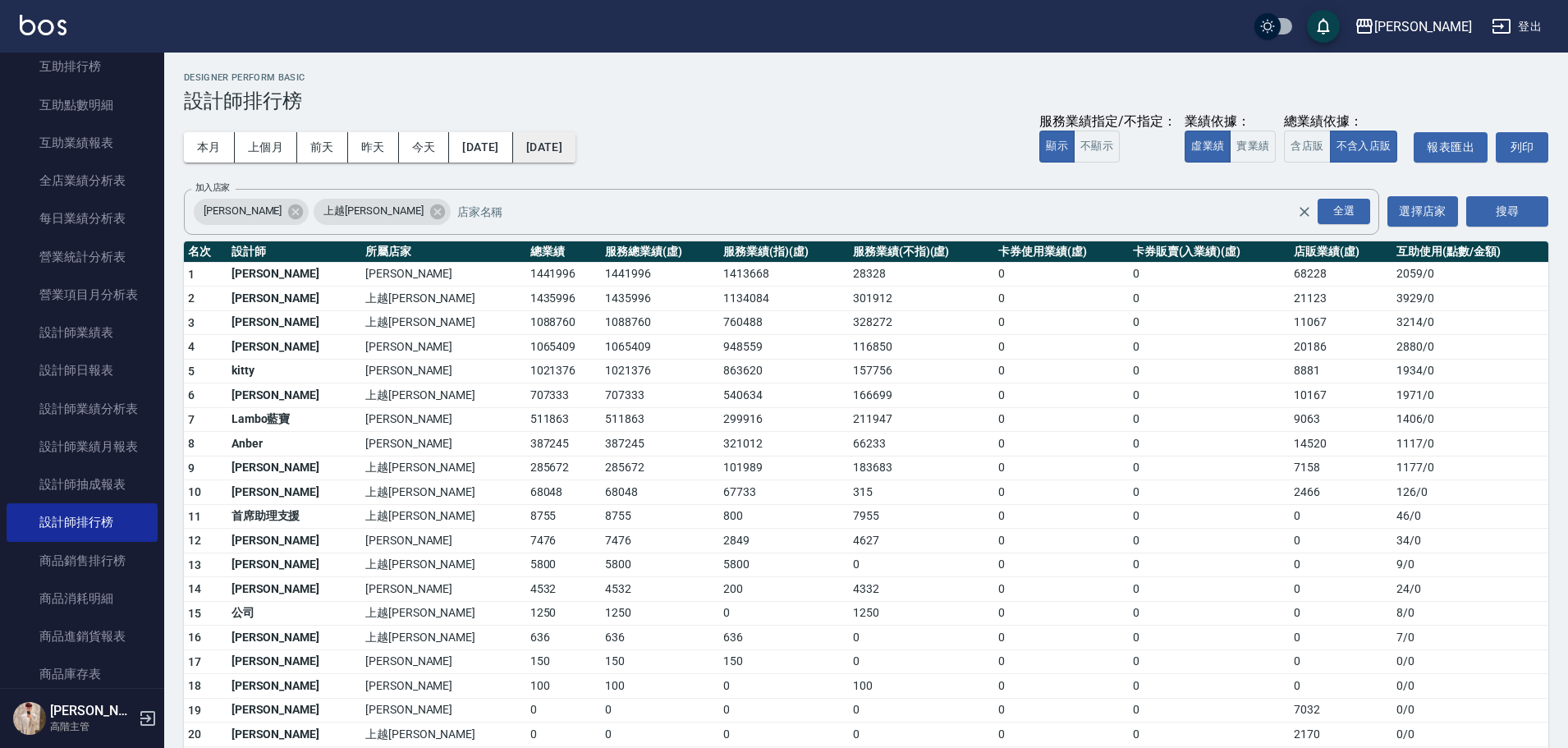
click at [573, 144] on button "2022/07/31" at bounding box center [544, 147] width 62 height 30
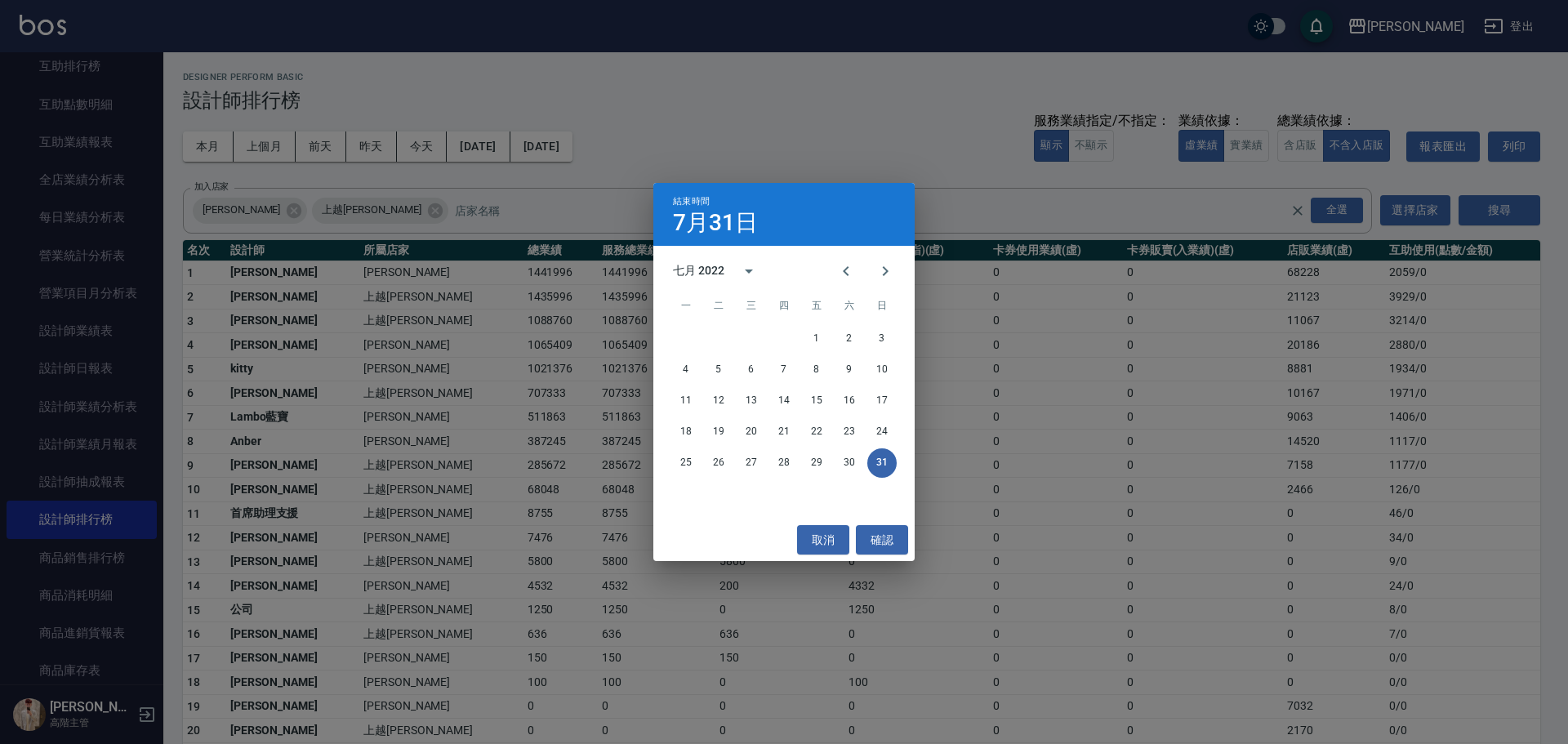
click at [706, 269] on div "七月 2022" at bounding box center [698, 270] width 51 height 17
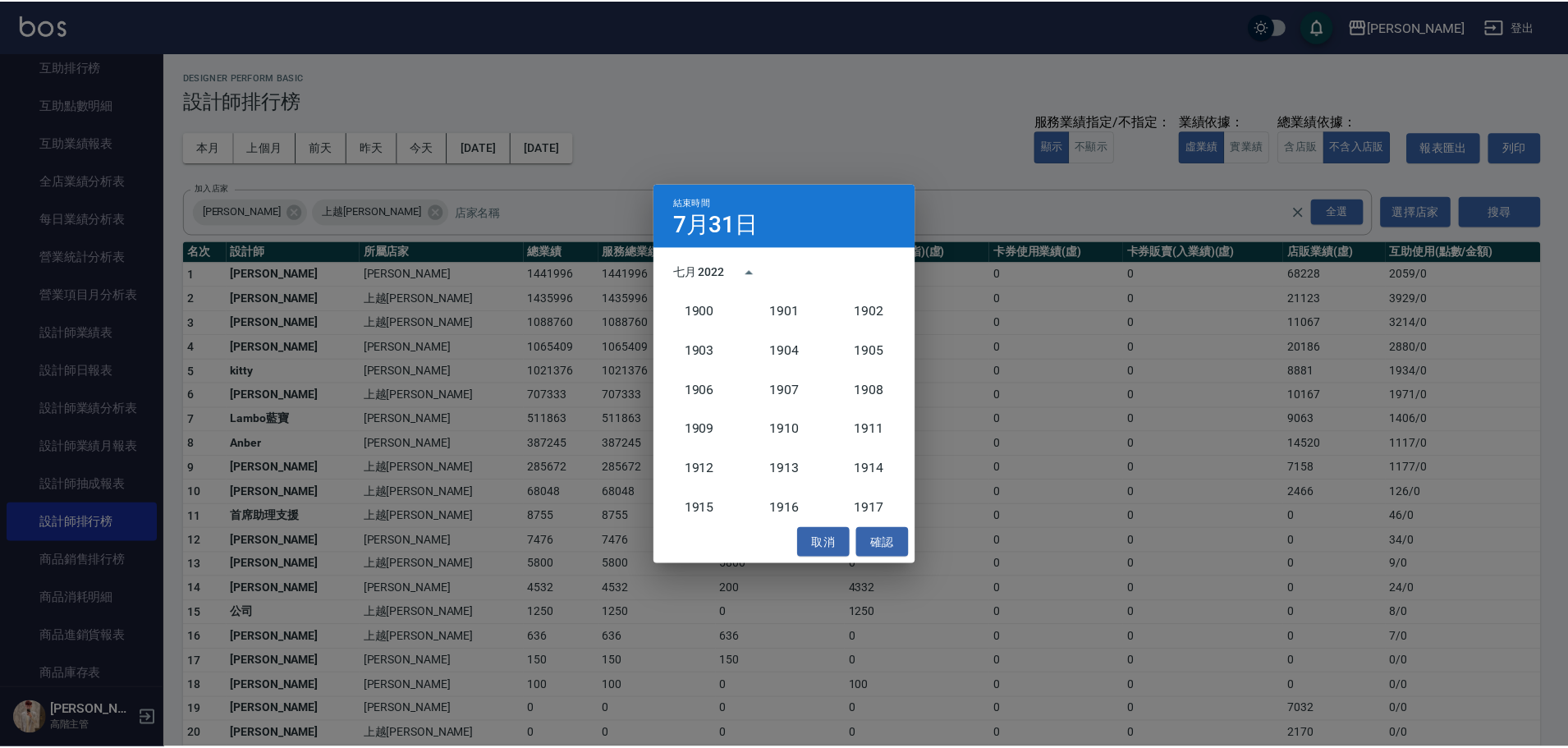
scroll to position [1481, 0]
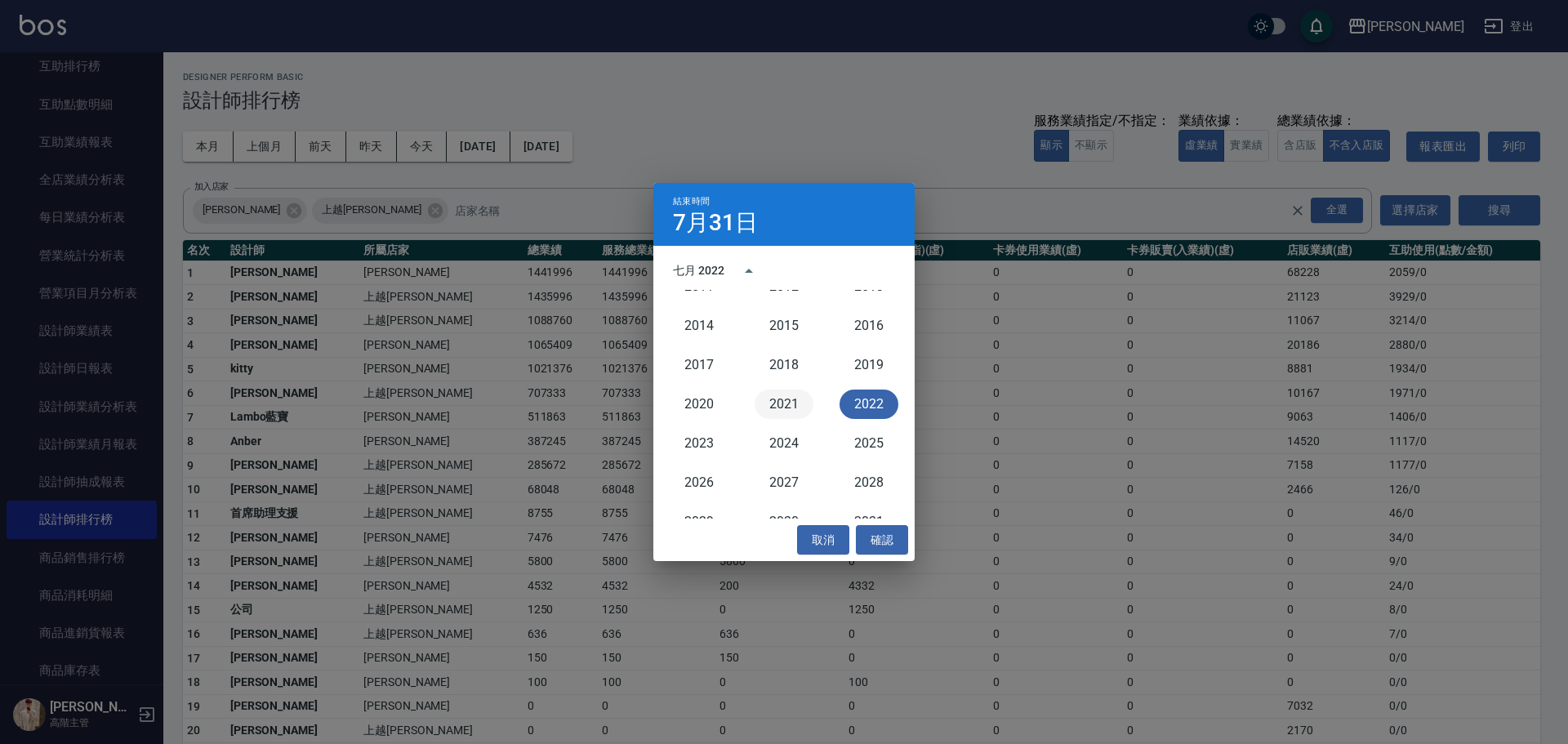
click at [782, 411] on button "2021" at bounding box center [784, 404] width 59 height 30
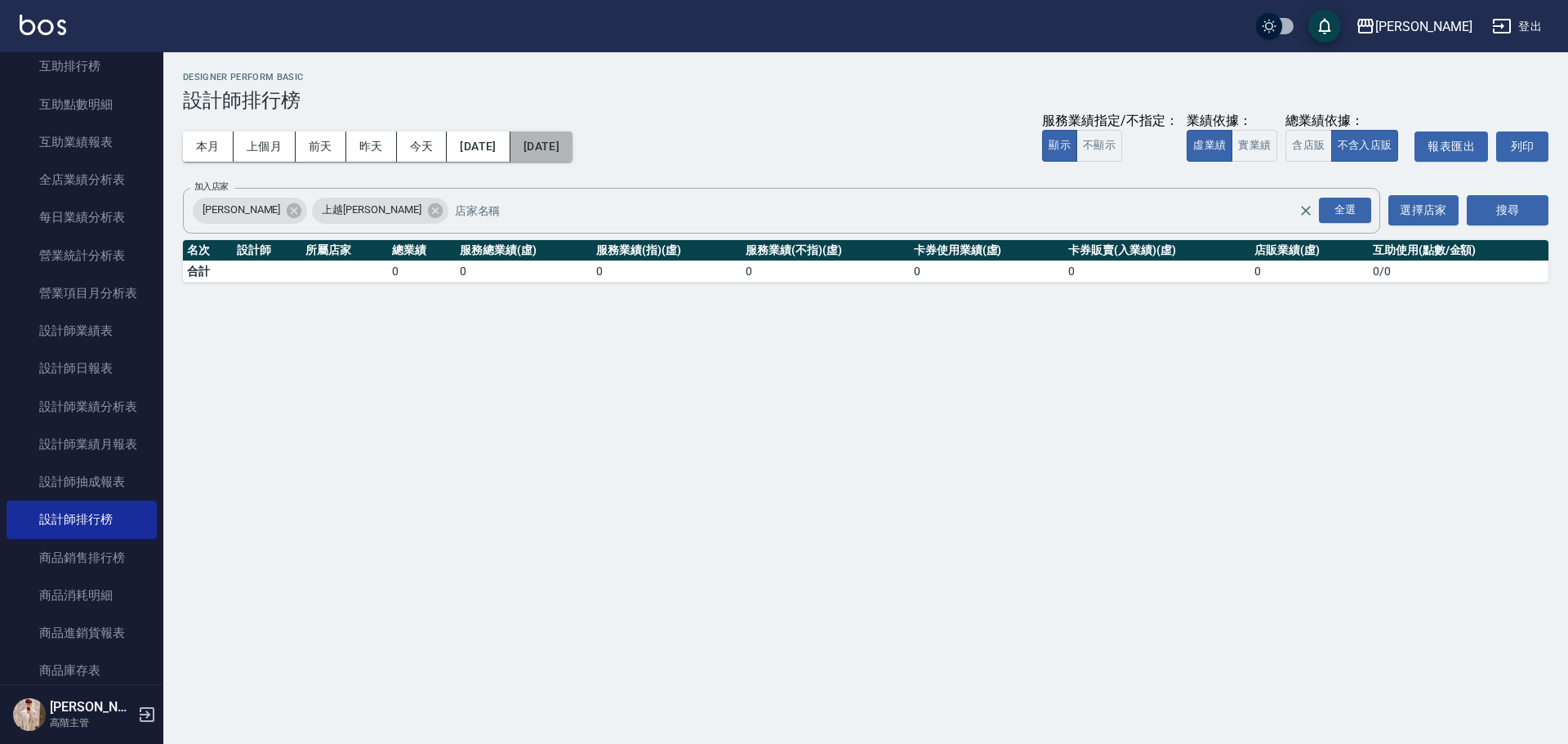
click at [573, 149] on button "2021/07/31" at bounding box center [541, 146] width 62 height 30
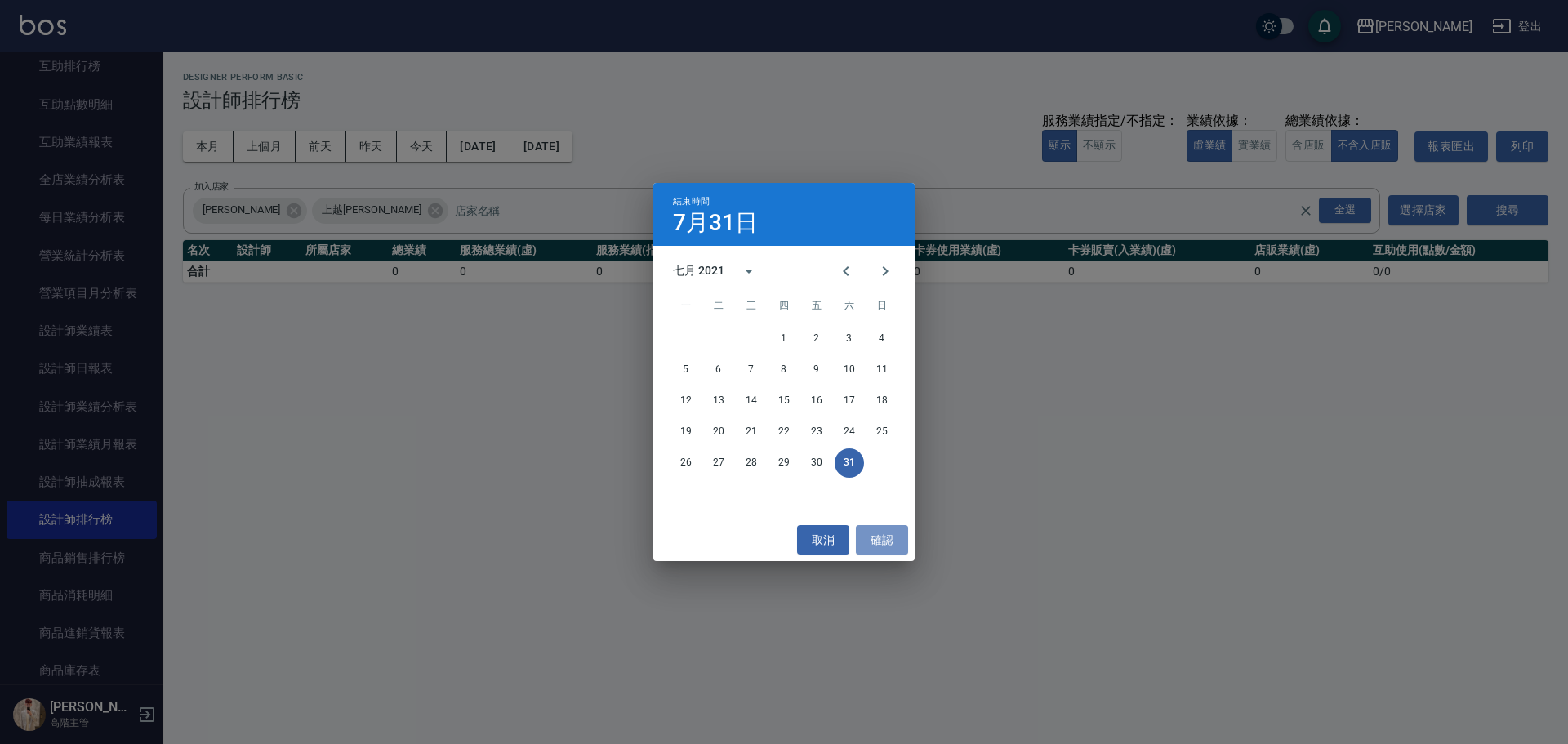
drag, startPoint x: 891, startPoint y: 532, endPoint x: 884, endPoint y: 520, distance: 13.9
click at [891, 533] on button "確認" at bounding box center [882, 540] width 52 height 30
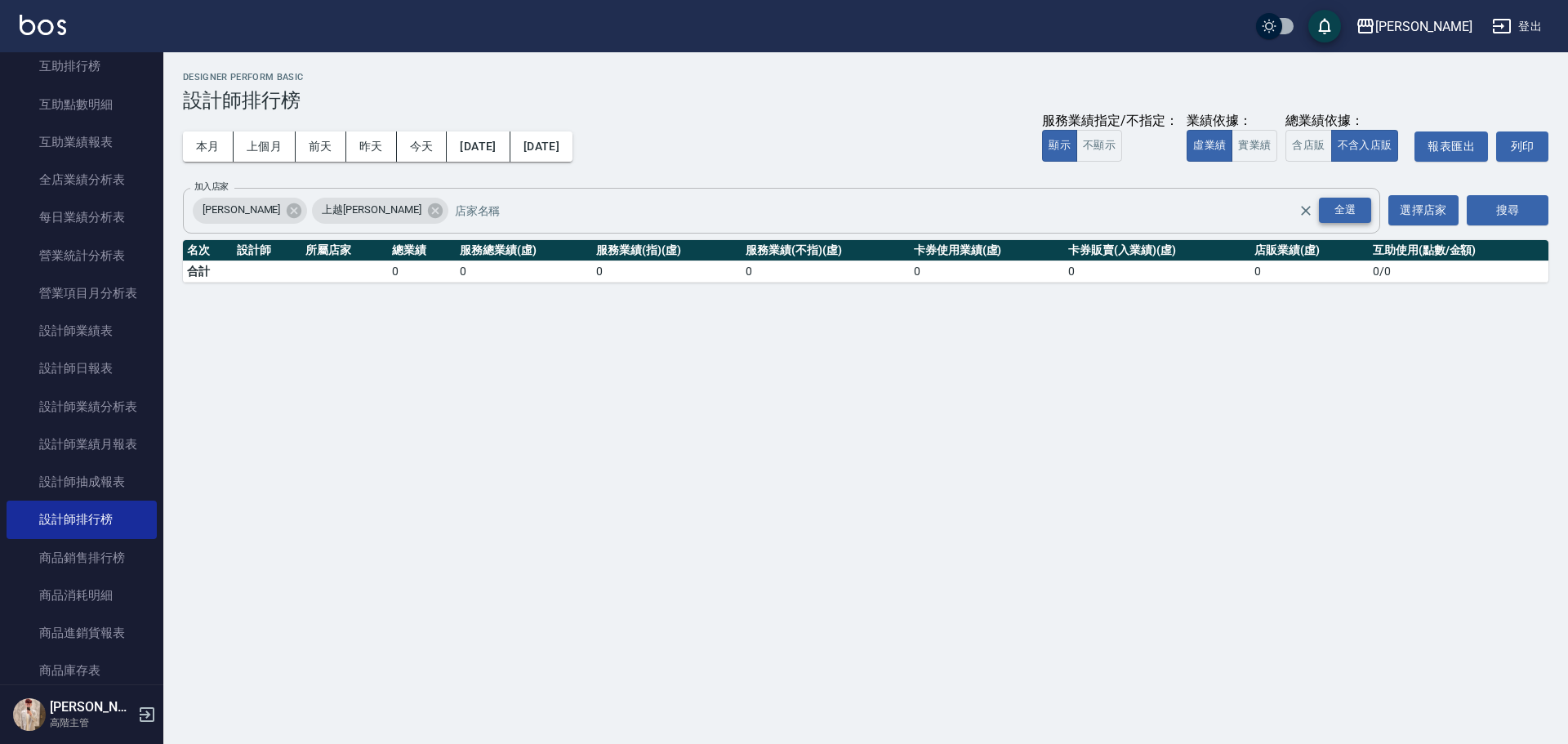
click at [1357, 213] on div "全選" at bounding box center [1345, 210] width 52 height 25
click at [1479, 218] on button "搜尋" at bounding box center [1507, 210] width 82 height 30
click at [510, 143] on button "2021/07/31" at bounding box center [477, 146] width 63 height 30
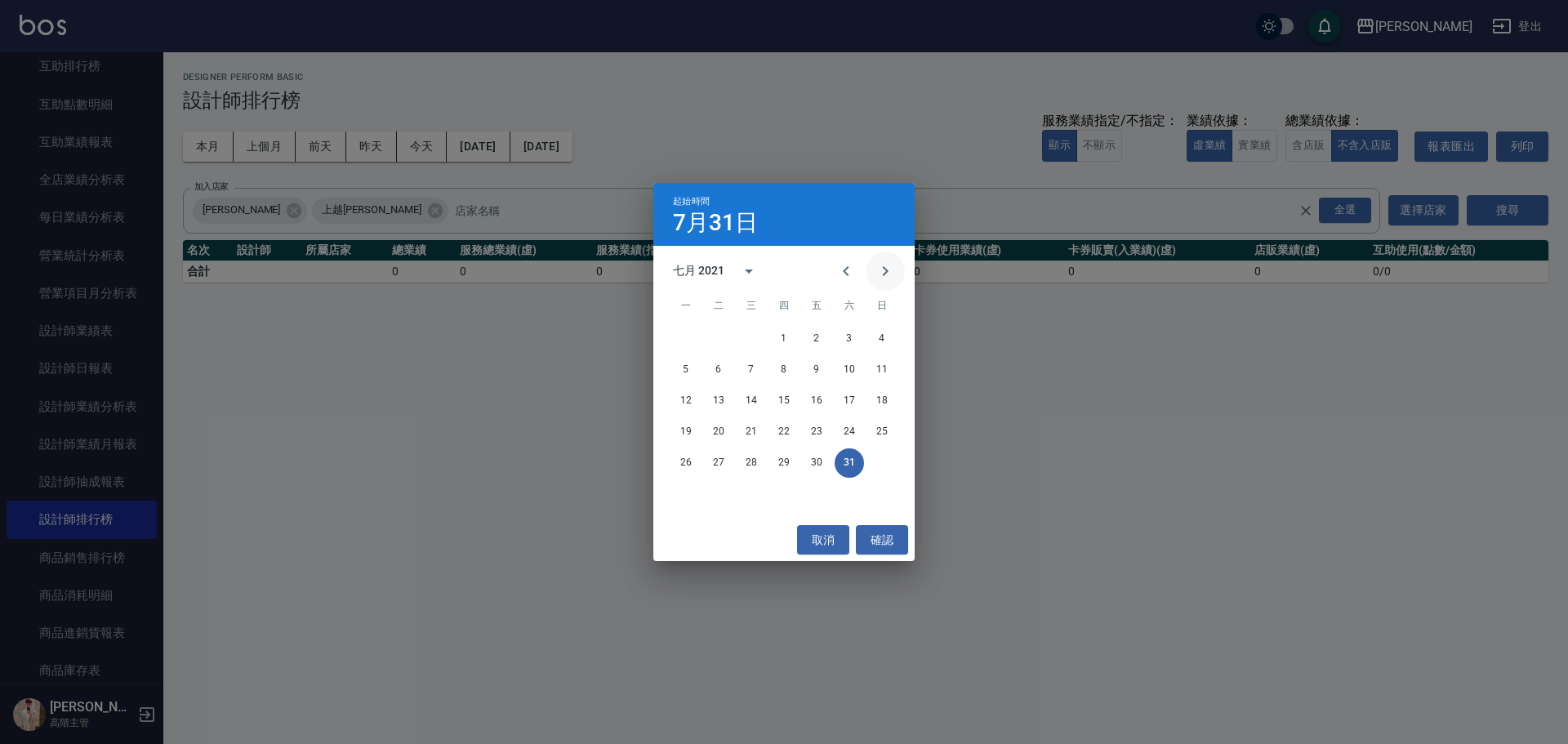
click at [886, 270] on icon "Next month" at bounding box center [886, 271] width 19 height 19
click at [819, 335] on button "1" at bounding box center [816, 339] width 30 height 30
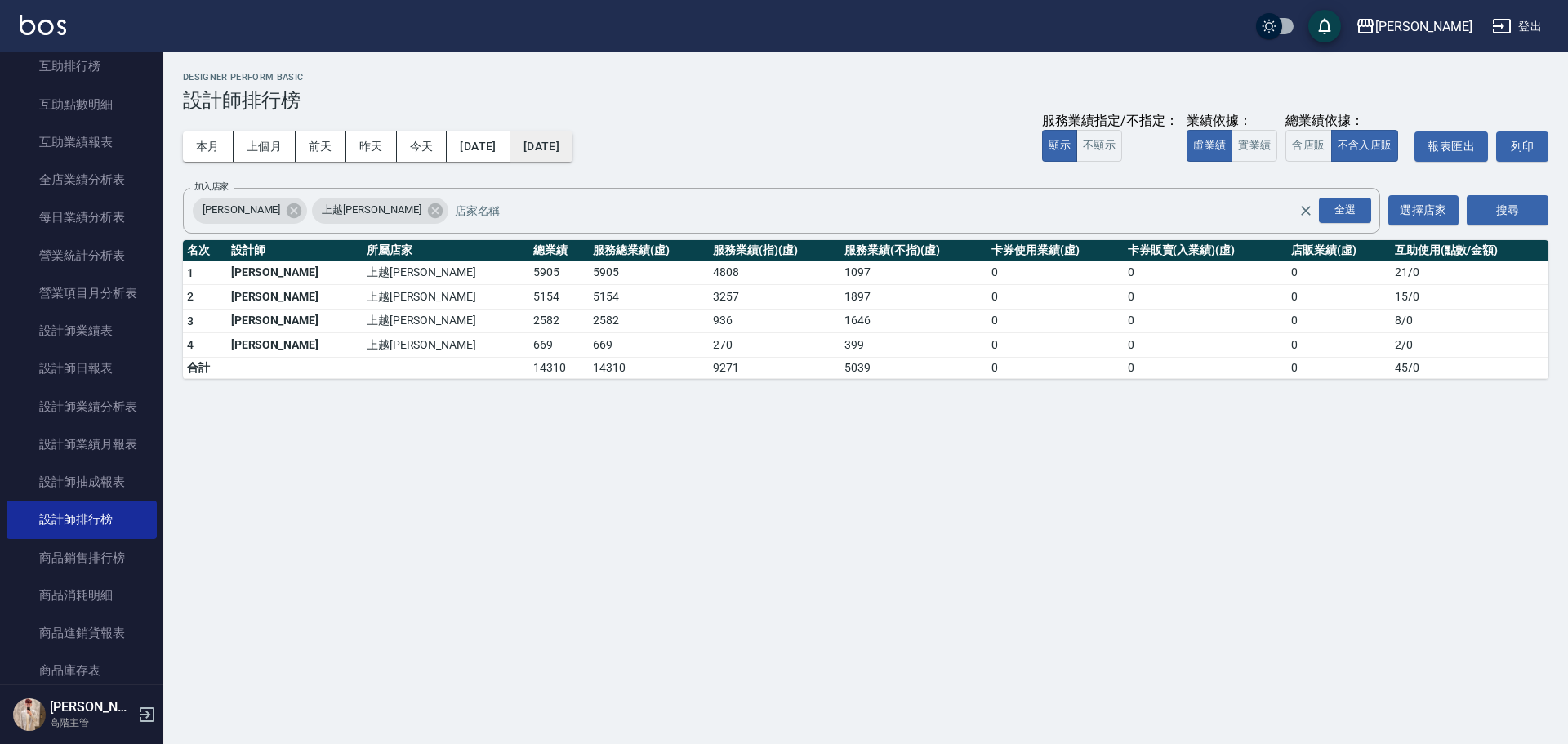
click at [564, 143] on button "2021/10/01" at bounding box center [541, 146] width 62 height 30
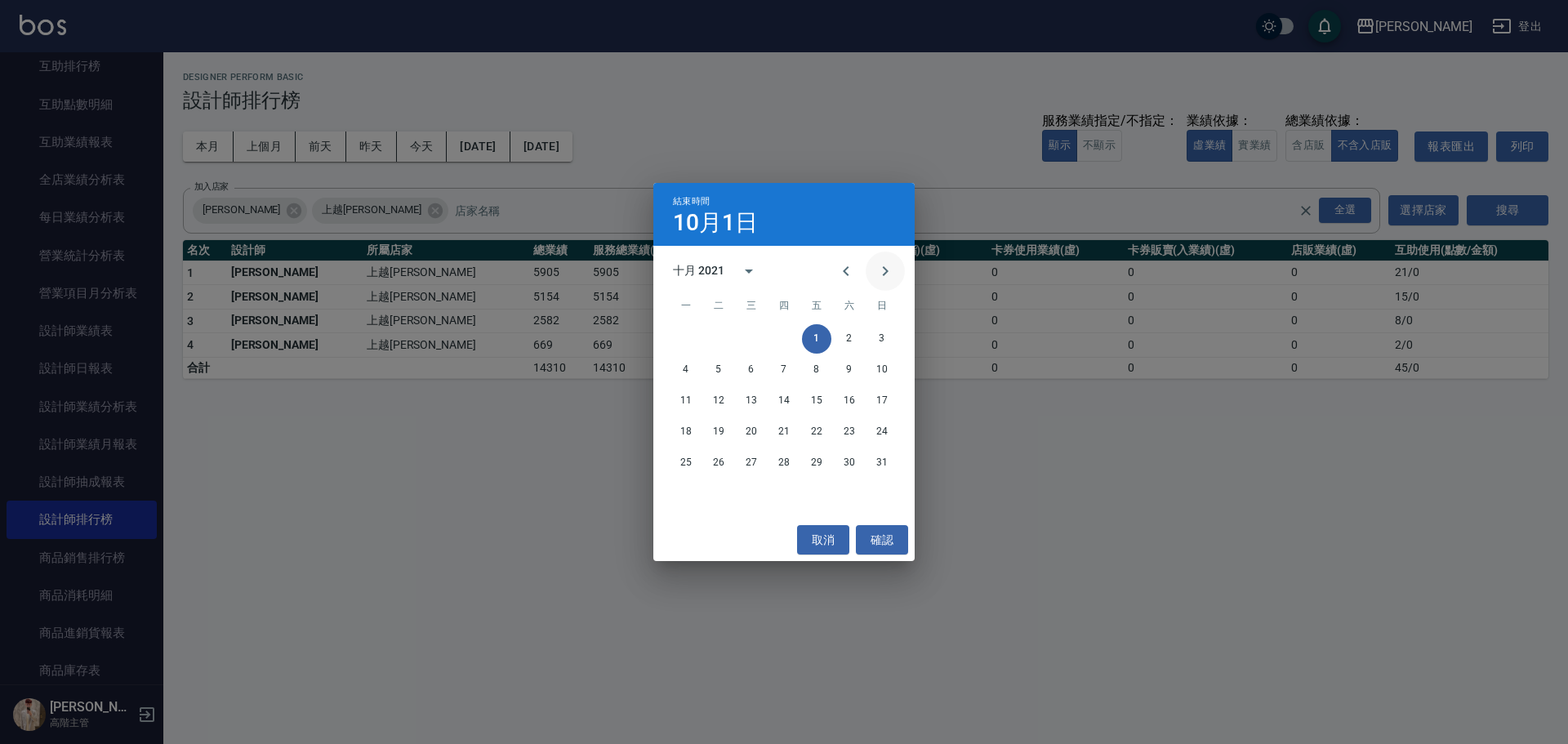
click at [892, 268] on icon "Next month" at bounding box center [886, 271] width 19 height 19
drag, startPoint x: 835, startPoint y: 254, endPoint x: 853, endPoint y: 267, distance: 22.2
click at [835, 255] on button "Previous month" at bounding box center [846, 270] width 39 height 39
click at [853, 267] on icon "Previous month" at bounding box center [846, 271] width 19 height 19
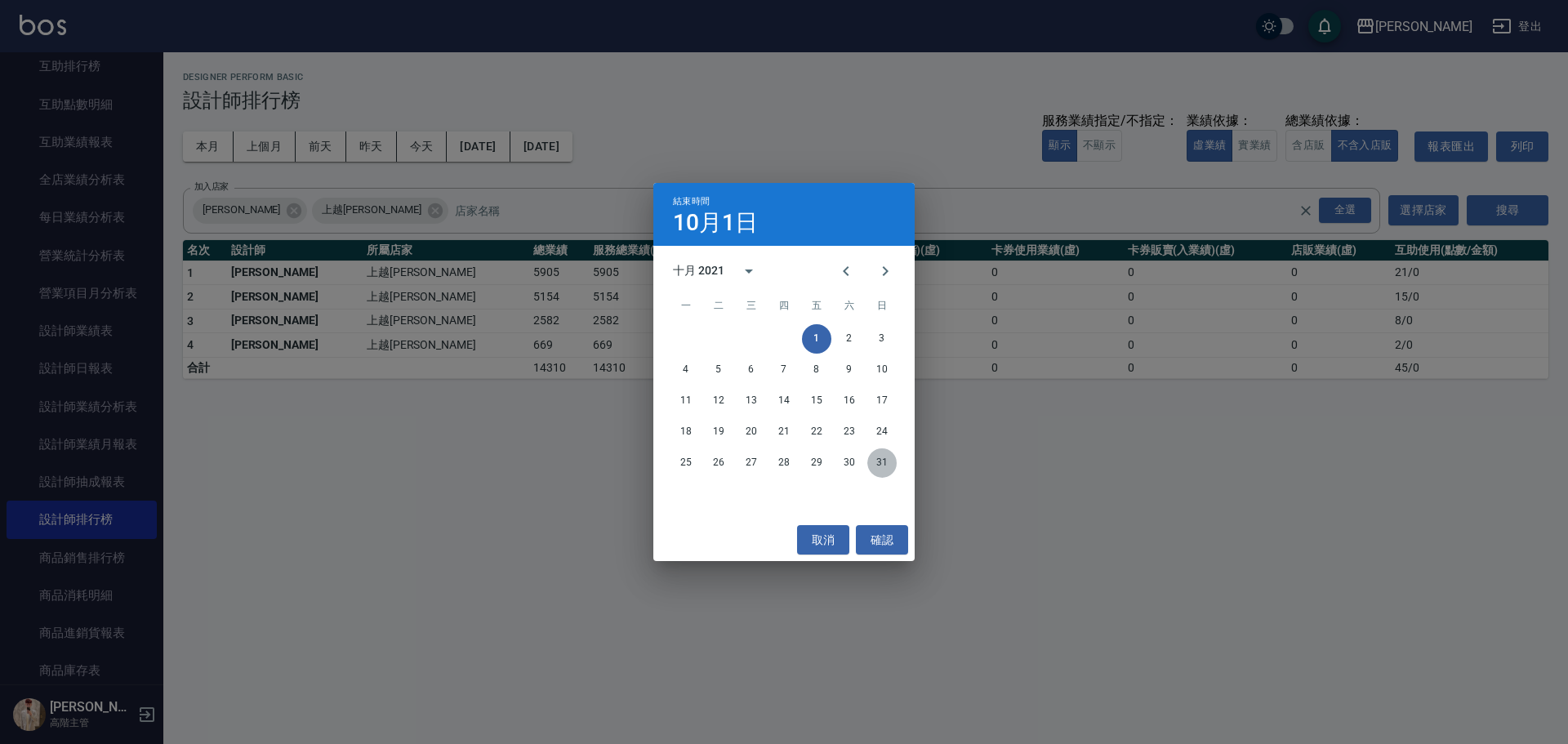
click at [887, 463] on button "31" at bounding box center [882, 463] width 30 height 30
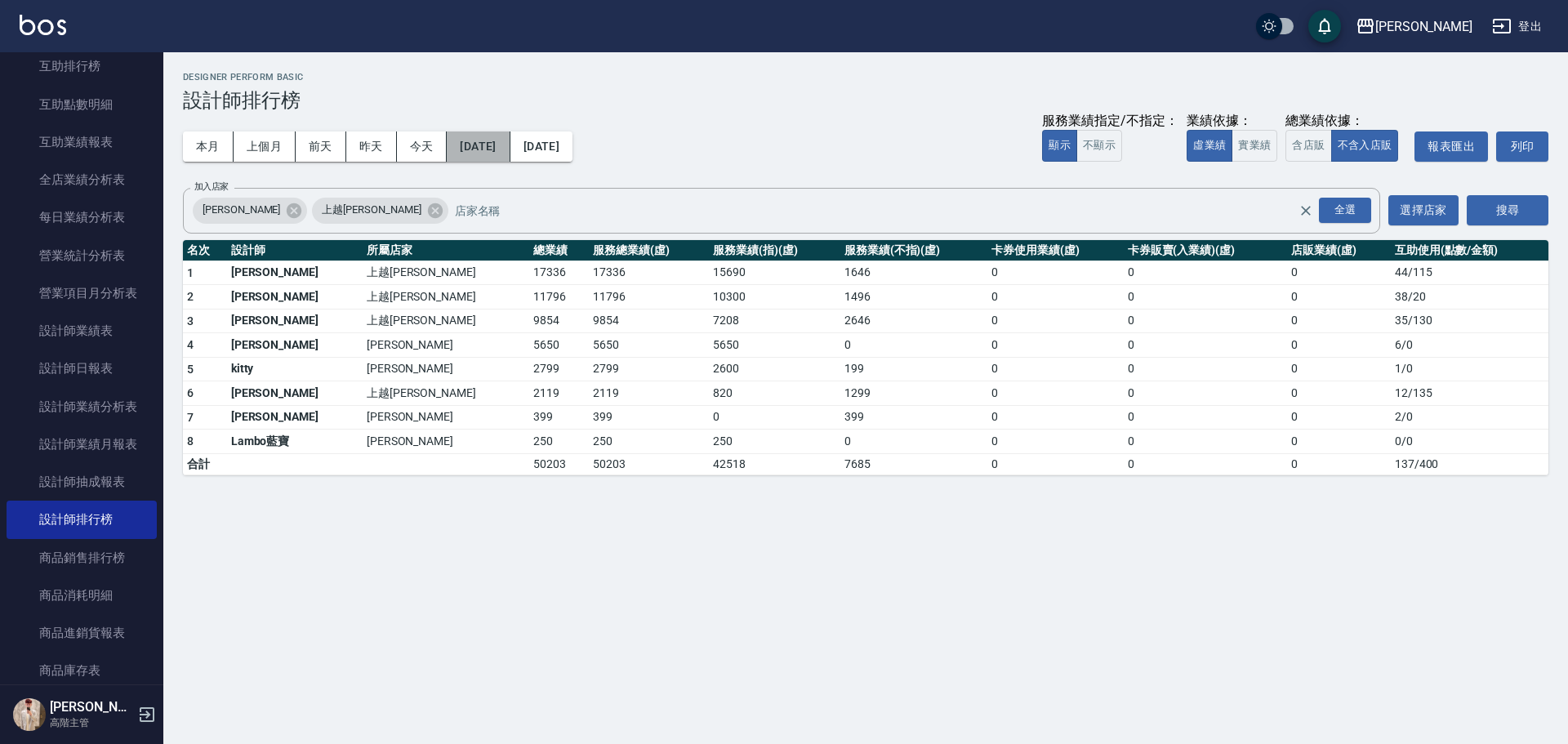
click at [510, 147] on button "2021/10/01" at bounding box center [477, 146] width 63 height 30
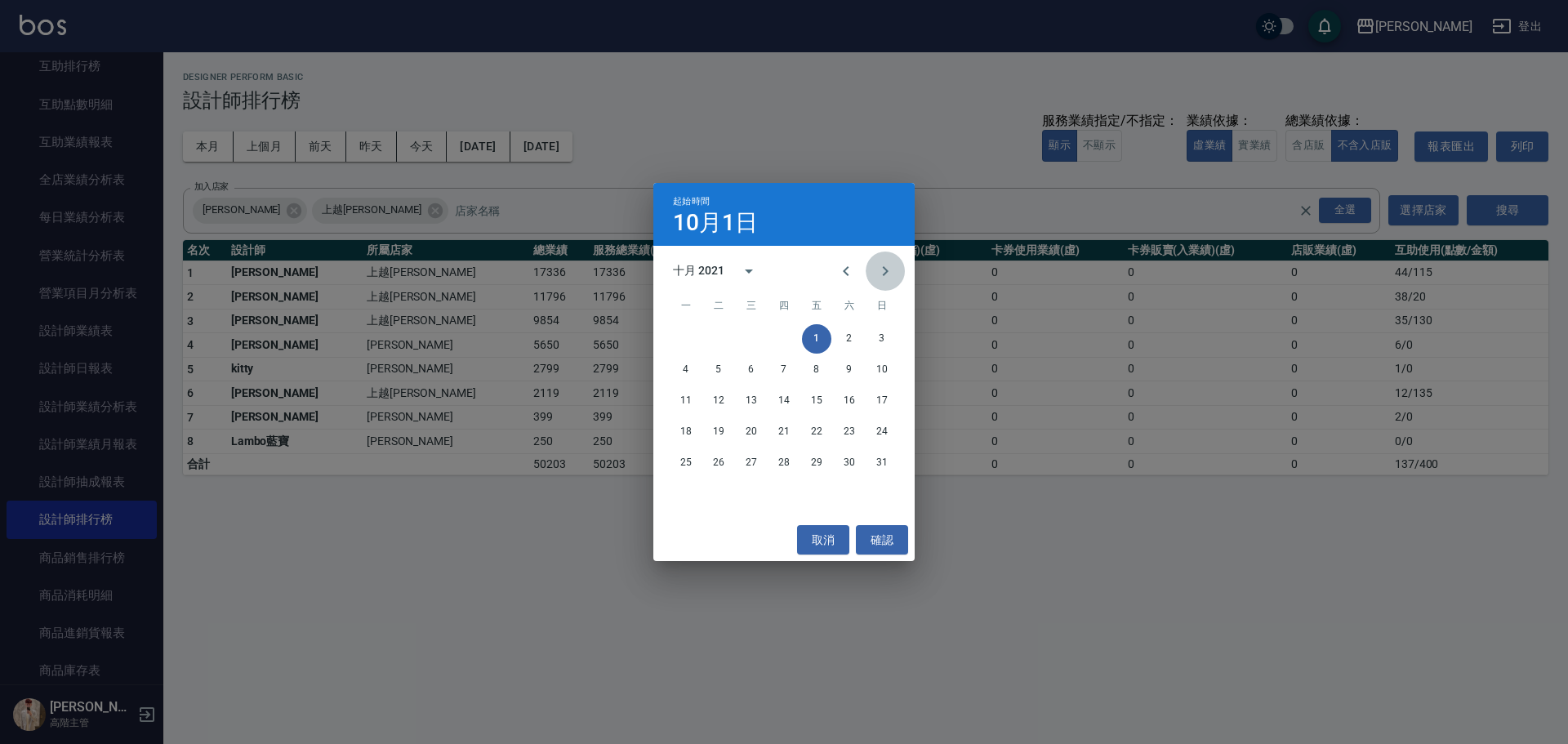
click at [880, 271] on icon "Next month" at bounding box center [886, 271] width 19 height 19
click at [882, 267] on icon "Next month" at bounding box center [886, 271] width 19 height 19
click at [816, 451] on button "31" at bounding box center [816, 463] width 30 height 30
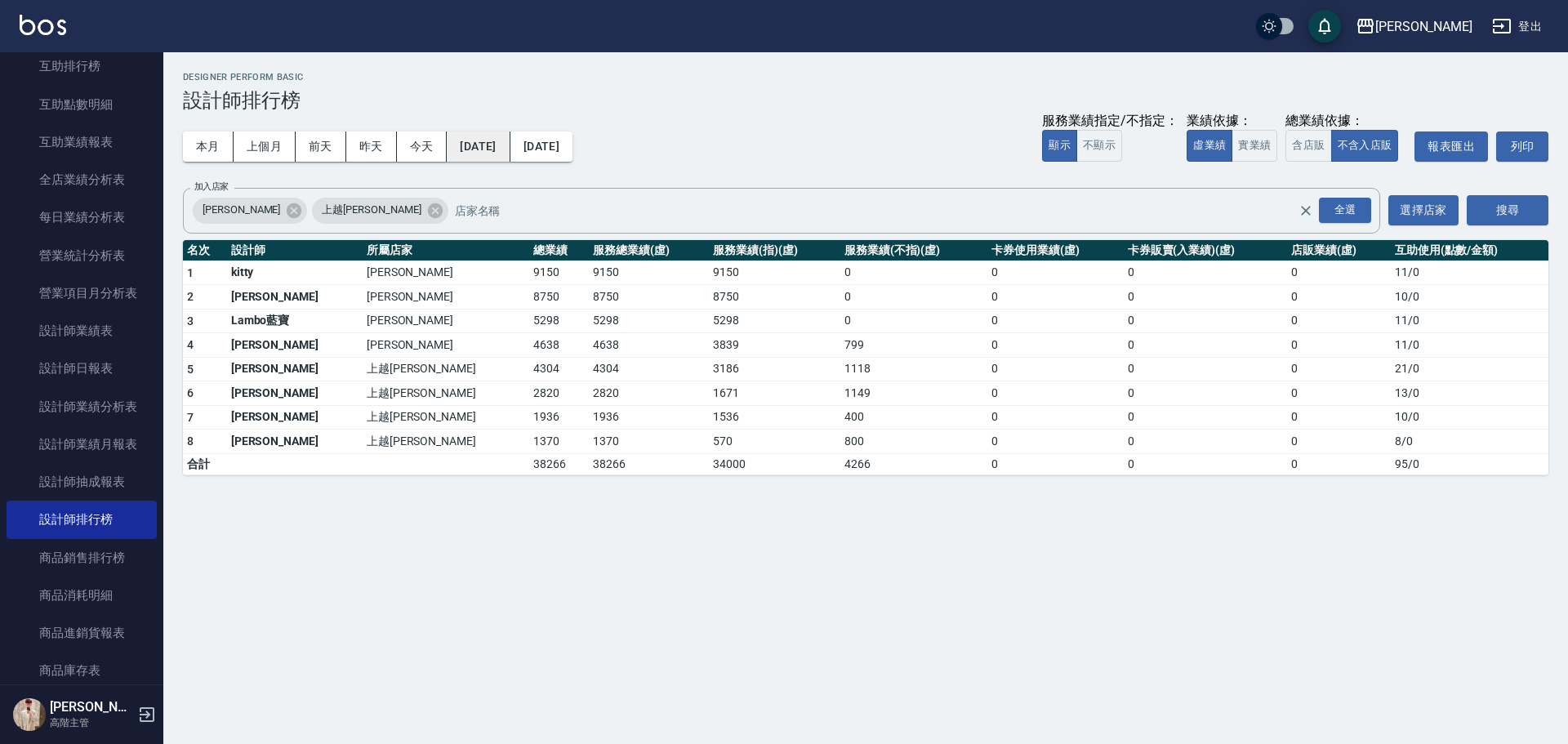
click at [510, 148] on button "2021/12/31" at bounding box center [477, 146] width 63 height 30
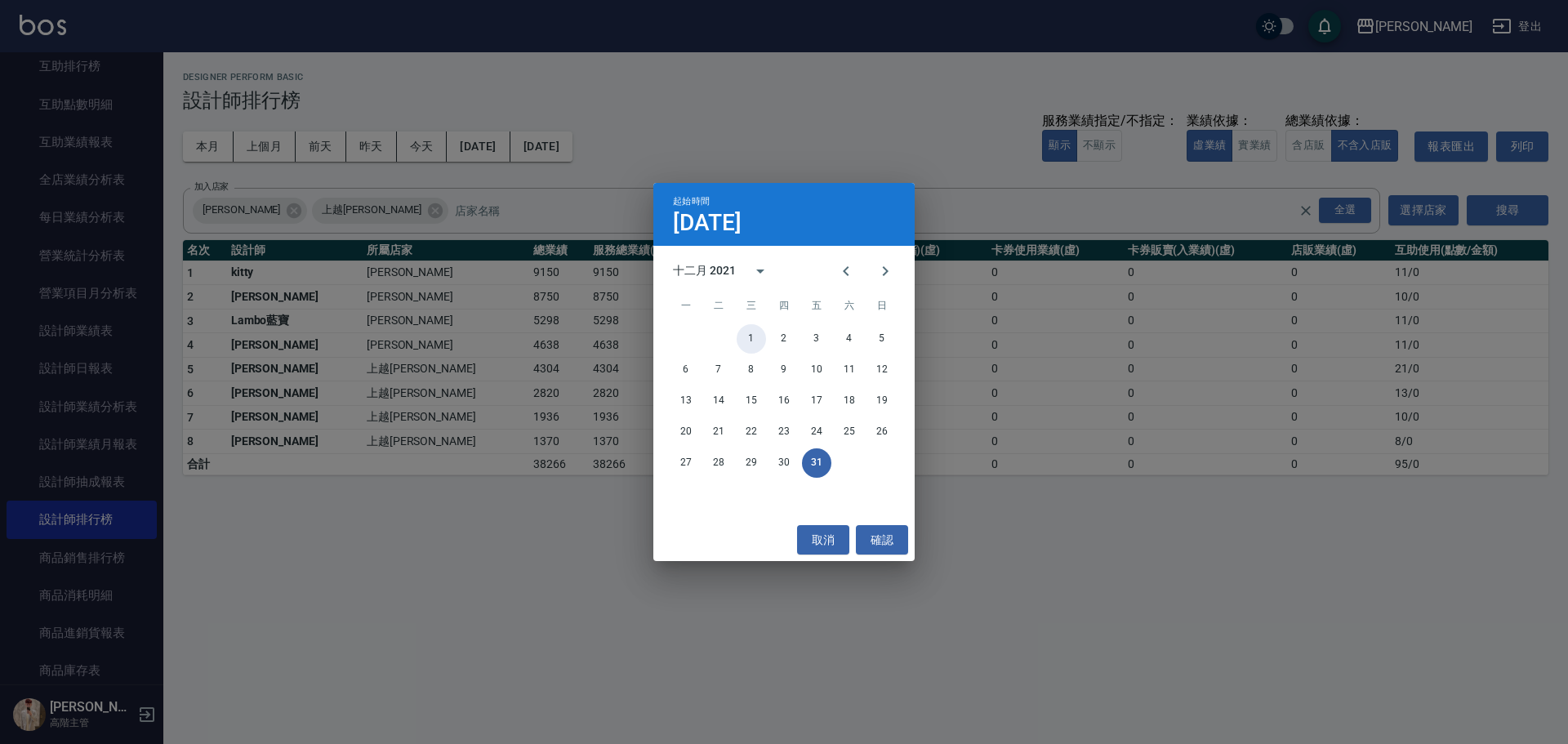
click at [752, 332] on button "1" at bounding box center [751, 339] width 30 height 30
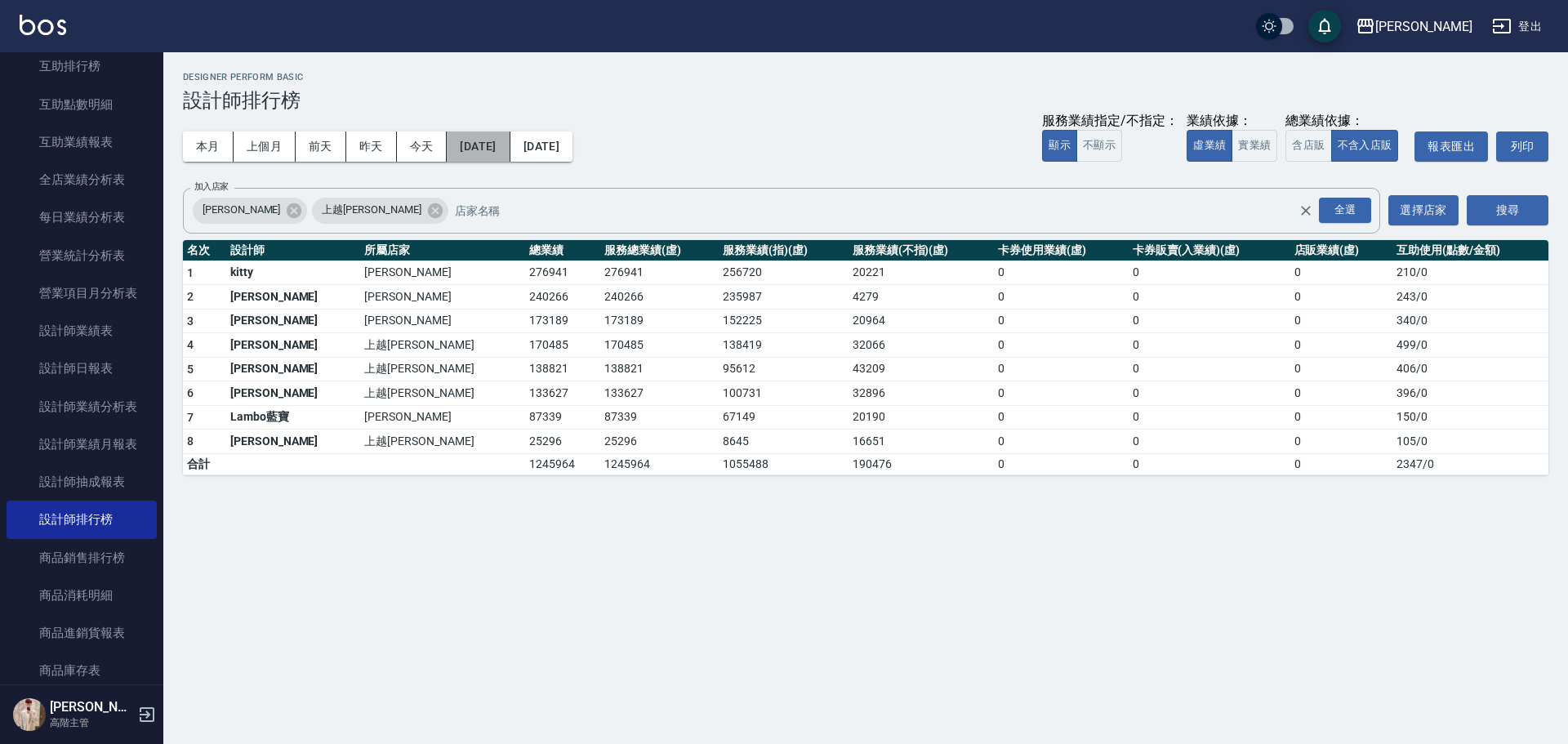
click at [510, 146] on button "2021/12/01" at bounding box center [477, 146] width 63 height 30
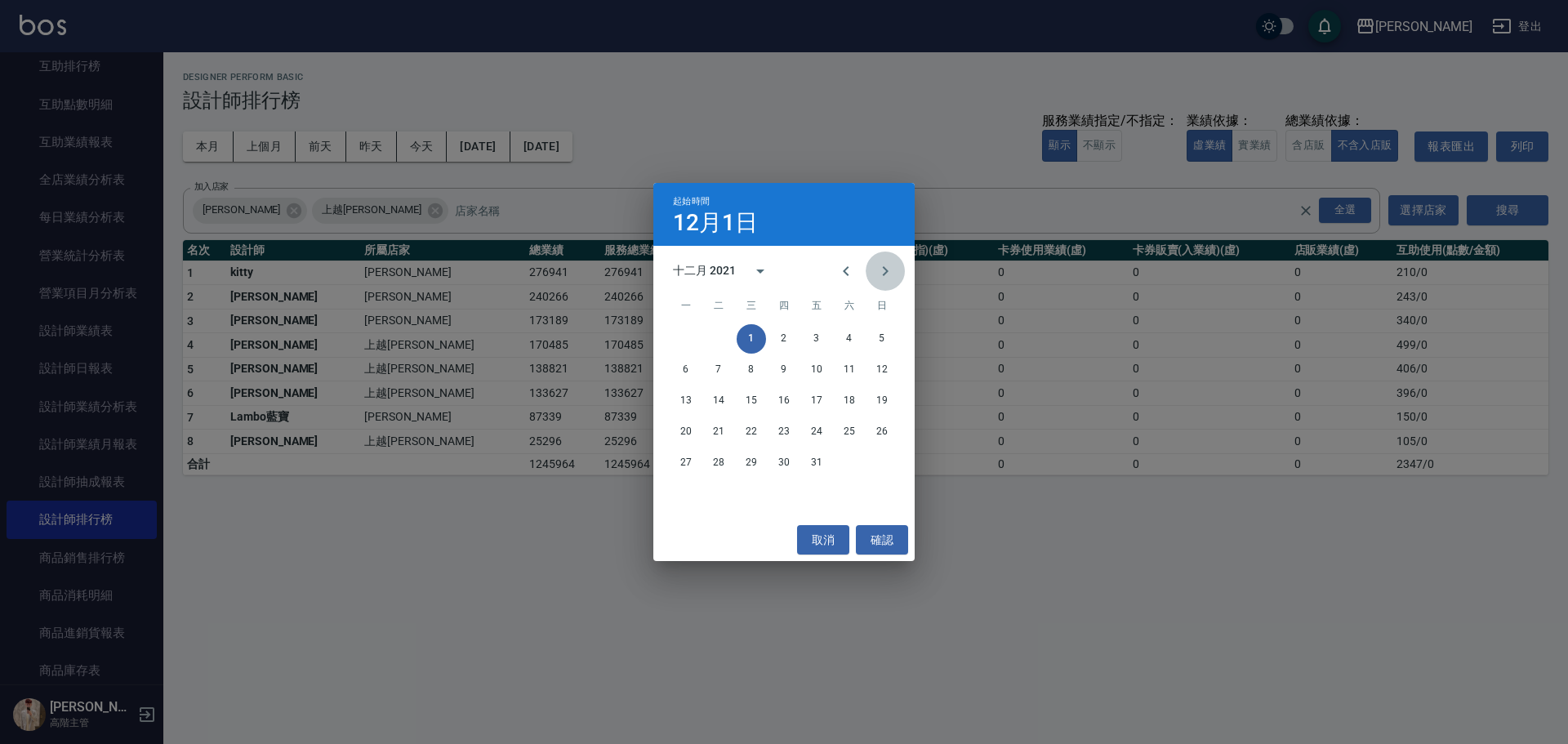
click at [879, 271] on icon "Next month" at bounding box center [886, 271] width 19 height 19
drag, startPoint x: 849, startPoint y: 337, endPoint x: 833, endPoint y: 321, distance: 22.6
click at [848, 337] on button "1" at bounding box center [849, 339] width 30 height 30
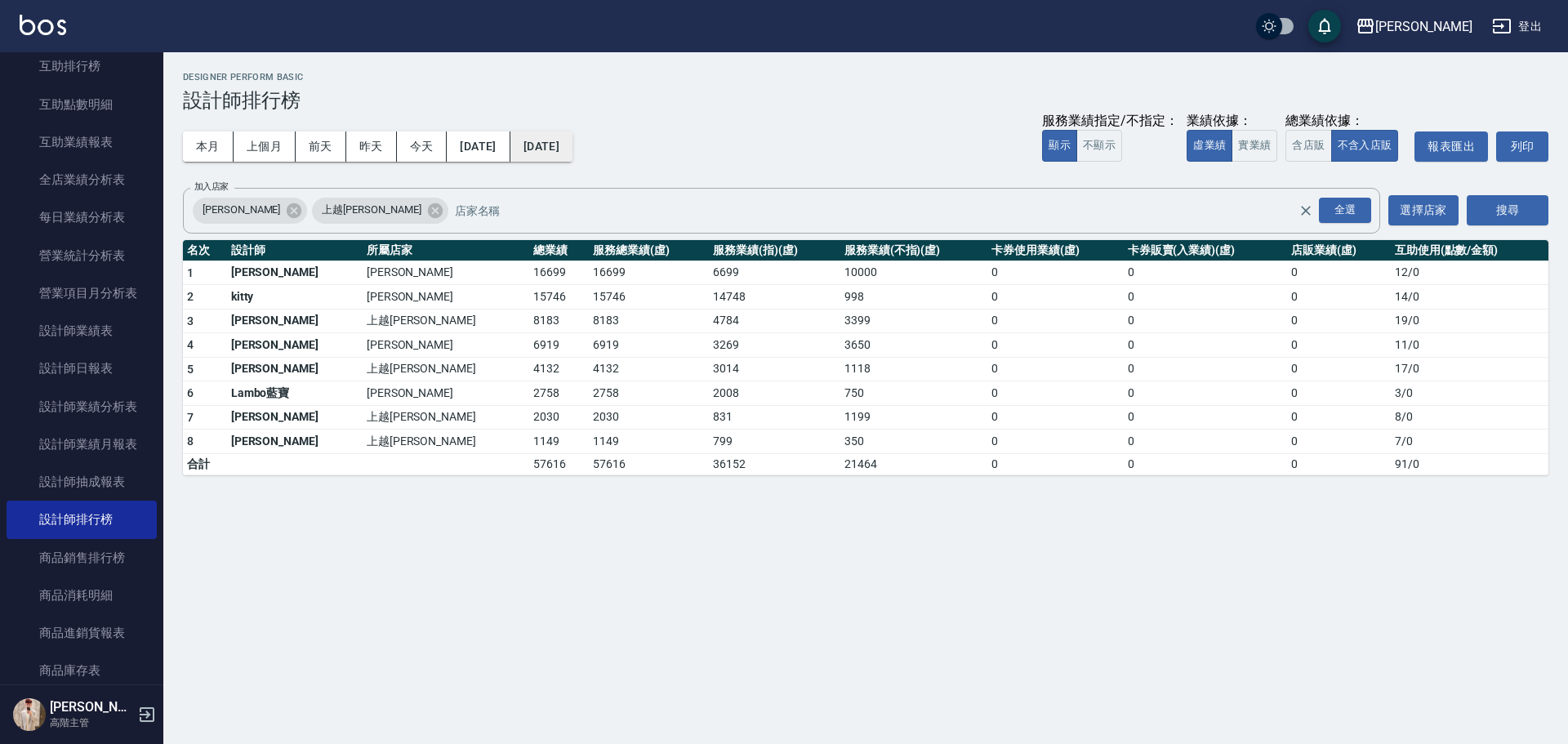
click at [573, 147] on button "2022/01/01" at bounding box center [541, 146] width 62 height 30
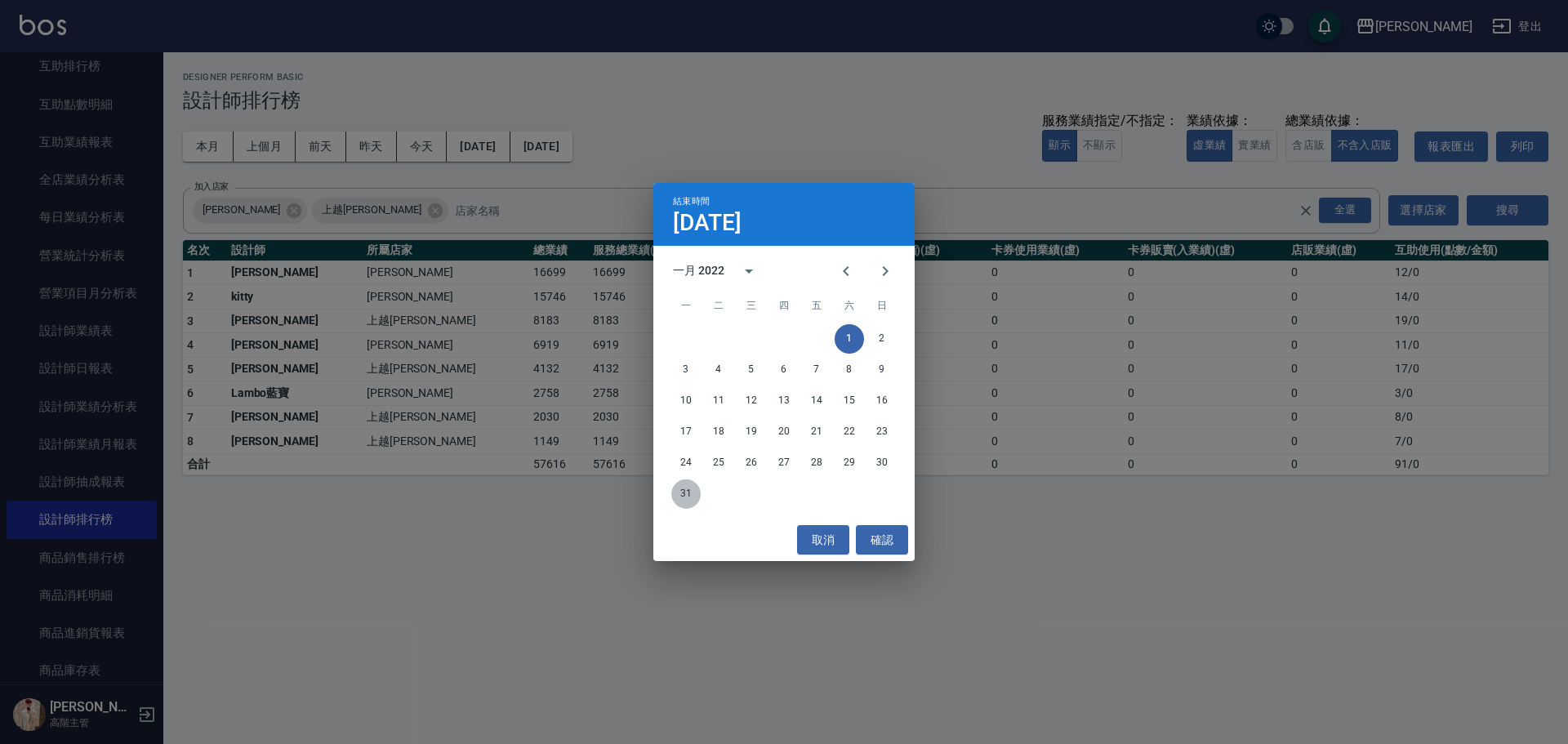
click at [681, 492] on button "31" at bounding box center [686, 494] width 30 height 30
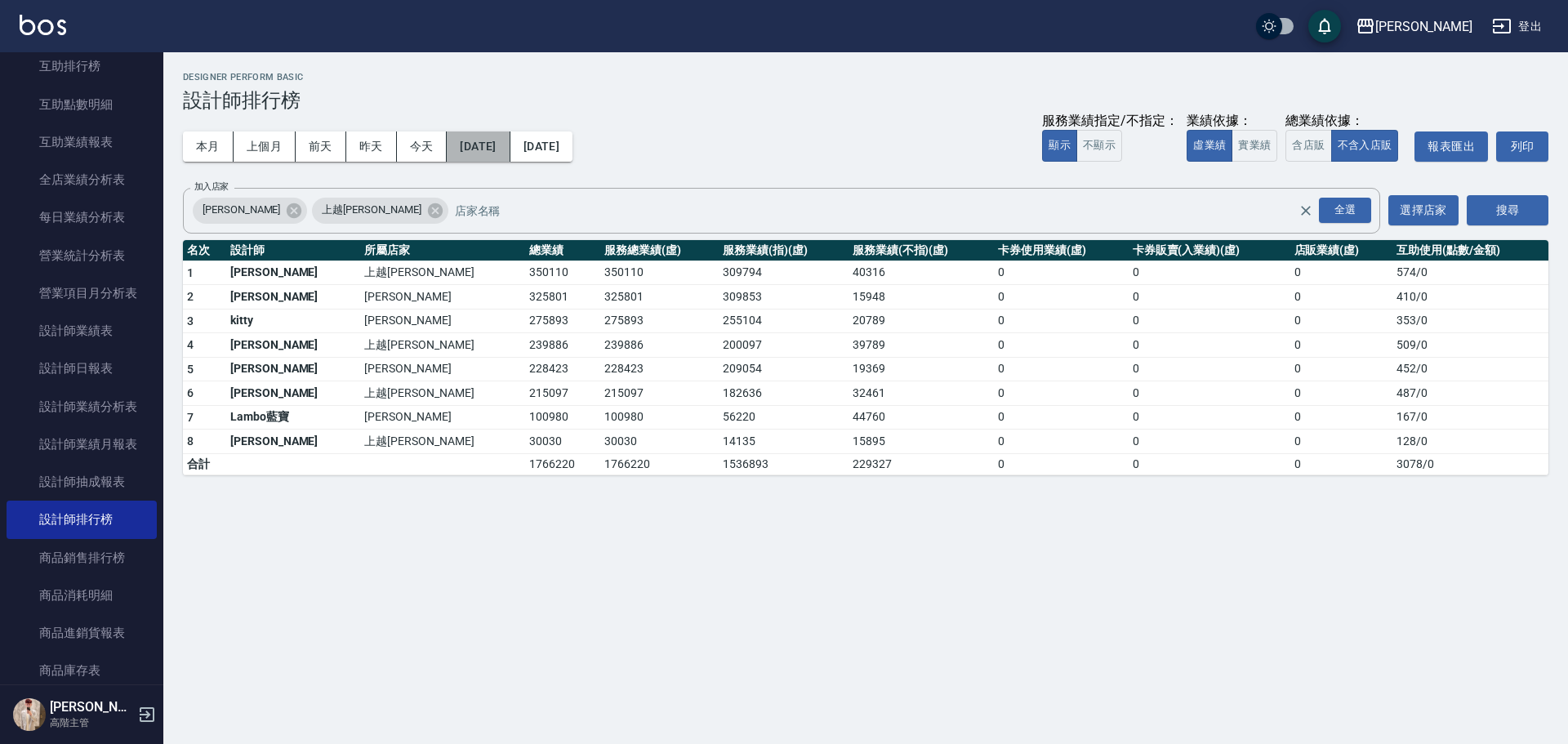
click at [505, 147] on button "2022/01/01" at bounding box center [477, 146] width 63 height 30
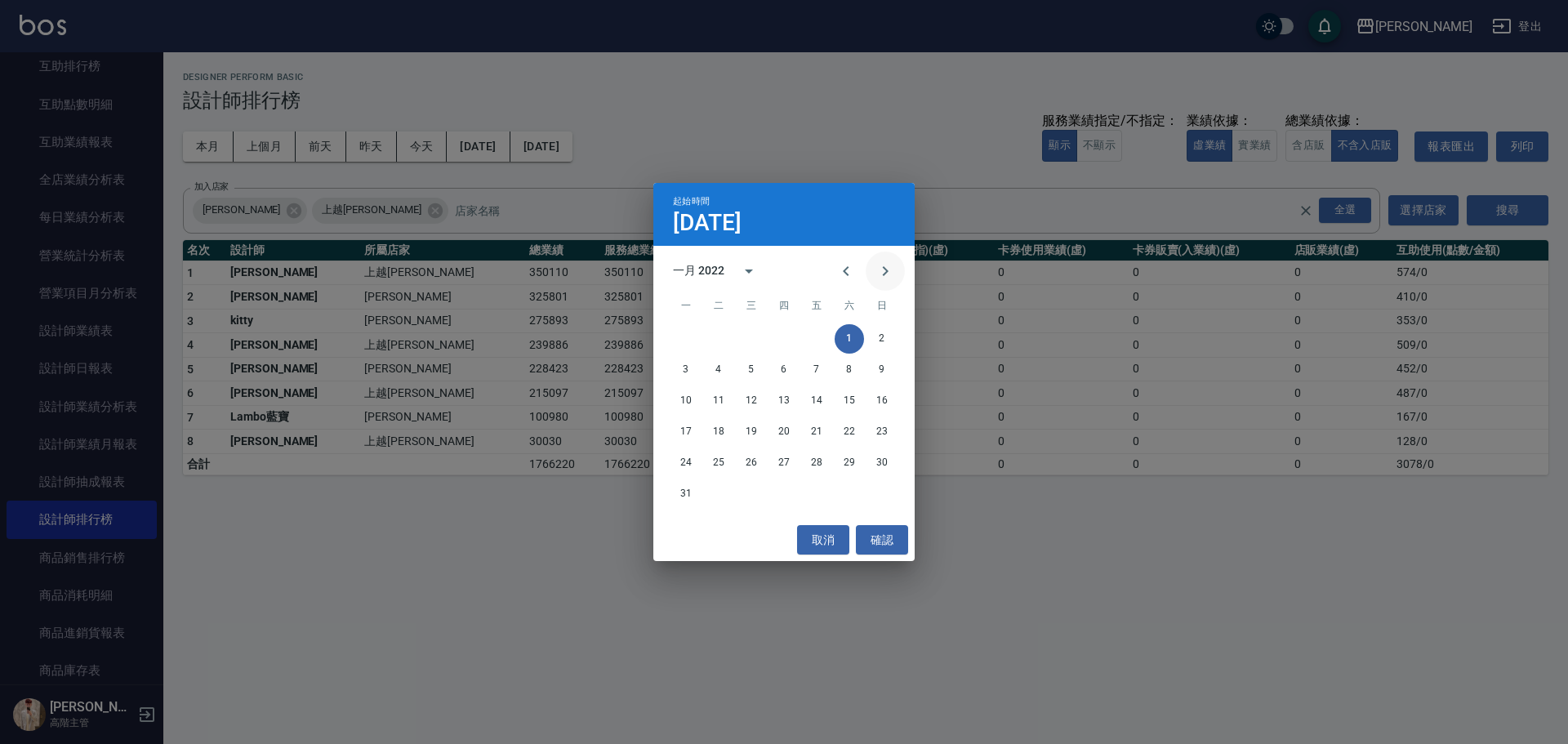
click at [887, 273] on icon "Next month" at bounding box center [886, 271] width 19 height 19
click at [713, 336] on button "1" at bounding box center [718, 339] width 30 height 30
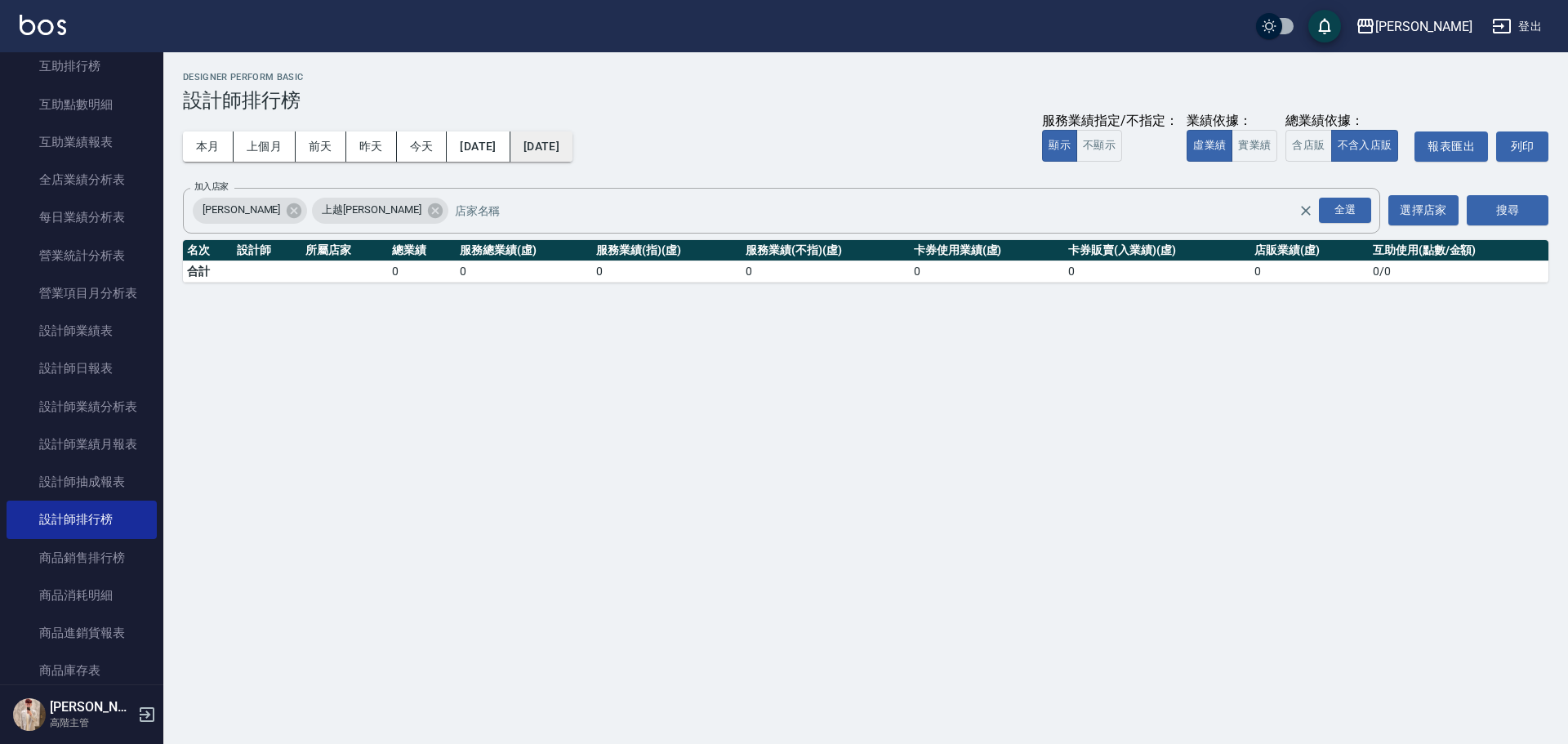
click at [573, 144] on button "2022/02/01" at bounding box center [541, 146] width 62 height 30
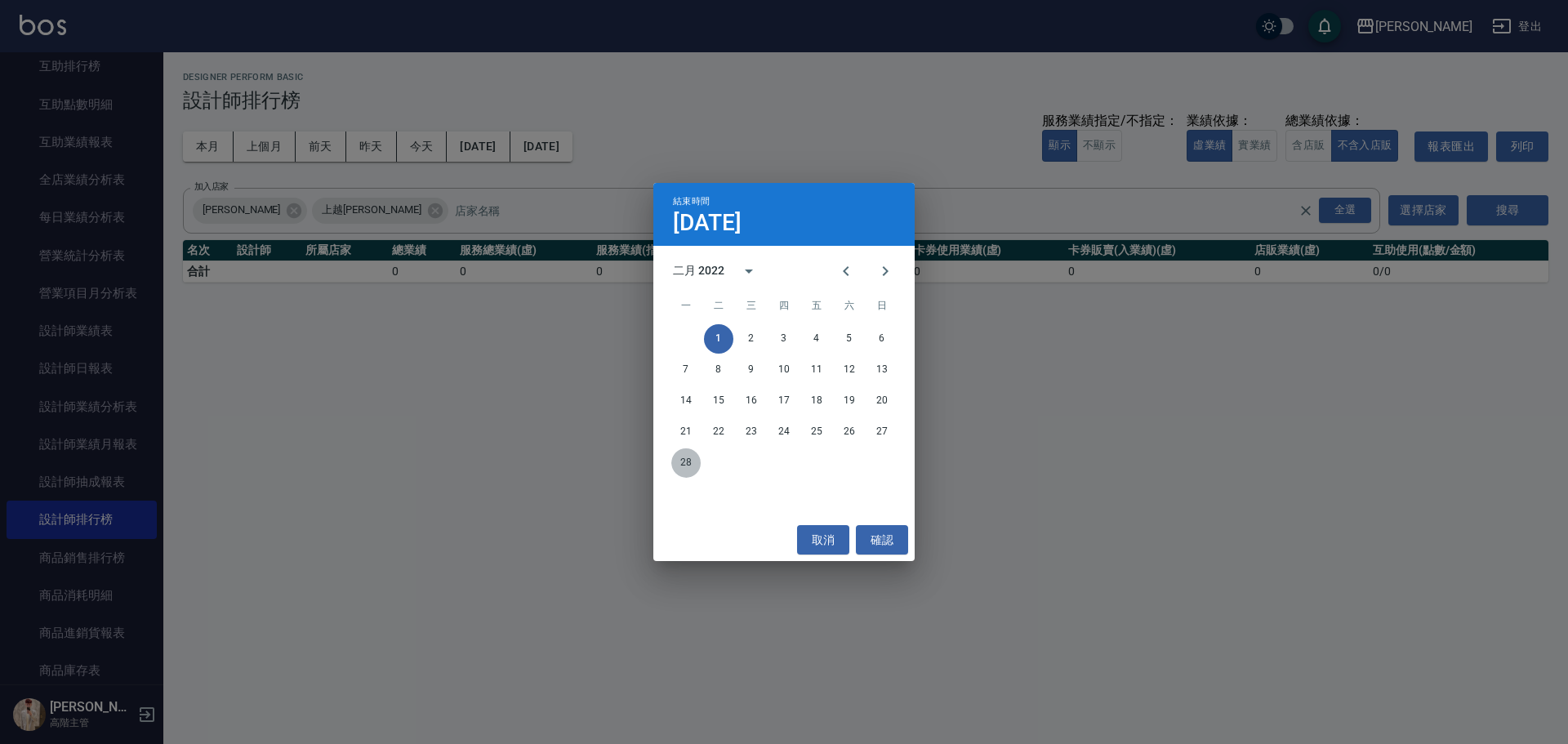
click at [681, 456] on button "28" at bounding box center [686, 463] width 30 height 30
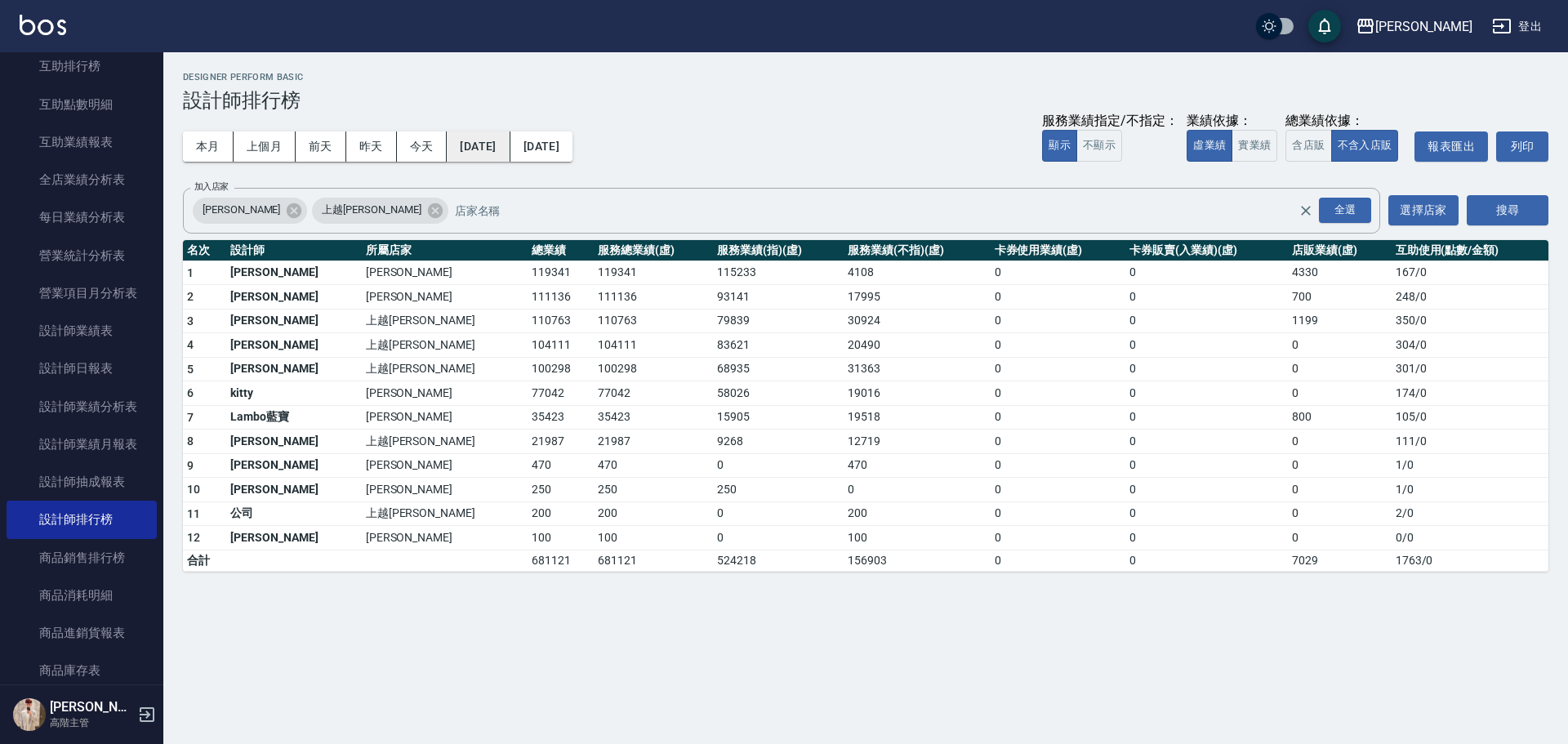
click at [510, 146] on button "2022/02/01" at bounding box center [477, 146] width 63 height 30
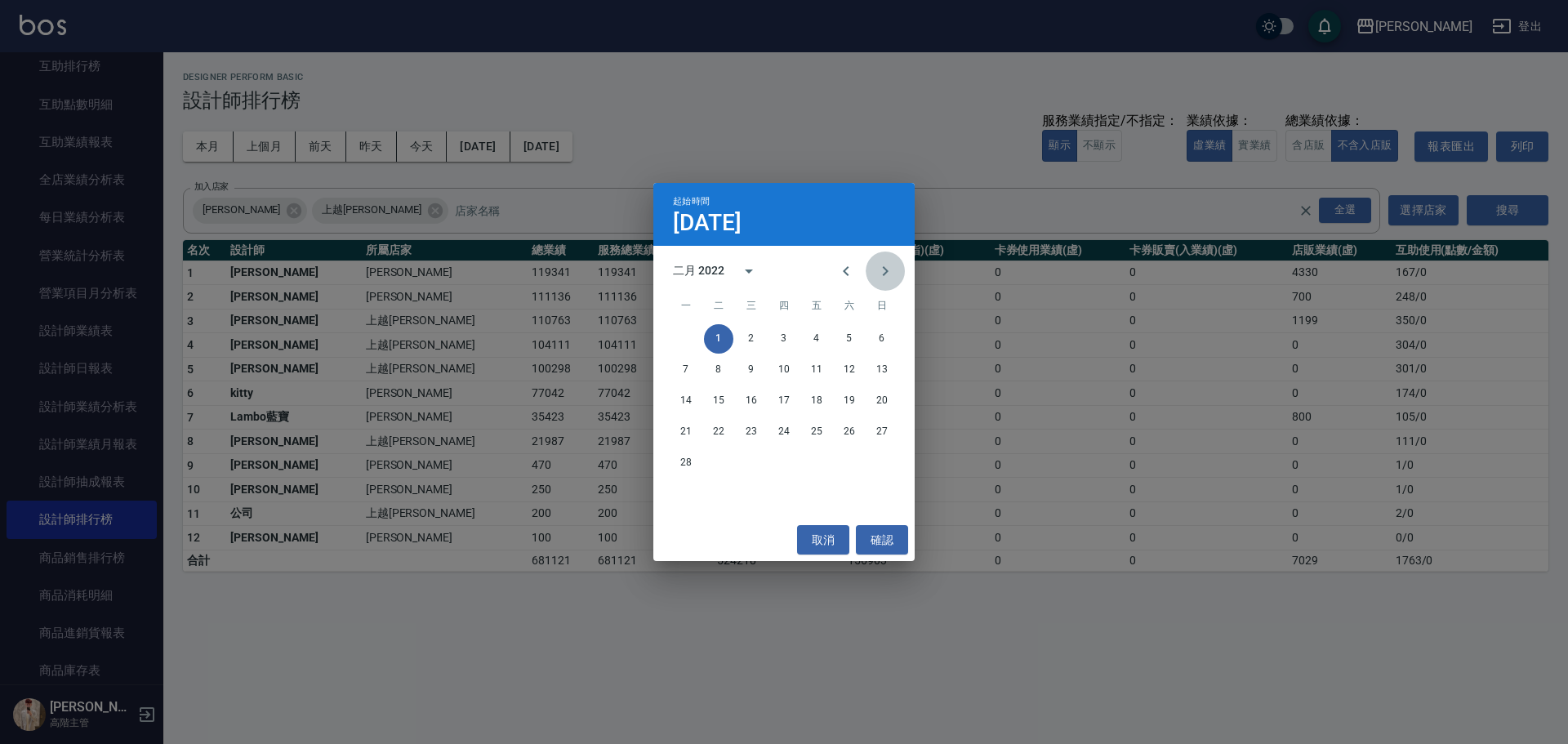
click at [887, 283] on button "Next month" at bounding box center [886, 270] width 39 height 39
click at [713, 336] on button "1" at bounding box center [718, 339] width 30 height 30
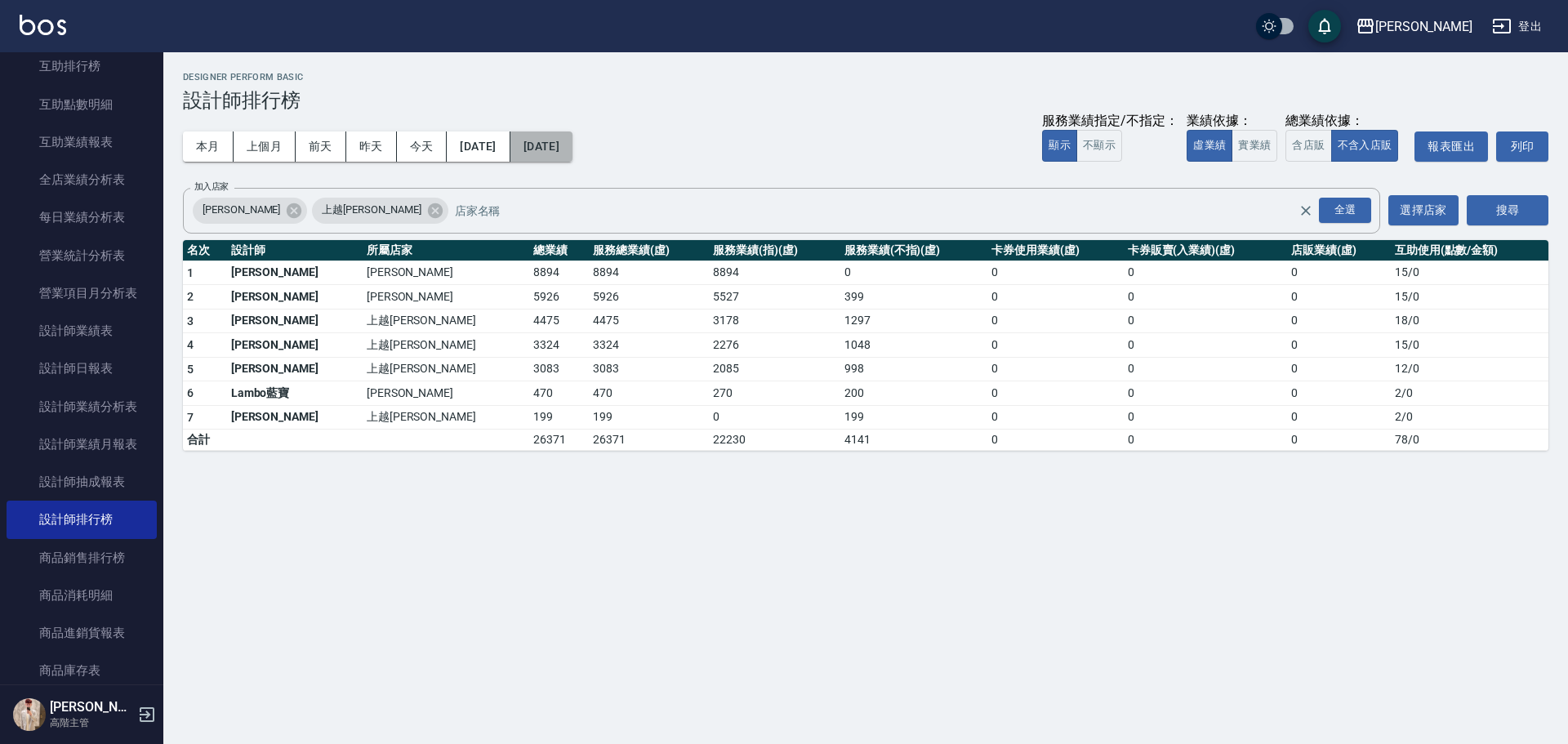
click at [573, 145] on button "2022/03/01" at bounding box center [541, 146] width 62 height 30
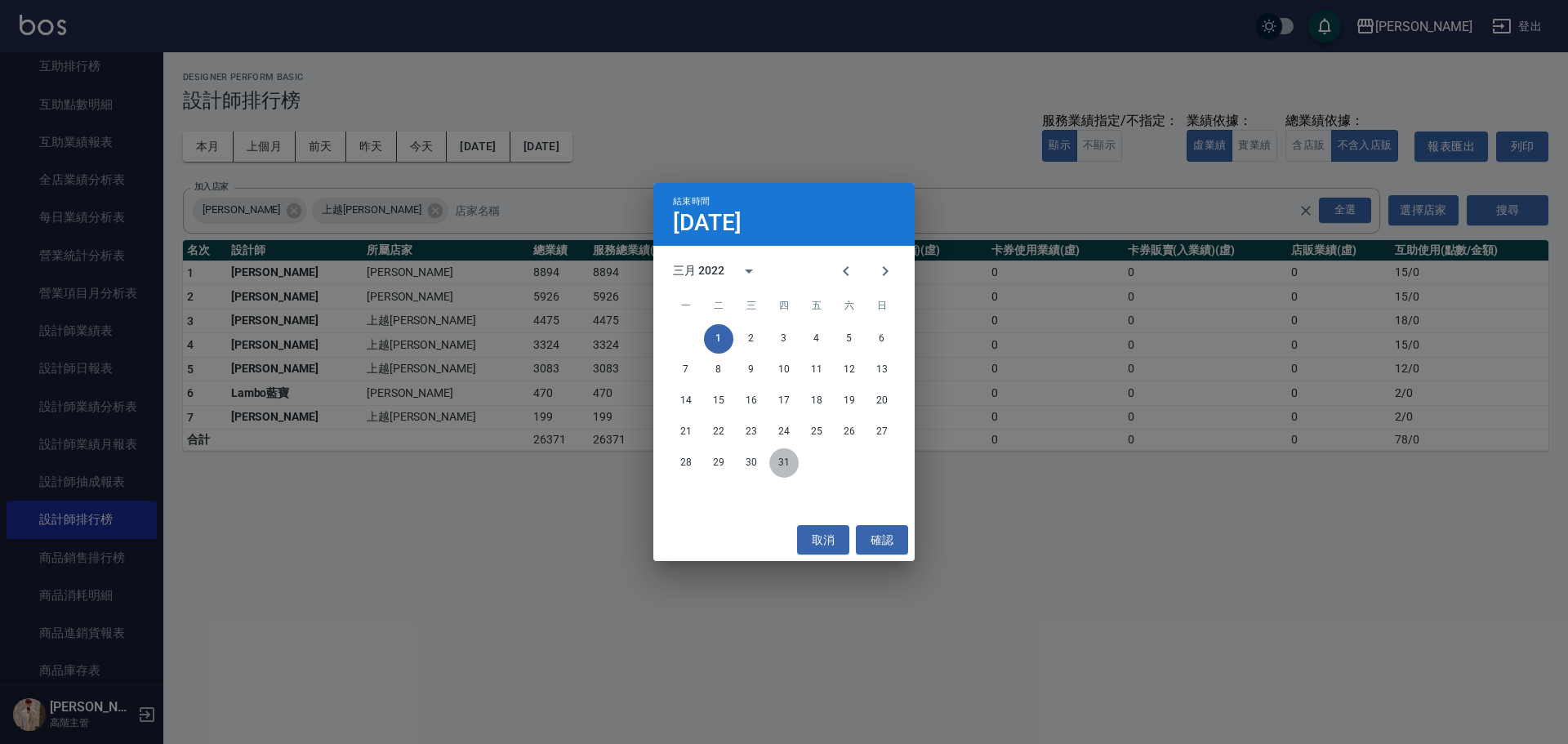
click at [776, 460] on button "31" at bounding box center [784, 463] width 30 height 30
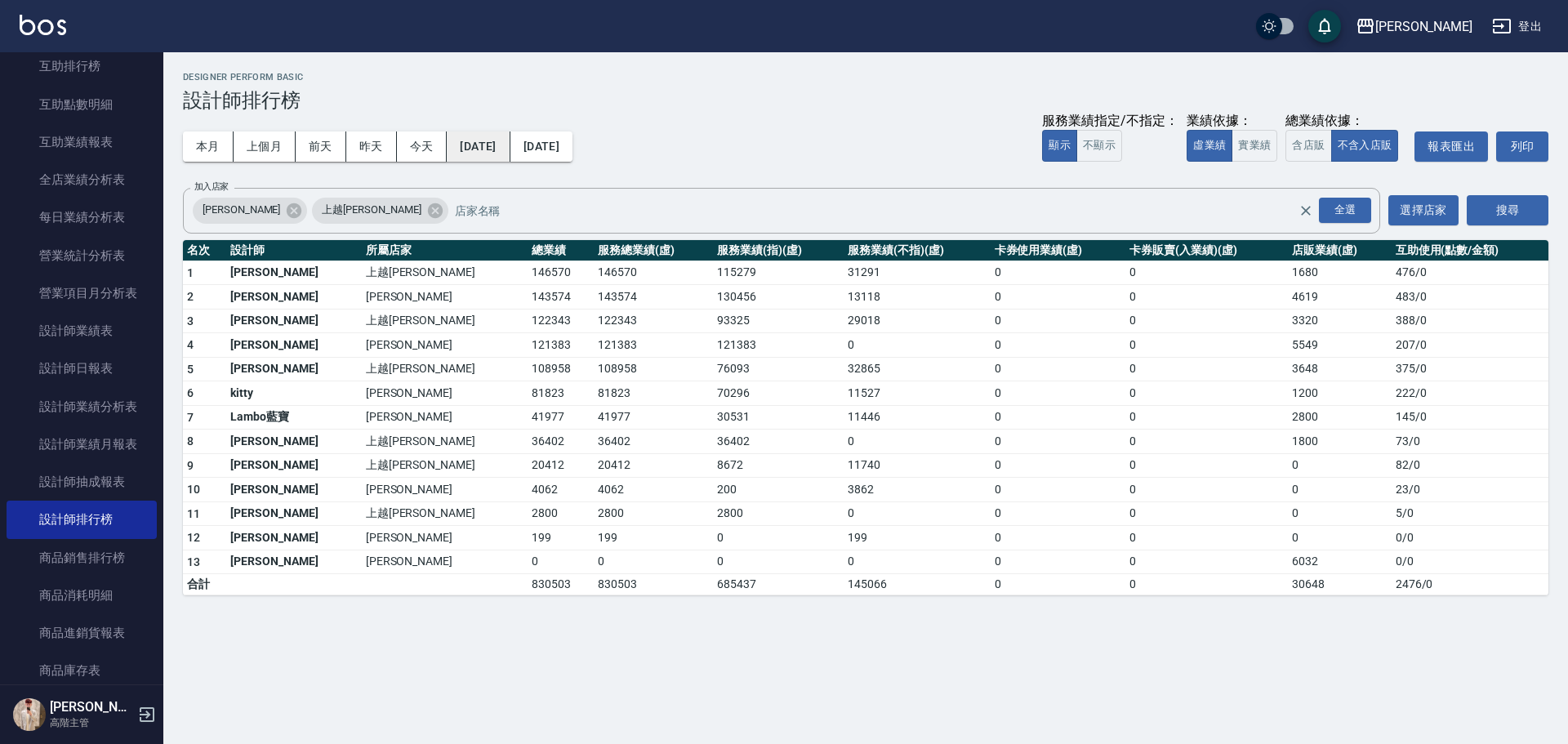
click at [506, 141] on button "2022/03/01" at bounding box center [477, 146] width 63 height 30
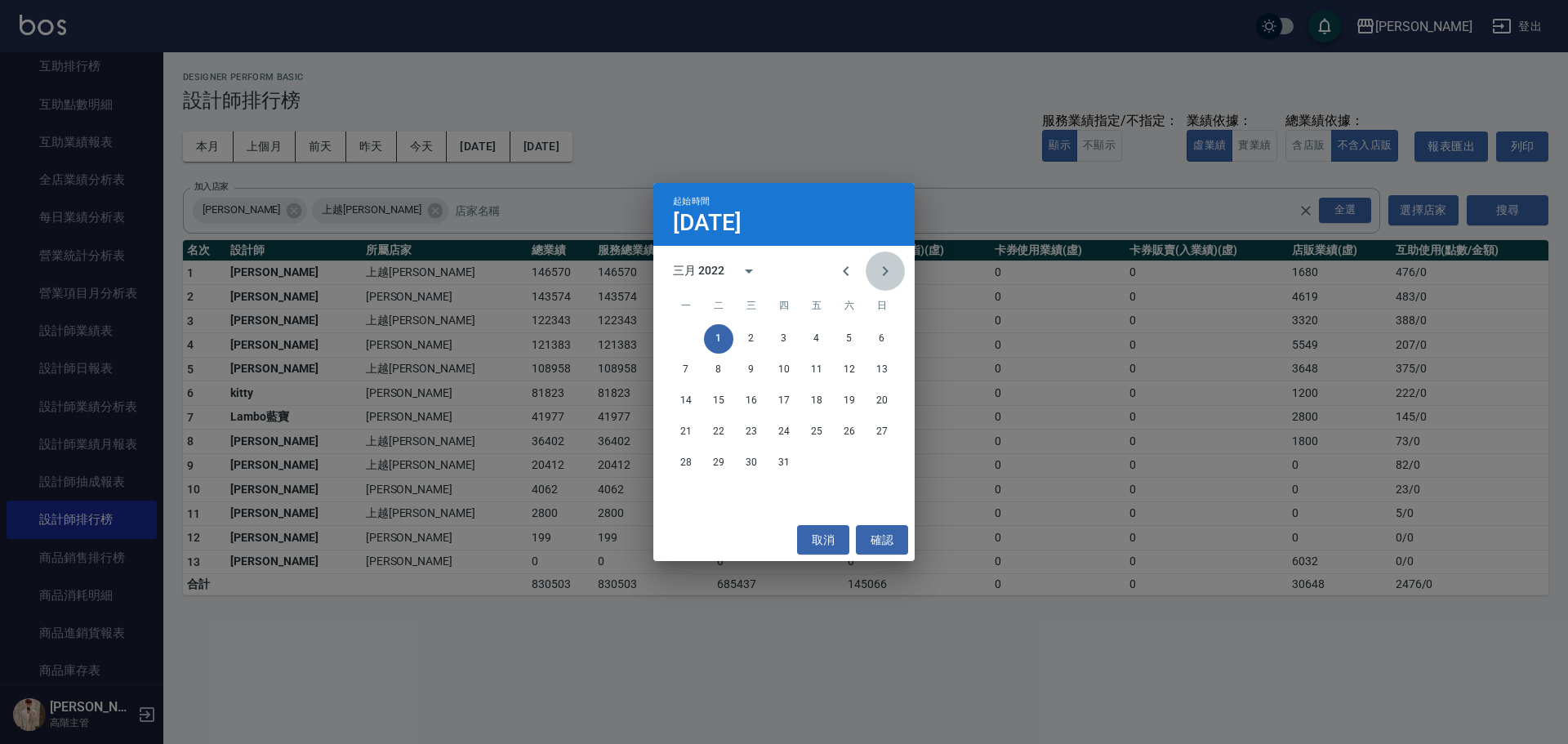
click at [886, 272] on icon "Next month" at bounding box center [886, 271] width 6 height 10
drag, startPoint x: 812, startPoint y: 334, endPoint x: 795, endPoint y: 310, distance: 29.4
click at [812, 335] on button "1" at bounding box center [816, 339] width 30 height 30
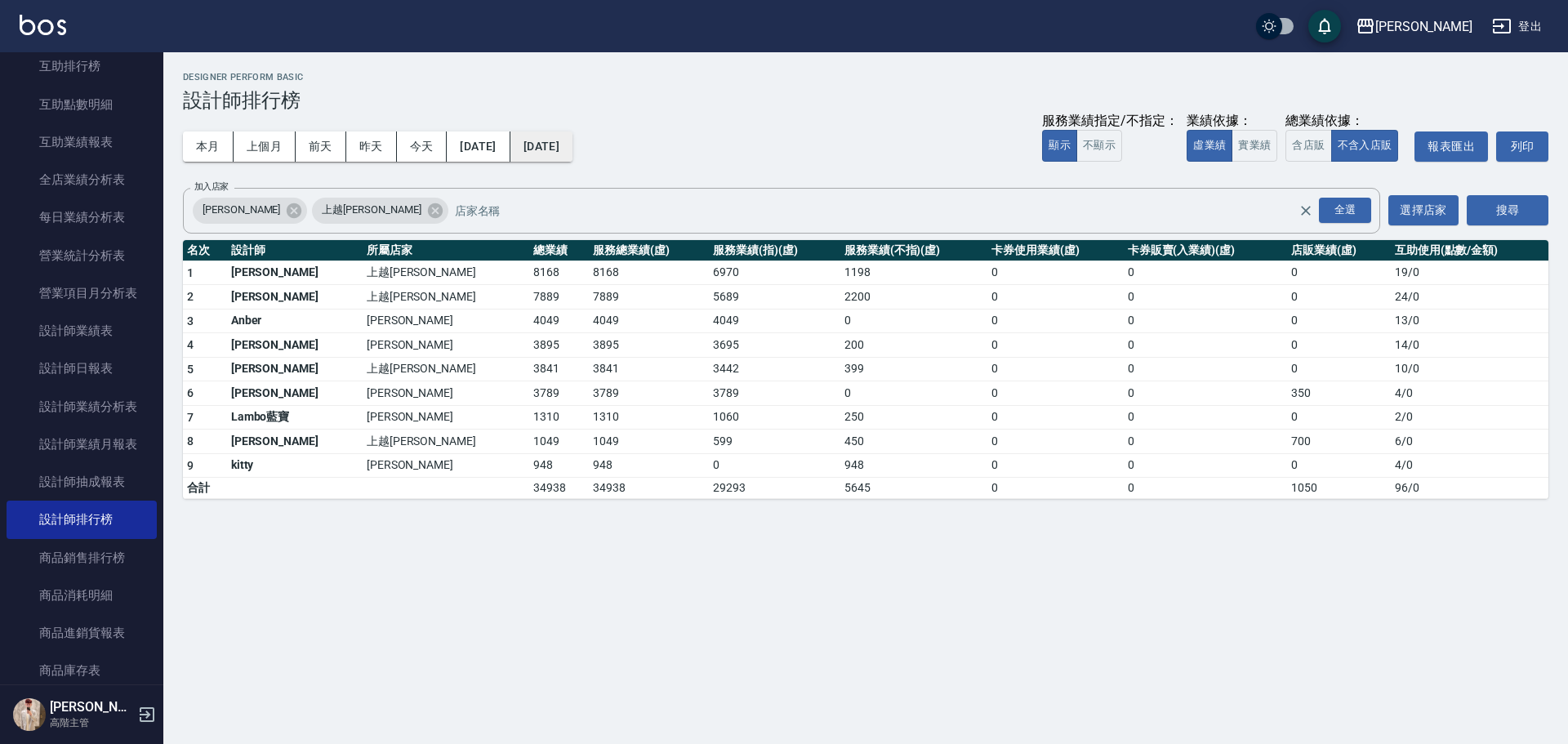
click at [573, 155] on button "2022/04/01" at bounding box center [541, 146] width 62 height 30
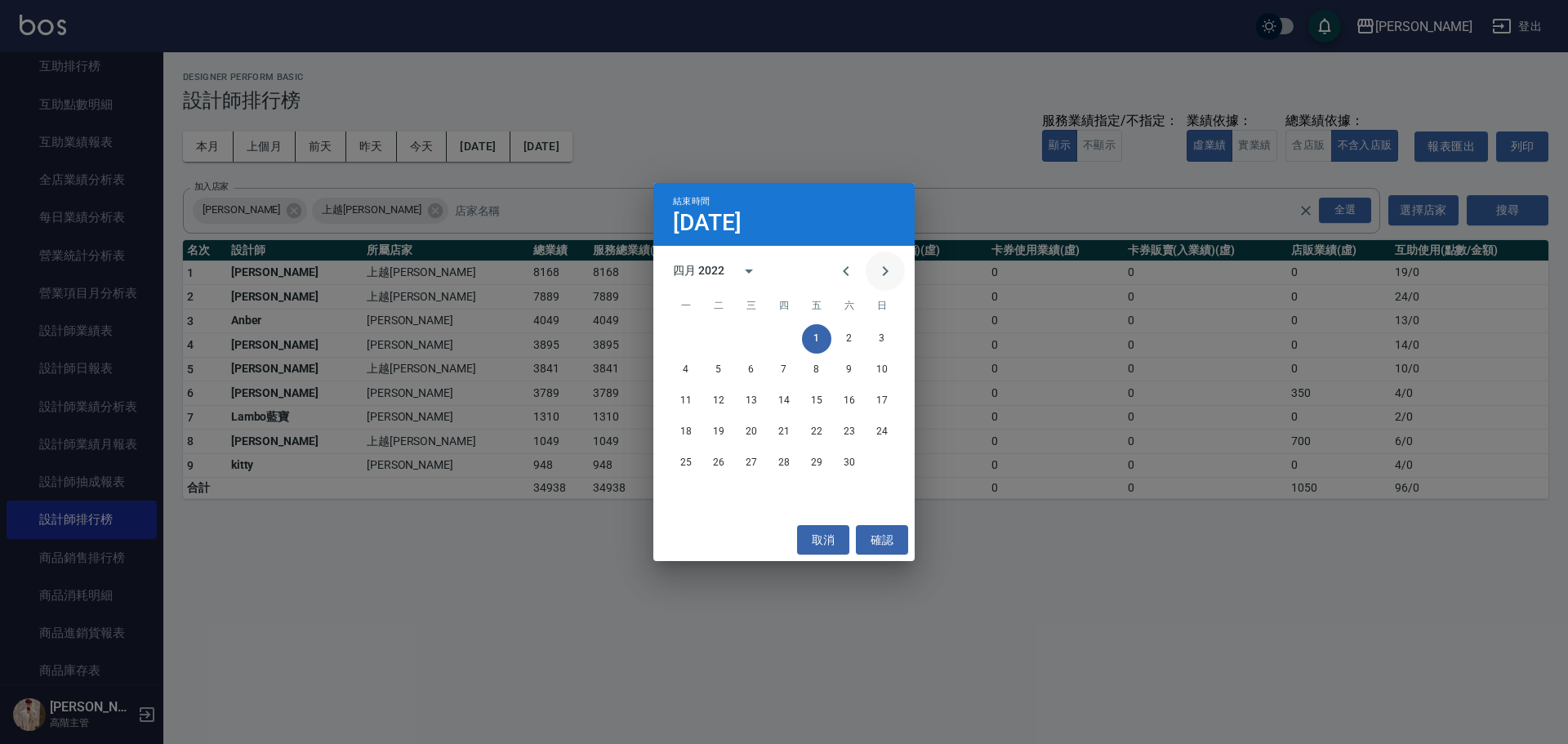
click at [887, 273] on icon "Next month" at bounding box center [886, 271] width 19 height 19
click at [850, 277] on icon "Previous month" at bounding box center [846, 271] width 19 height 19
click at [850, 462] on button "30" at bounding box center [849, 463] width 30 height 30
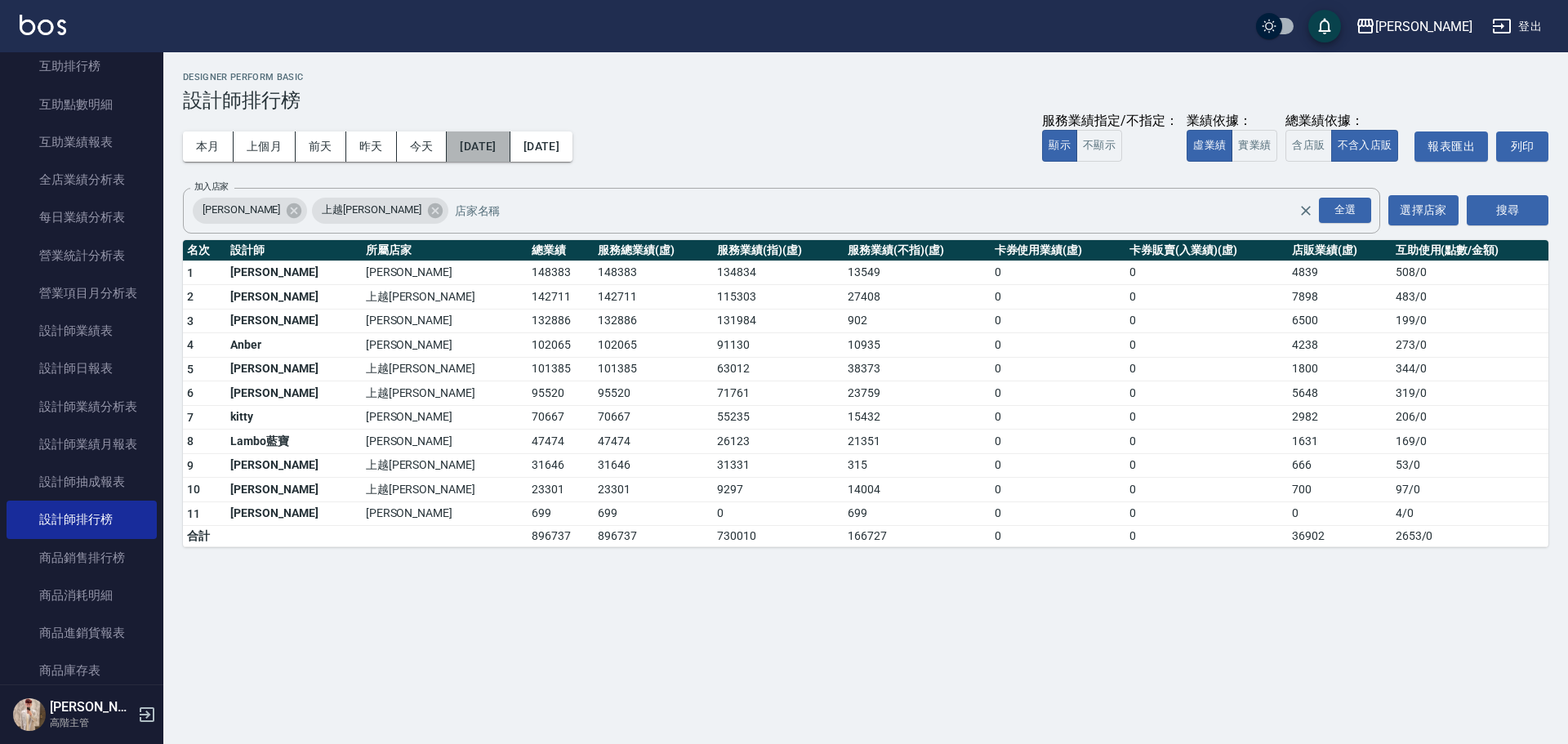
click at [488, 148] on button "2022/04/01" at bounding box center [477, 146] width 63 height 30
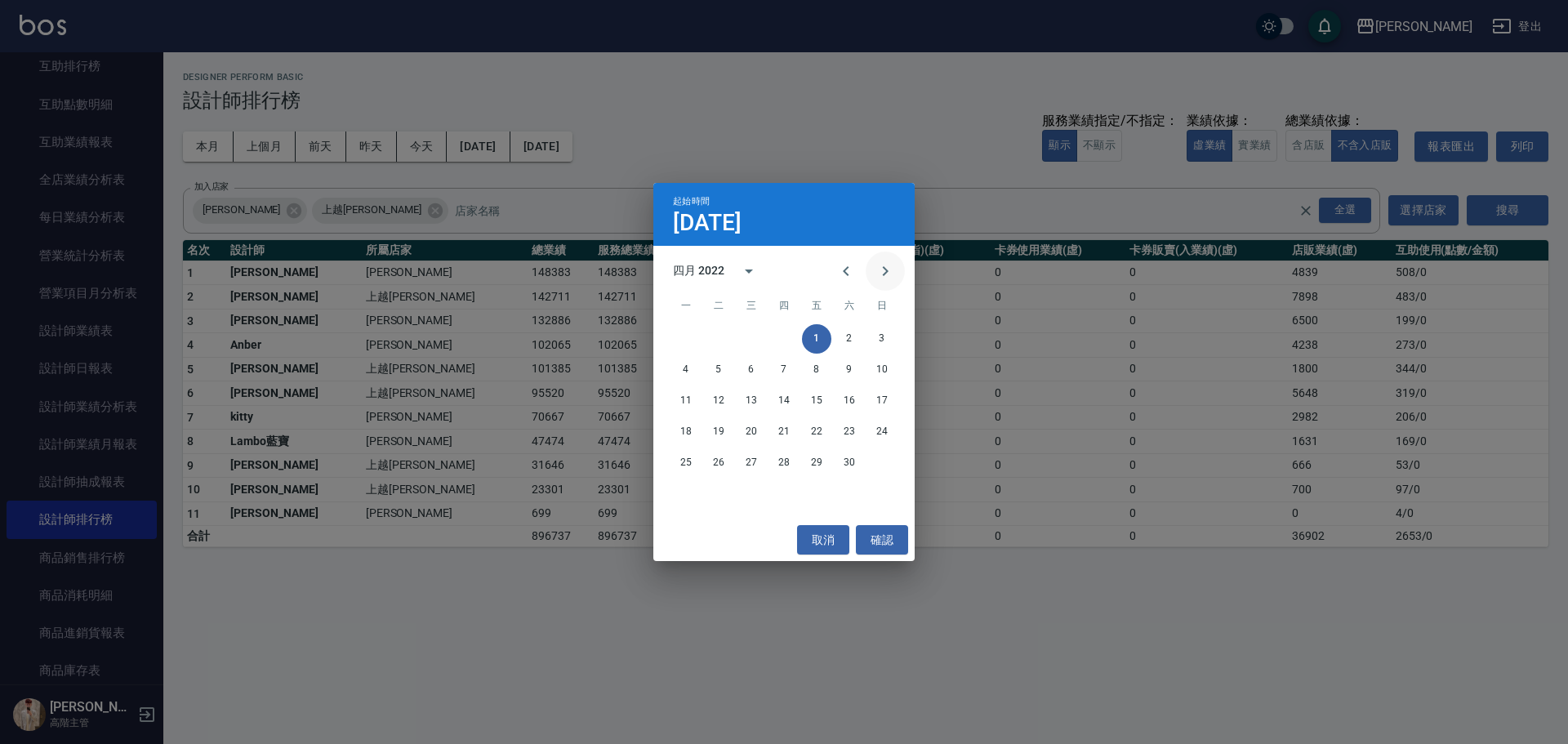
click at [887, 277] on icon "Next month" at bounding box center [886, 271] width 19 height 19
drag, startPoint x: 887, startPoint y: 337, endPoint x: 848, endPoint y: 299, distance: 54.5
click at [886, 337] on button "1" at bounding box center [882, 339] width 30 height 30
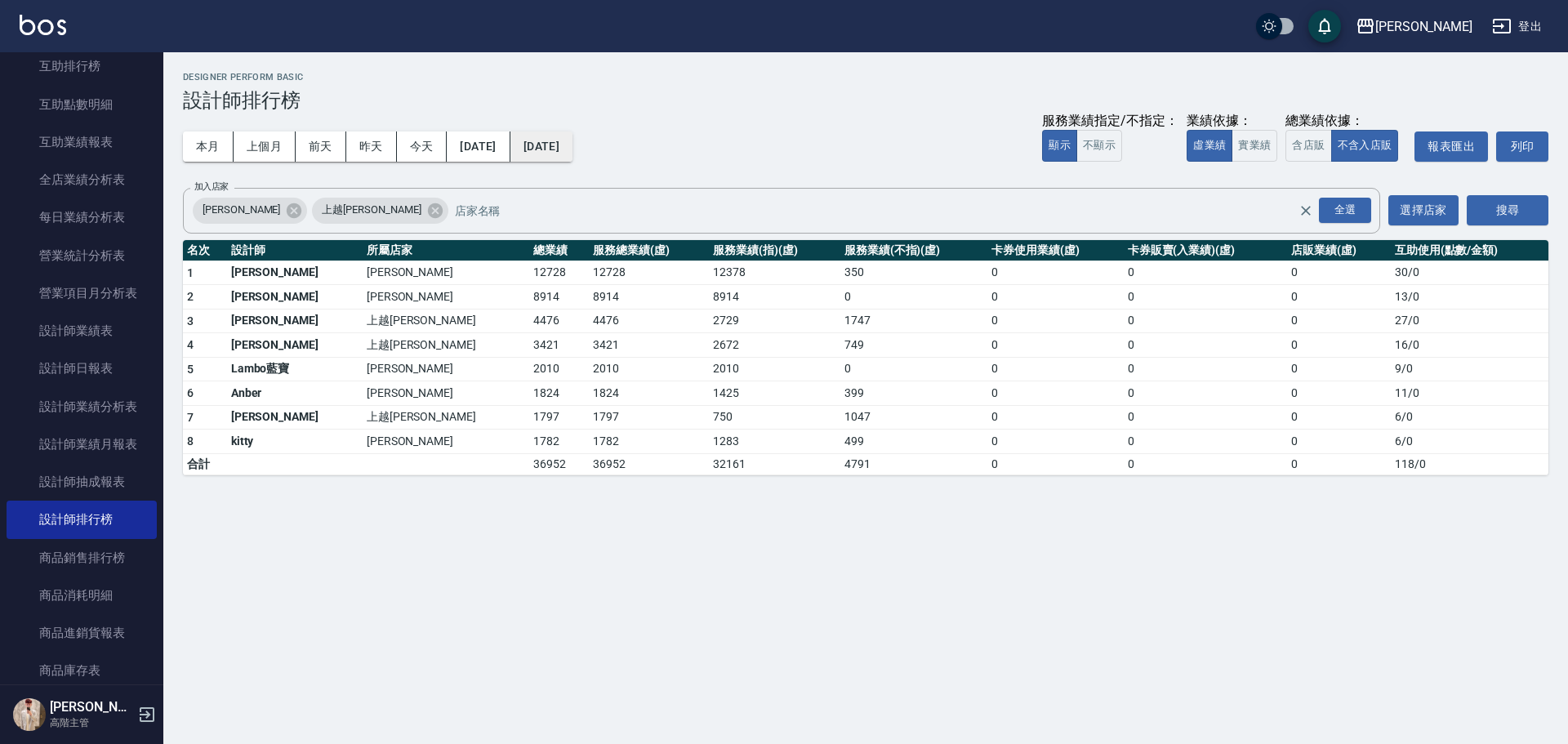
click at [573, 146] on button "2022/05/01" at bounding box center [541, 146] width 62 height 30
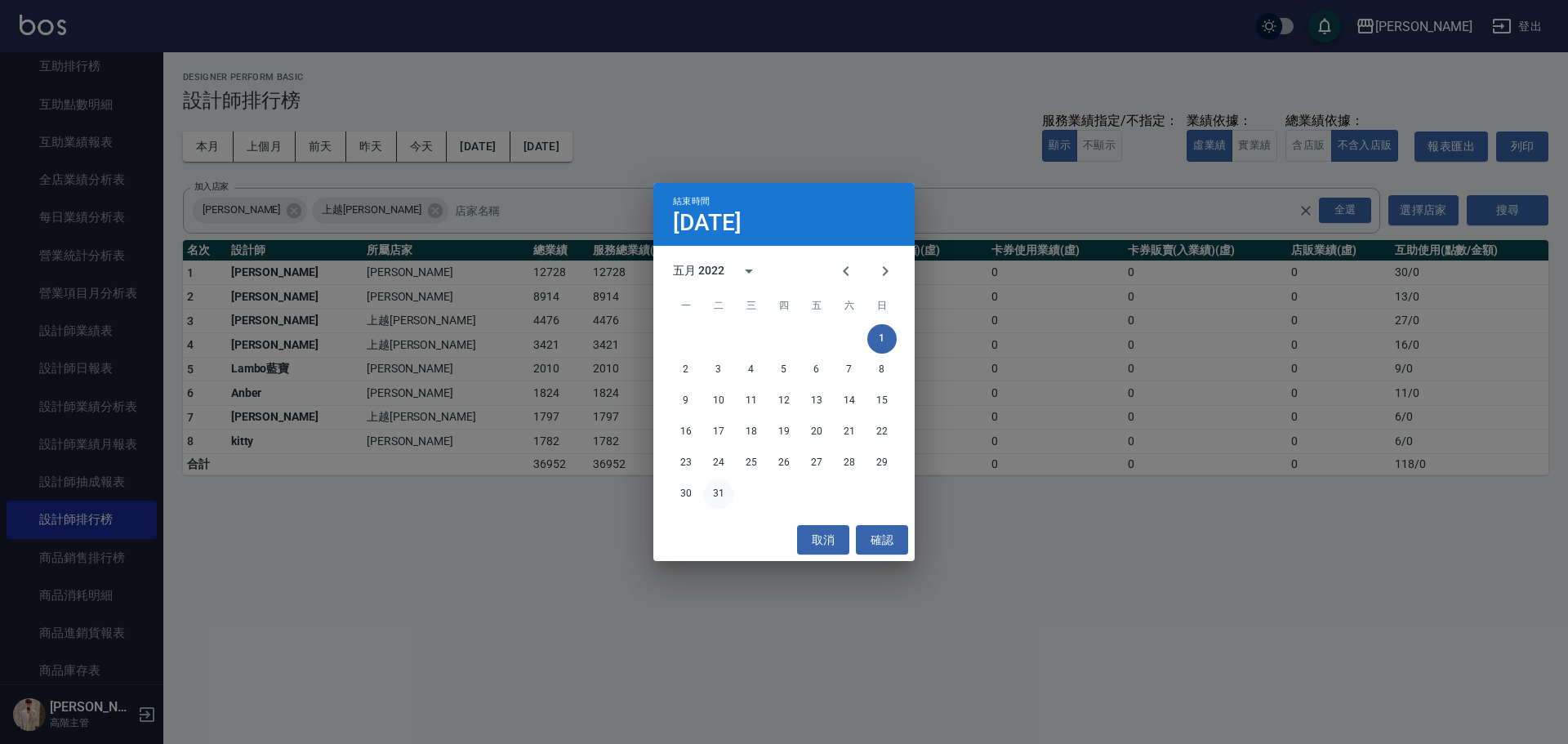
click at [714, 490] on button "31" at bounding box center [718, 494] width 30 height 30
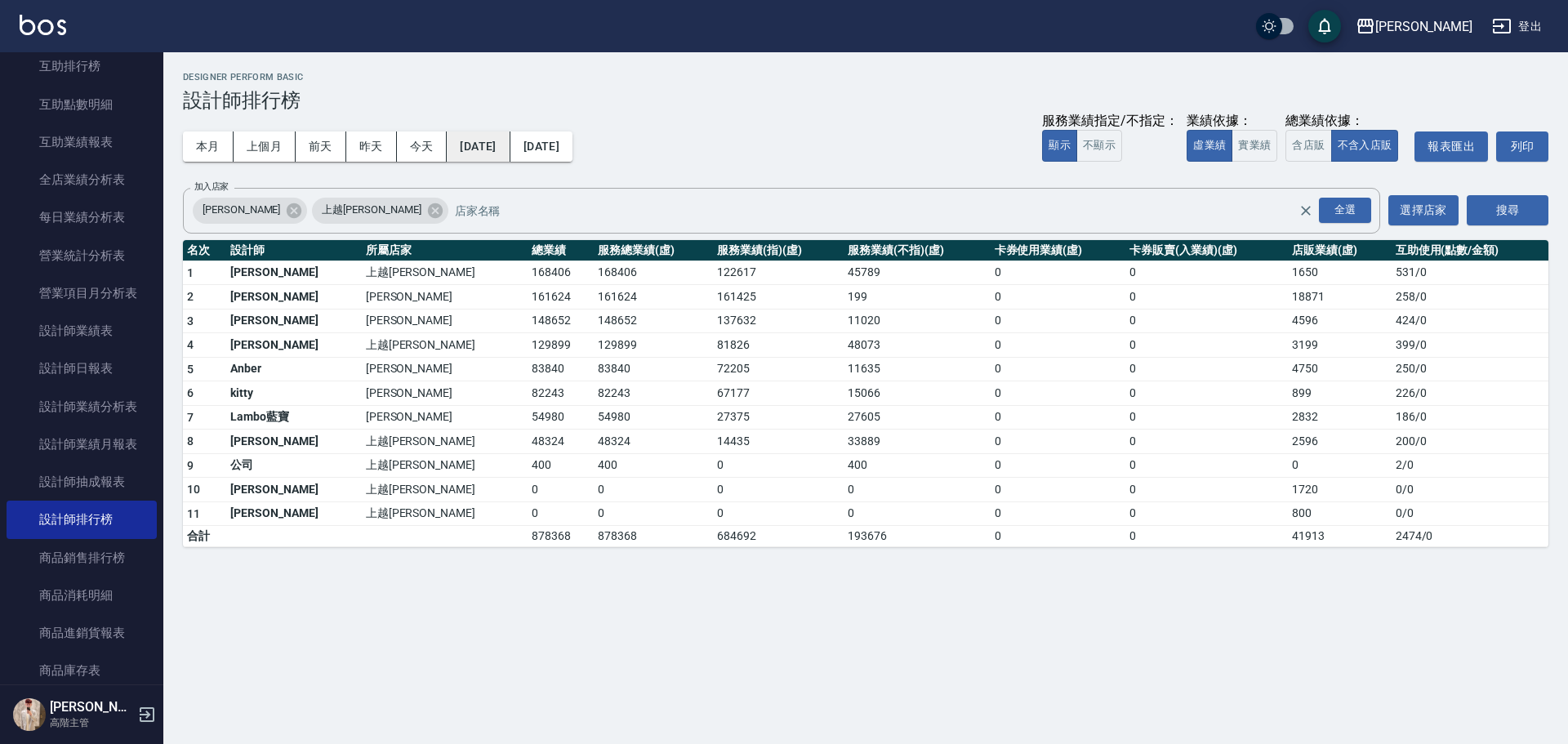
click at [510, 144] on button "2022/05/01" at bounding box center [477, 146] width 63 height 30
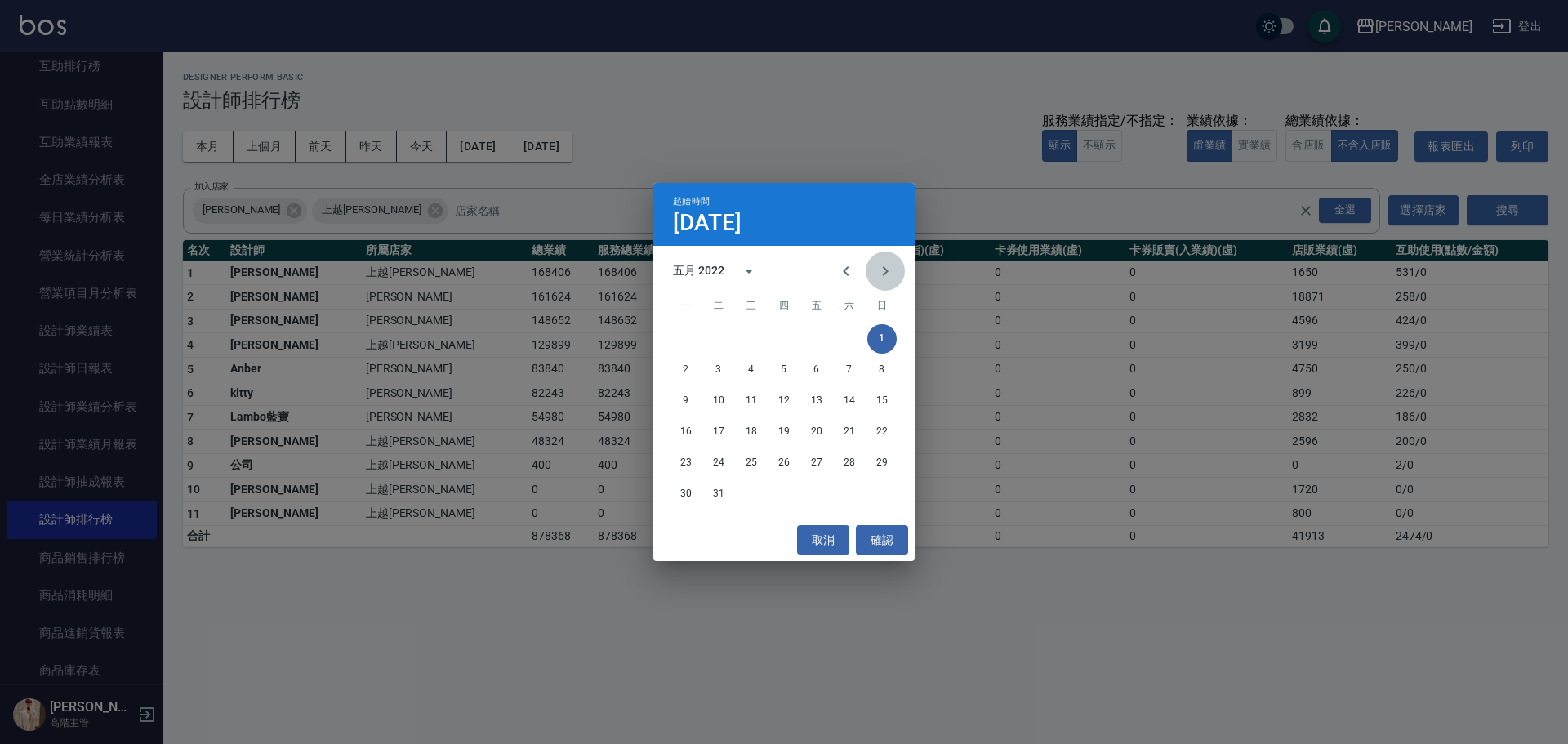
click at [891, 269] on icon "Next month" at bounding box center [886, 271] width 19 height 19
click at [751, 337] on button "1" at bounding box center [751, 339] width 30 height 30
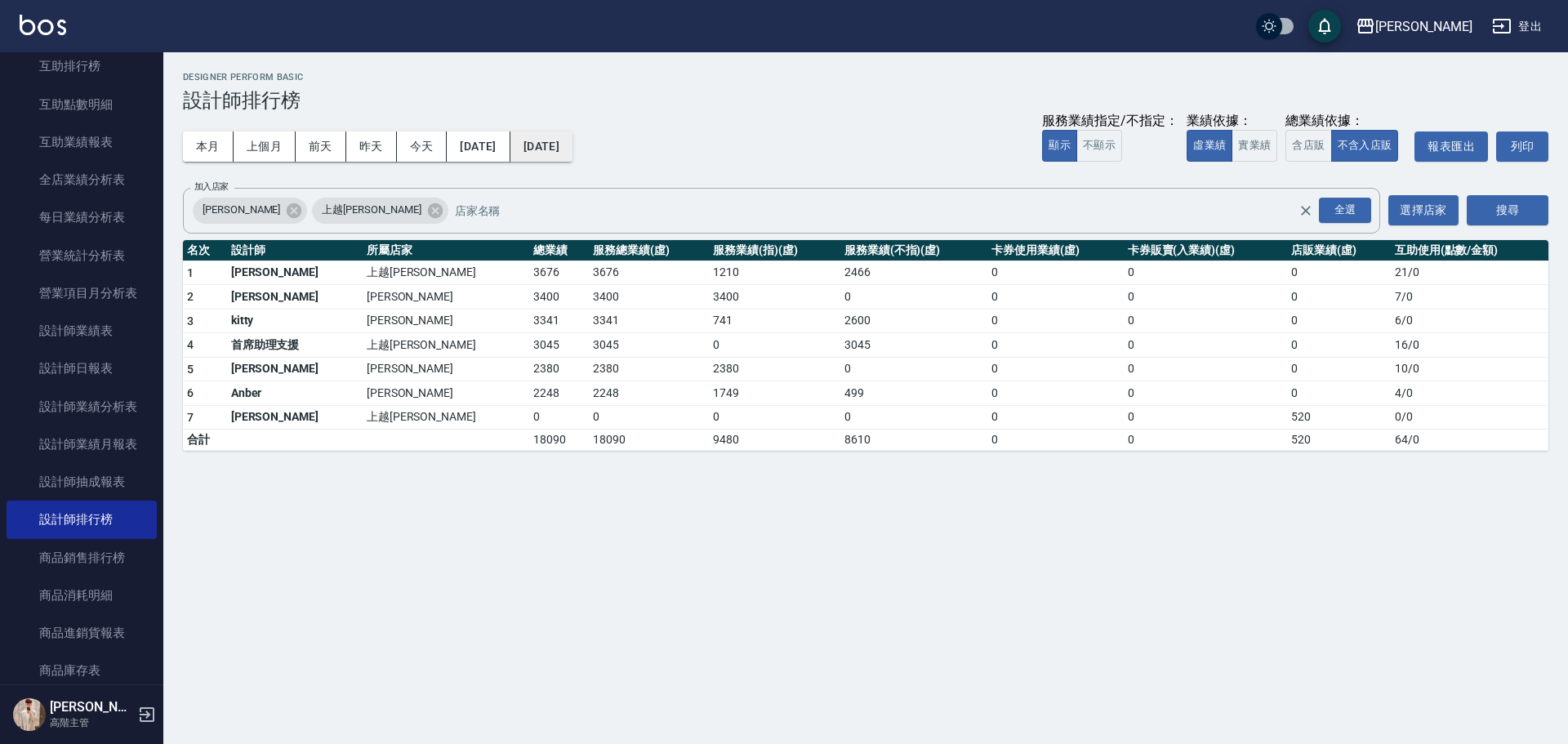
click at [573, 148] on button "2022/06/01" at bounding box center [541, 146] width 62 height 30
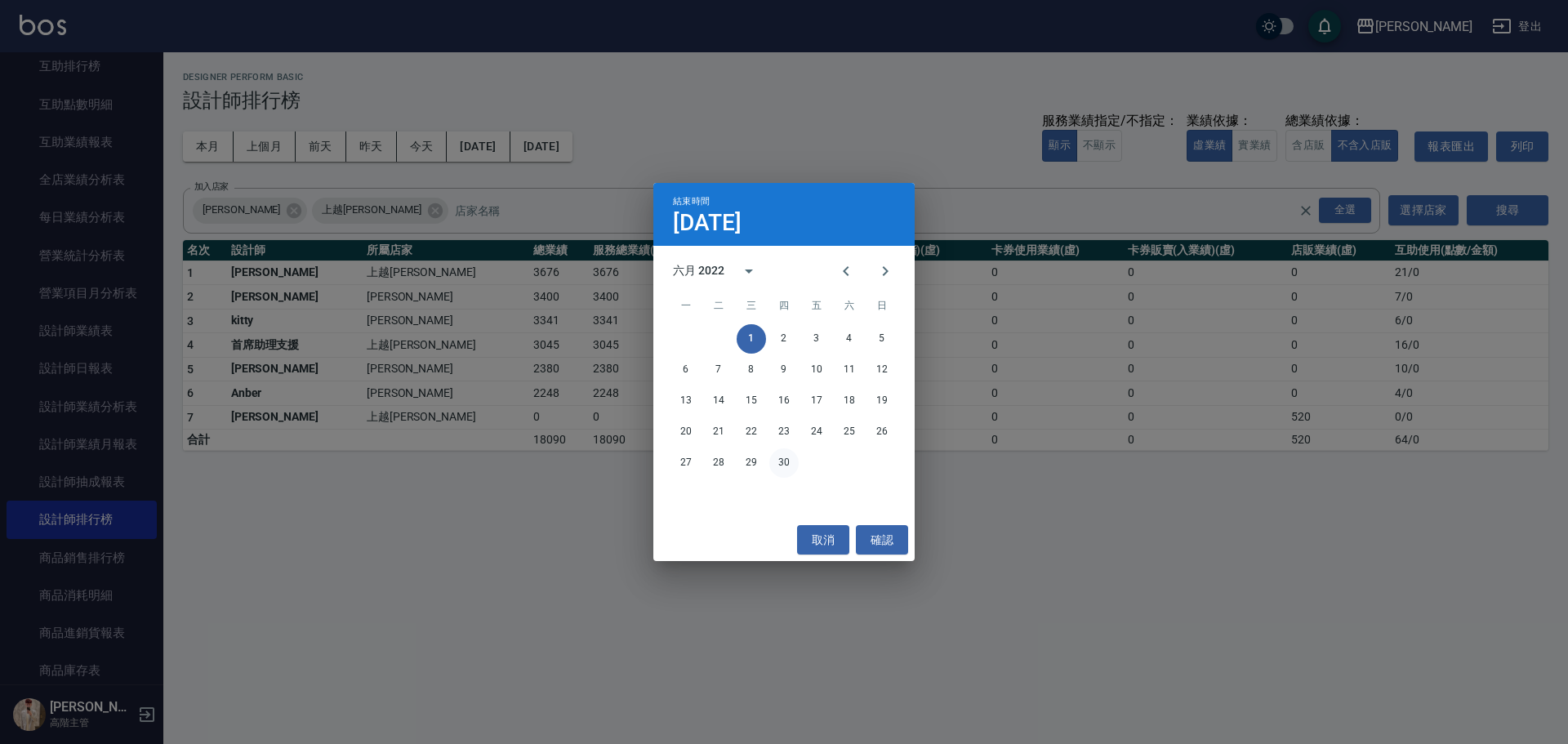
click at [785, 462] on button "30" at bounding box center [784, 463] width 30 height 30
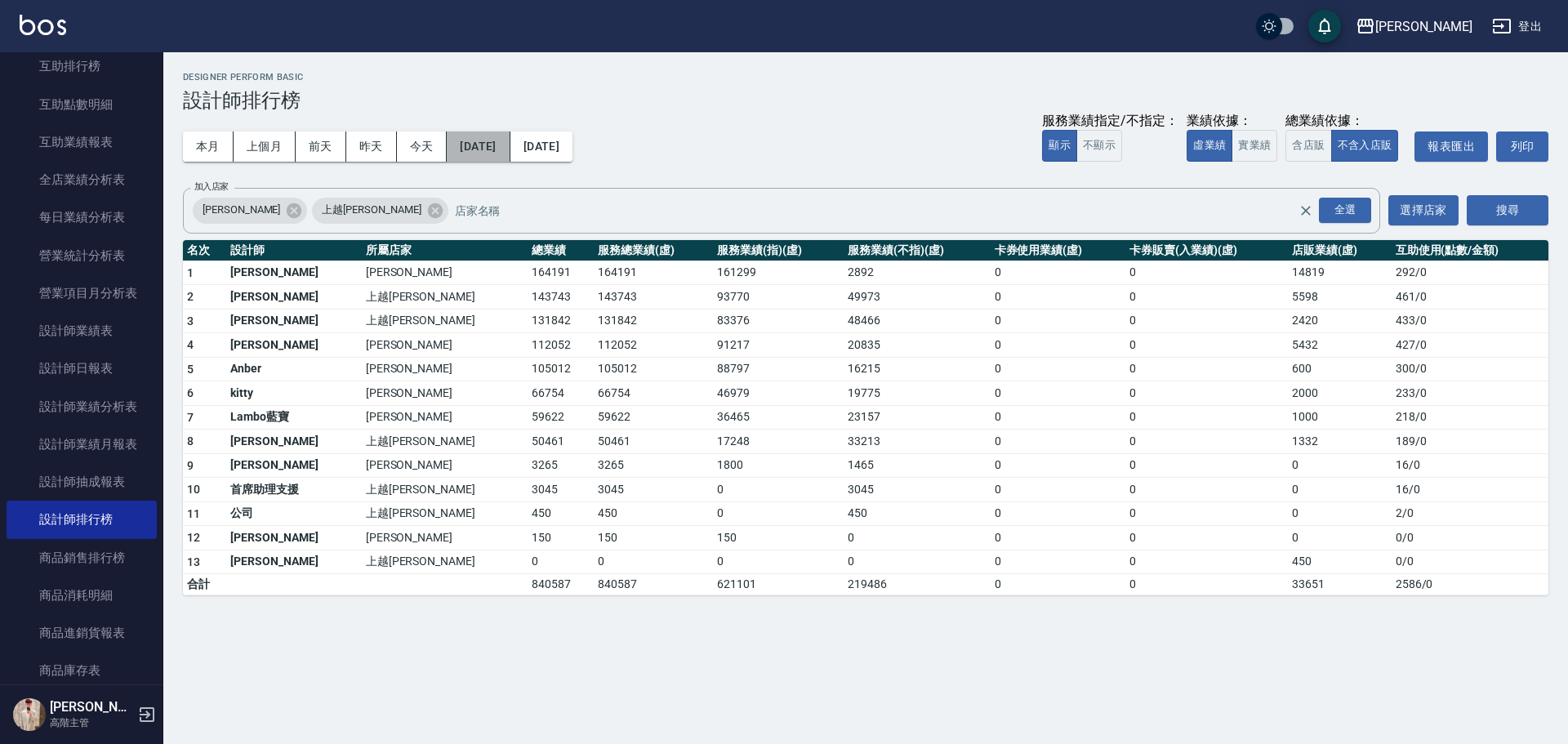
click at [488, 149] on button "2022/06/01" at bounding box center [477, 146] width 63 height 30
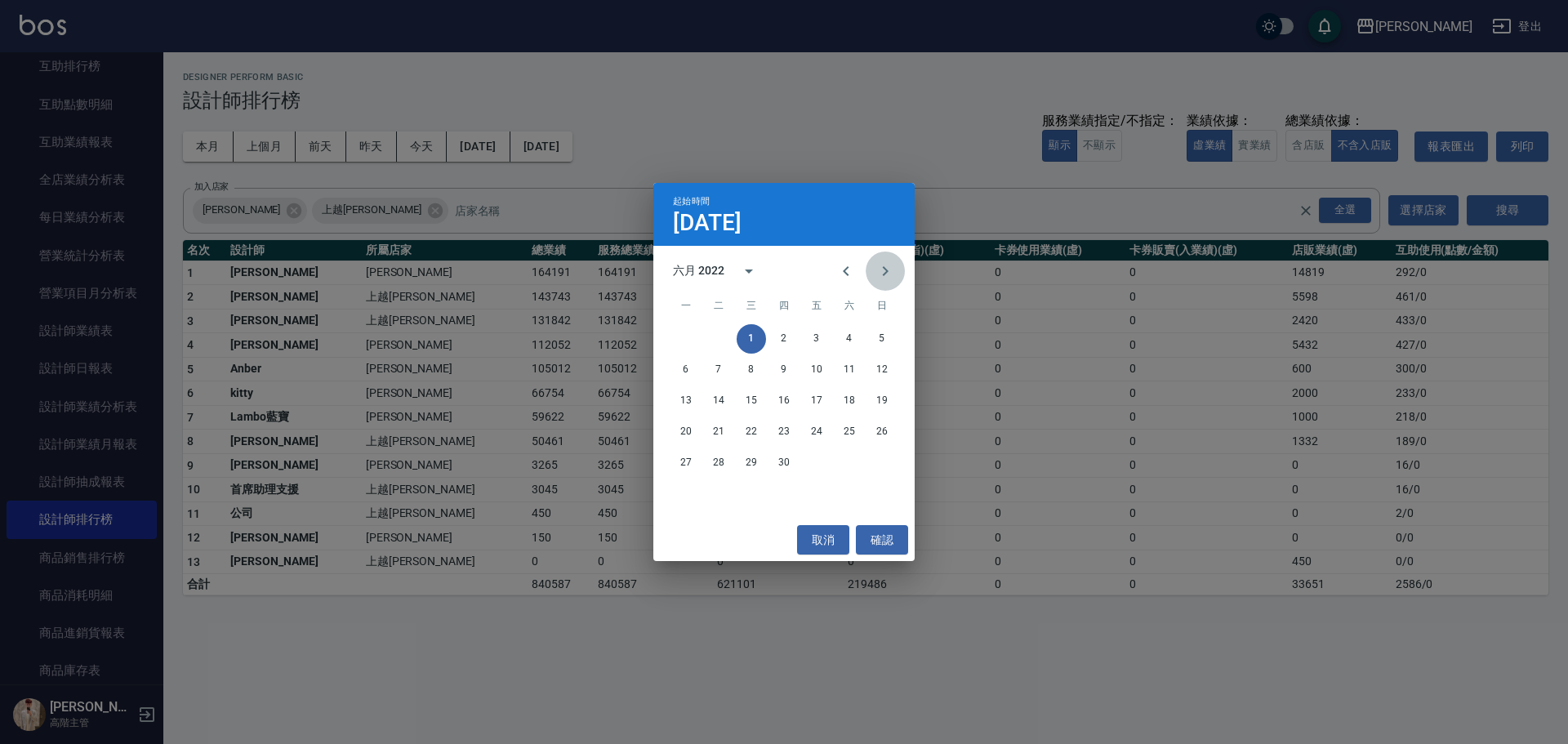
click at [895, 266] on button "Next month" at bounding box center [886, 270] width 39 height 39
click at [817, 332] on button "1" at bounding box center [816, 339] width 30 height 30
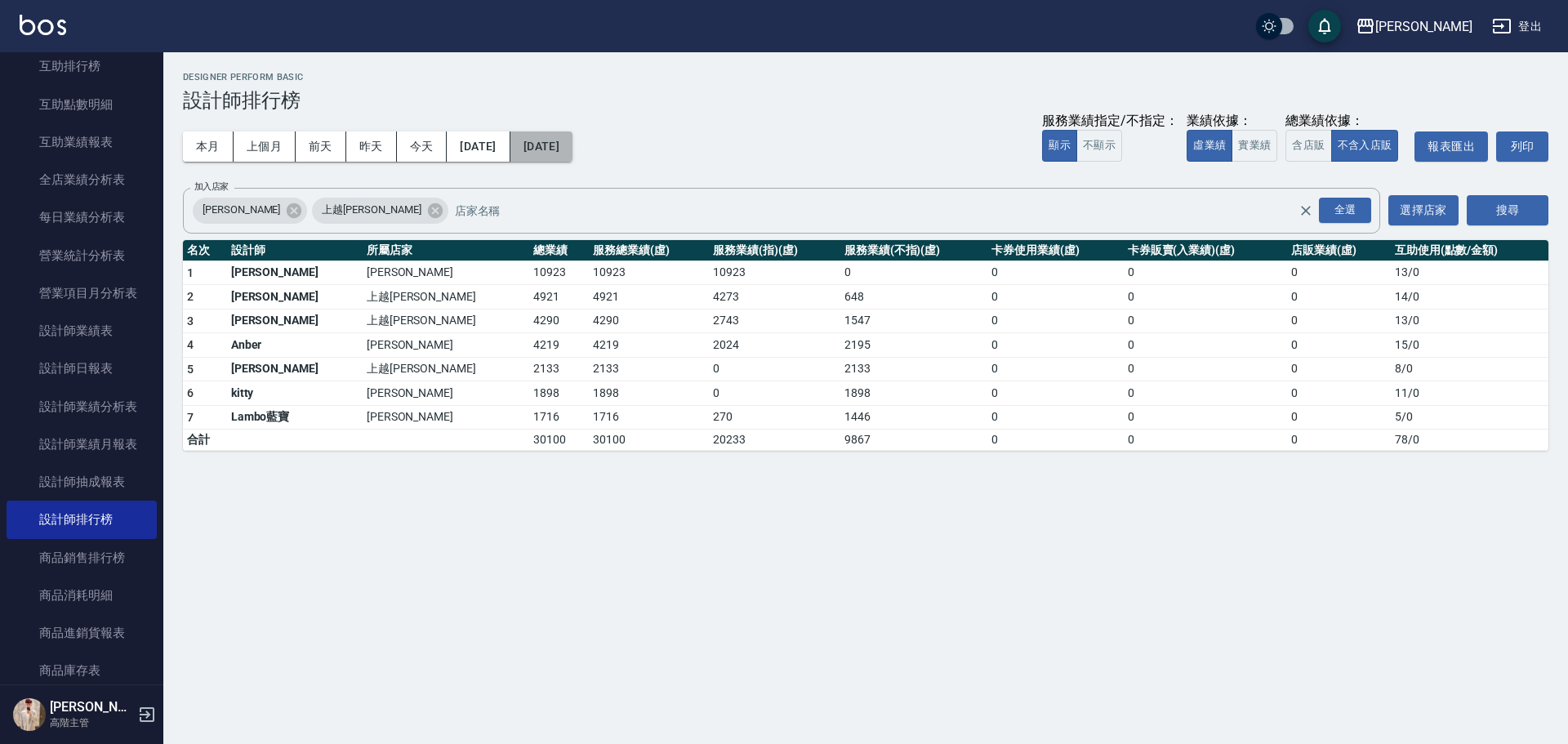
click at [569, 154] on button "2022/07/01" at bounding box center [541, 146] width 62 height 30
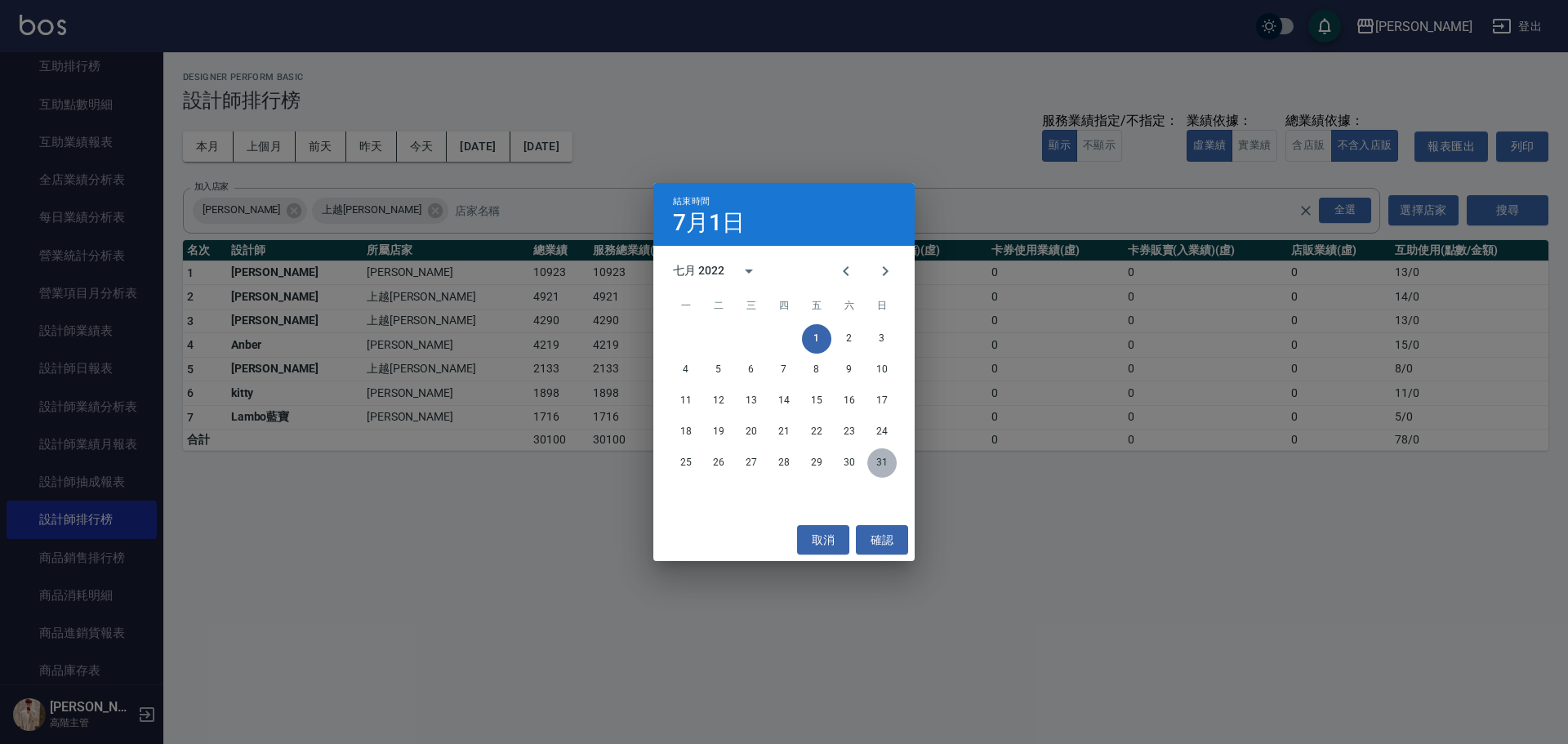
drag, startPoint x: 884, startPoint y: 461, endPoint x: 875, endPoint y: 459, distance: 9.2
click at [880, 461] on button "31" at bounding box center [882, 463] width 30 height 30
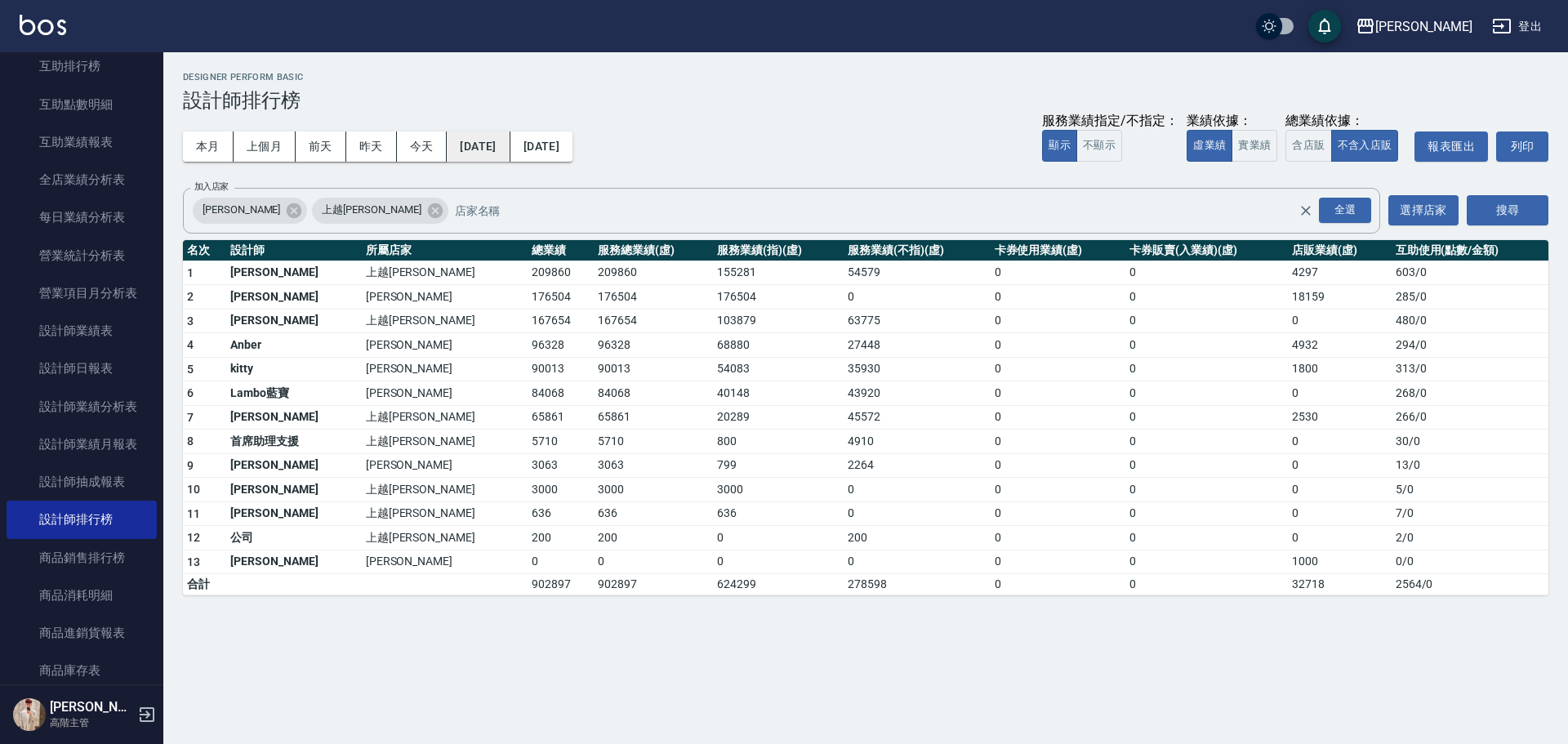
click at [493, 150] on button "2022/07/01" at bounding box center [477, 146] width 63 height 30
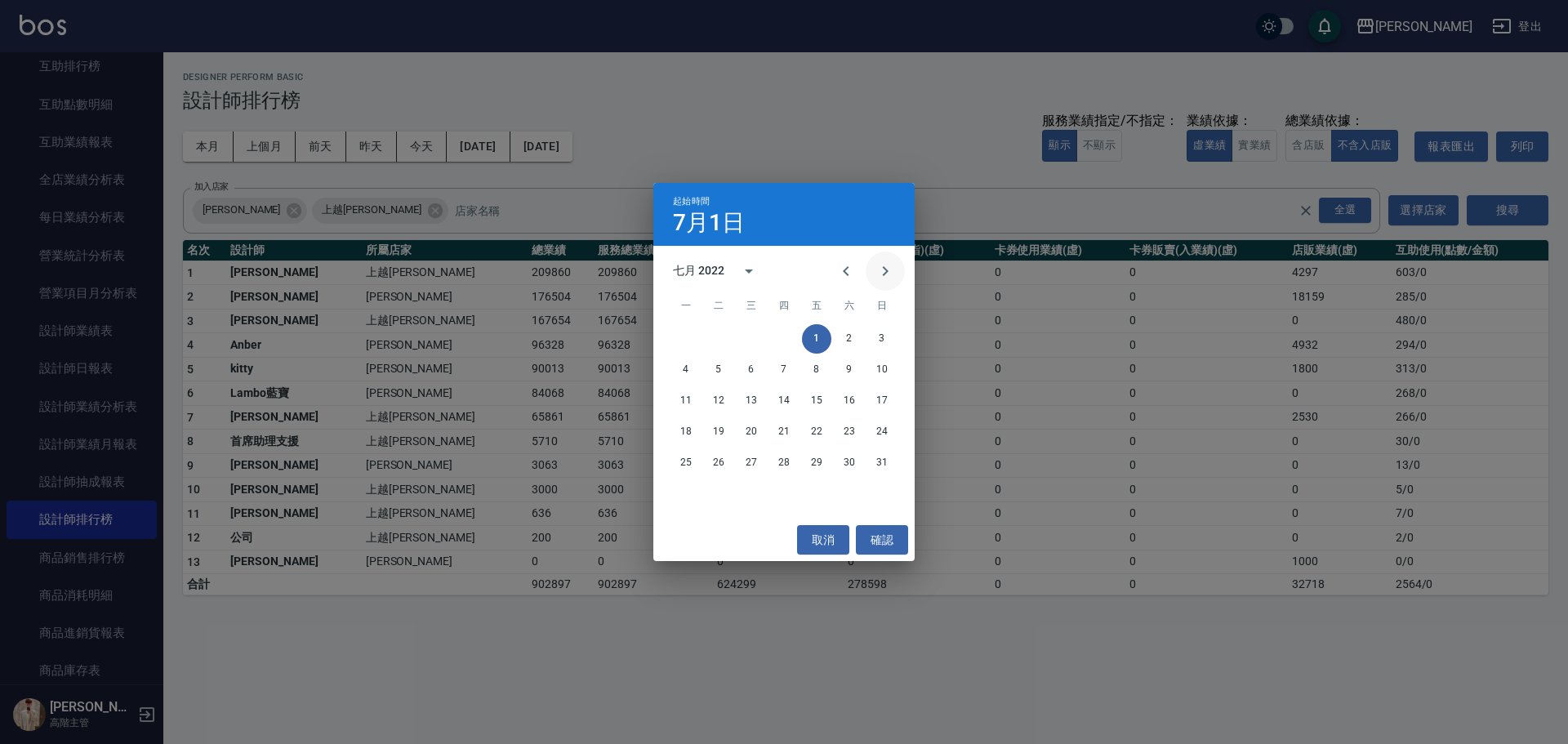
click at [895, 272] on button "Next month" at bounding box center [886, 270] width 39 height 39
click at [687, 337] on button "1" at bounding box center [686, 339] width 30 height 30
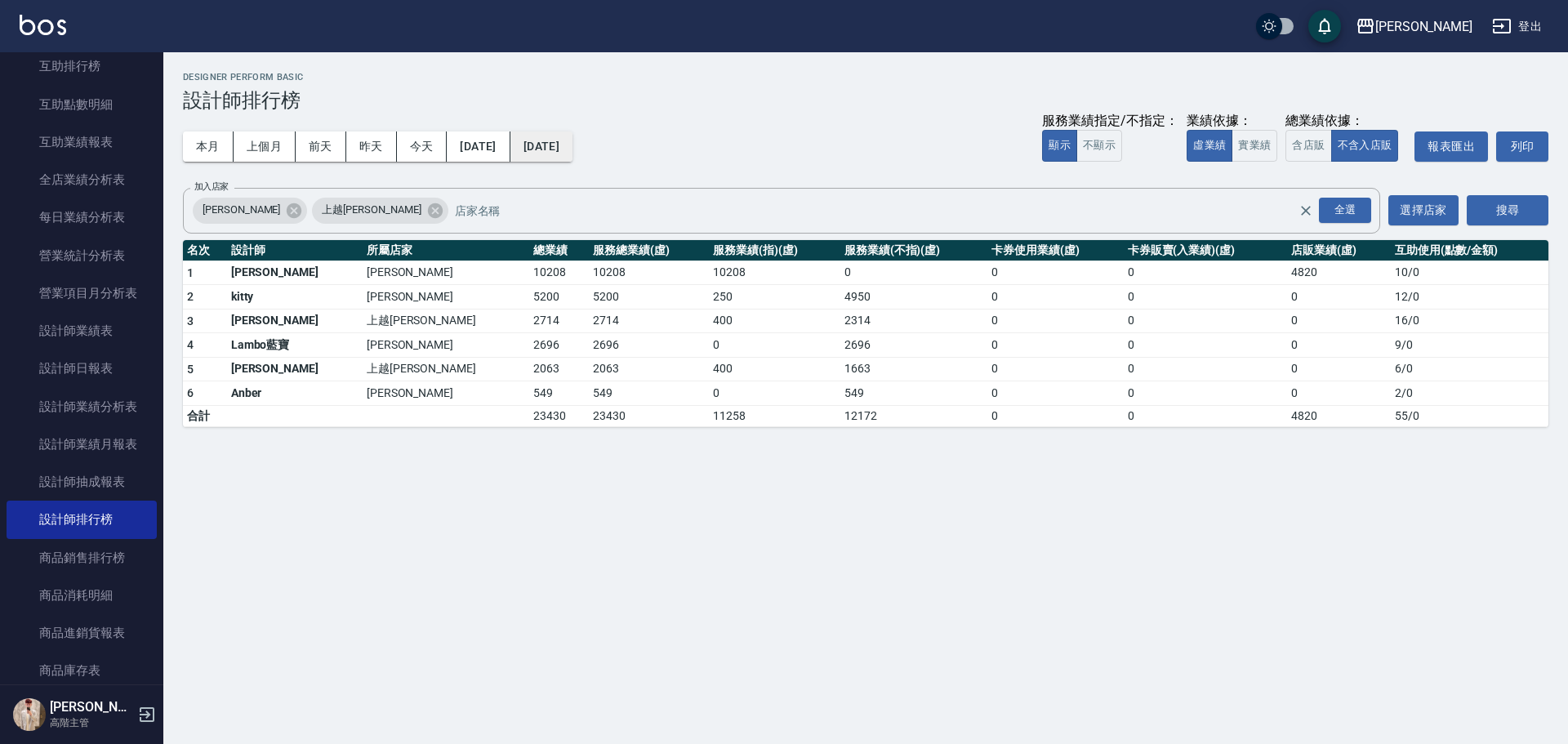
click at [573, 140] on button "2022/08/01" at bounding box center [541, 146] width 62 height 30
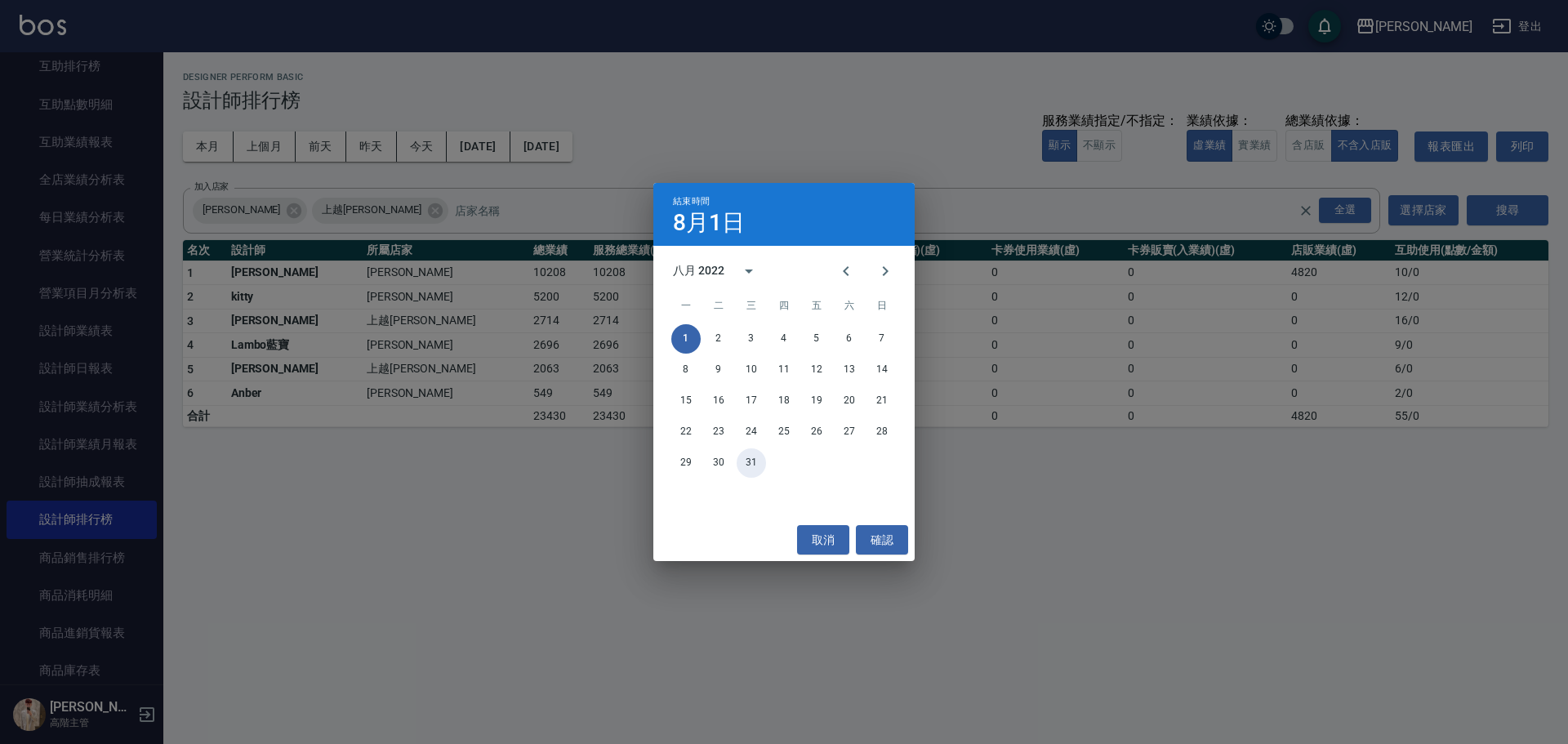
click at [758, 463] on button "31" at bounding box center [751, 463] width 30 height 30
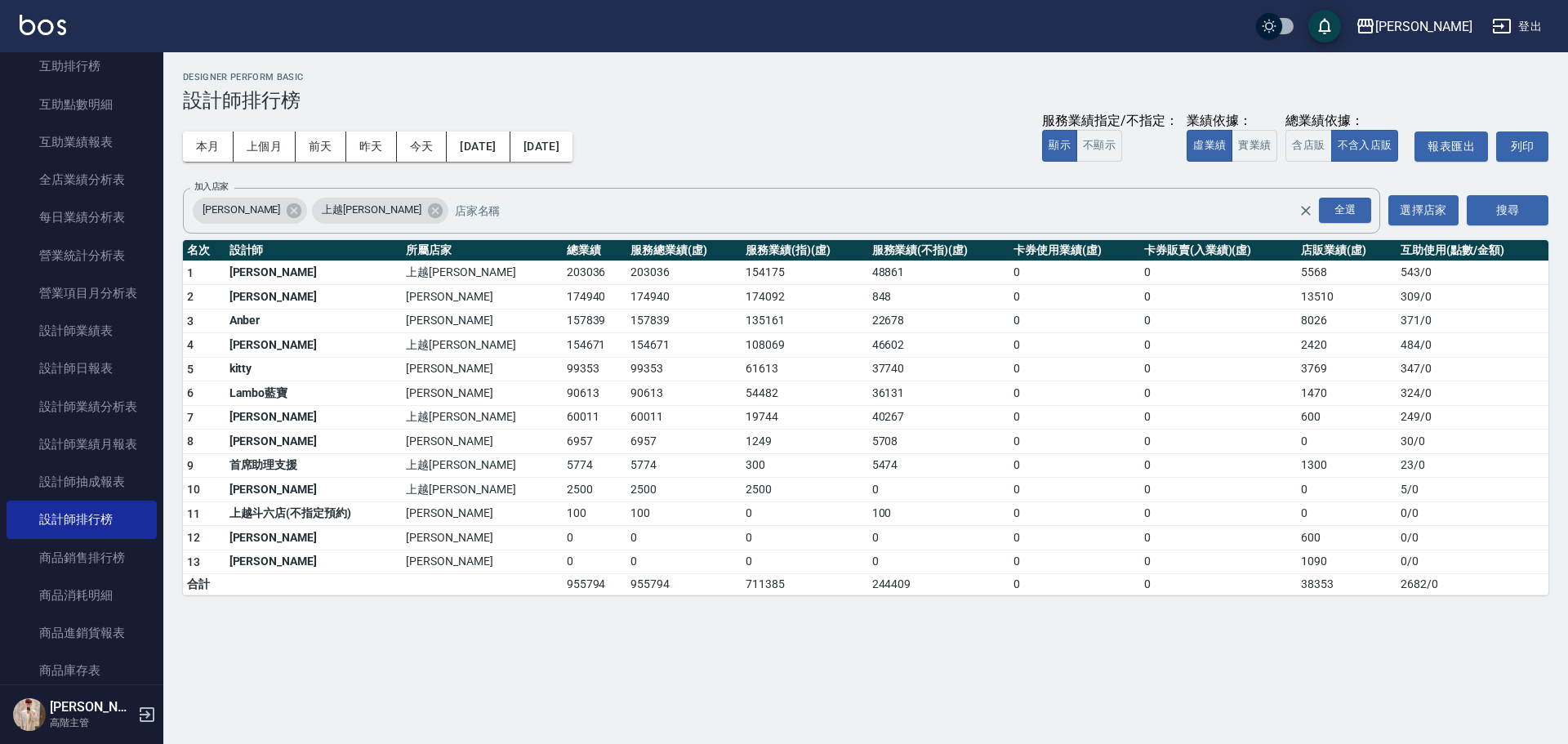
drag, startPoint x: 344, startPoint y: 213, endPoint x: 995, endPoint y: 283, distance: 654.8
click at [353, 216] on div "上越[PERSON_NAME]" at bounding box center [379, 210] width 136 height 26
click at [1497, 214] on button "搜尋" at bounding box center [1507, 210] width 82 height 30
click at [1514, 205] on button "搜尋" at bounding box center [1507, 210] width 82 height 30
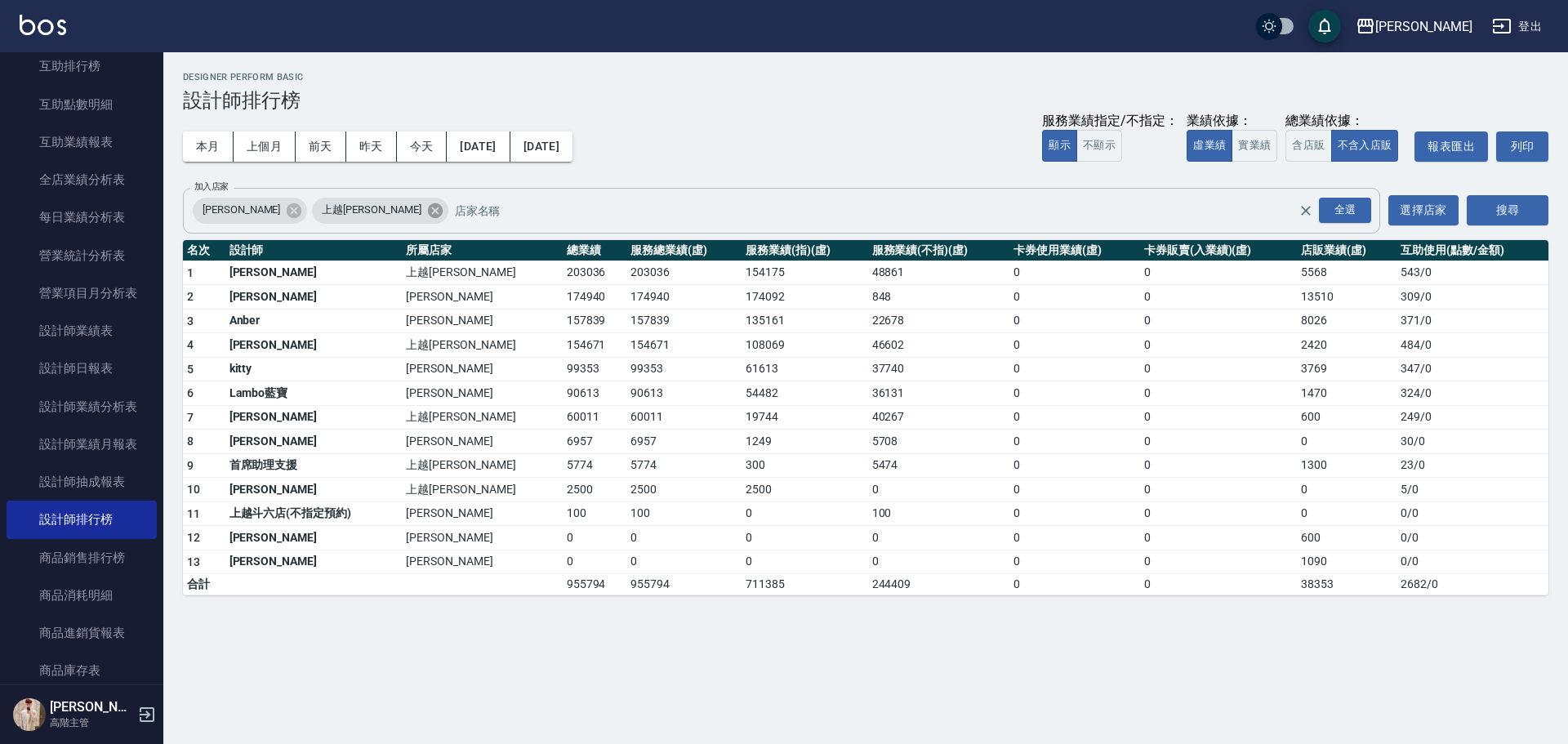
click at [427, 210] on icon at bounding box center [434, 209] width 14 height 14
click at [1514, 212] on button "搜尋" at bounding box center [1507, 210] width 82 height 30
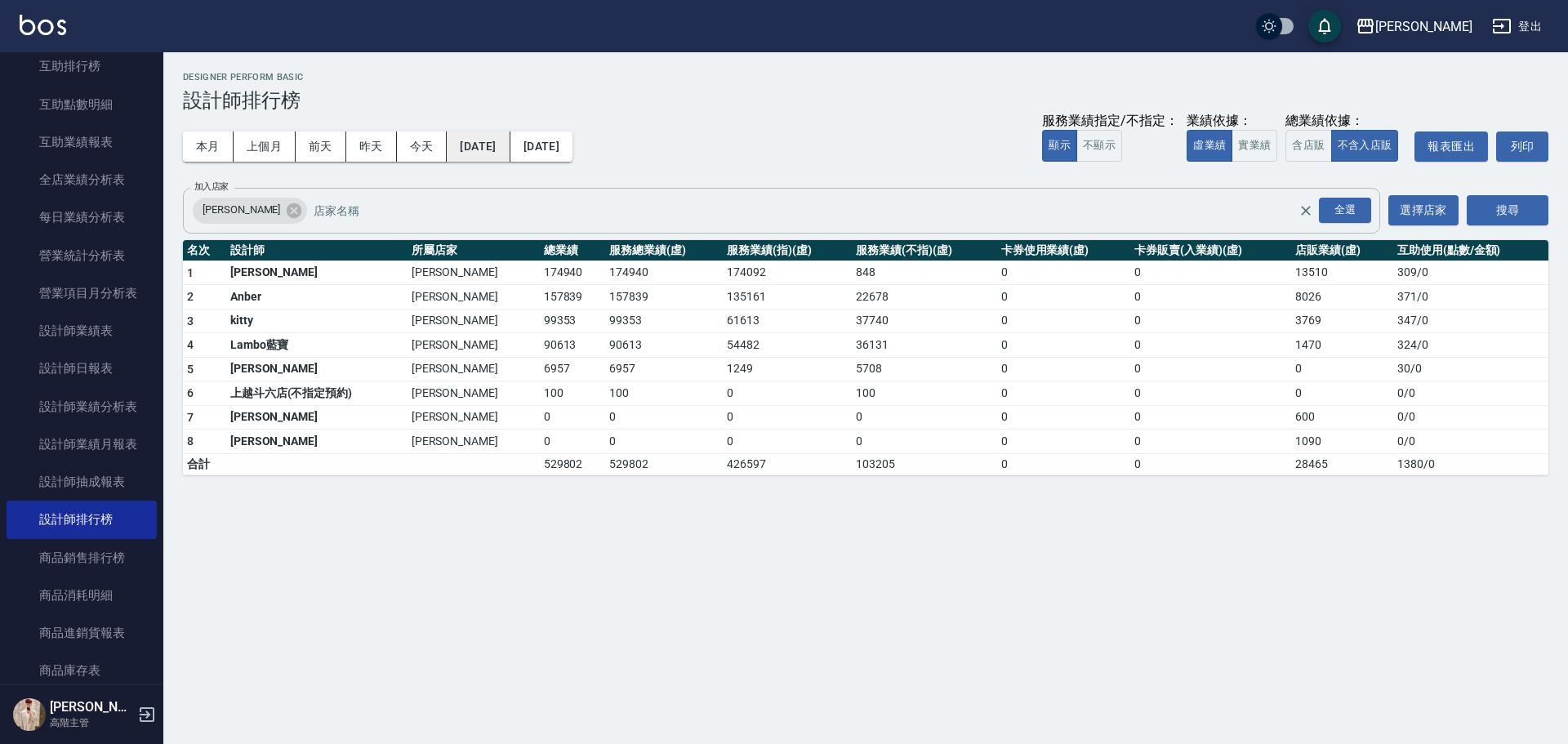
click at [509, 146] on button "2022/08/01" at bounding box center [477, 146] width 63 height 30
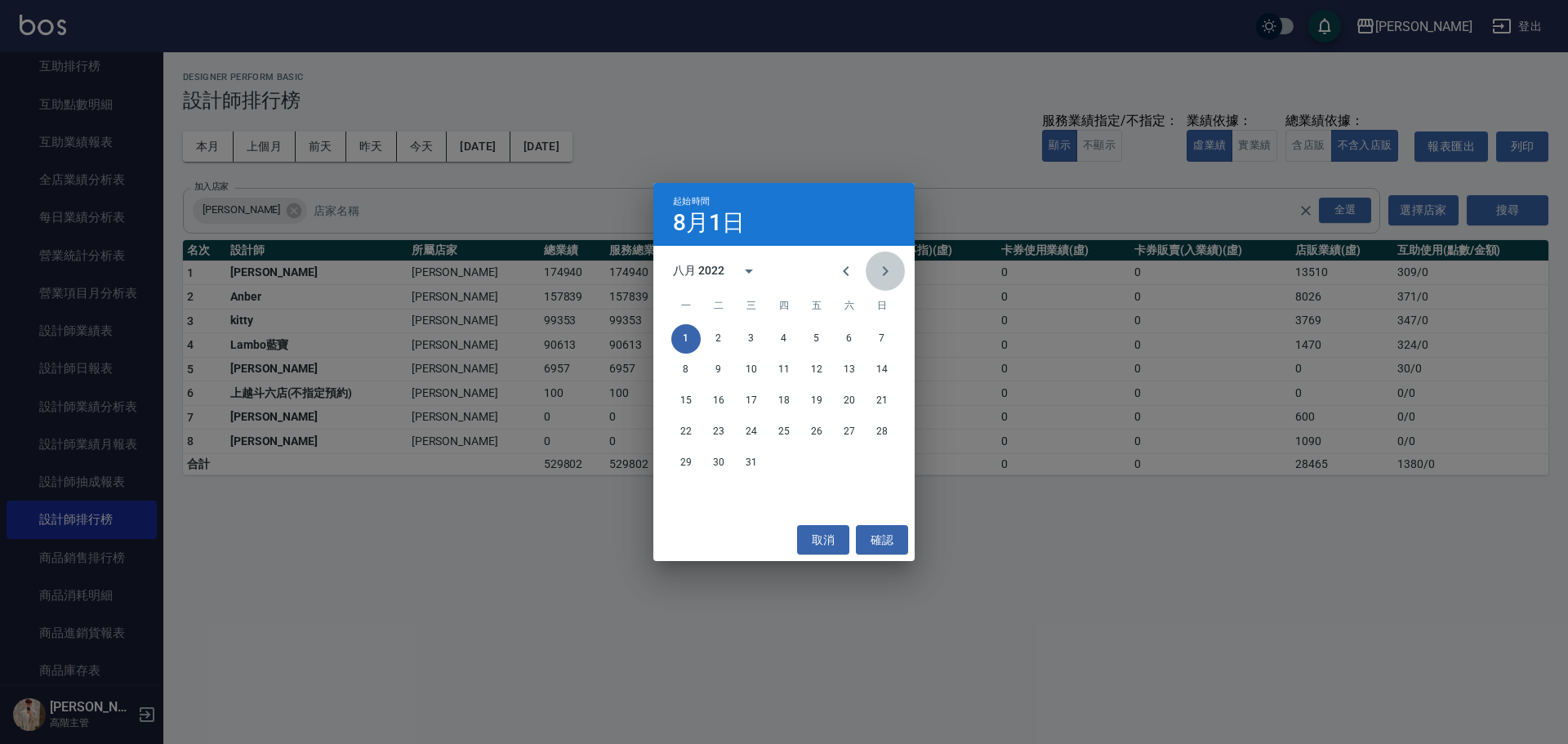
click at [892, 278] on icon "Next month" at bounding box center [886, 271] width 19 height 19
drag, startPoint x: 786, startPoint y: 336, endPoint x: 715, endPoint y: 240, distance: 119.4
click at [785, 336] on button "1" at bounding box center [784, 339] width 30 height 30
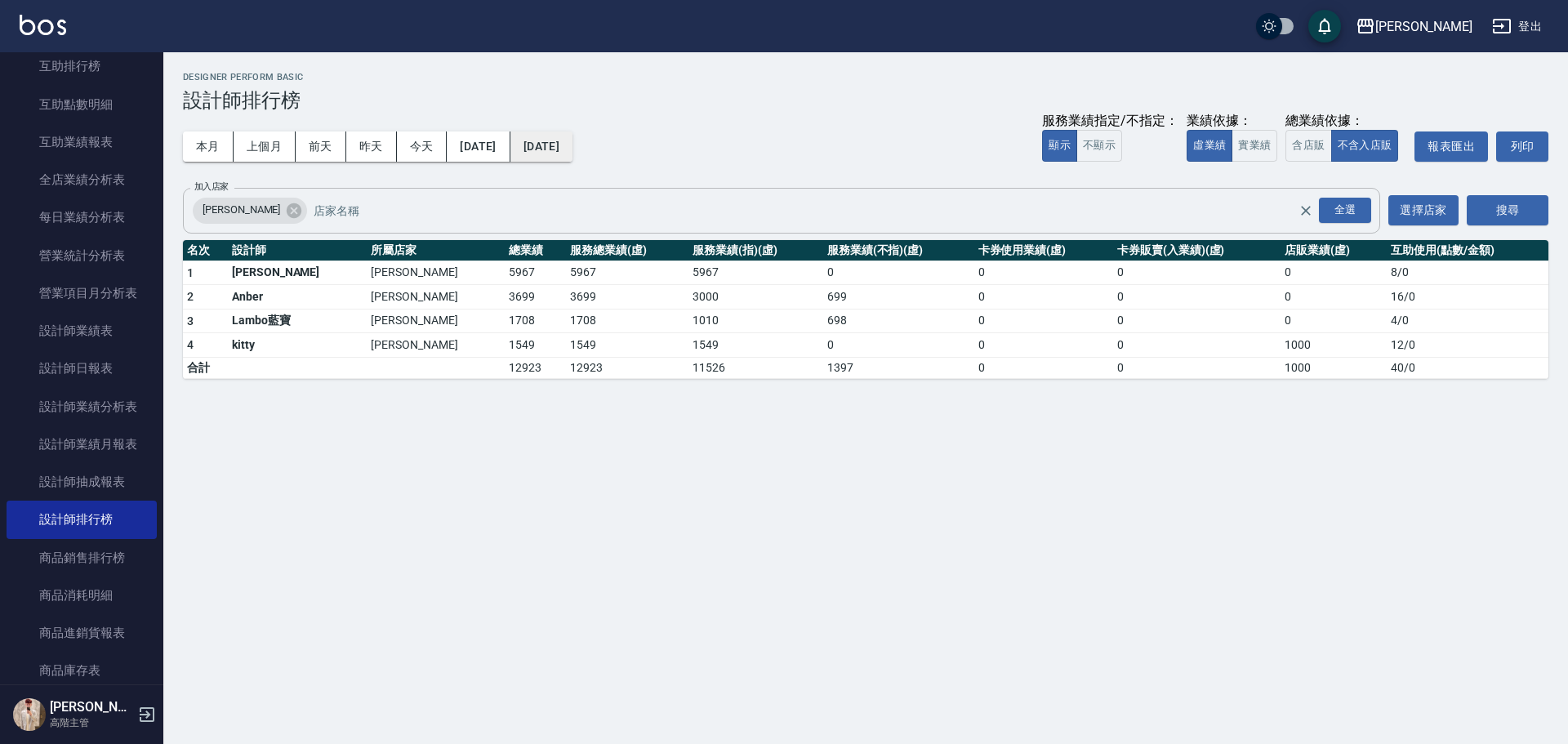
click at [573, 155] on button "2022/09/01" at bounding box center [541, 146] width 62 height 30
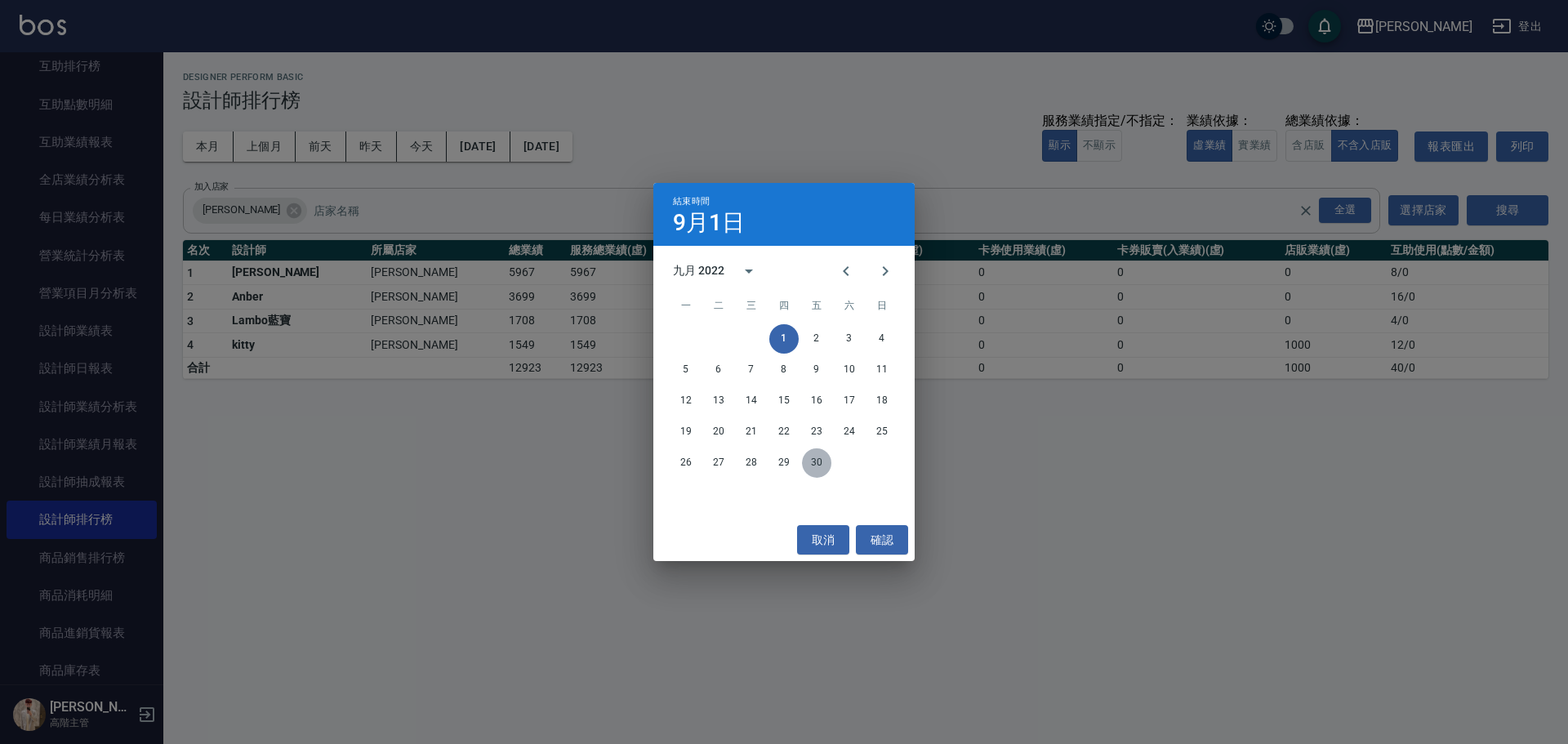
click at [817, 459] on button "30" at bounding box center [816, 463] width 30 height 30
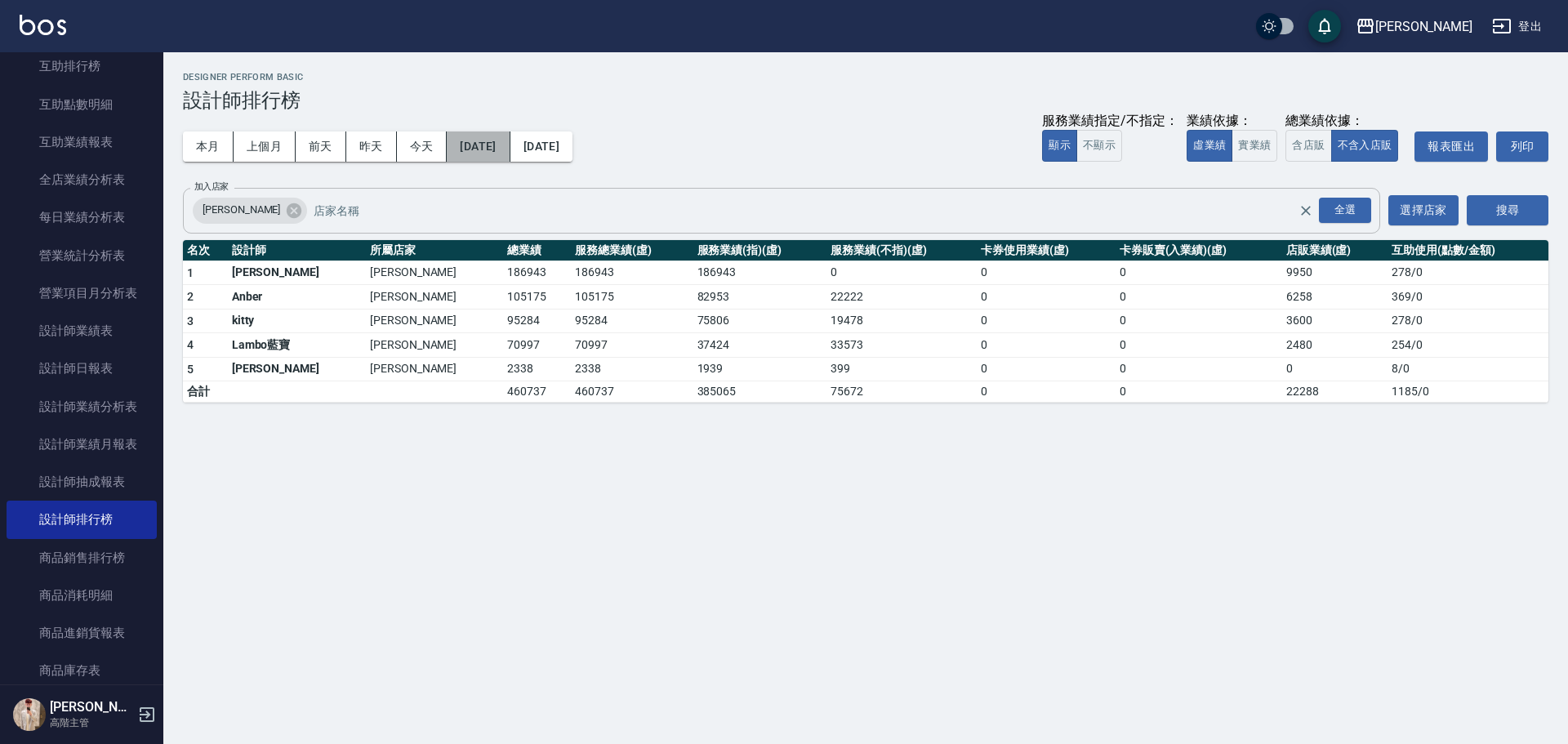
click at [476, 147] on button "2022/09/01" at bounding box center [477, 146] width 63 height 30
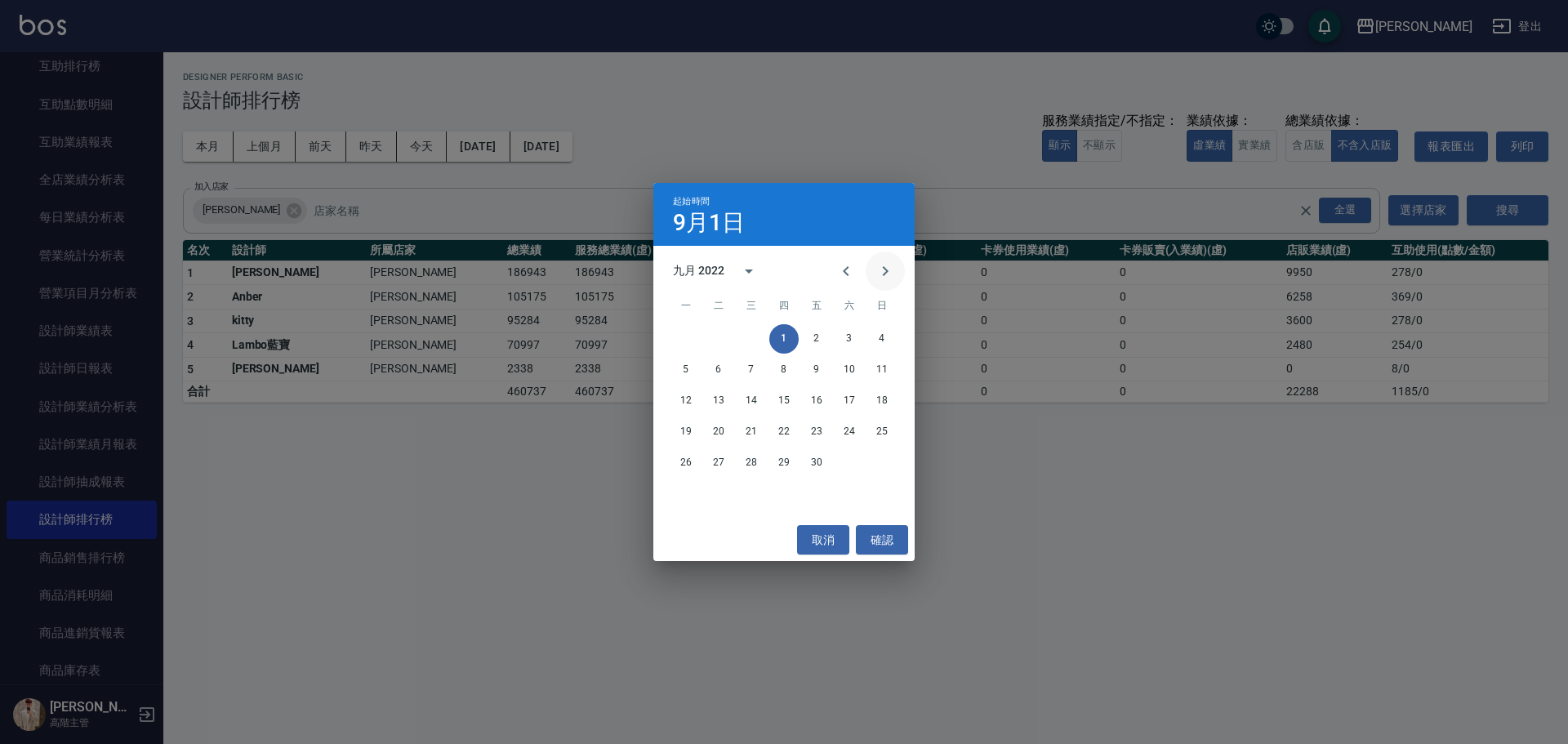
click at [888, 272] on icon "Next month" at bounding box center [886, 271] width 19 height 19
click at [845, 335] on button "1" at bounding box center [849, 339] width 30 height 30
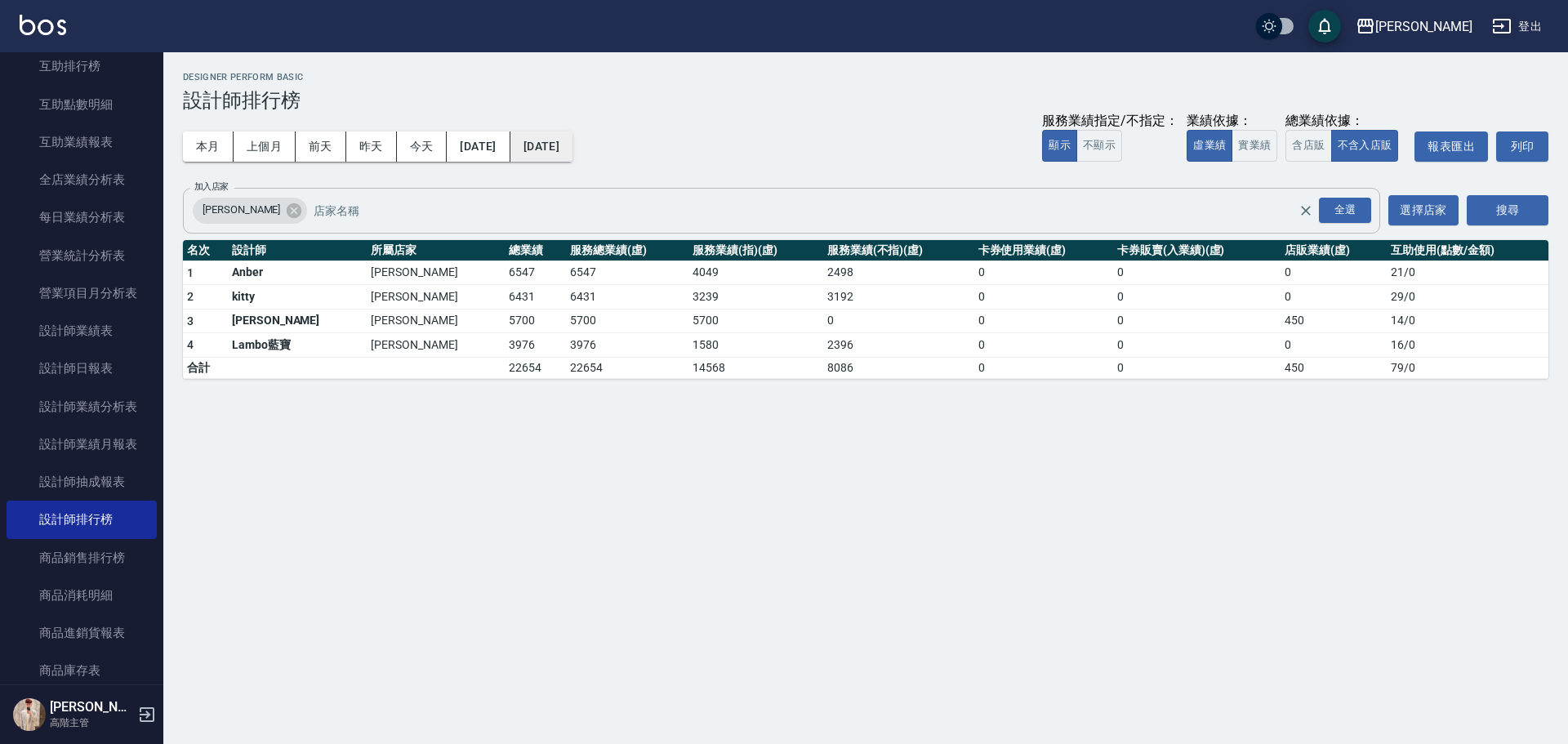
click at [573, 148] on button "2022/10/01" at bounding box center [541, 146] width 62 height 30
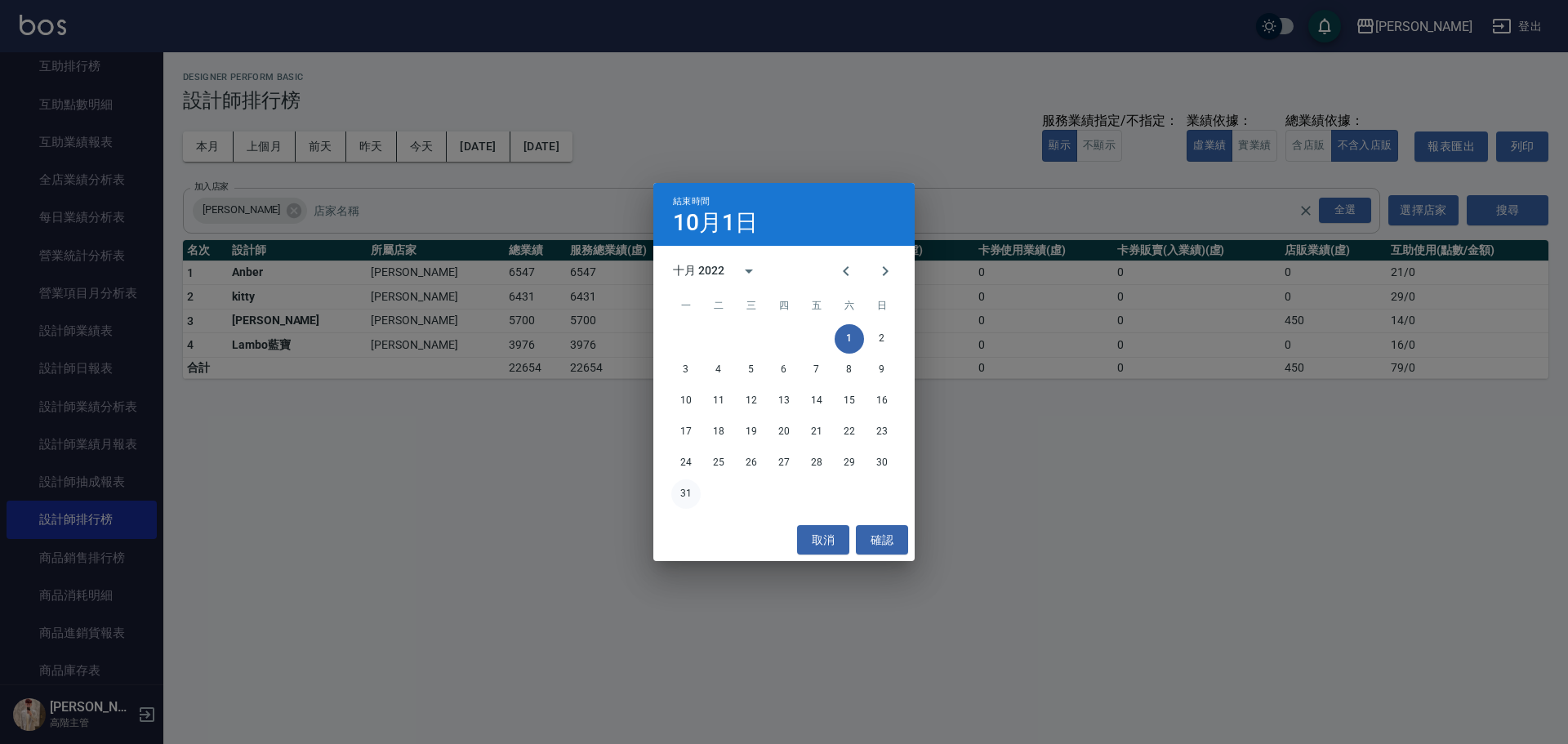
click at [682, 494] on button "31" at bounding box center [686, 494] width 30 height 30
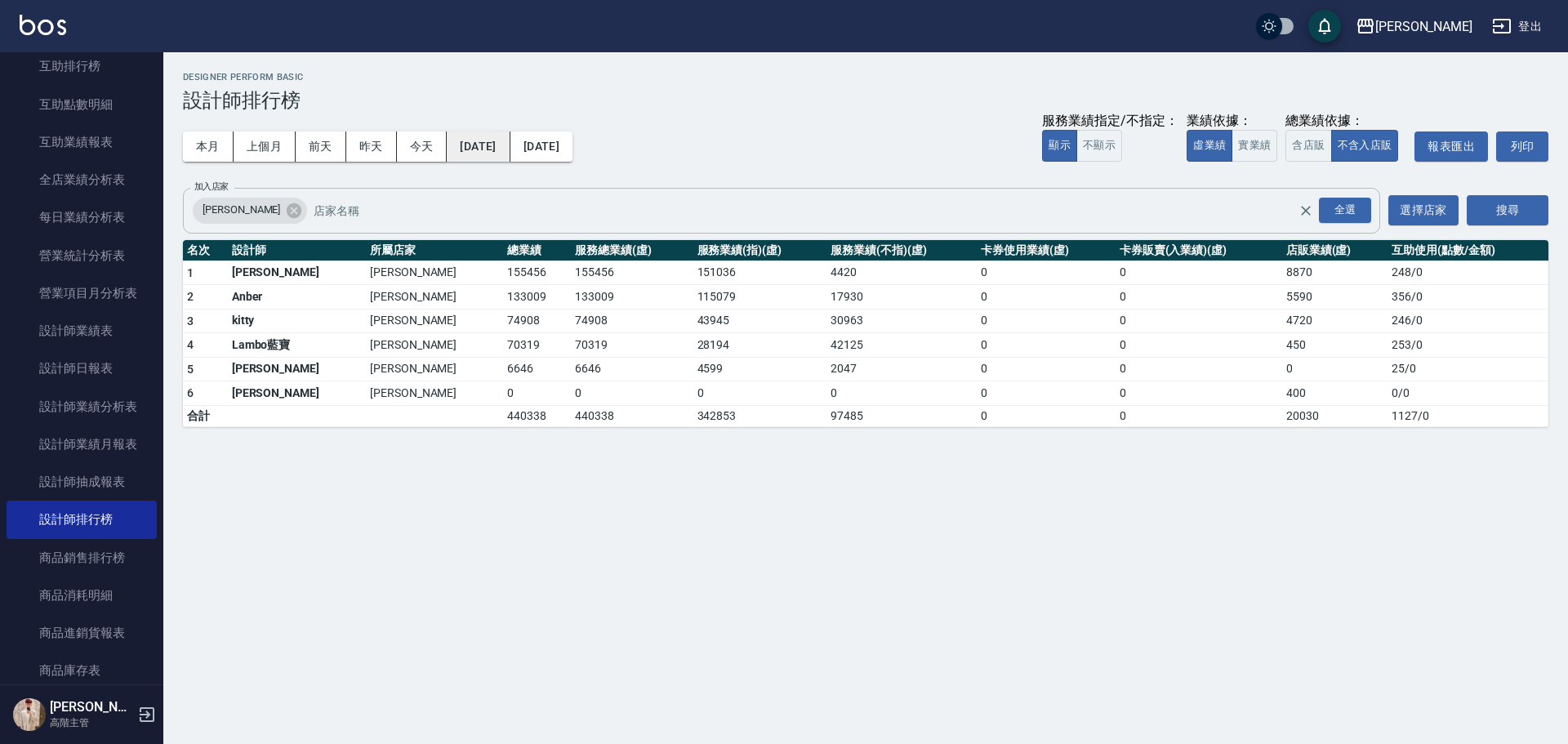
click at [510, 146] on button "2022/10/01" at bounding box center [477, 146] width 63 height 30
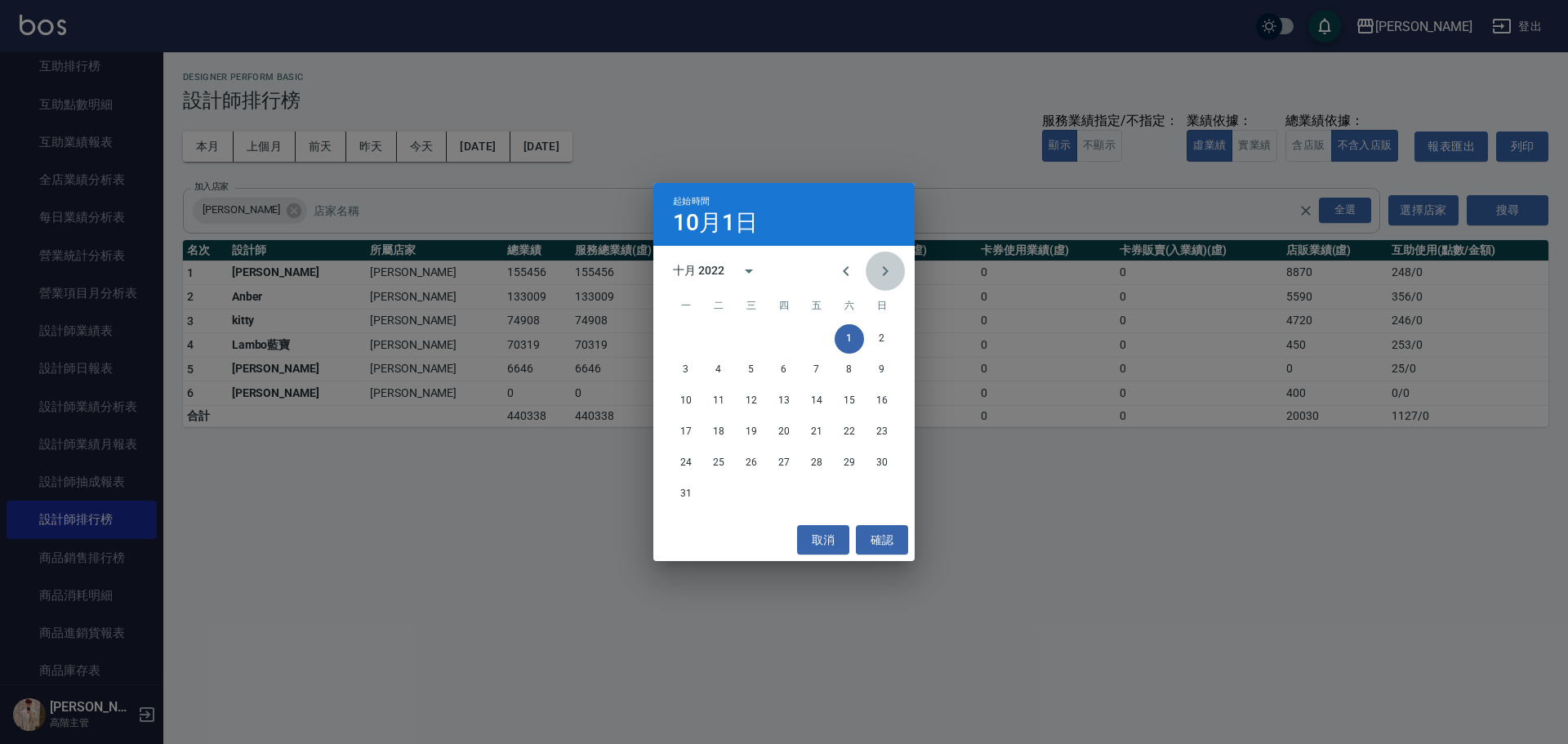
click at [882, 276] on icon "Next month" at bounding box center [886, 271] width 19 height 19
drag, startPoint x: 720, startPoint y: 338, endPoint x: 660, endPoint y: 251, distance: 105.7
click at [720, 337] on button "1" at bounding box center [718, 339] width 30 height 30
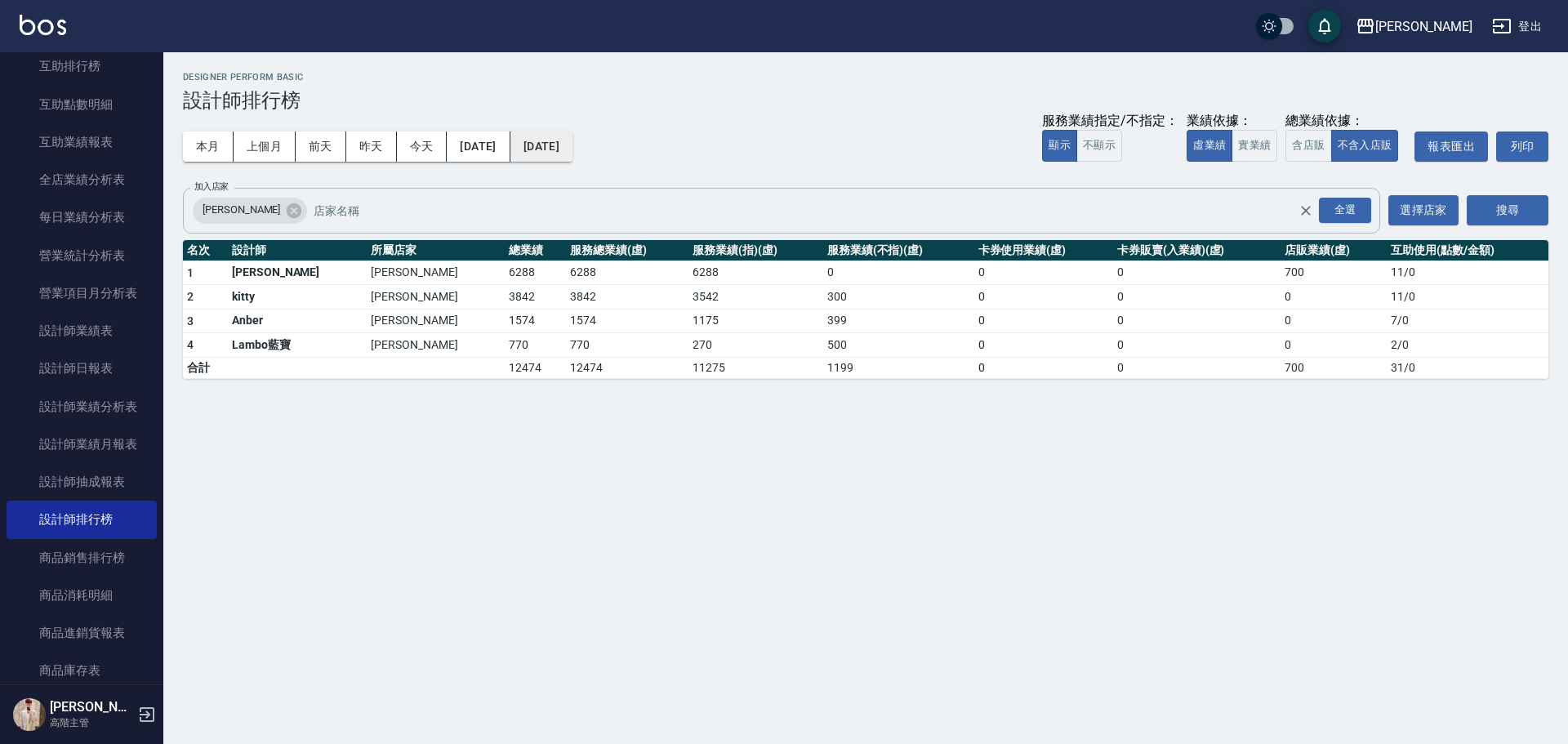
click at [573, 159] on button "2022/11/01" at bounding box center [541, 146] width 62 height 30
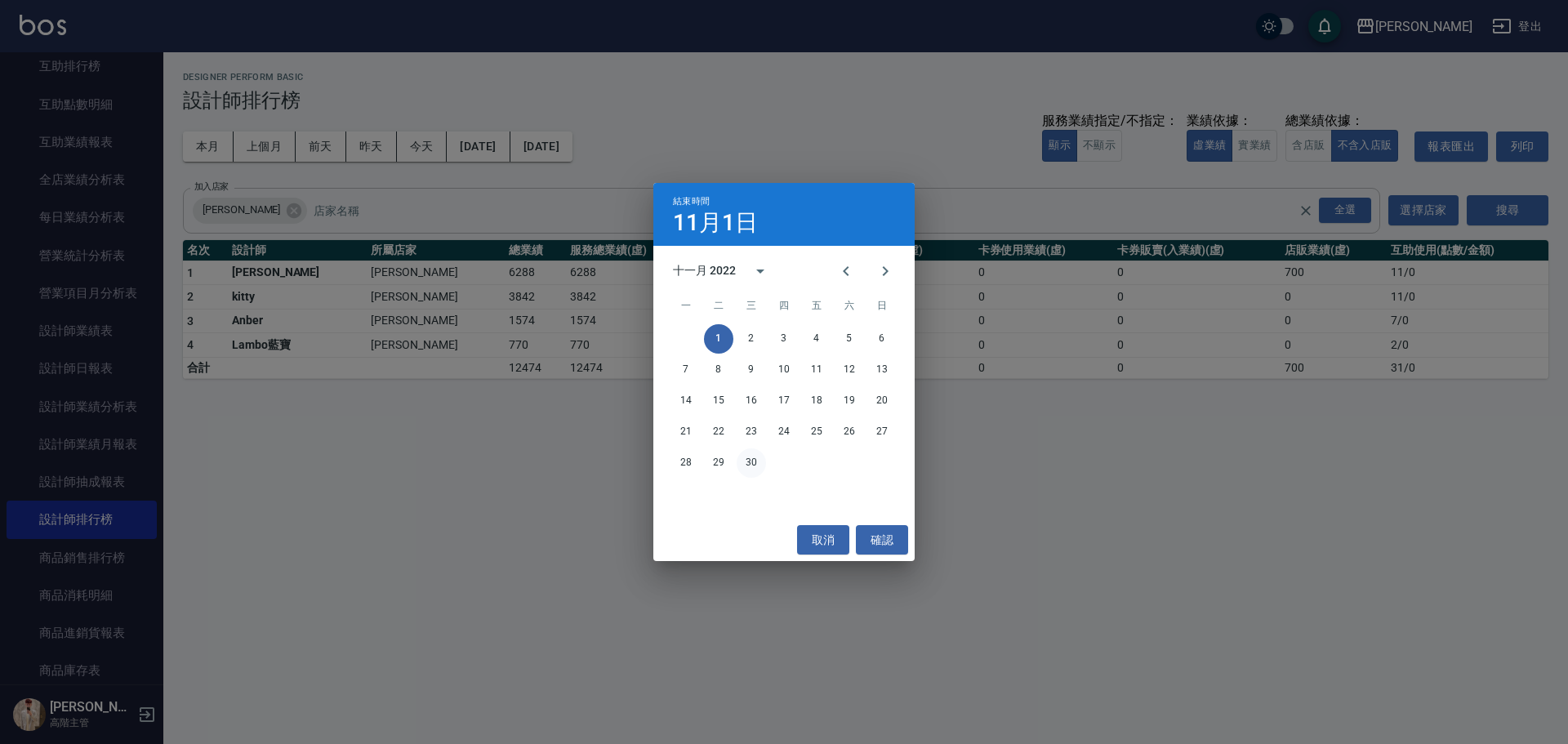
click at [753, 450] on button "30" at bounding box center [751, 463] width 30 height 30
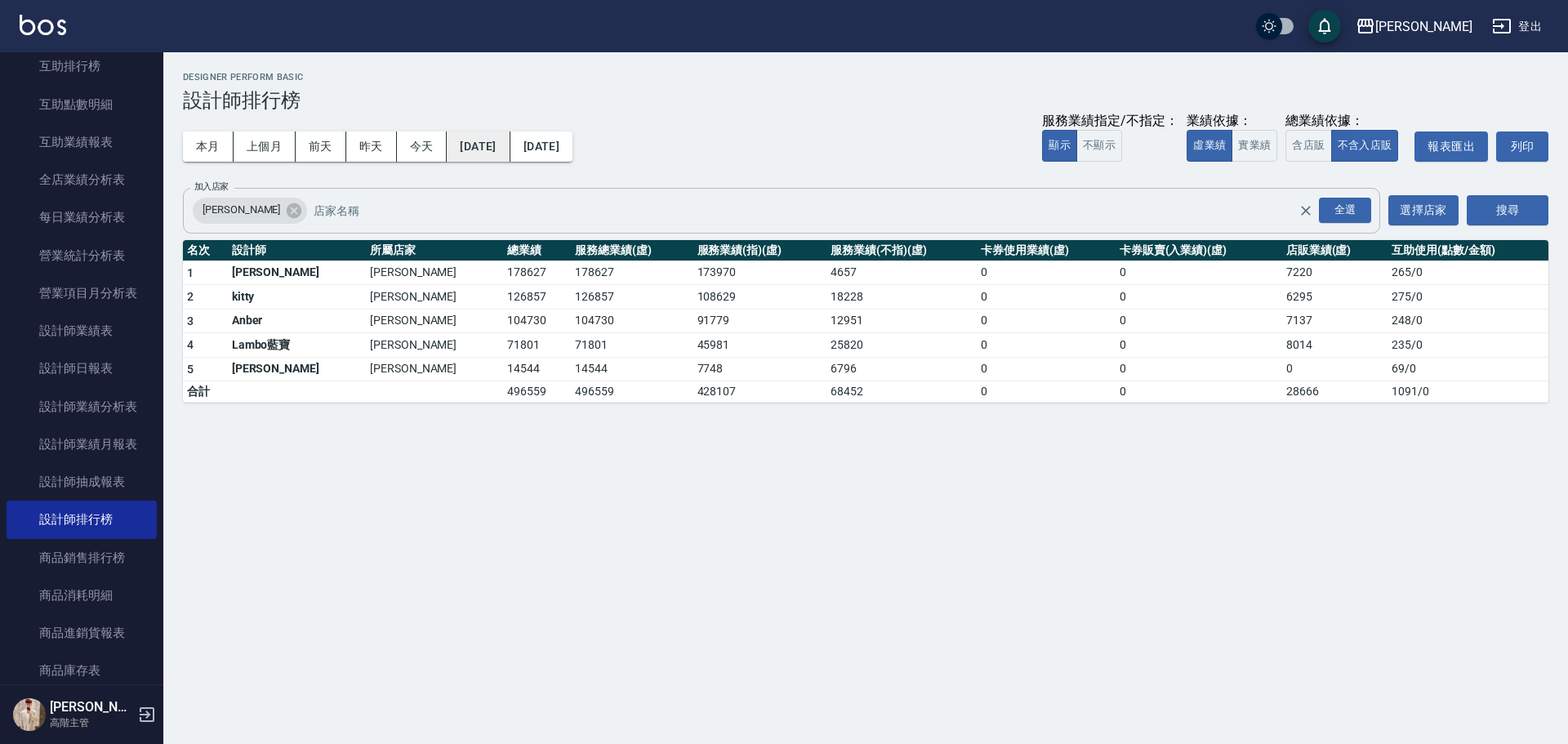
click at [500, 141] on button "2022/11/01" at bounding box center [477, 146] width 63 height 30
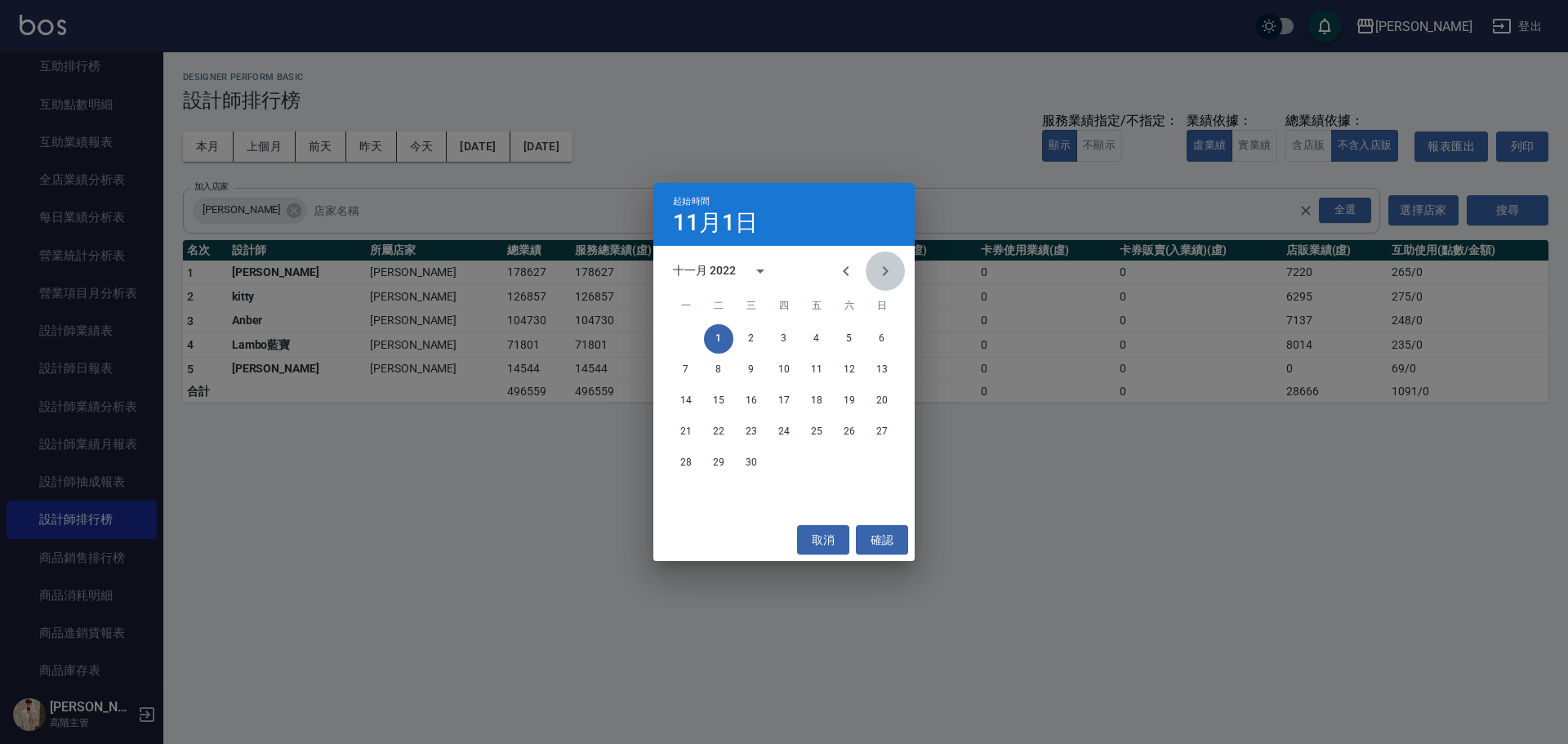
click at [887, 264] on icon "Next month" at bounding box center [886, 271] width 19 height 19
click at [785, 335] on button "1" at bounding box center [784, 339] width 30 height 30
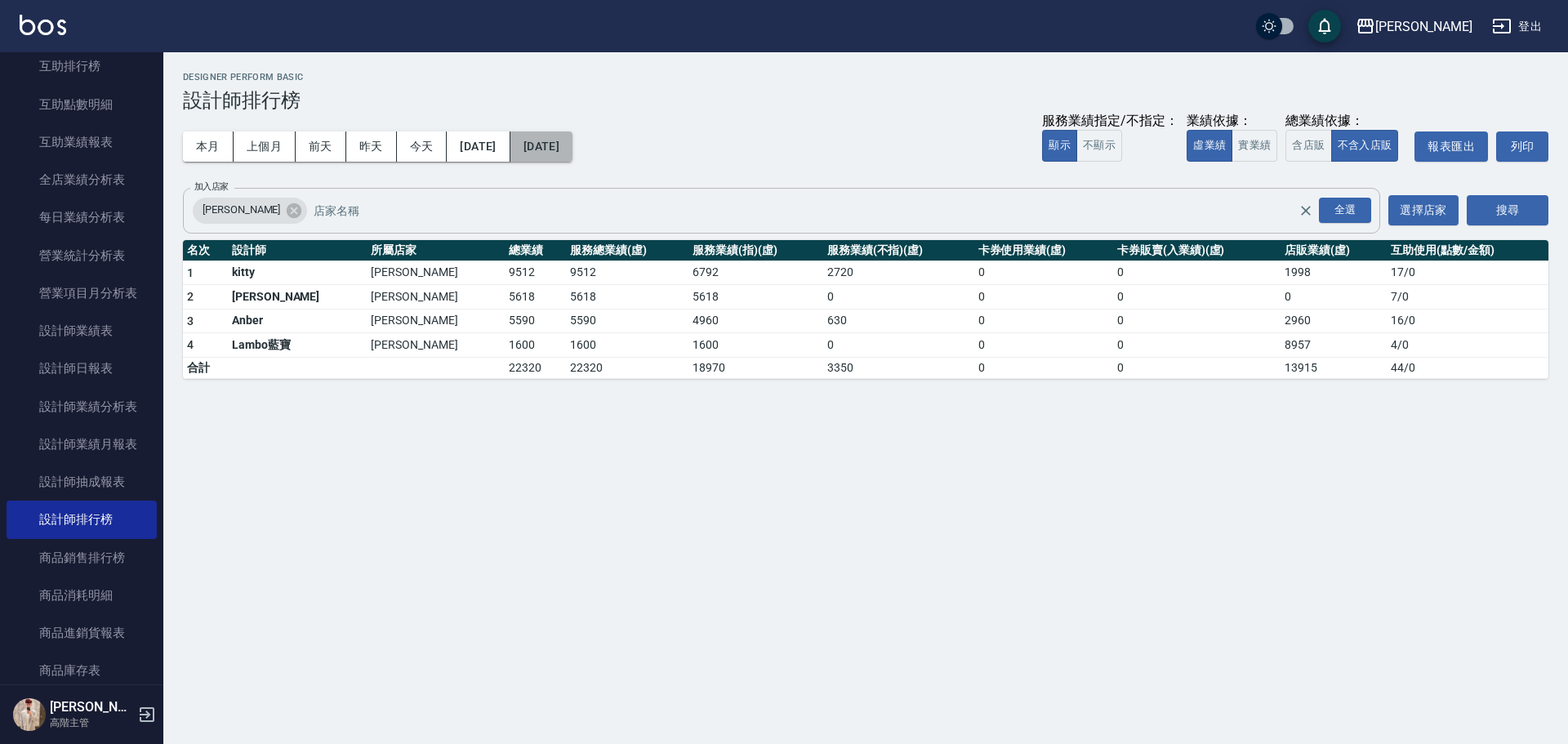
click at [564, 152] on button "2022/12/01" at bounding box center [541, 146] width 62 height 30
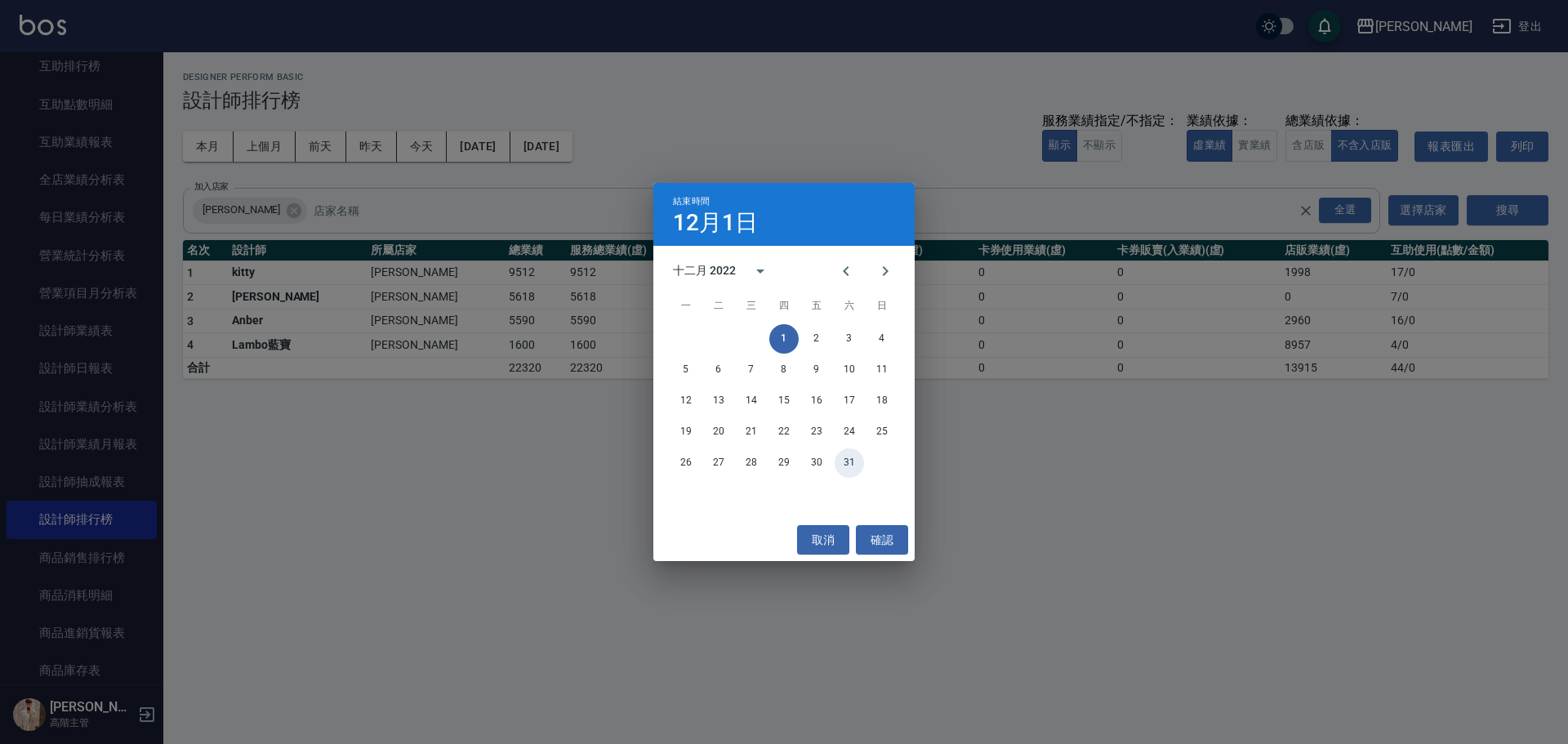
click at [851, 452] on button "31" at bounding box center [849, 463] width 30 height 30
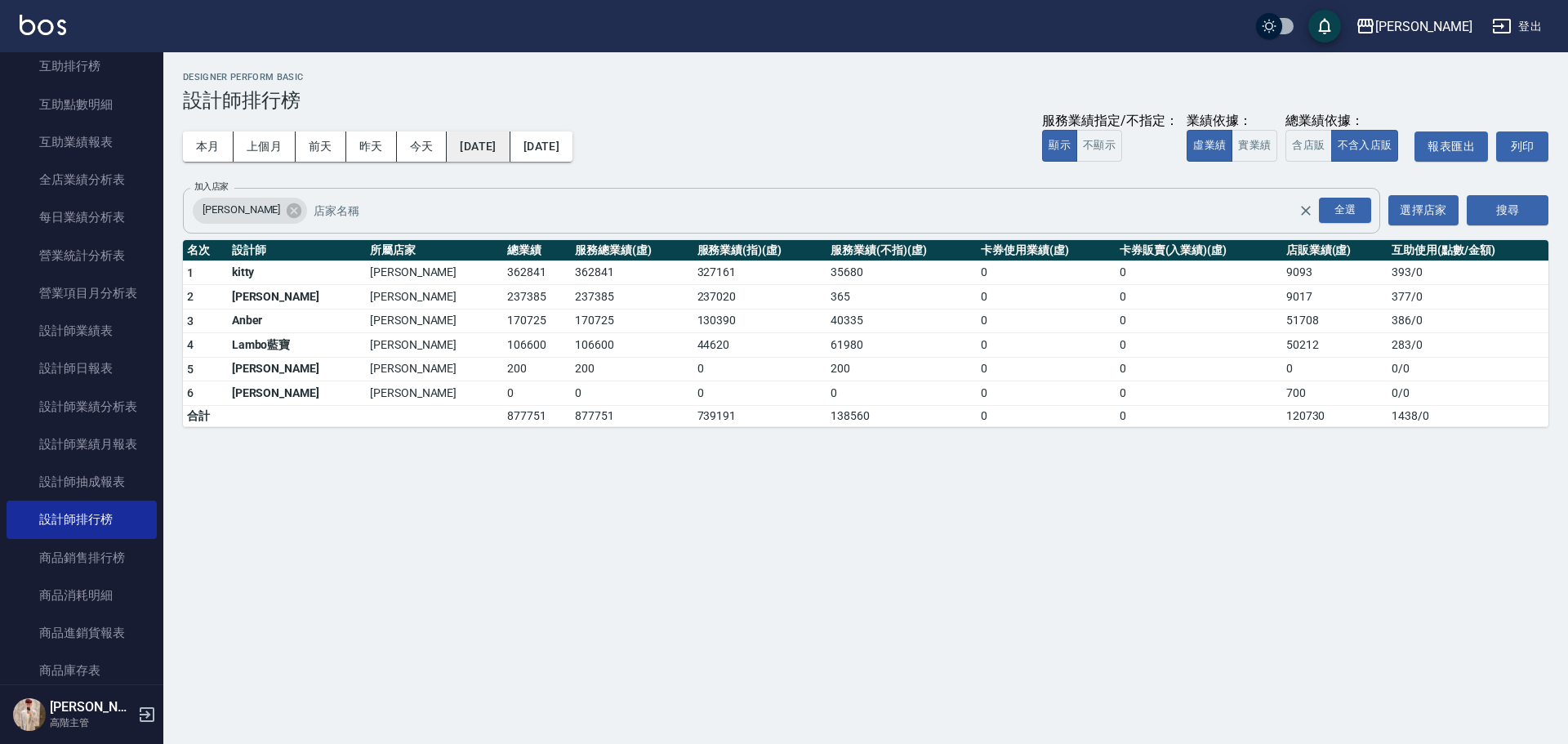
click at [510, 154] on button "2022/12/01" at bounding box center [477, 146] width 63 height 30
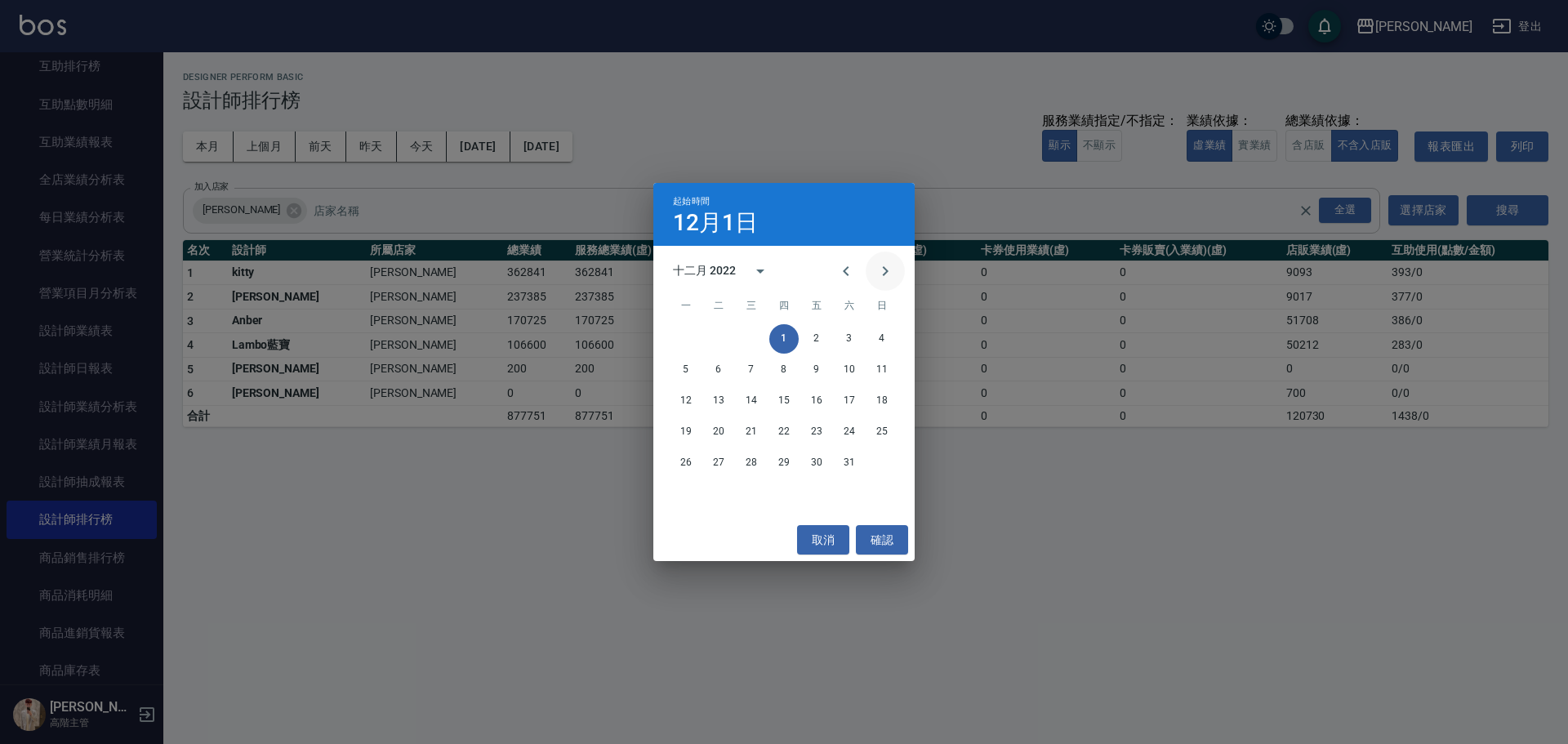
click at [889, 272] on icon "Next month" at bounding box center [886, 271] width 19 height 19
click at [873, 336] on button "1" at bounding box center [882, 339] width 30 height 30
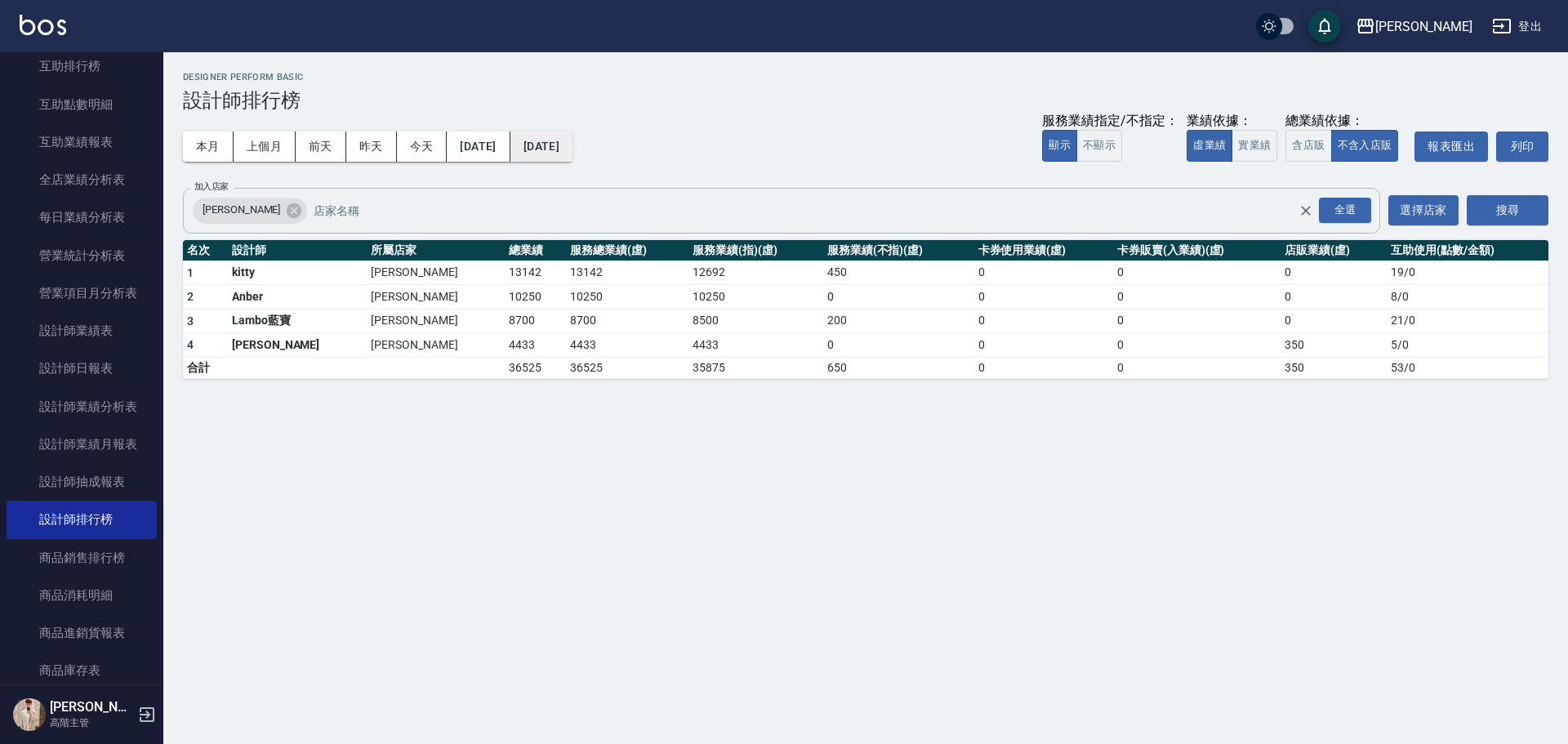
click at [573, 142] on button "2023/01/01" at bounding box center [541, 146] width 62 height 30
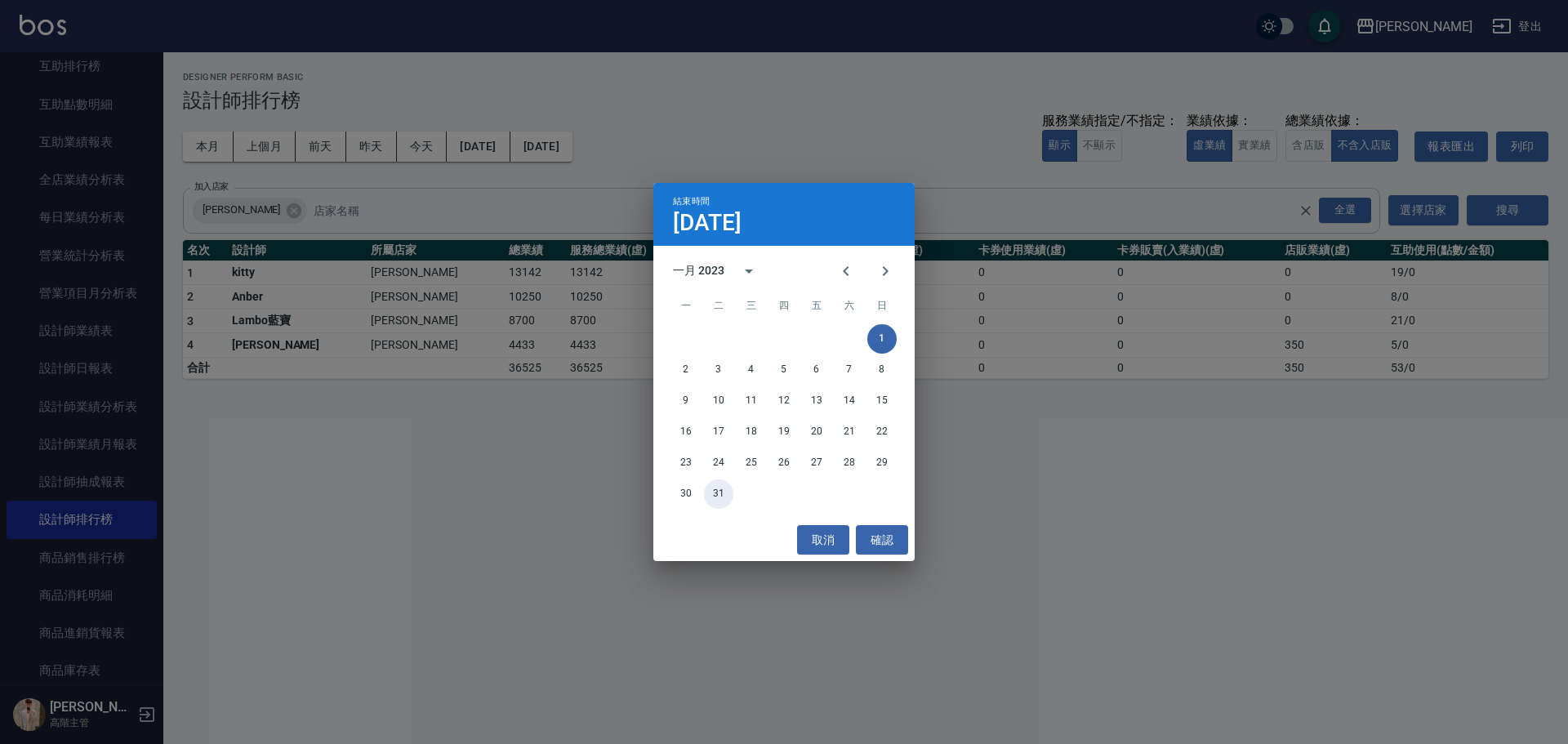
click at [716, 489] on button "31" at bounding box center [718, 494] width 30 height 30
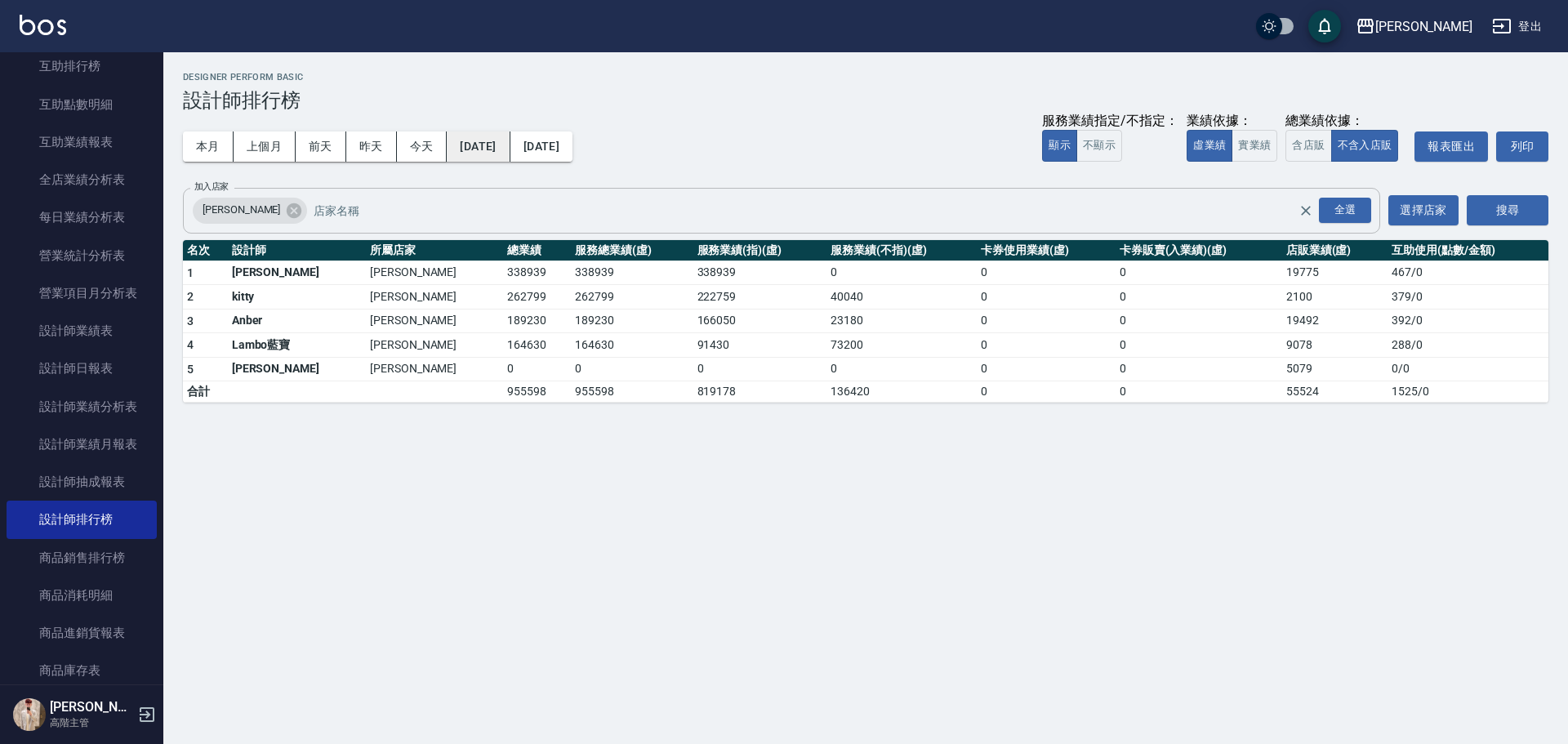
click at [498, 148] on button "2023/01/01" at bounding box center [477, 146] width 63 height 30
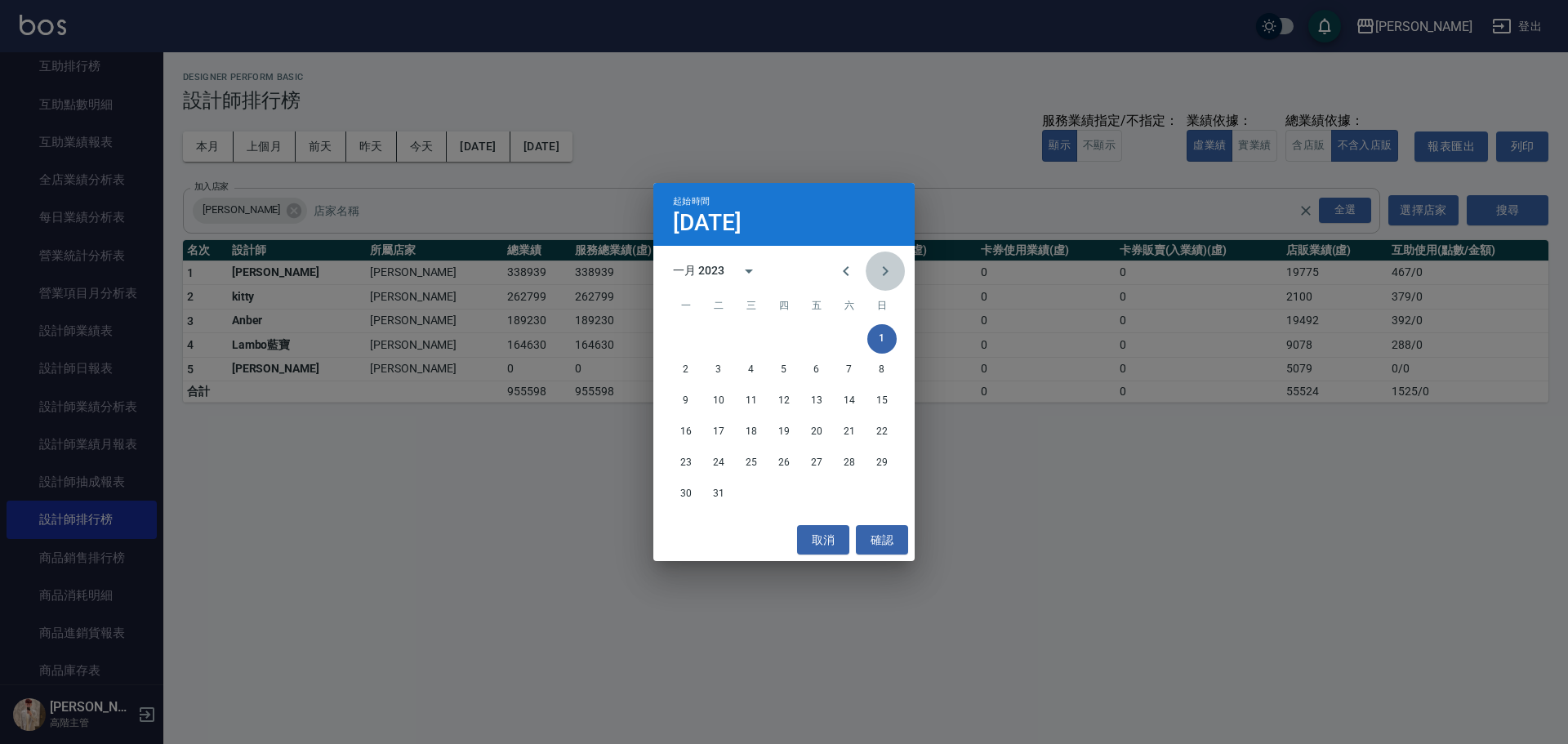
click at [891, 273] on icon "Next month" at bounding box center [886, 271] width 19 height 19
drag, startPoint x: 754, startPoint y: 342, endPoint x: 730, endPoint y: 295, distance: 52.8
click at [753, 340] on button "1" at bounding box center [751, 339] width 30 height 30
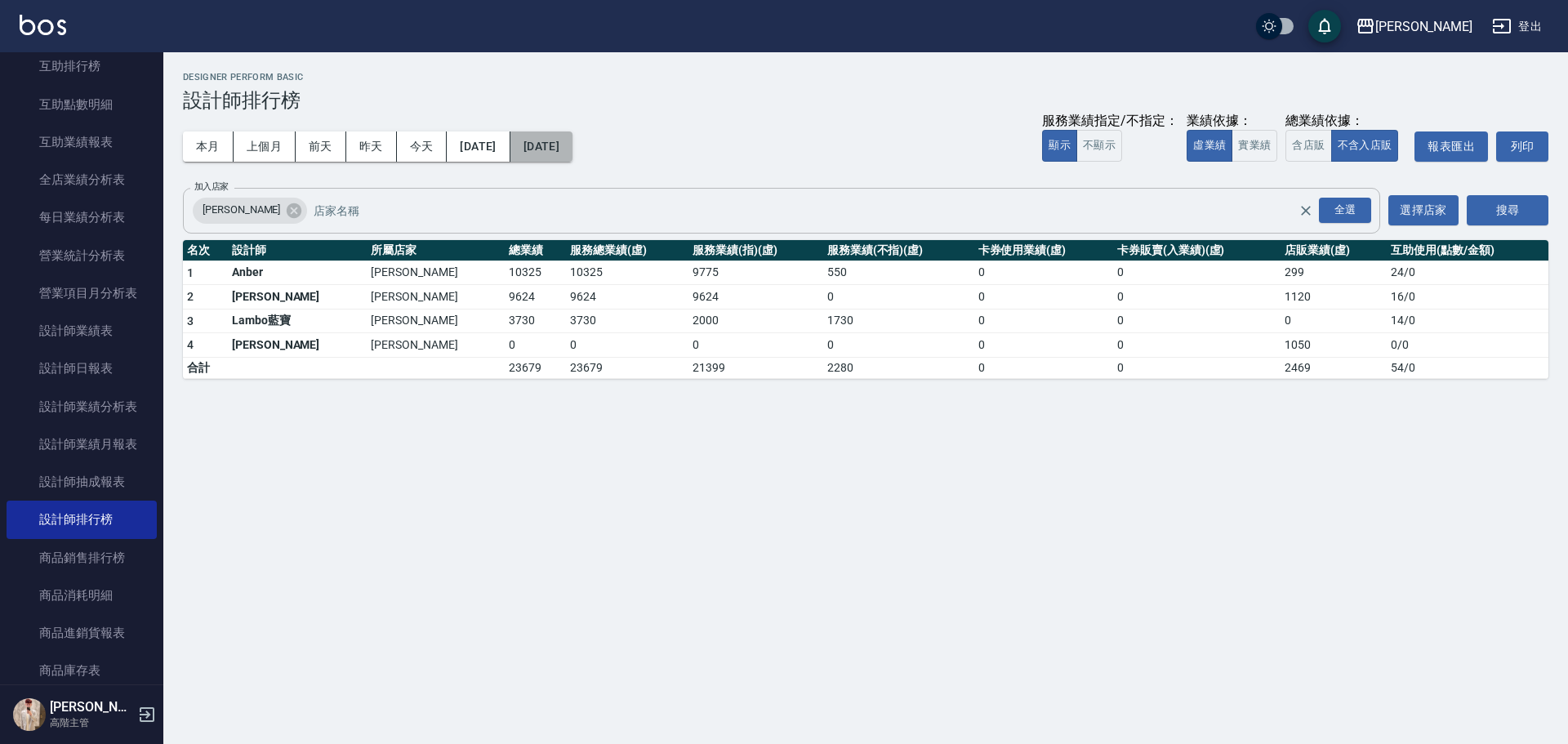
click at [573, 152] on button "2023/02/01" at bounding box center [541, 146] width 62 height 30
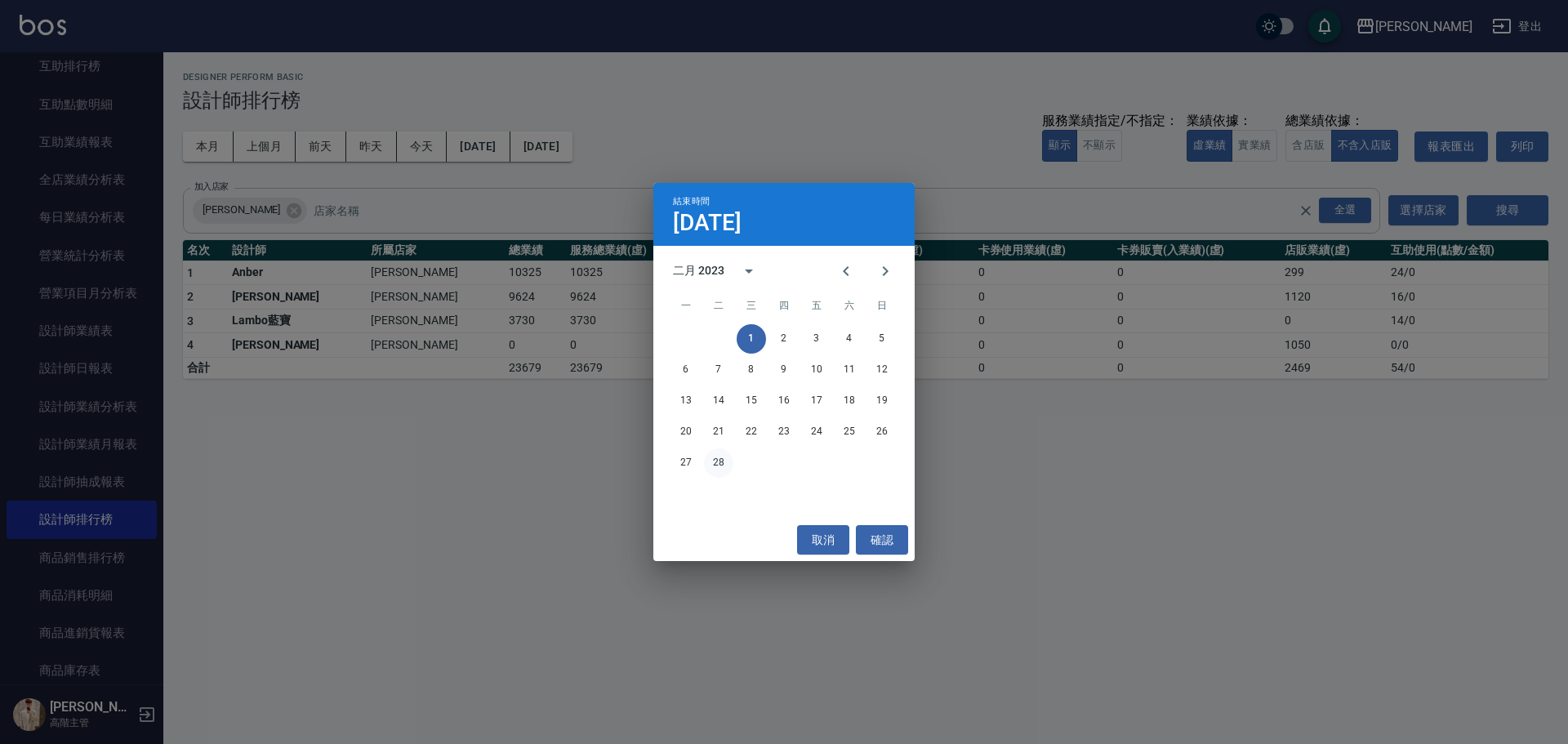
click at [719, 462] on button "28" at bounding box center [718, 463] width 30 height 30
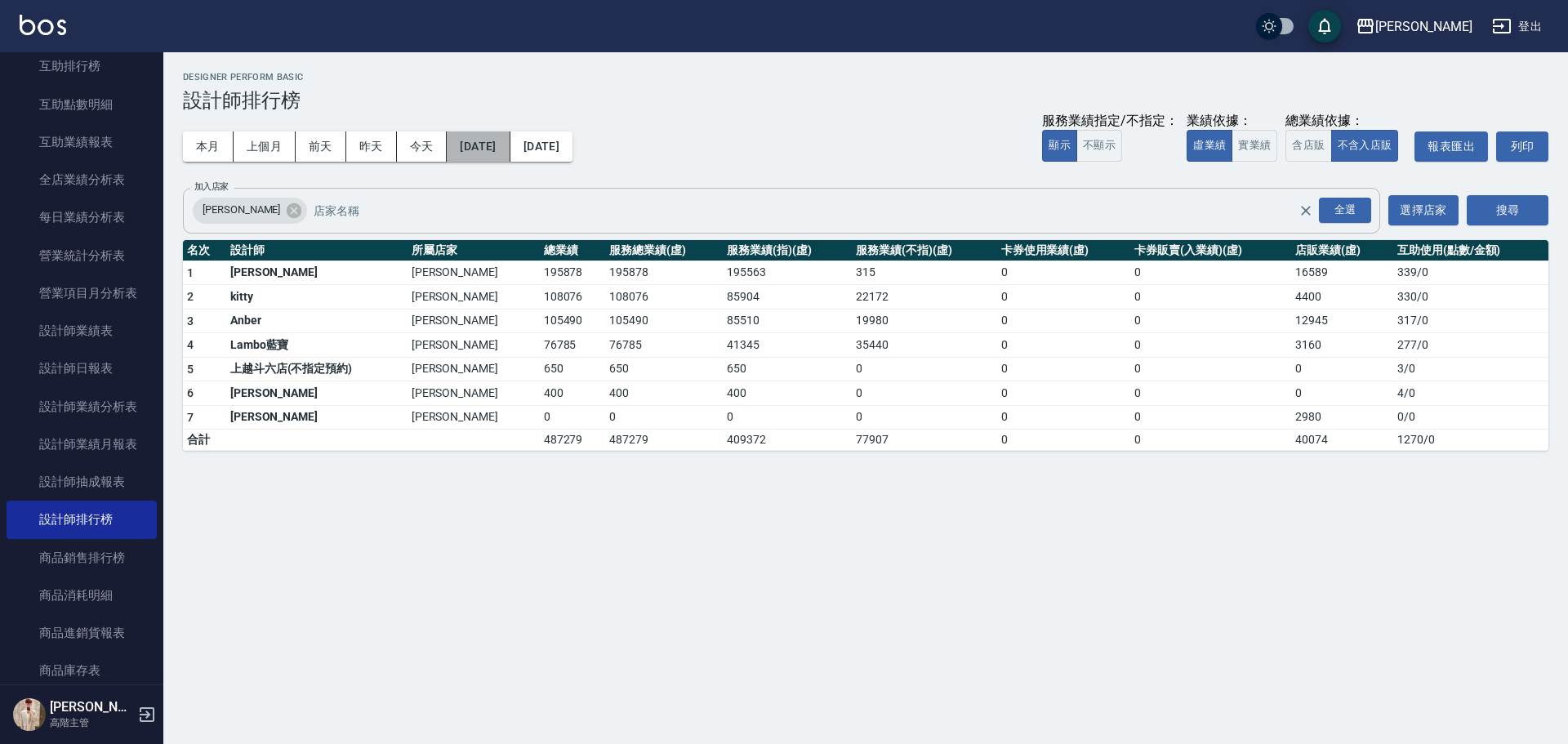
click at [510, 141] on button "2023/02/01" at bounding box center [477, 146] width 63 height 30
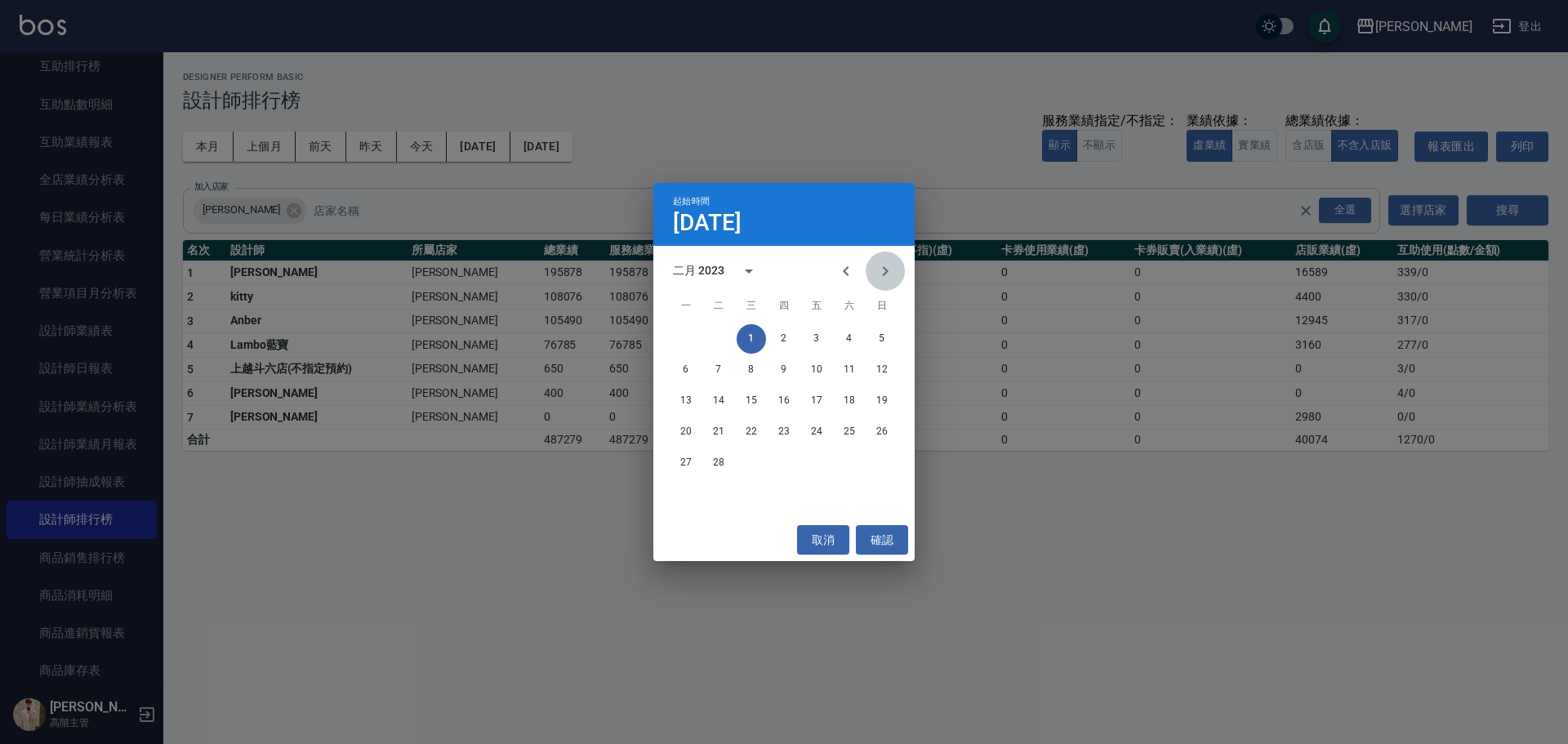
click at [880, 279] on icon "Next month" at bounding box center [886, 271] width 19 height 19
click at [742, 337] on button "1" at bounding box center [751, 339] width 30 height 30
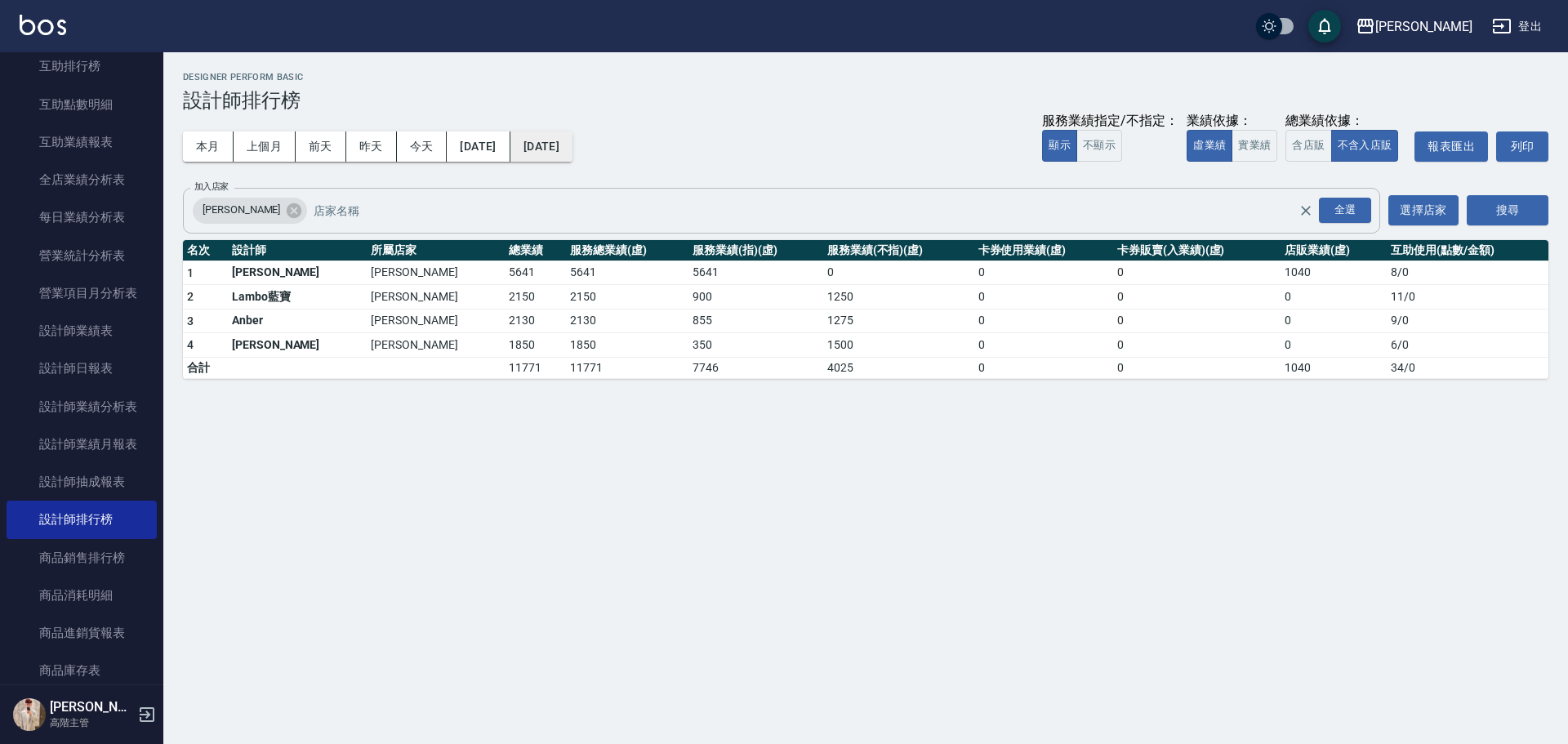
click at [573, 147] on button "2023/03/01" at bounding box center [541, 146] width 62 height 30
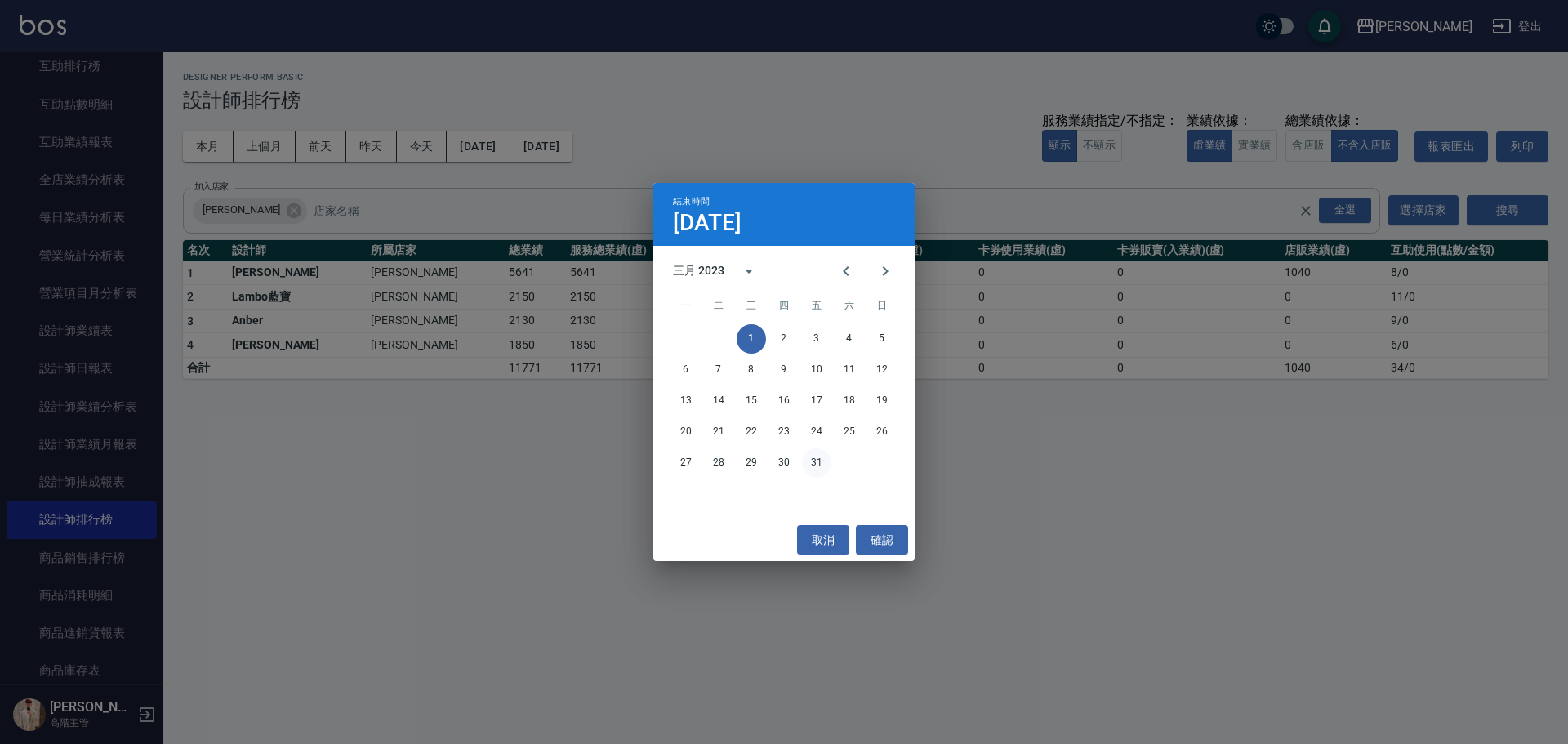
click at [812, 458] on button "31" at bounding box center [816, 463] width 30 height 30
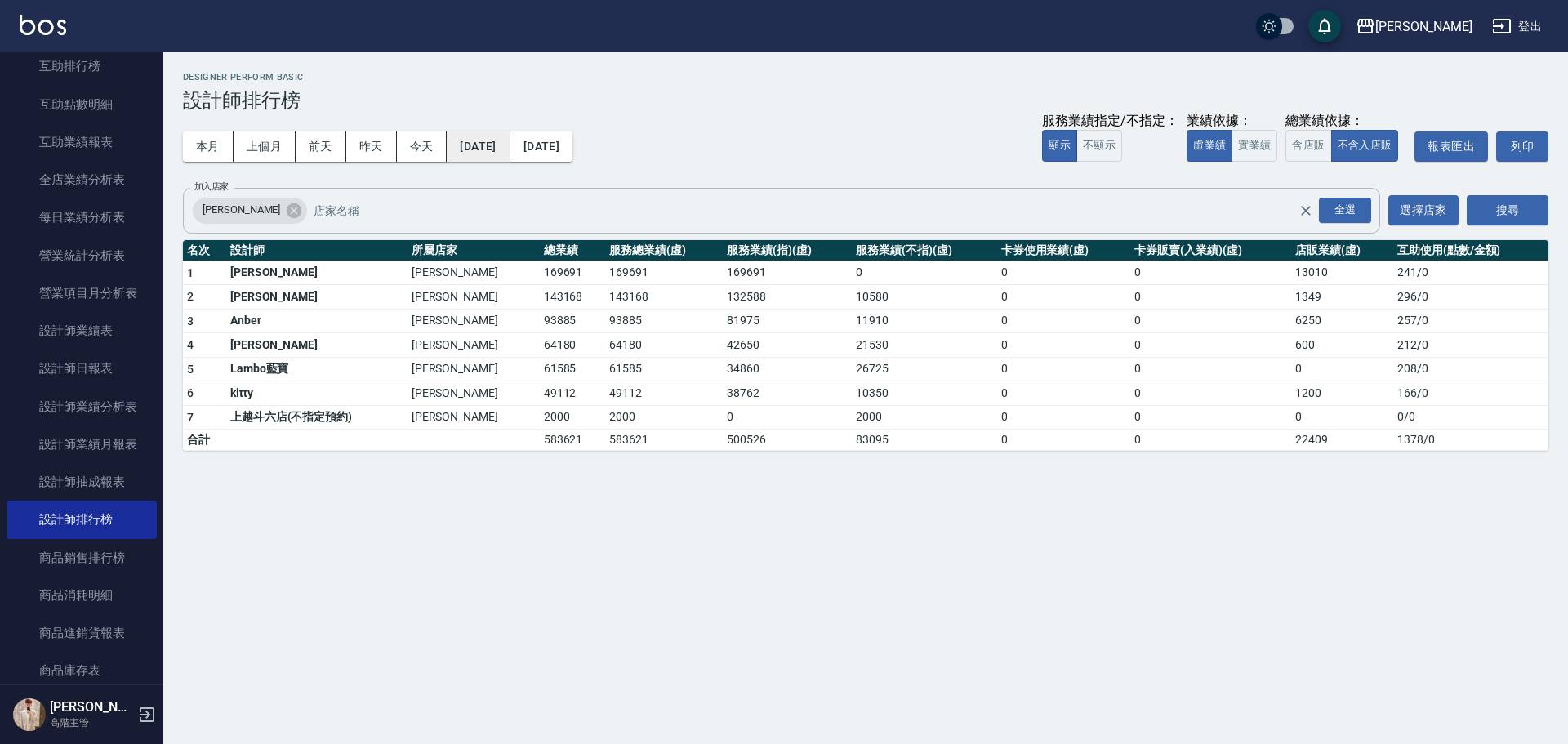
click at [510, 143] on button "2023/03/01" at bounding box center [477, 146] width 63 height 30
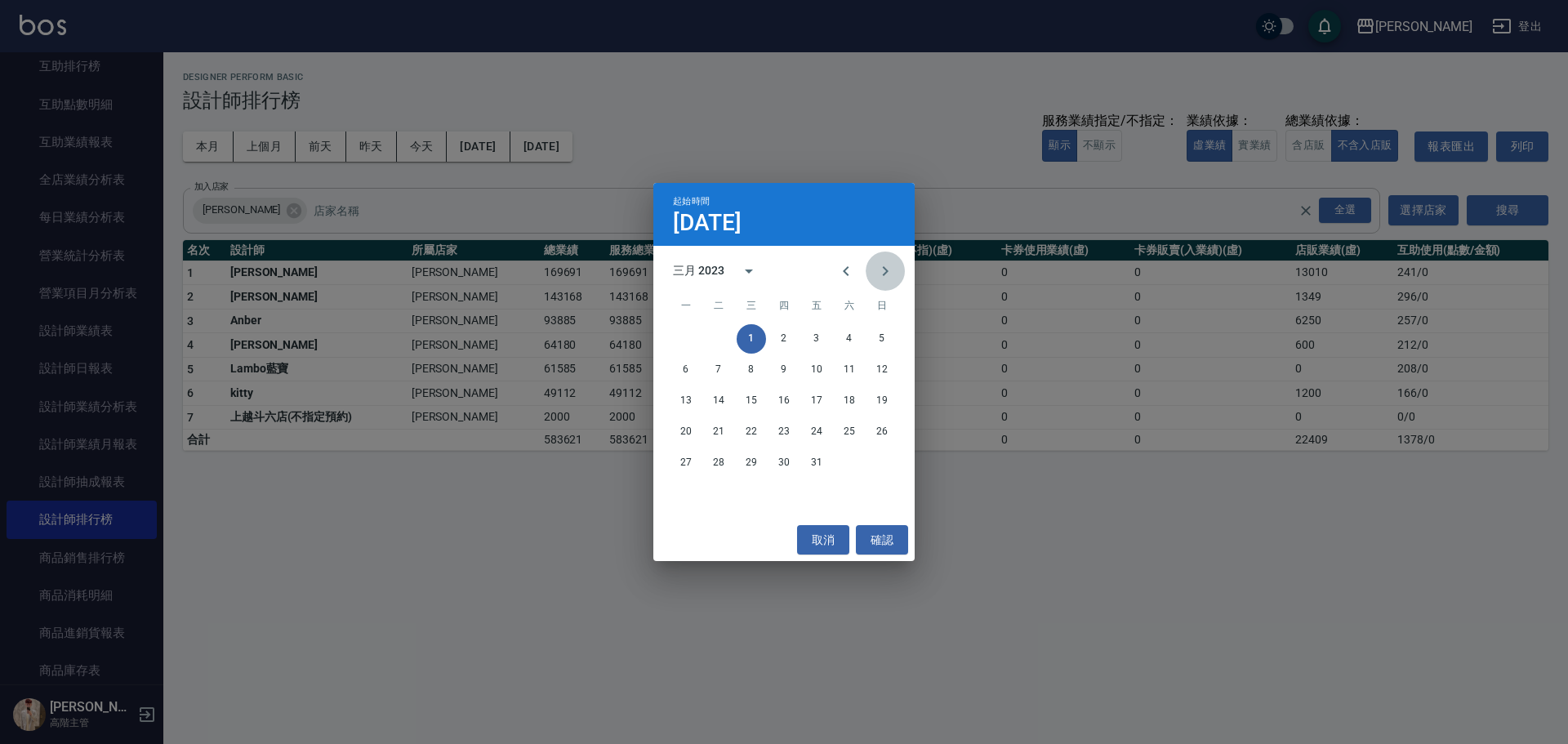
click at [887, 272] on icon "Next month" at bounding box center [886, 271] width 6 height 10
drag, startPoint x: 855, startPoint y: 337, endPoint x: 845, endPoint y: 328, distance: 13.5
click at [854, 337] on button "1" at bounding box center [849, 339] width 30 height 30
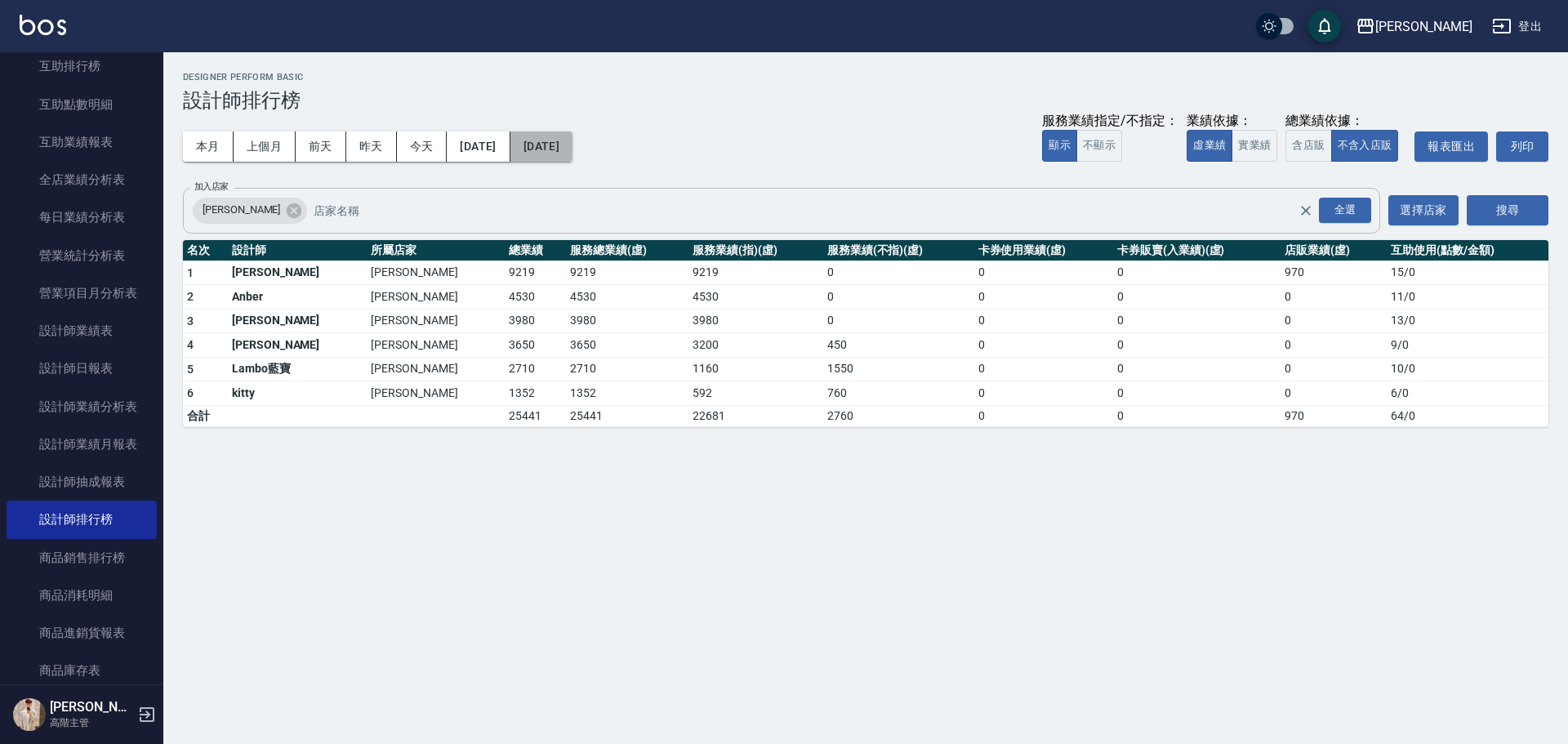
click at [573, 142] on button "2023/04/01" at bounding box center [541, 146] width 62 height 30
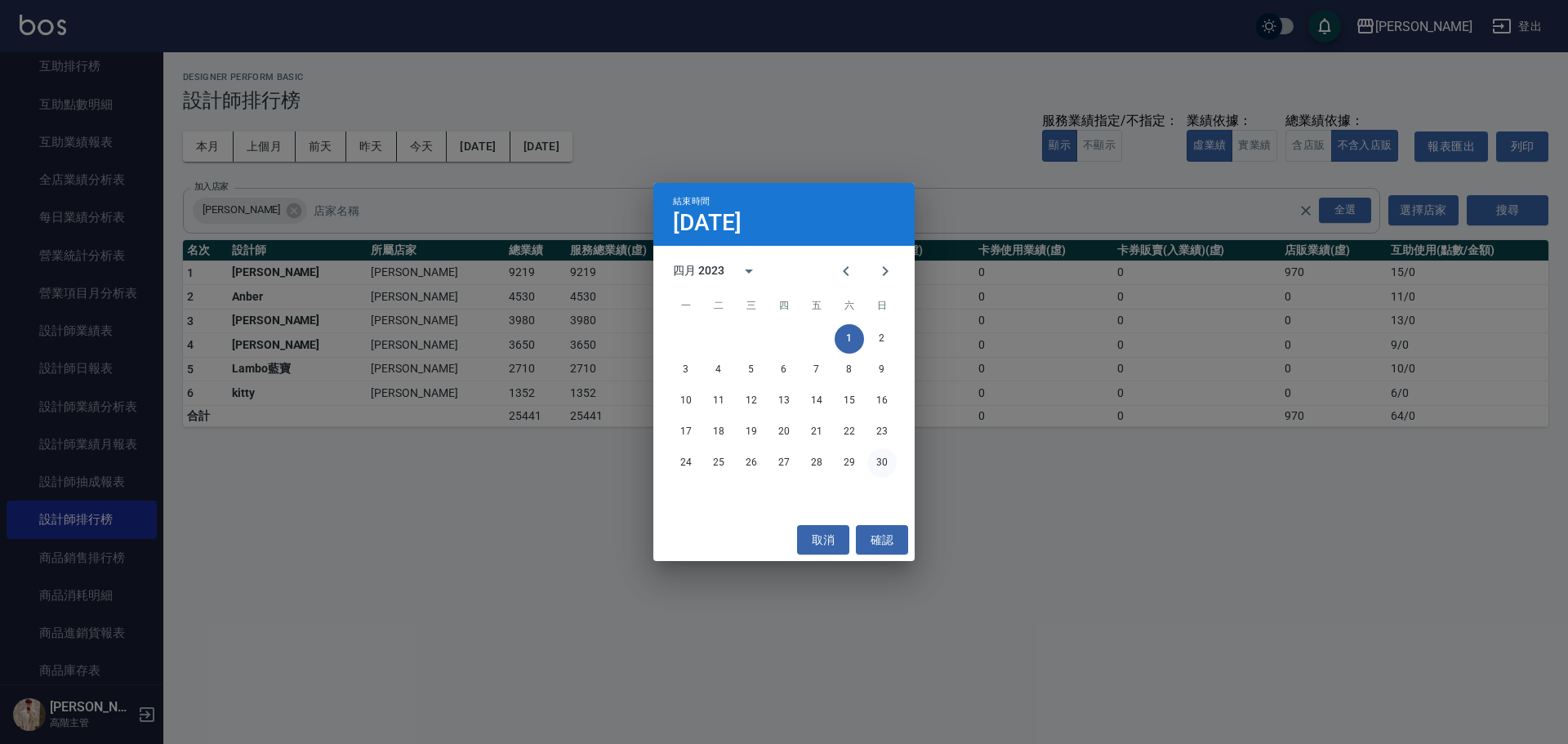
click at [877, 464] on button "30" at bounding box center [882, 463] width 30 height 30
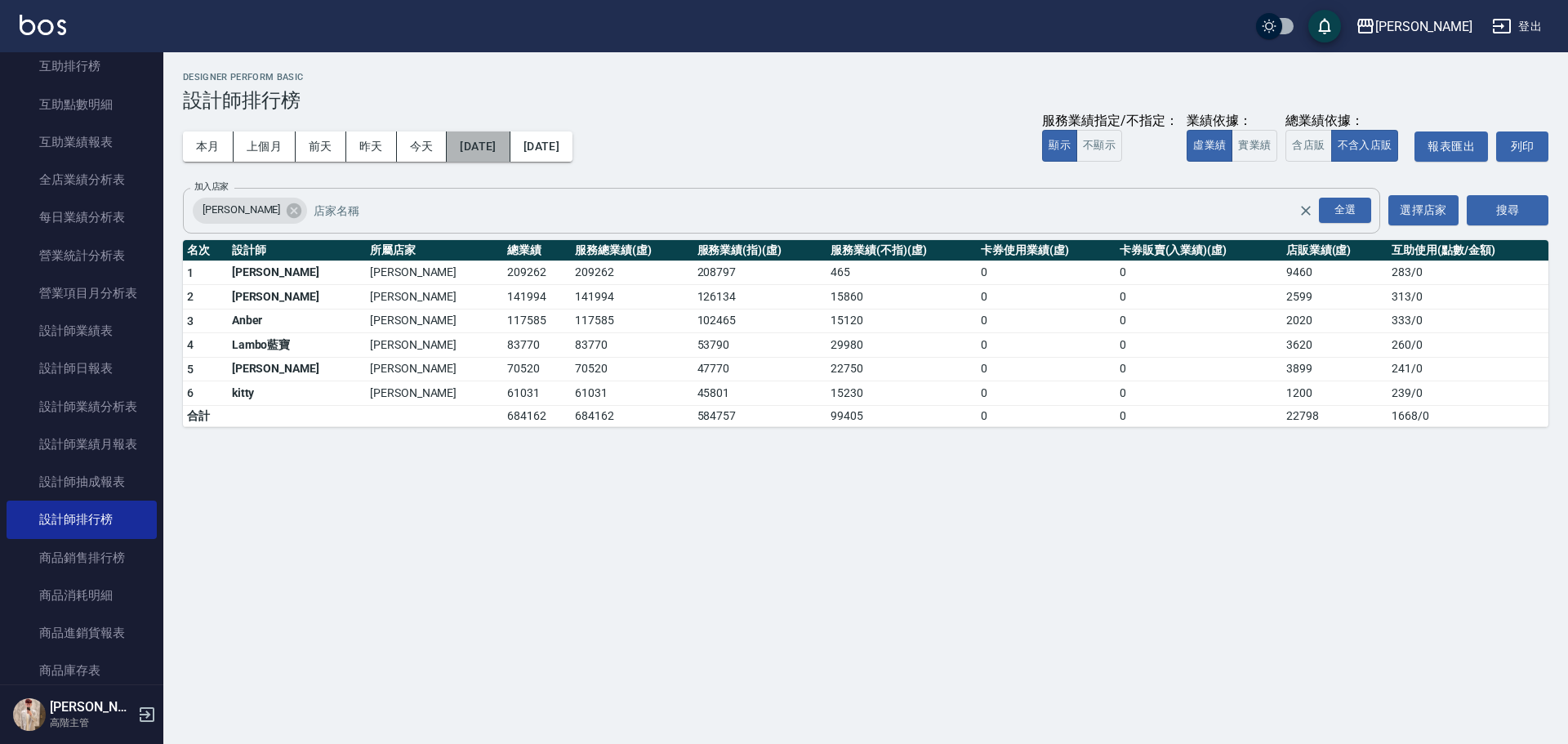
click at [490, 151] on button "2023/04/01" at bounding box center [477, 146] width 63 height 30
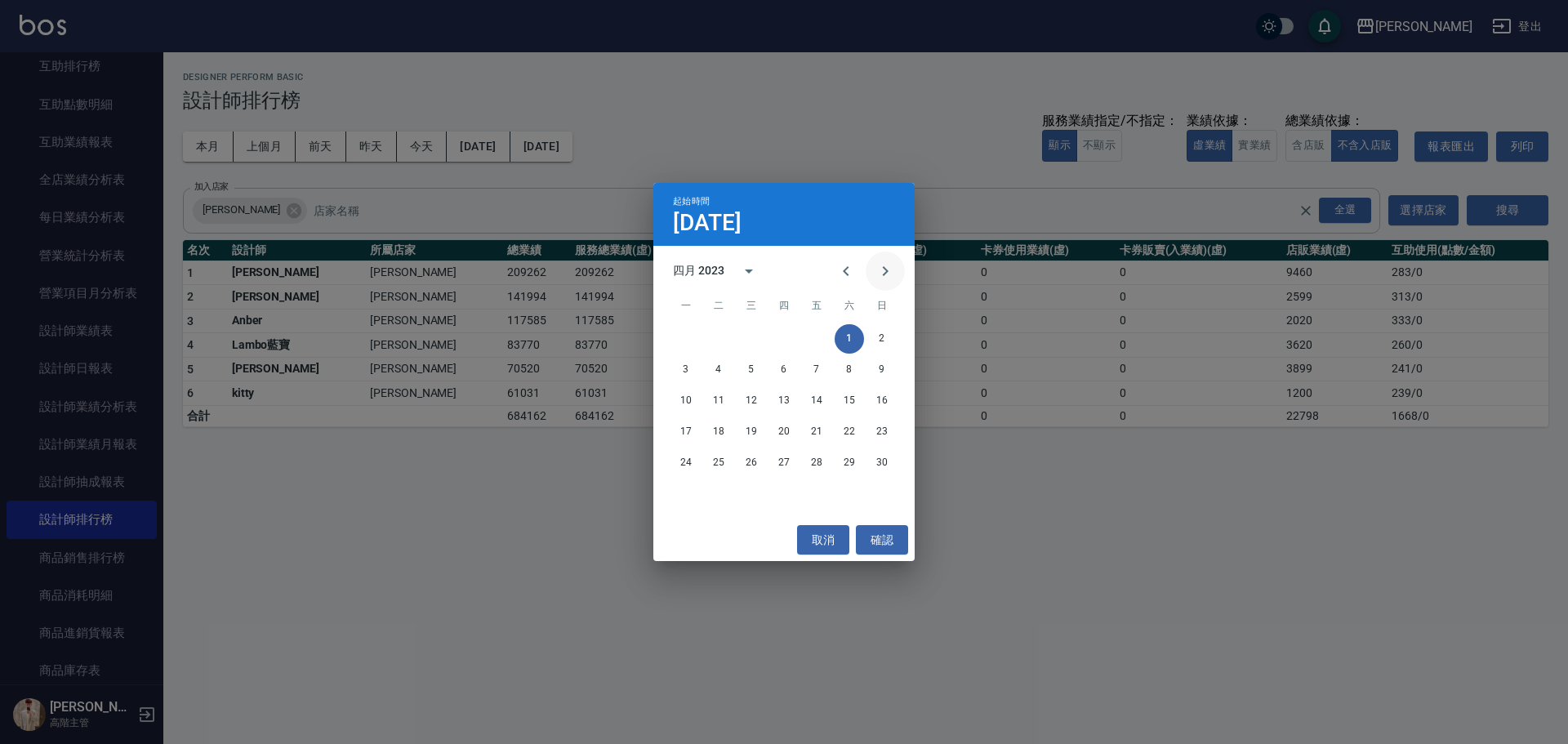
click at [895, 262] on button "Next month" at bounding box center [886, 270] width 39 height 39
click at [683, 340] on button "1" at bounding box center [686, 339] width 30 height 30
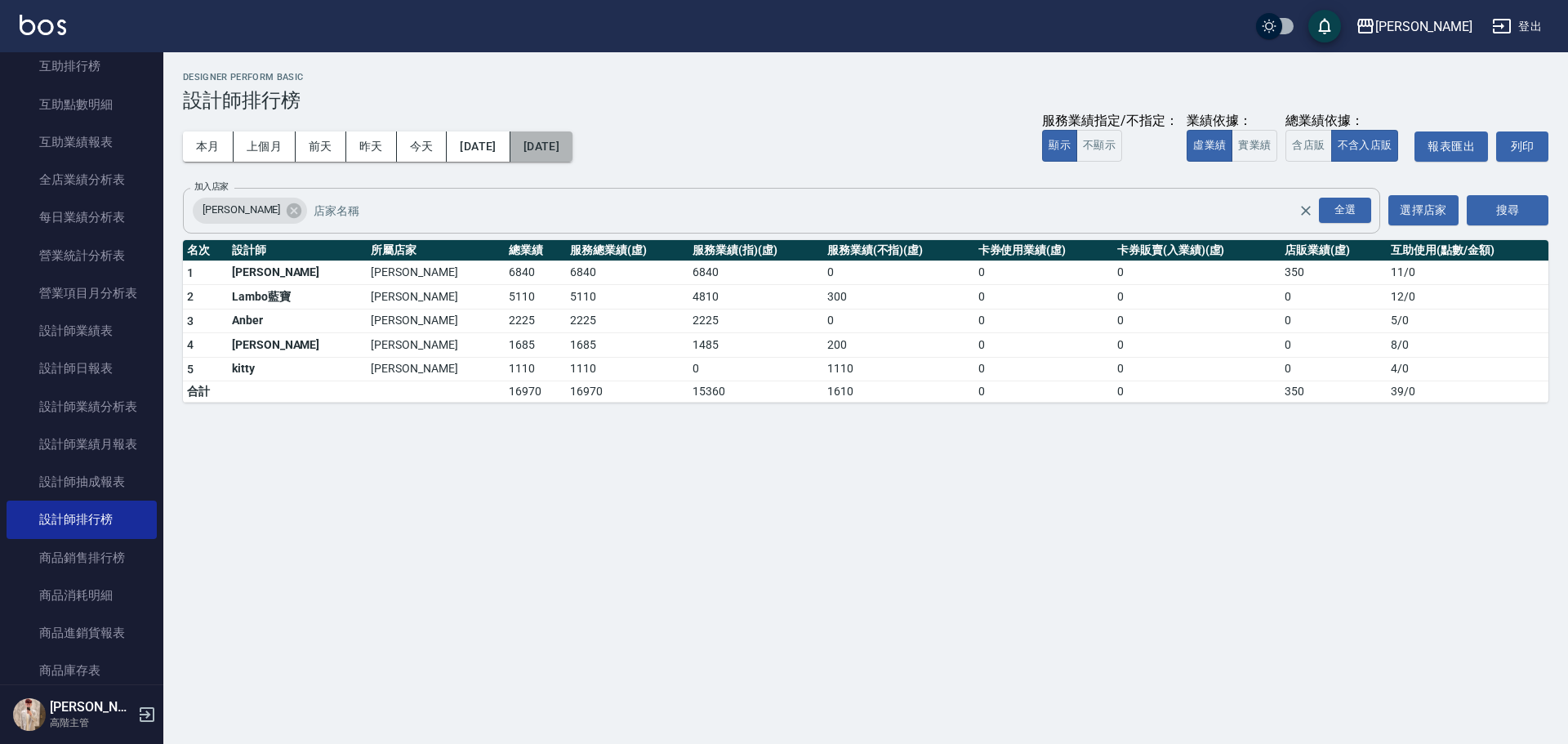
click at [573, 144] on button "2023/05/01" at bounding box center [541, 146] width 62 height 30
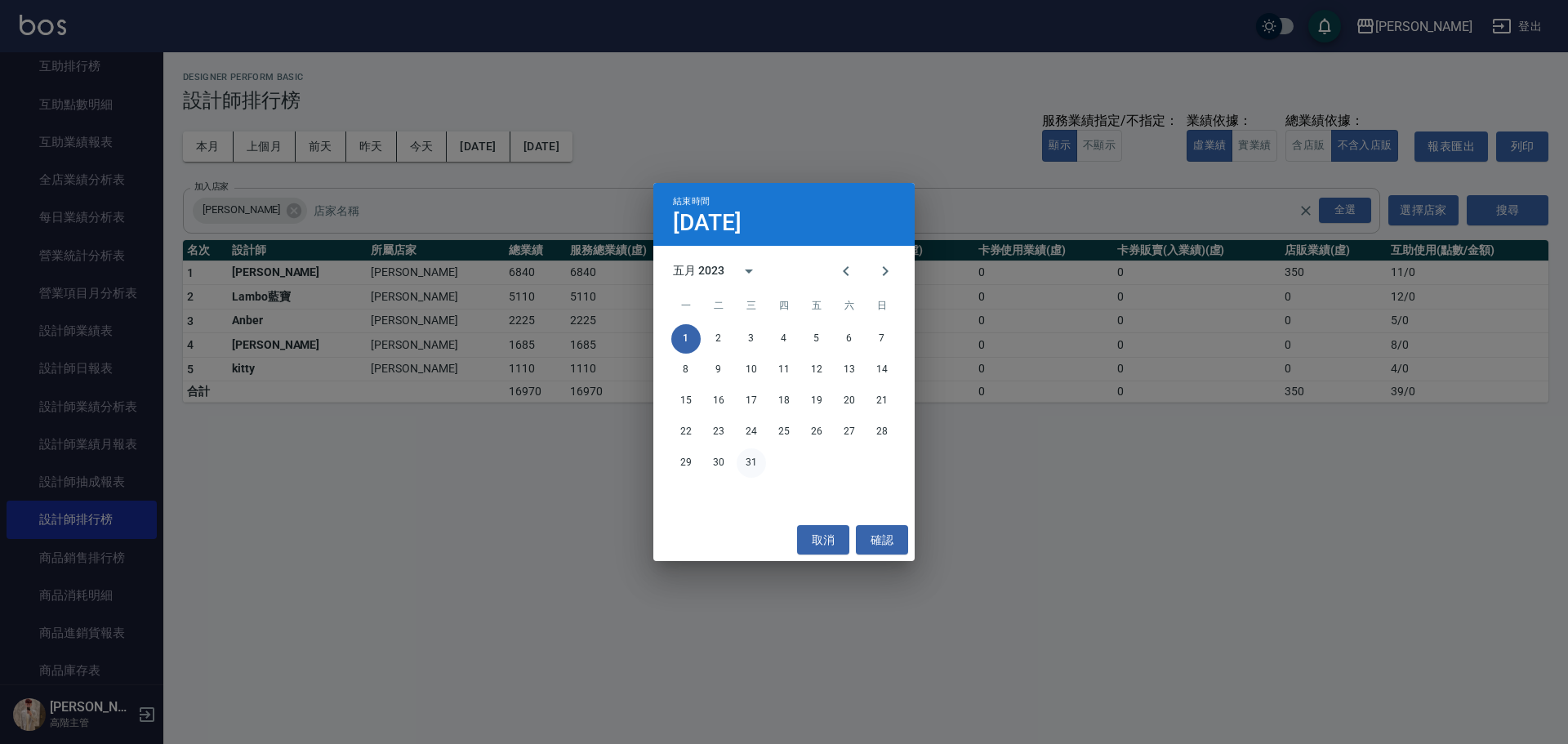
click at [758, 465] on button "31" at bounding box center [751, 463] width 30 height 30
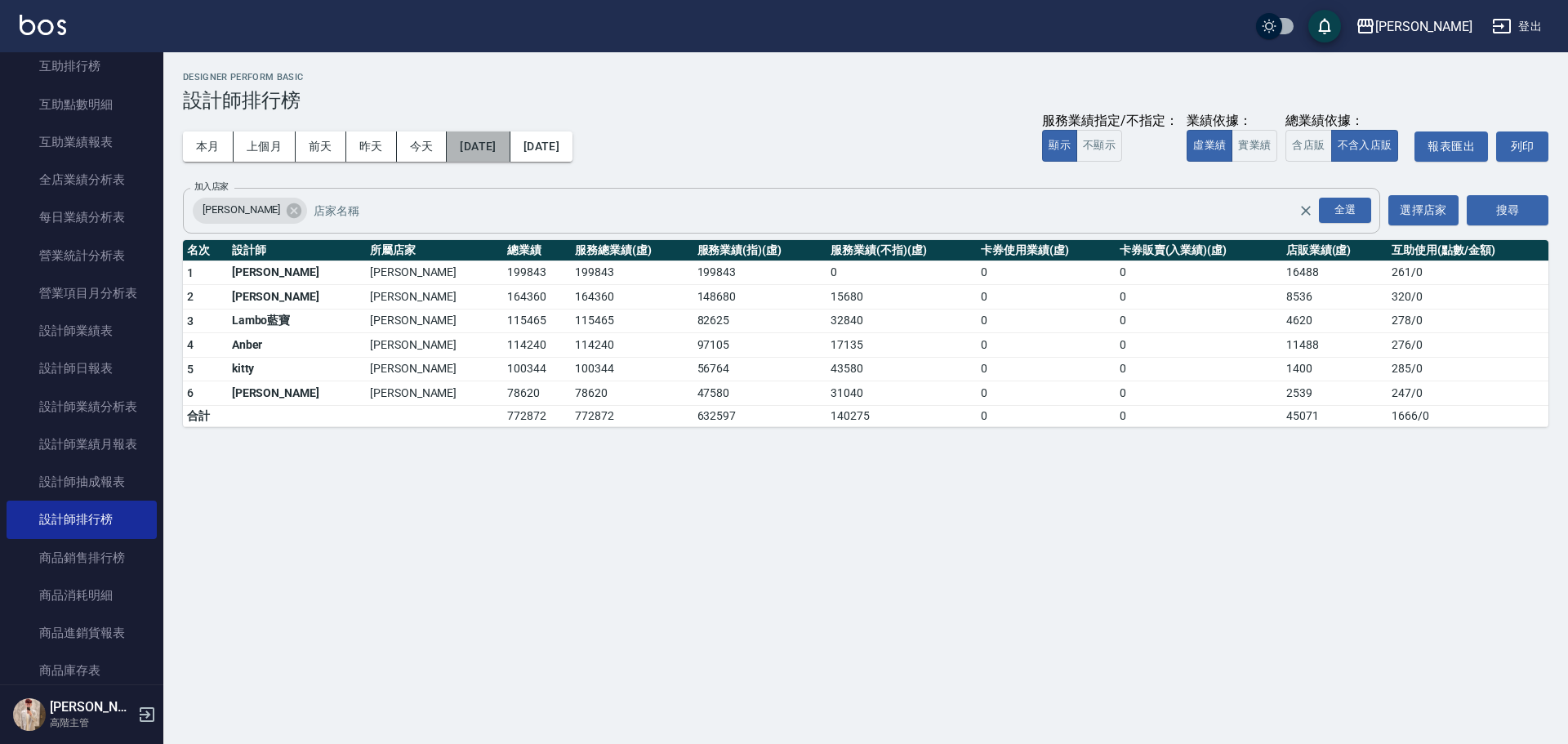
click at [510, 144] on button "2023/05/01" at bounding box center [477, 146] width 63 height 30
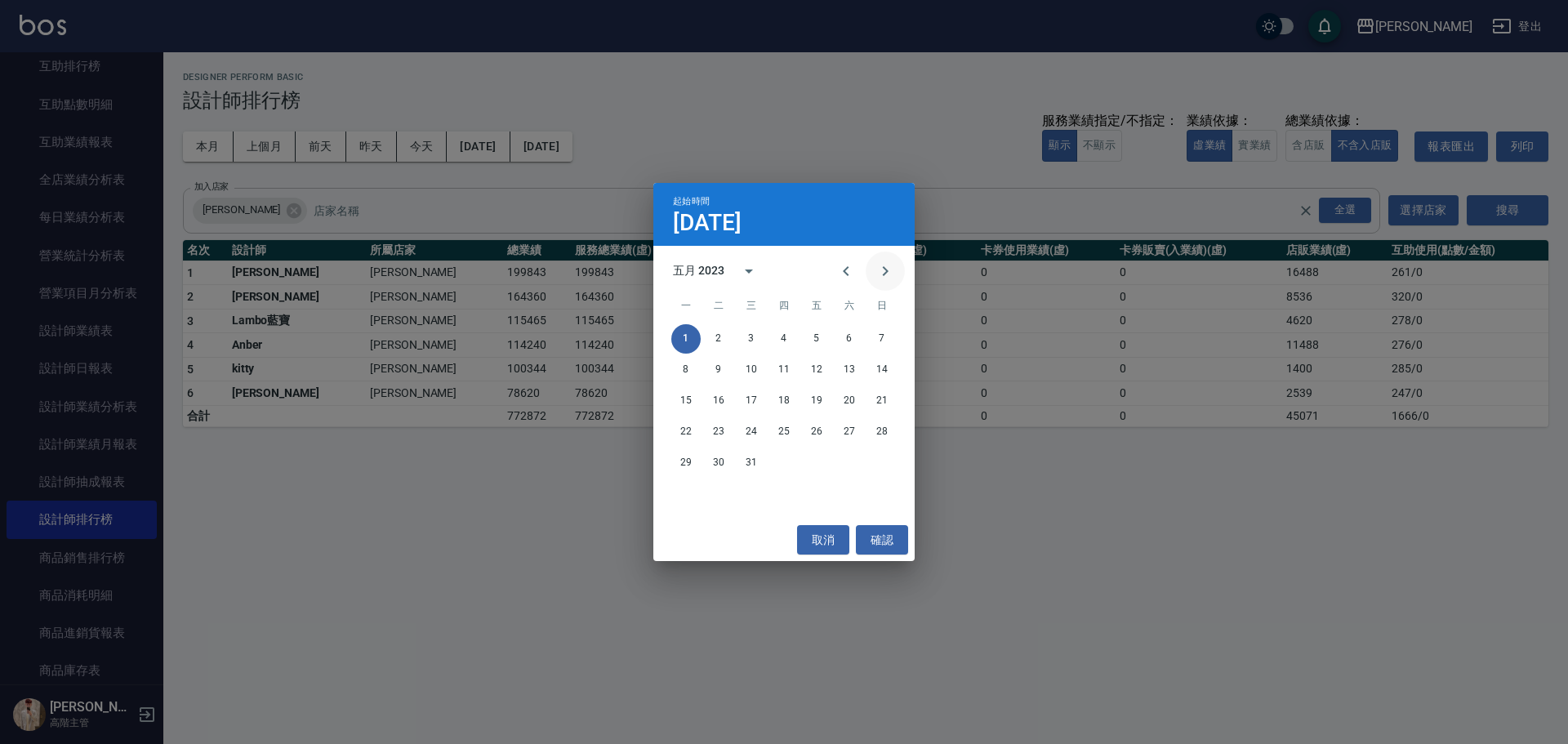
click at [893, 271] on icon "Next month" at bounding box center [886, 271] width 19 height 19
drag, startPoint x: 782, startPoint y: 332, endPoint x: 666, endPoint y: 217, distance: 163.3
click at [781, 332] on button "1" at bounding box center [784, 339] width 30 height 30
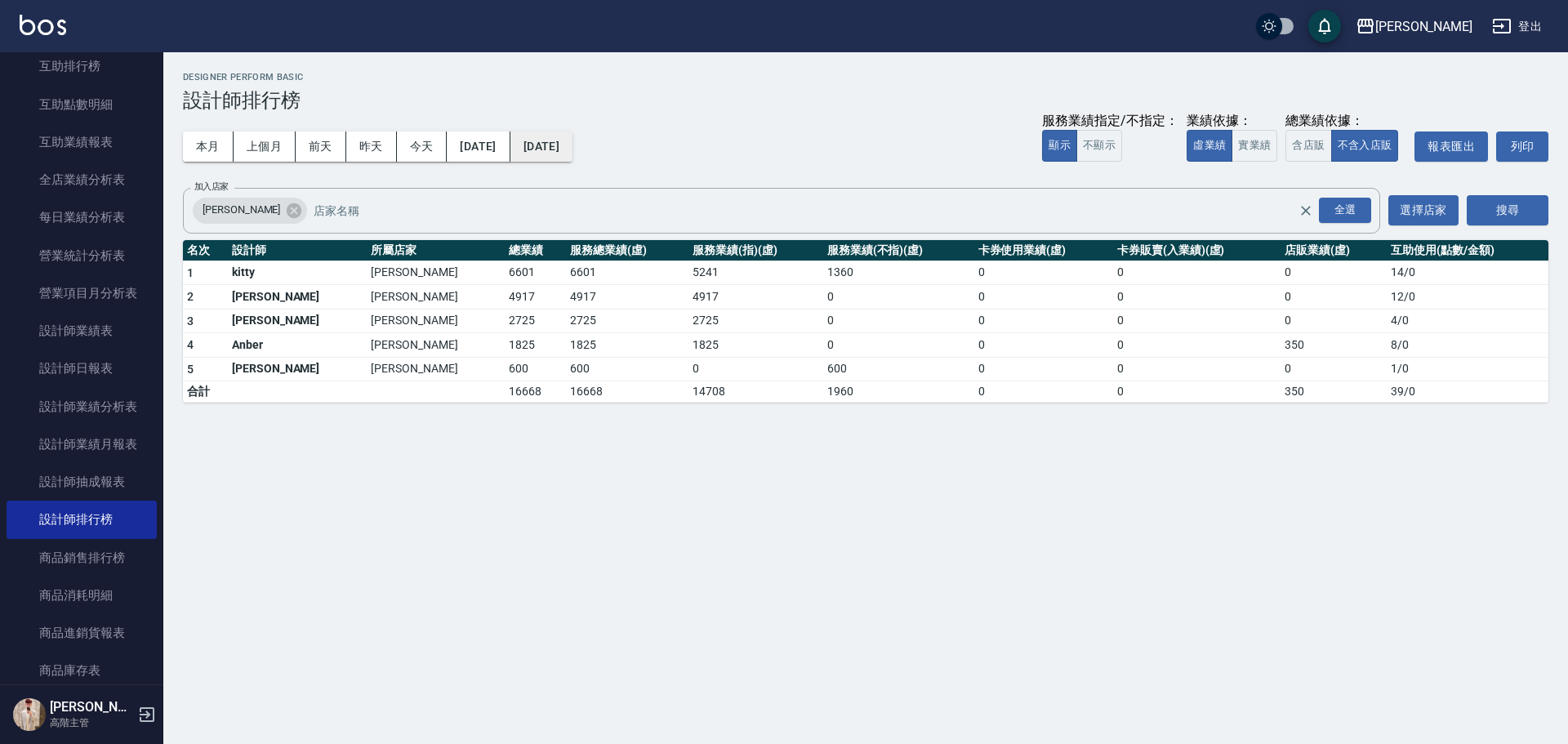
click at [573, 140] on button "2023/06/01" at bounding box center [541, 146] width 62 height 30
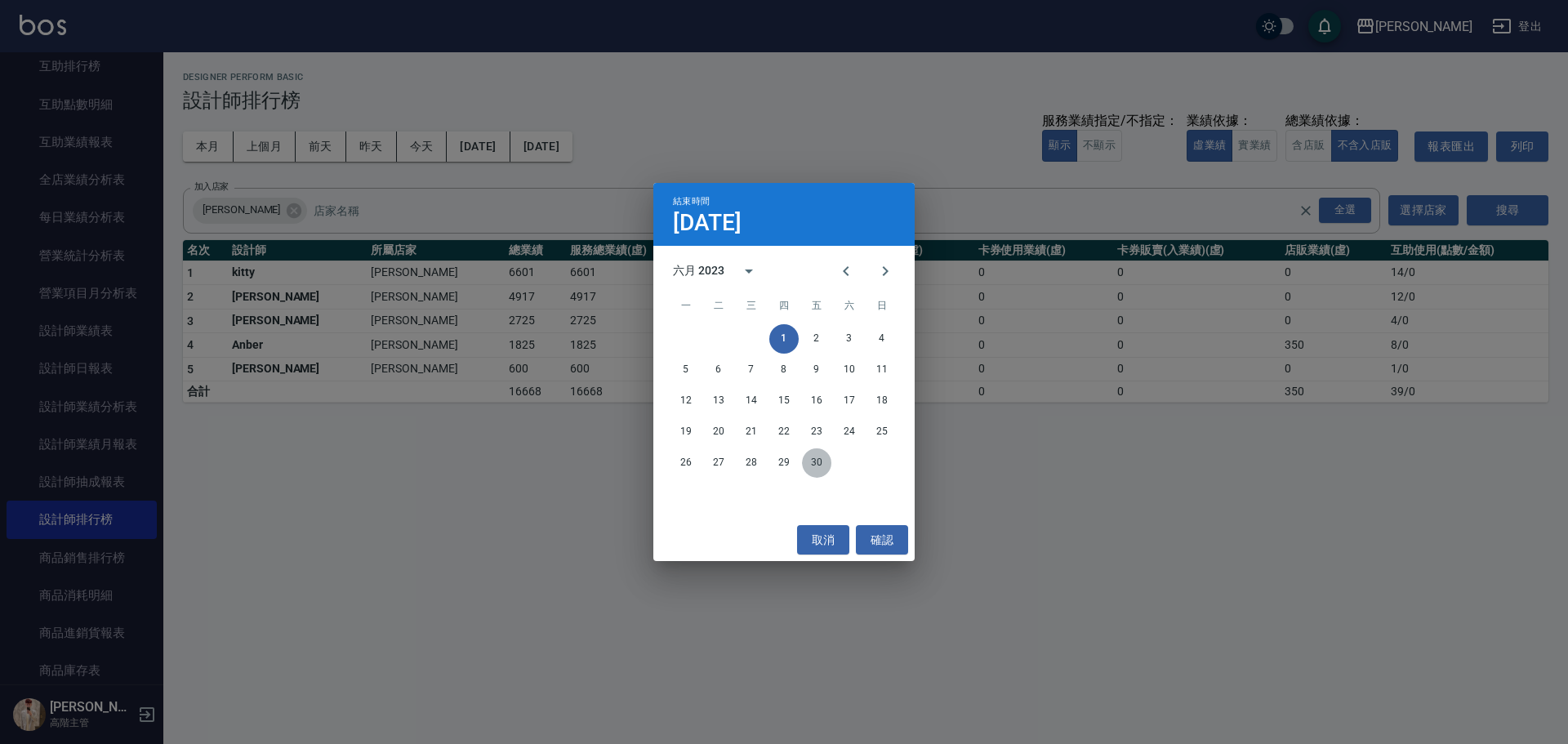
click at [814, 467] on button "30" at bounding box center [816, 463] width 30 height 30
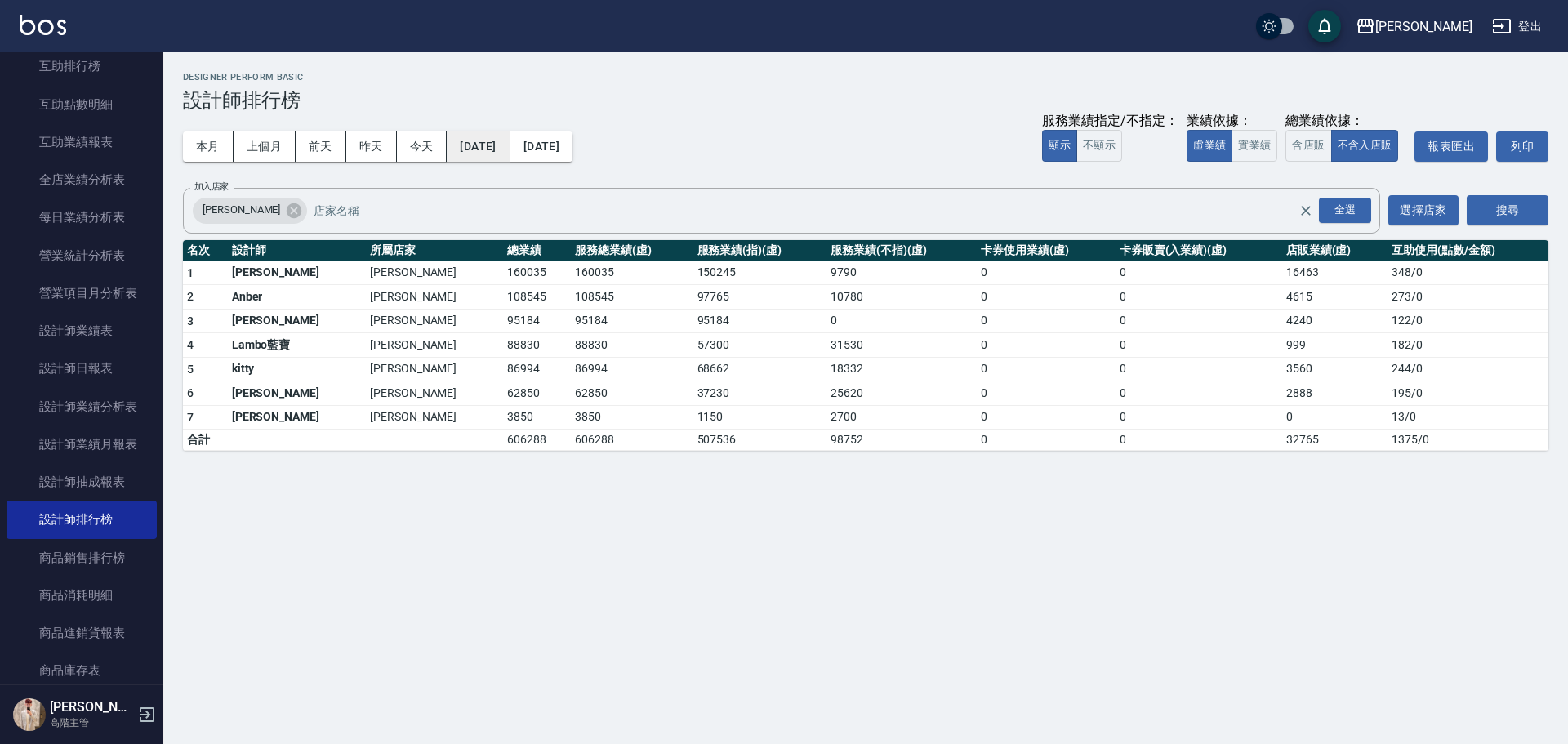
click at [510, 148] on button "2023/06/01" at bounding box center [477, 146] width 63 height 30
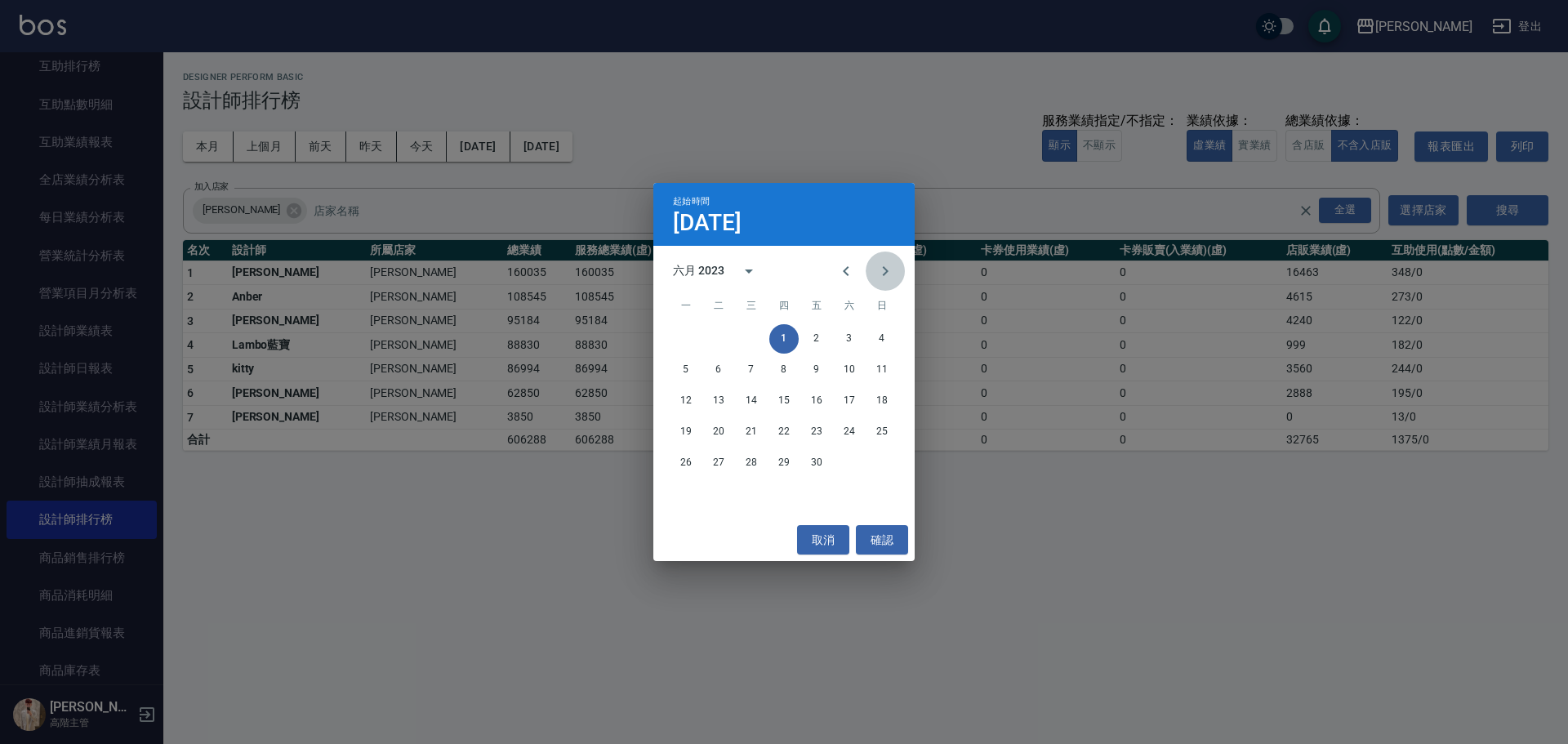
click at [887, 273] on icon "Next month" at bounding box center [886, 271] width 19 height 19
drag, startPoint x: 850, startPoint y: 346, endPoint x: 801, endPoint y: 297, distance: 69.3
click at [849, 344] on button "1" at bounding box center [849, 339] width 30 height 30
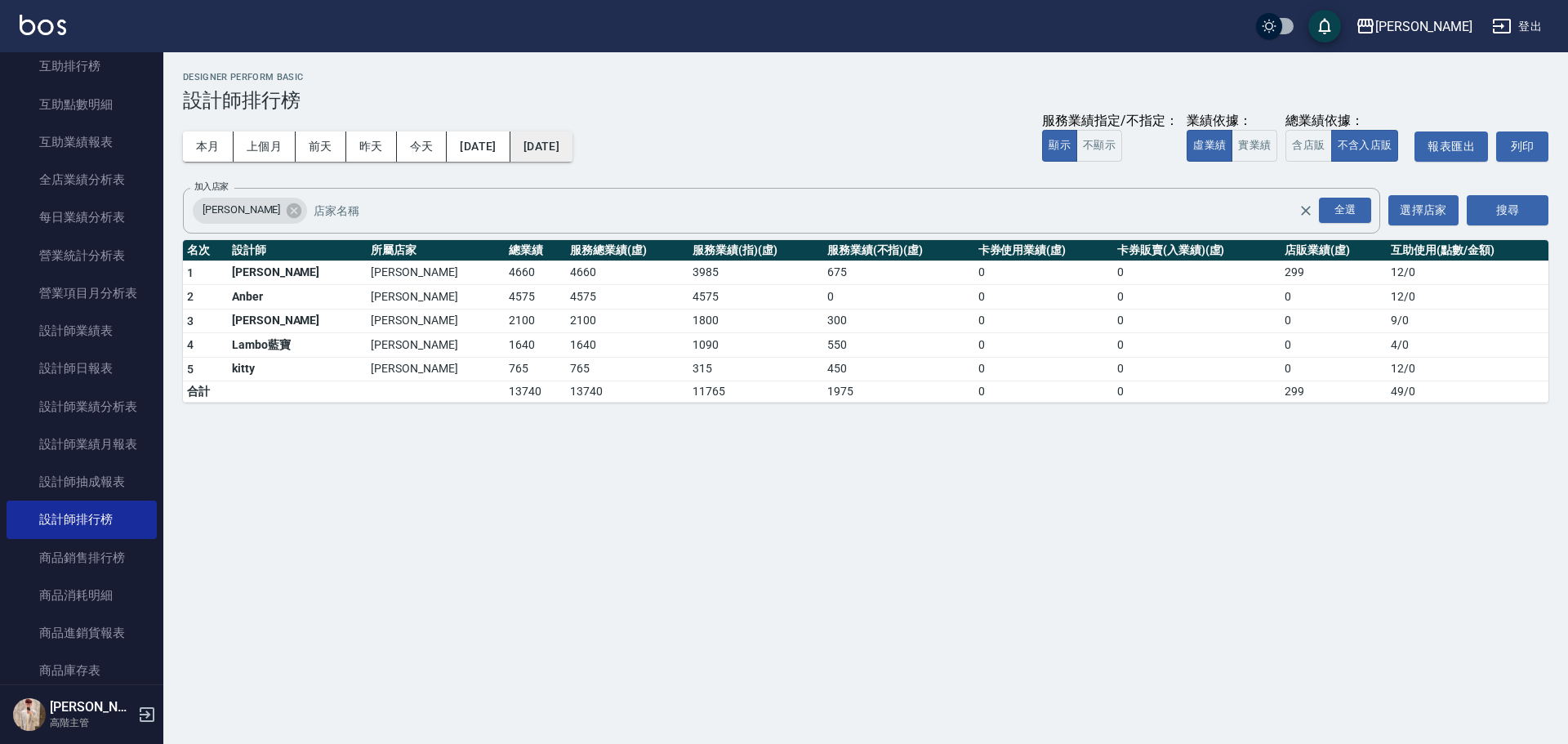
click at [573, 161] on button "2023/07/01" at bounding box center [541, 146] width 62 height 30
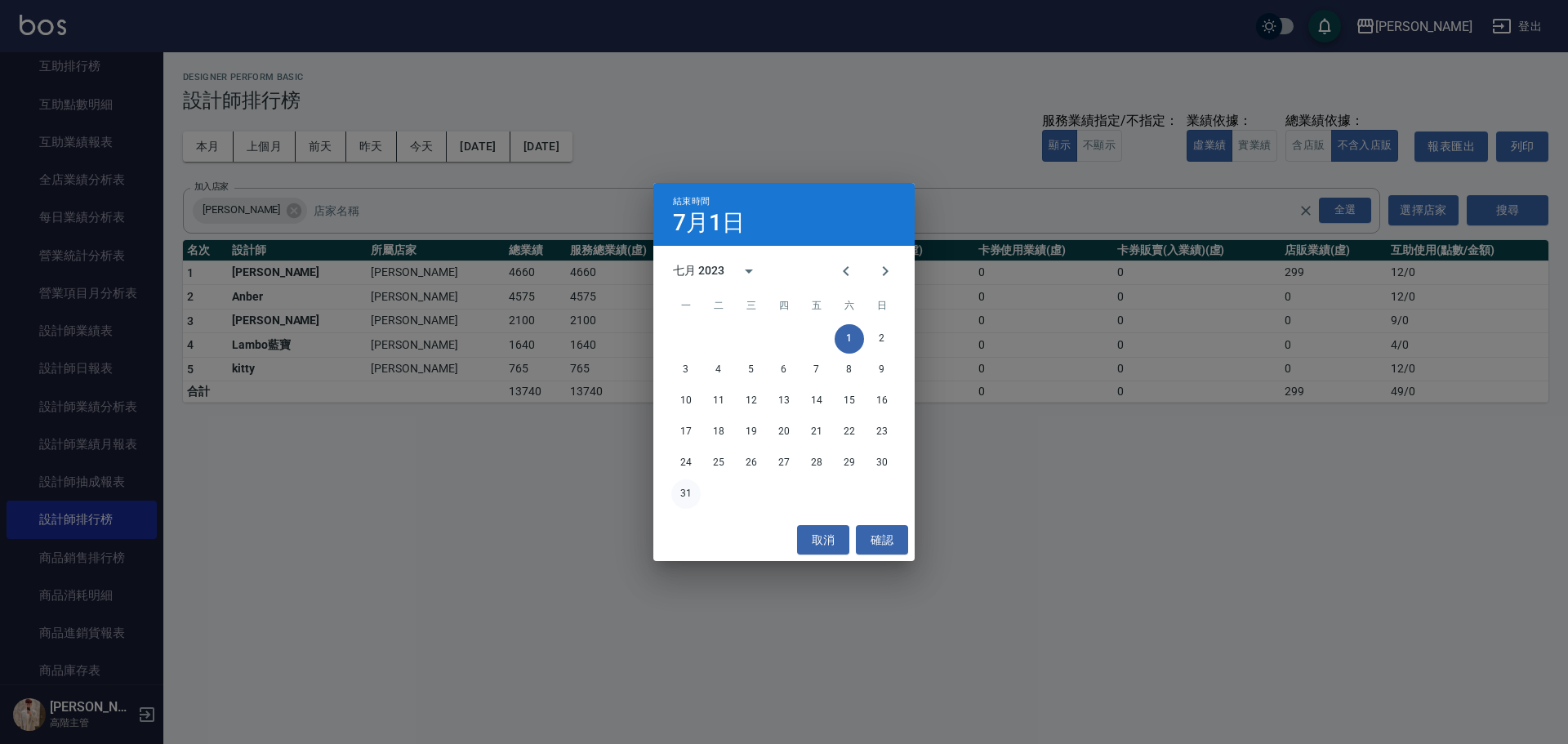
click at [687, 497] on button "31" at bounding box center [686, 494] width 30 height 30
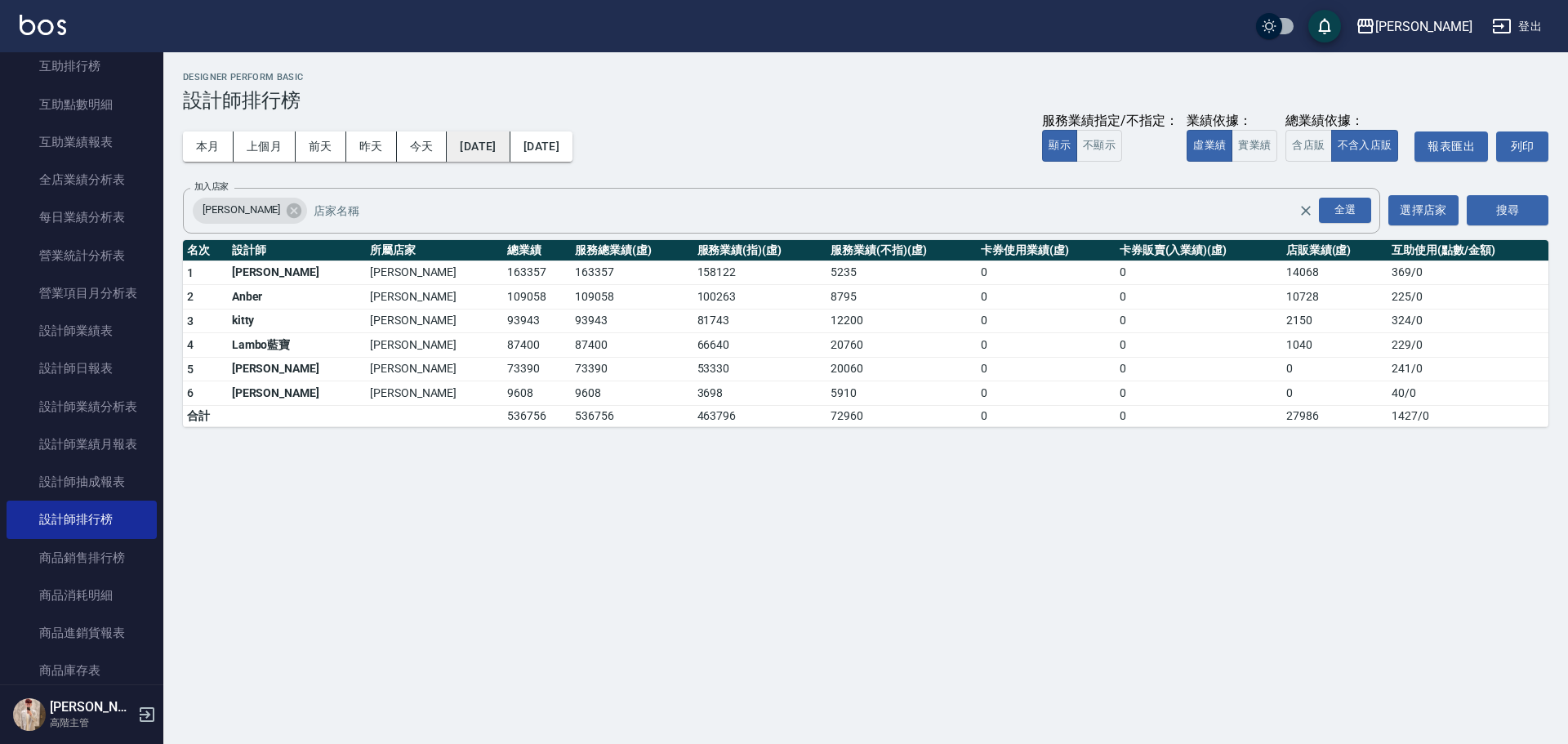
click at [485, 137] on button "2023/07/01" at bounding box center [477, 146] width 63 height 30
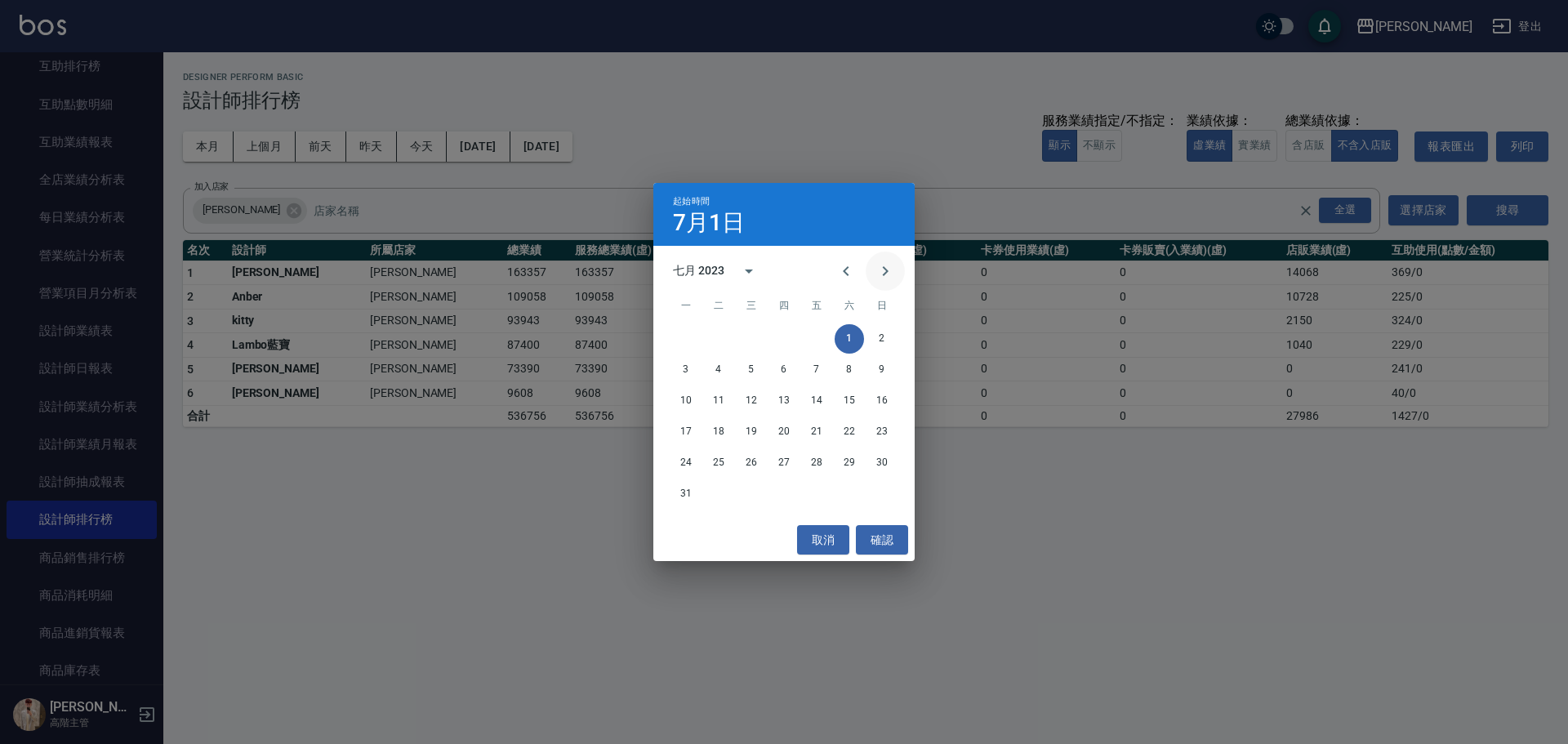
click at [890, 271] on icon "Next month" at bounding box center [886, 271] width 19 height 19
click at [718, 338] on button "1" at bounding box center [718, 339] width 30 height 30
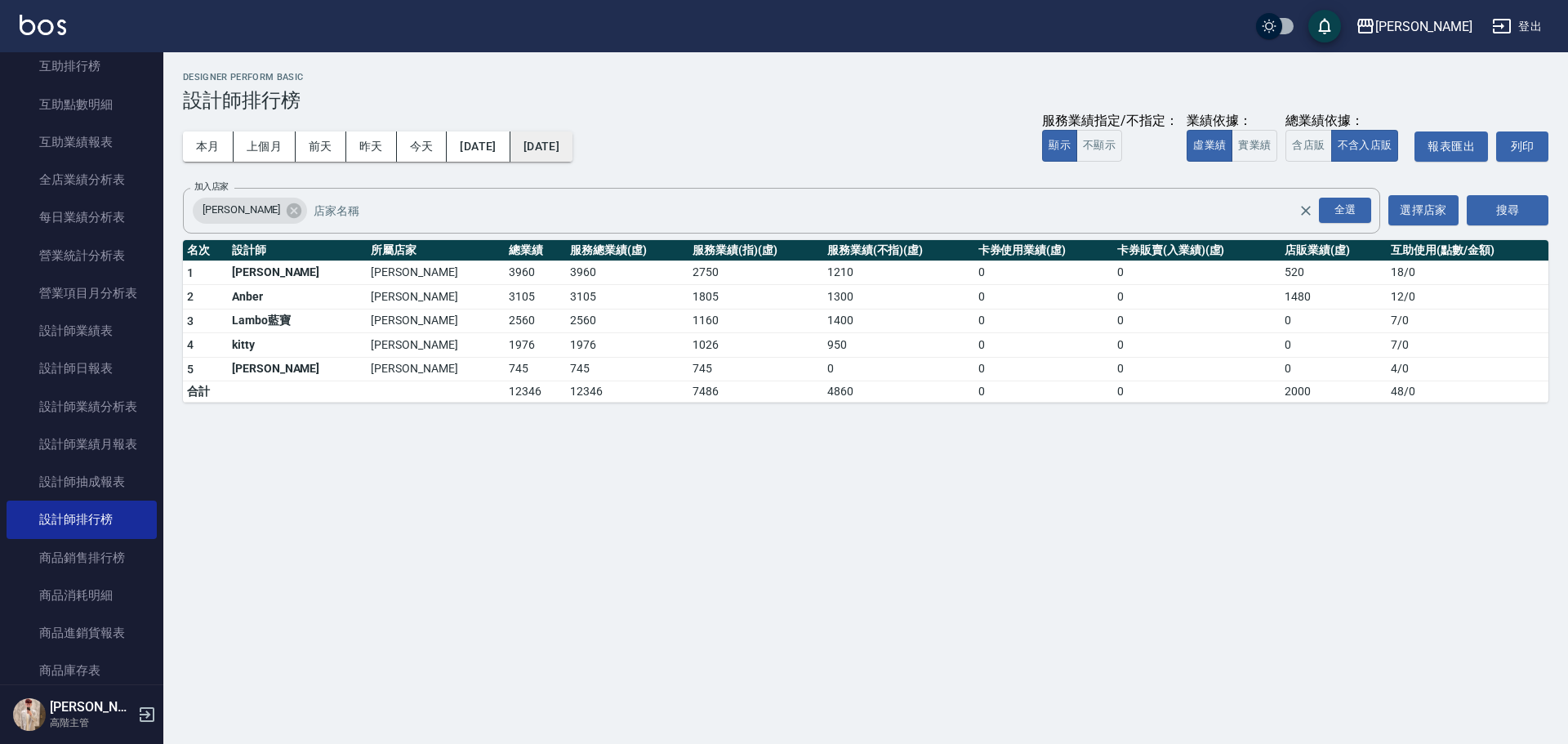
click at [573, 152] on button "2023/08/01" at bounding box center [541, 146] width 62 height 30
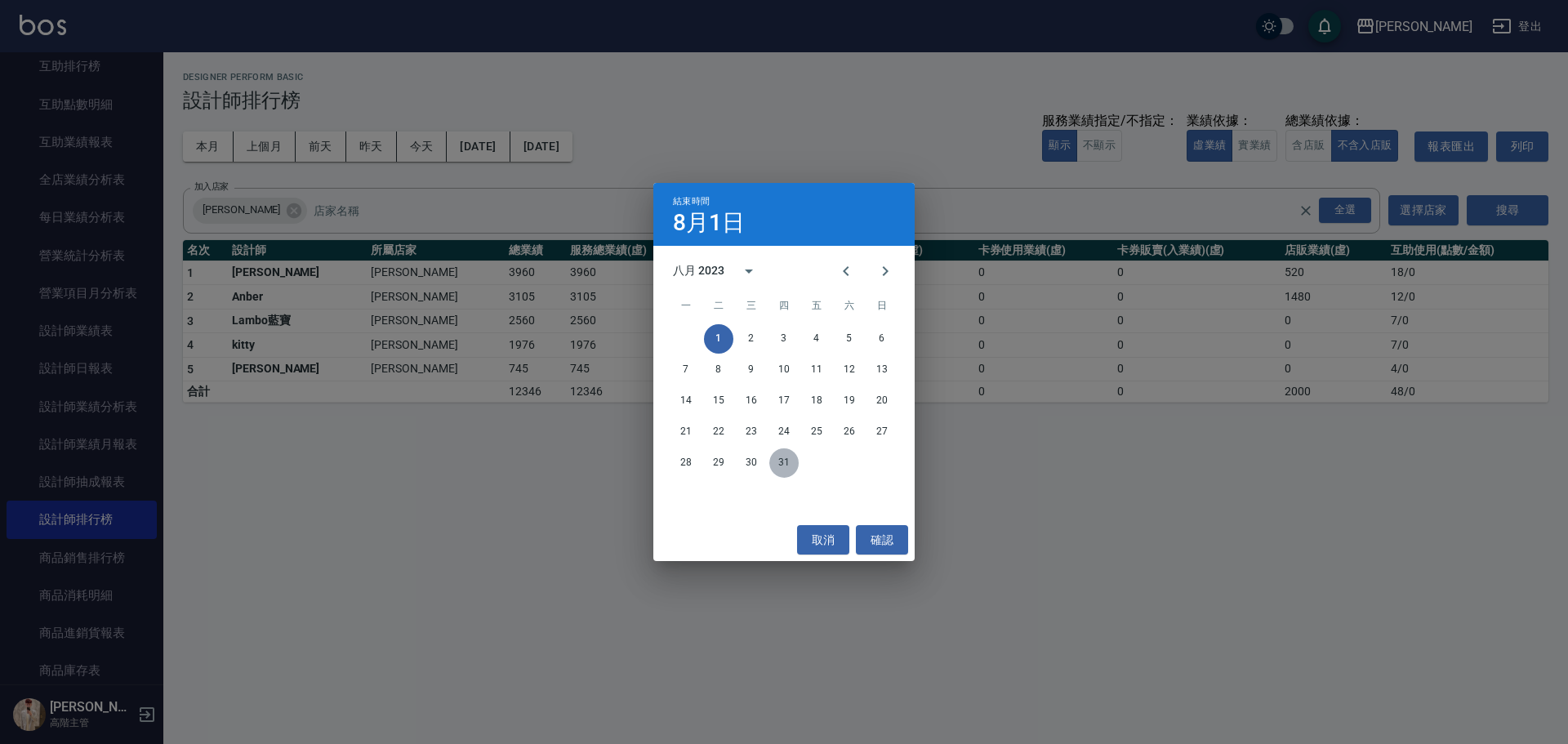
click at [786, 467] on button "31" at bounding box center [784, 463] width 30 height 30
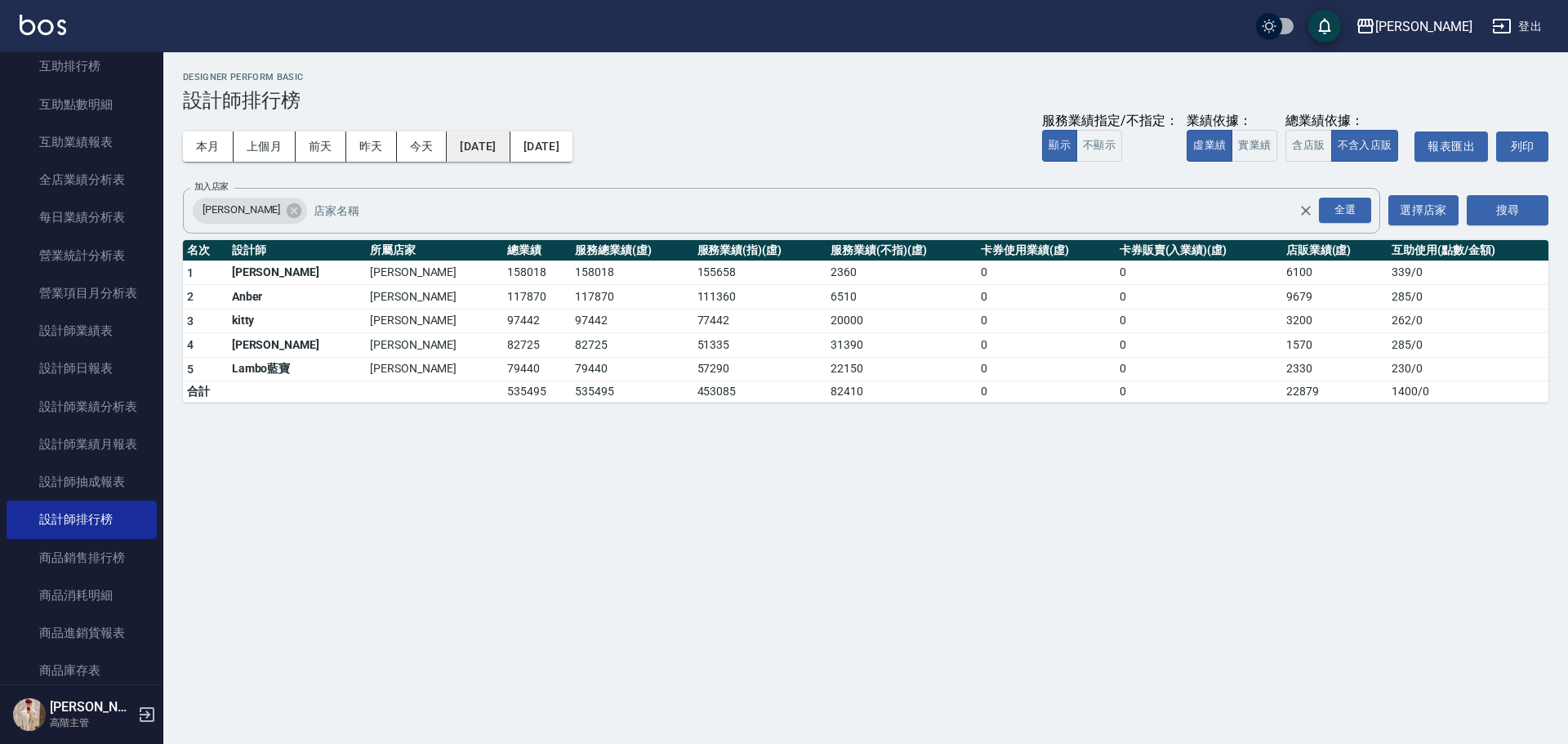
click at [495, 149] on button "2023/08/01" at bounding box center [477, 146] width 63 height 30
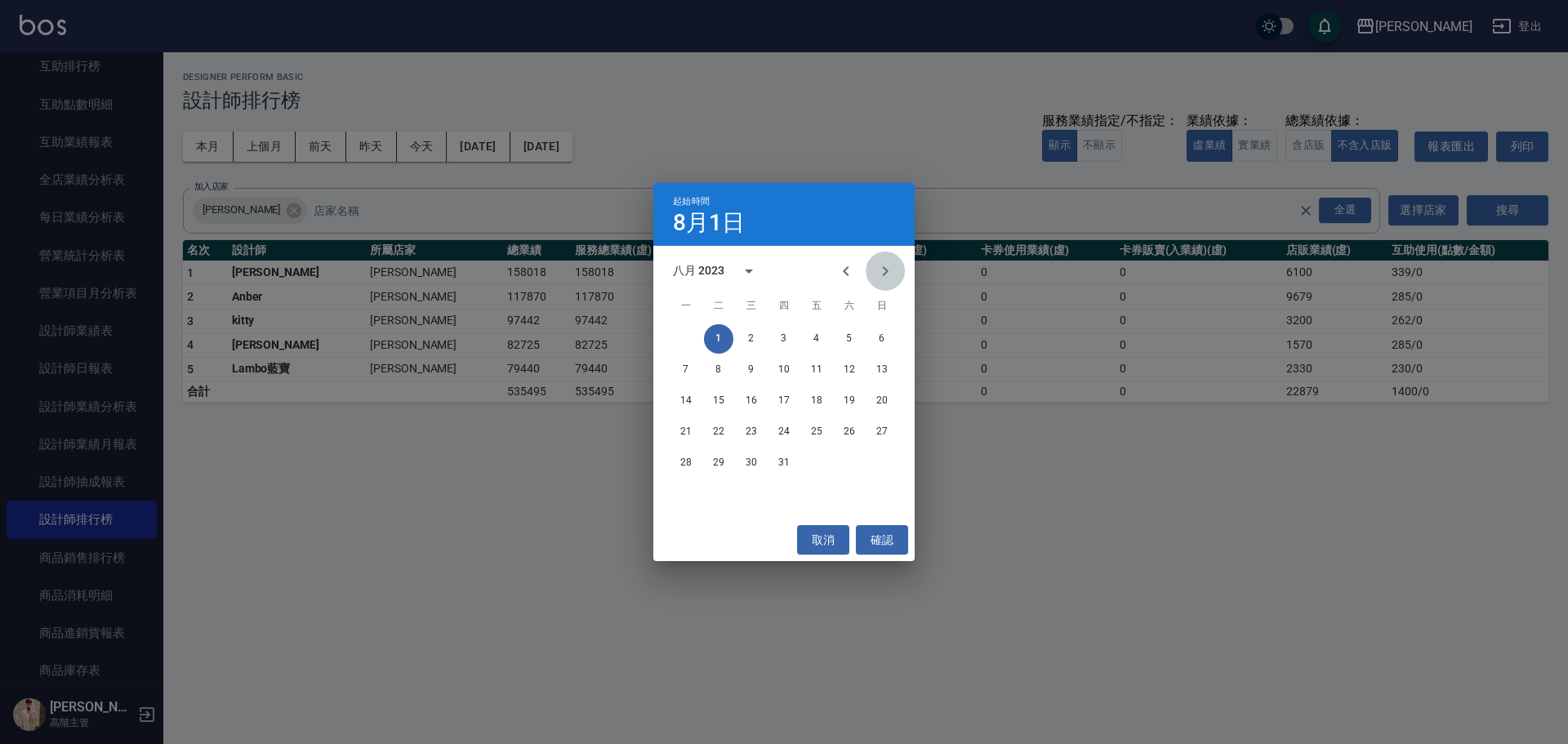
click at [882, 274] on icon "Next month" at bounding box center [886, 271] width 19 height 19
click at [817, 332] on button "1" at bounding box center [816, 339] width 30 height 30
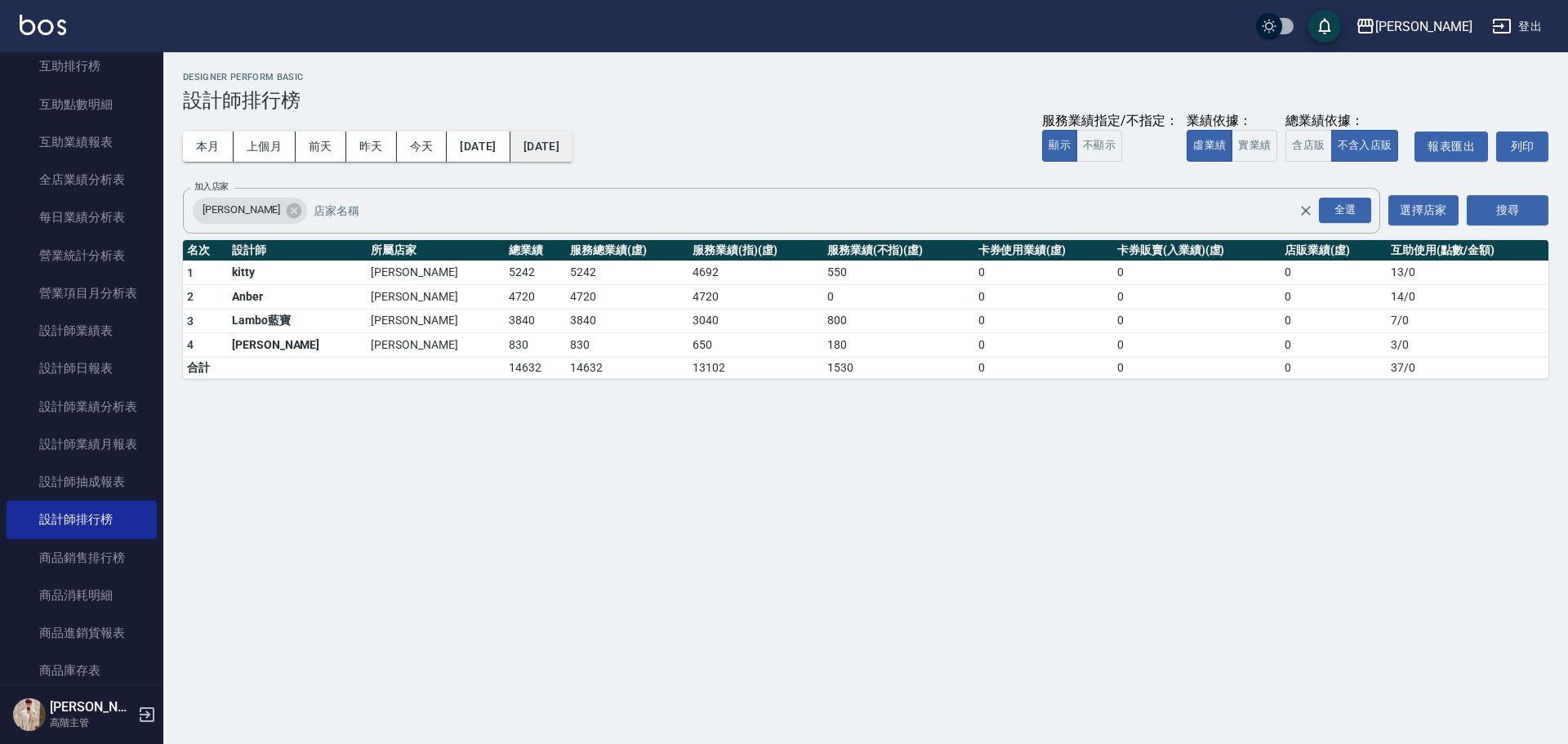
click at [573, 154] on button "2023/09/01" at bounding box center [541, 146] width 62 height 30
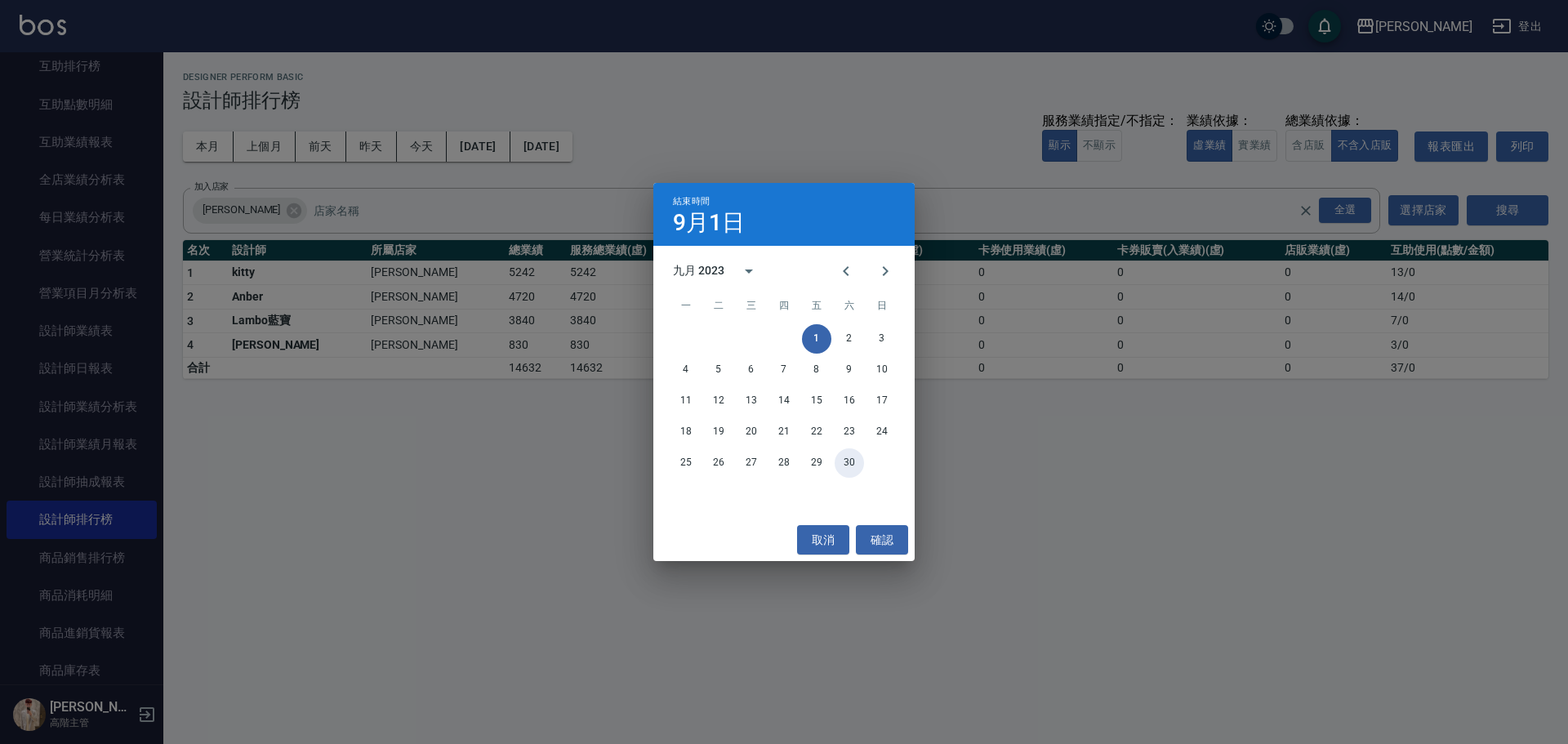
click at [847, 458] on button "30" at bounding box center [849, 463] width 30 height 30
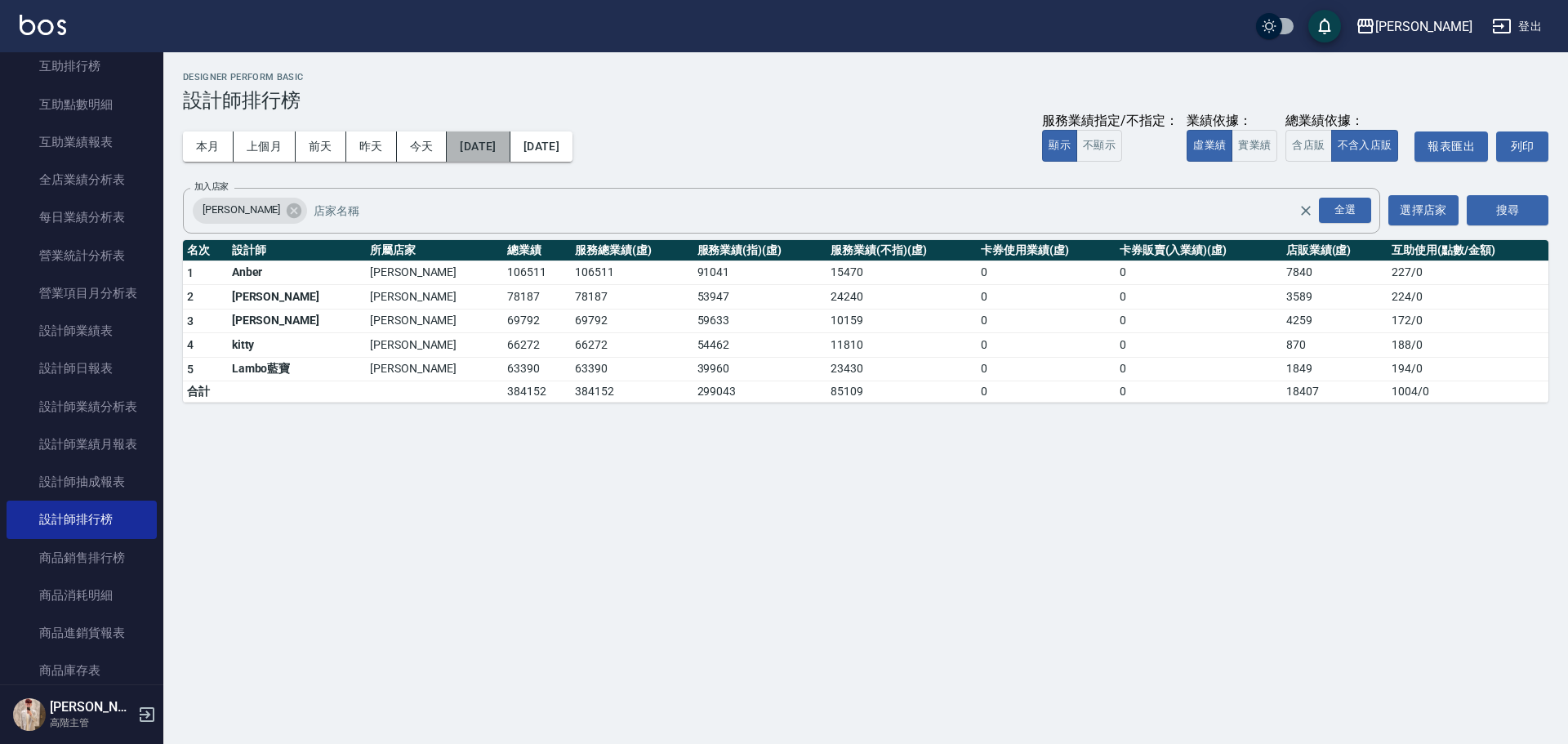
click at [483, 150] on button "2023/09/01" at bounding box center [477, 146] width 63 height 30
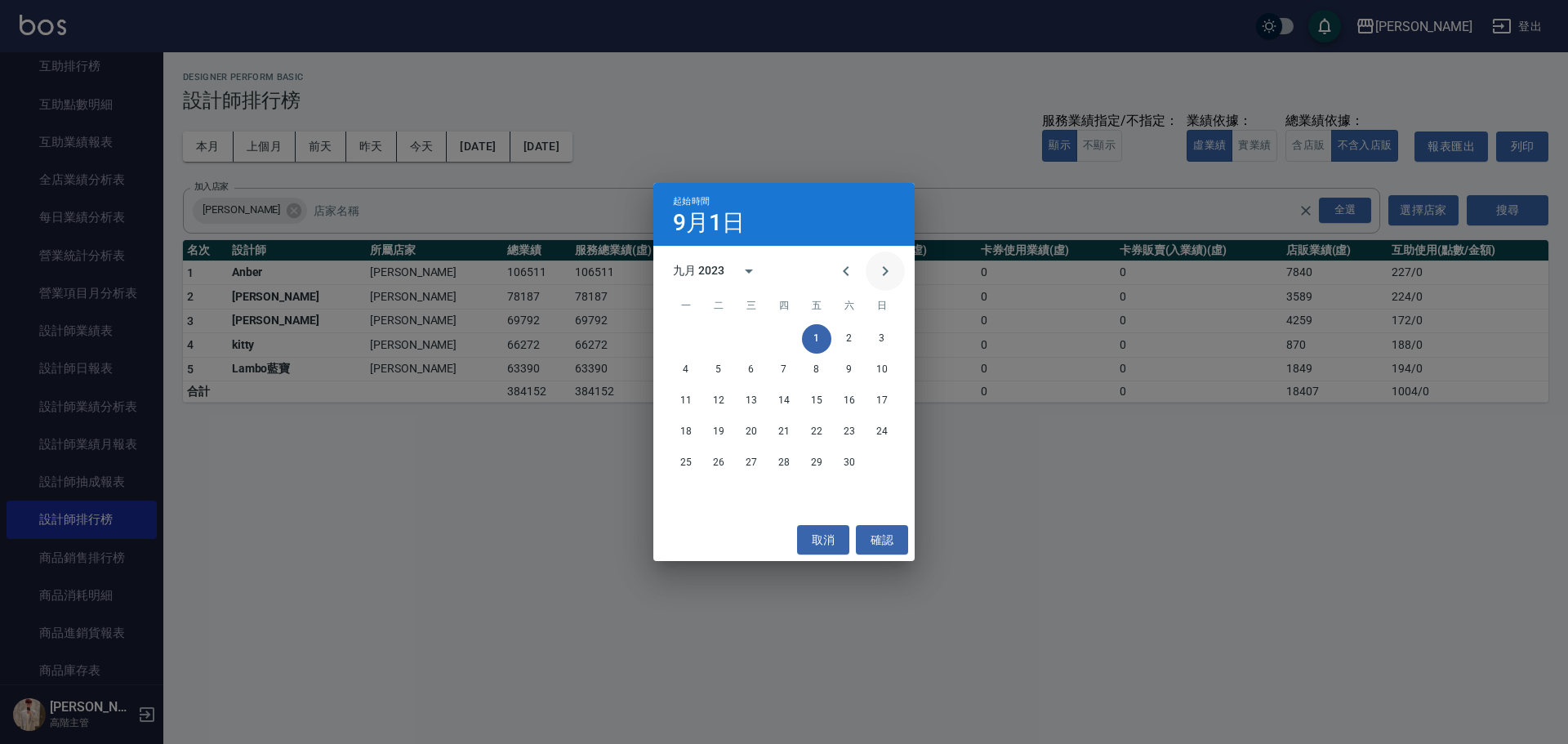
click at [882, 278] on icon "Next month" at bounding box center [886, 271] width 19 height 19
drag, startPoint x: 877, startPoint y: 329, endPoint x: 751, endPoint y: 225, distance: 163.4
click at [877, 329] on button "1" at bounding box center [882, 339] width 30 height 30
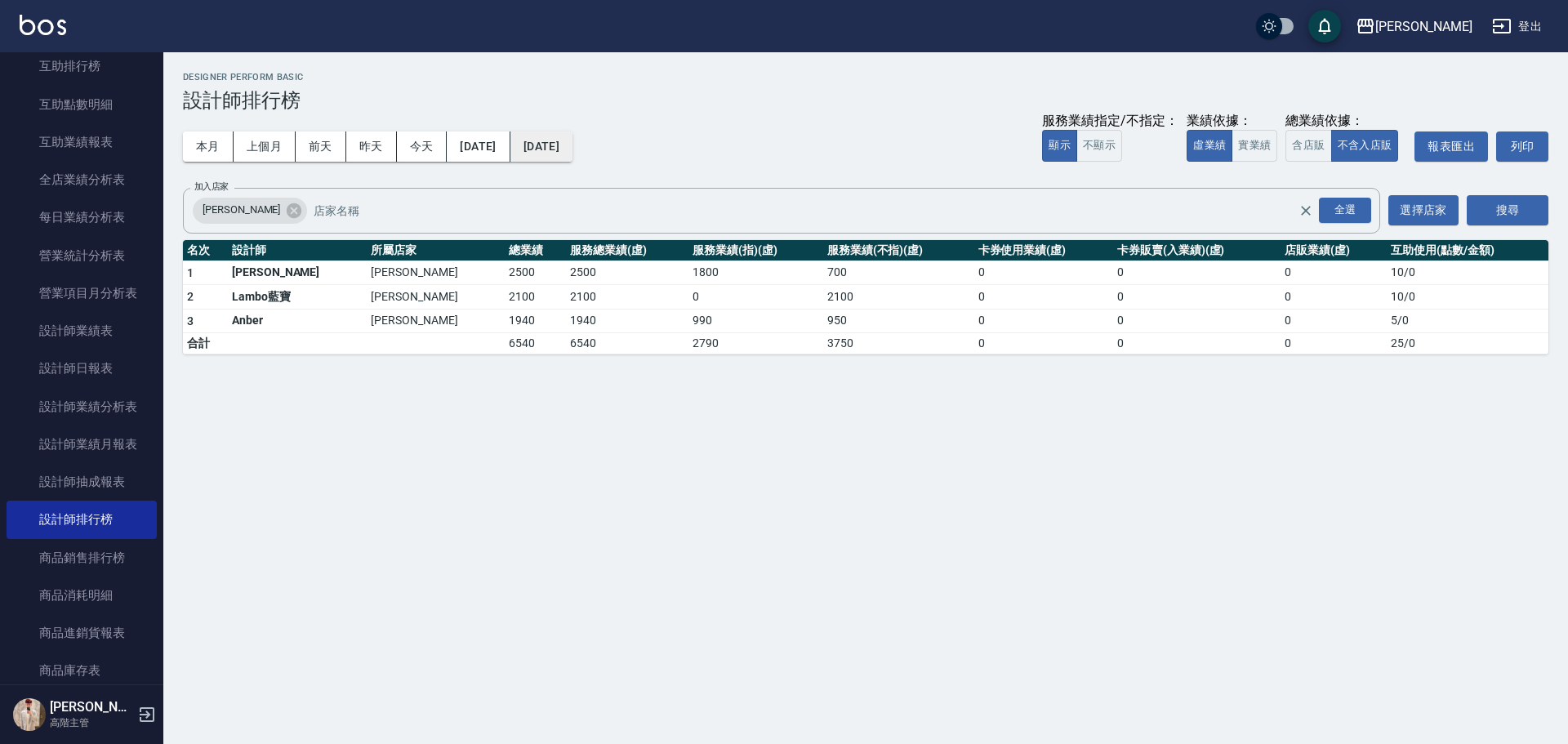
click at [573, 143] on button "2023/10/01" at bounding box center [541, 146] width 62 height 30
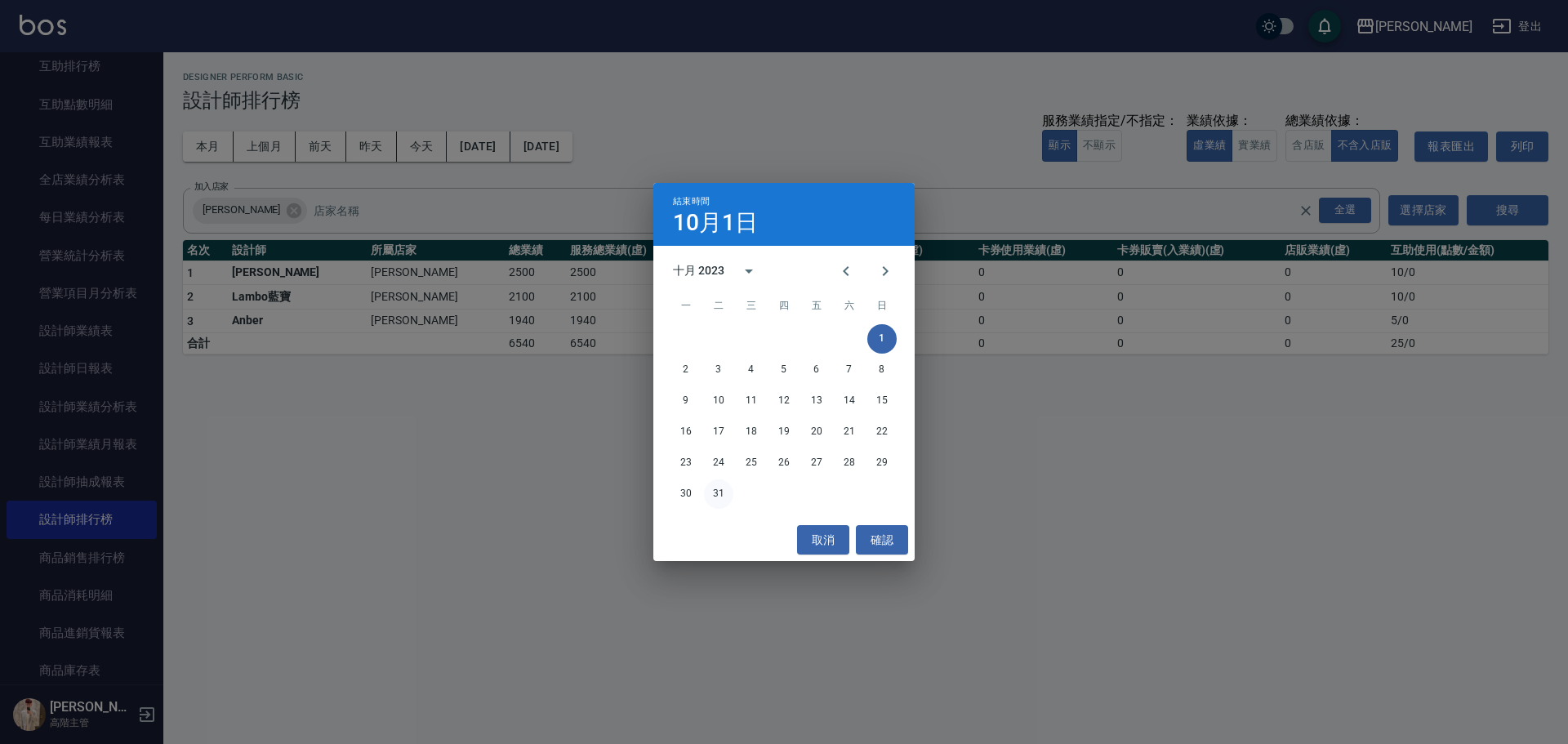
click at [720, 487] on button "31" at bounding box center [718, 494] width 30 height 30
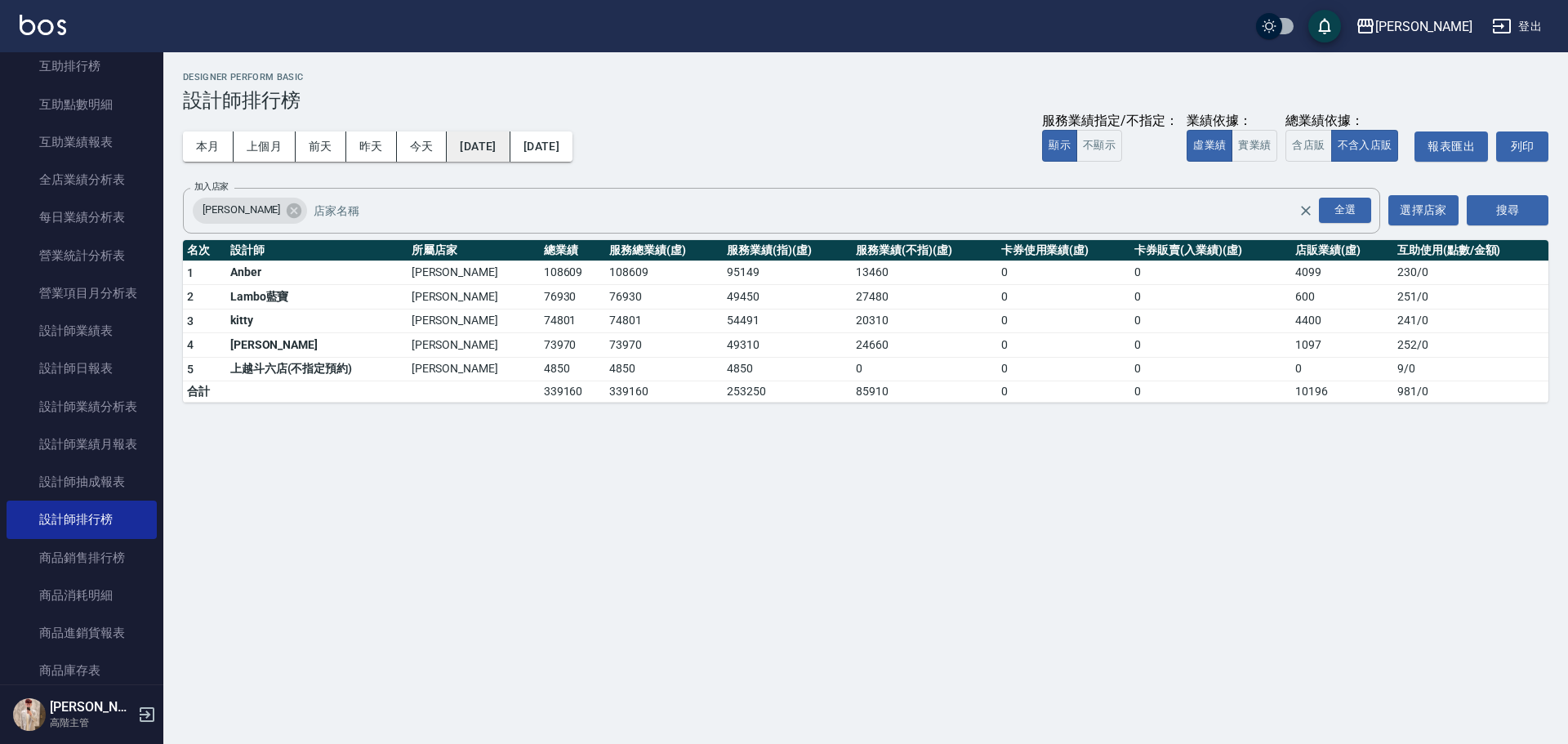
click at [510, 148] on button "2023/10/01" at bounding box center [477, 146] width 63 height 30
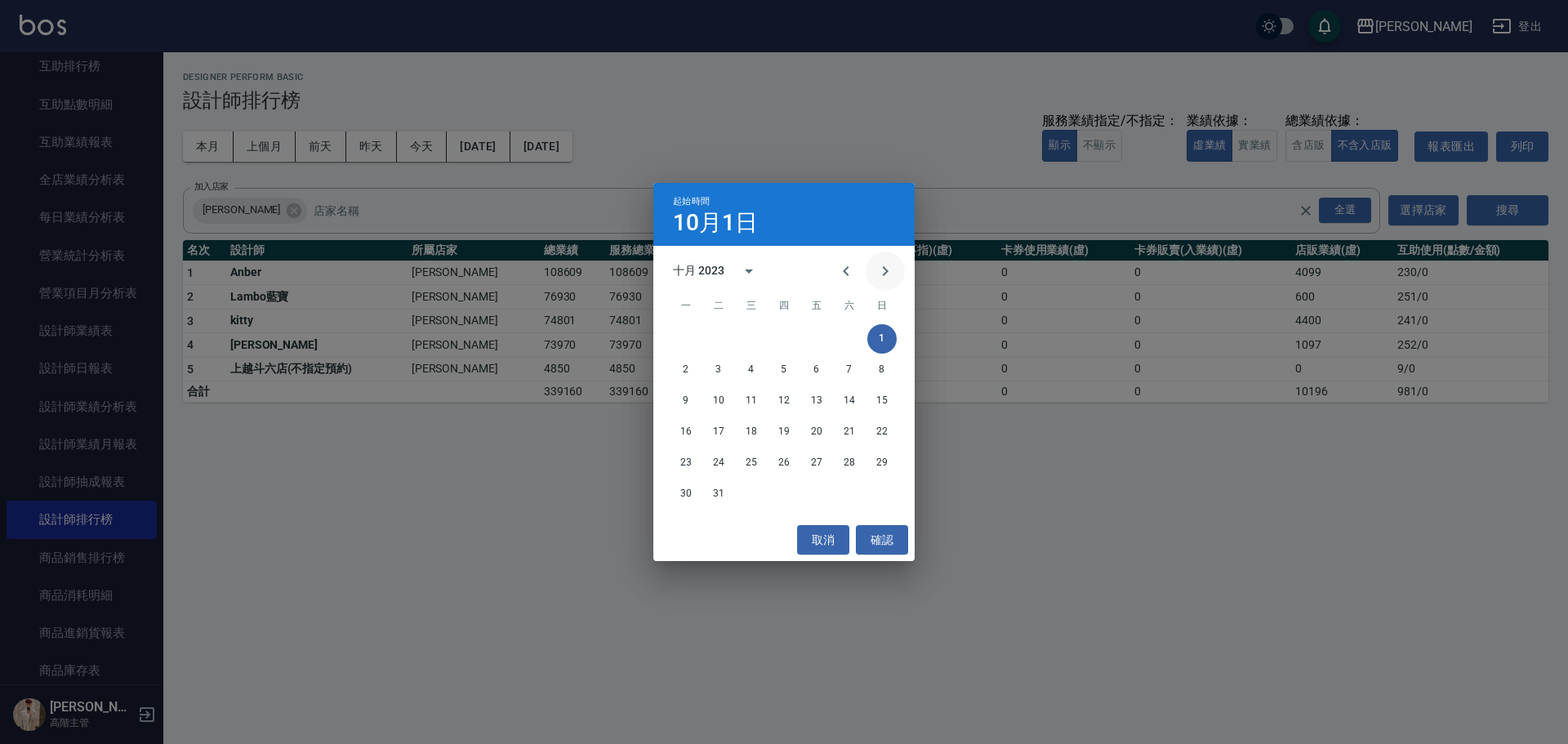
click at [883, 271] on icon "Next month" at bounding box center [886, 271] width 19 height 19
click at [747, 341] on button "1" at bounding box center [751, 339] width 30 height 30
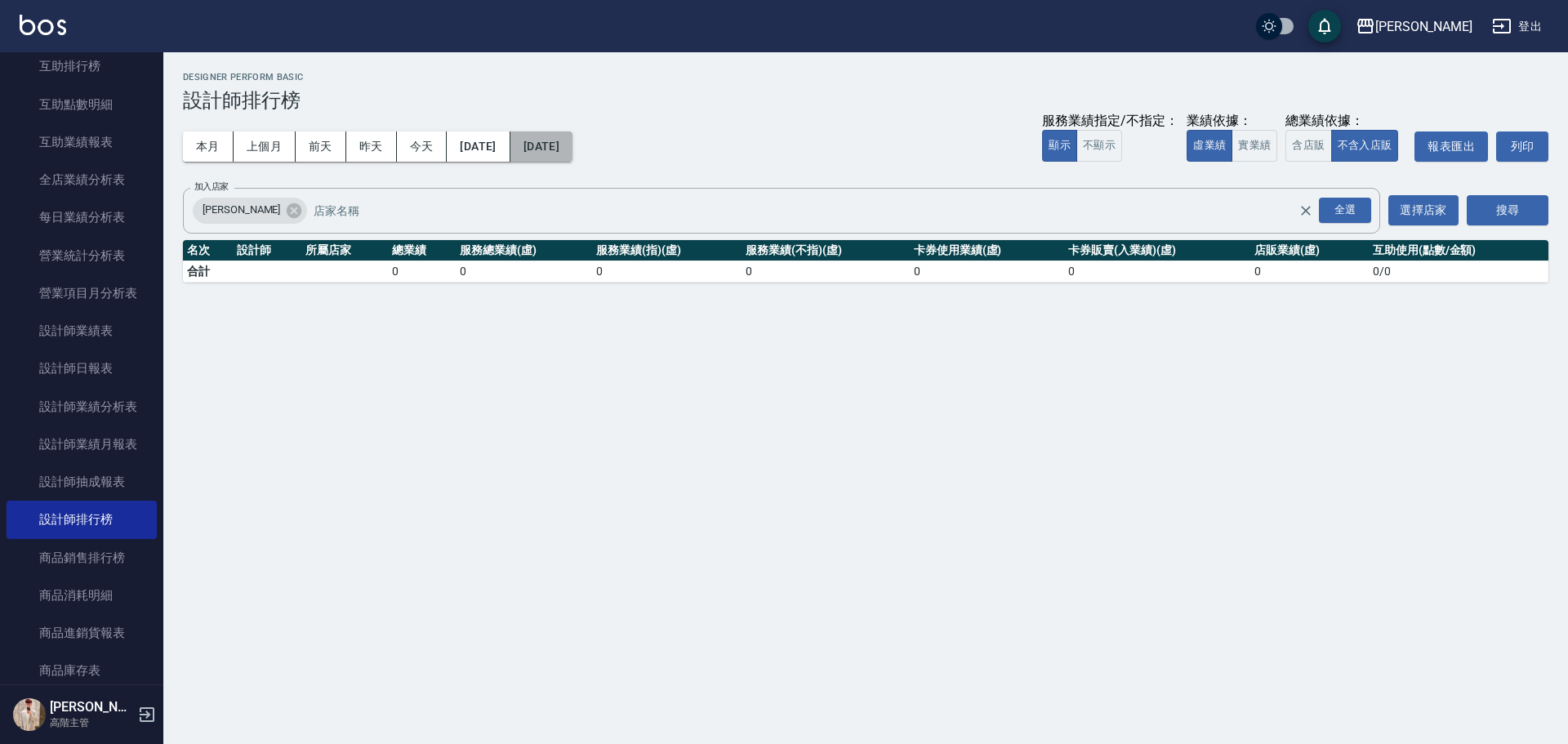
click at [573, 152] on button "2023/11/01" at bounding box center [541, 146] width 62 height 30
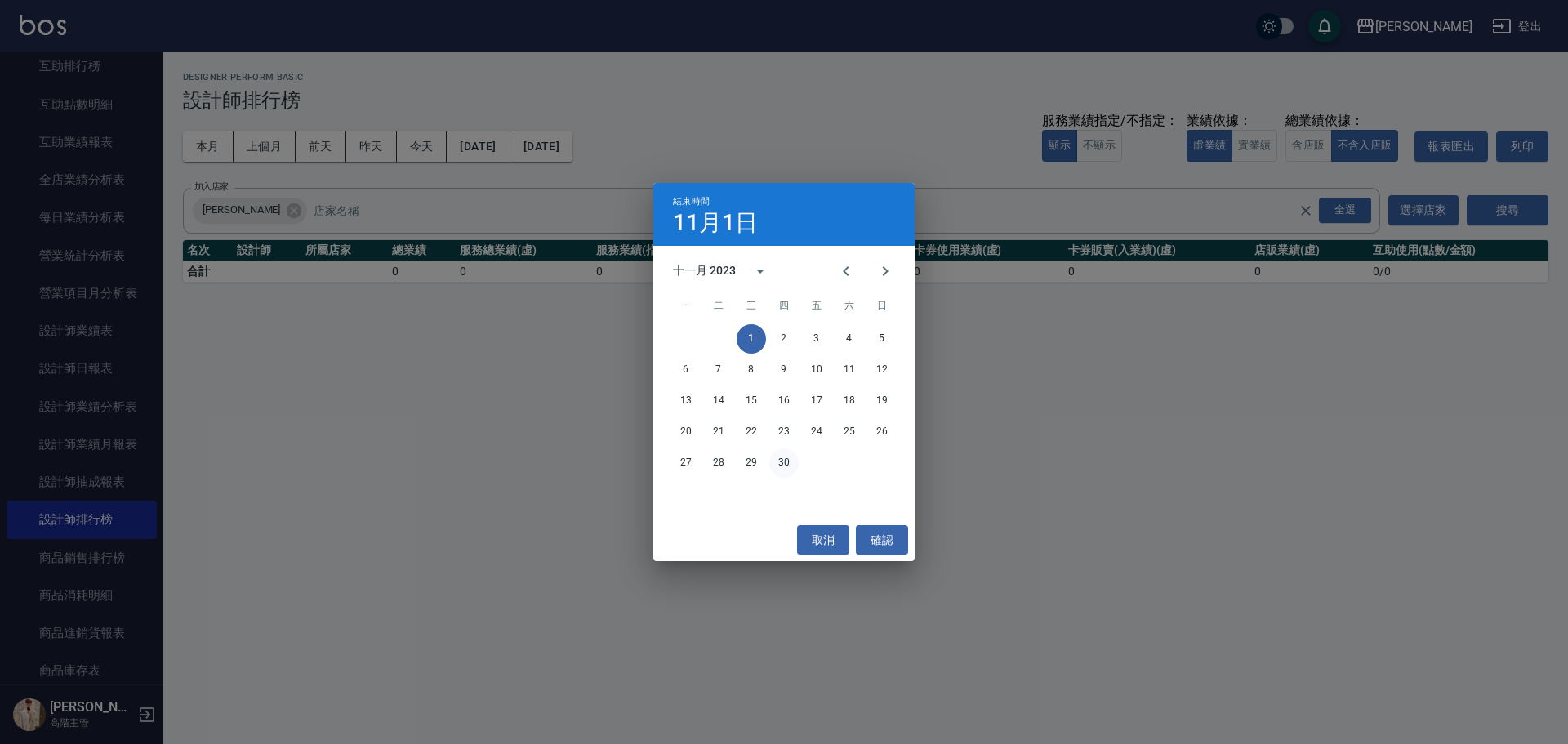
click at [778, 467] on button "30" at bounding box center [784, 463] width 30 height 30
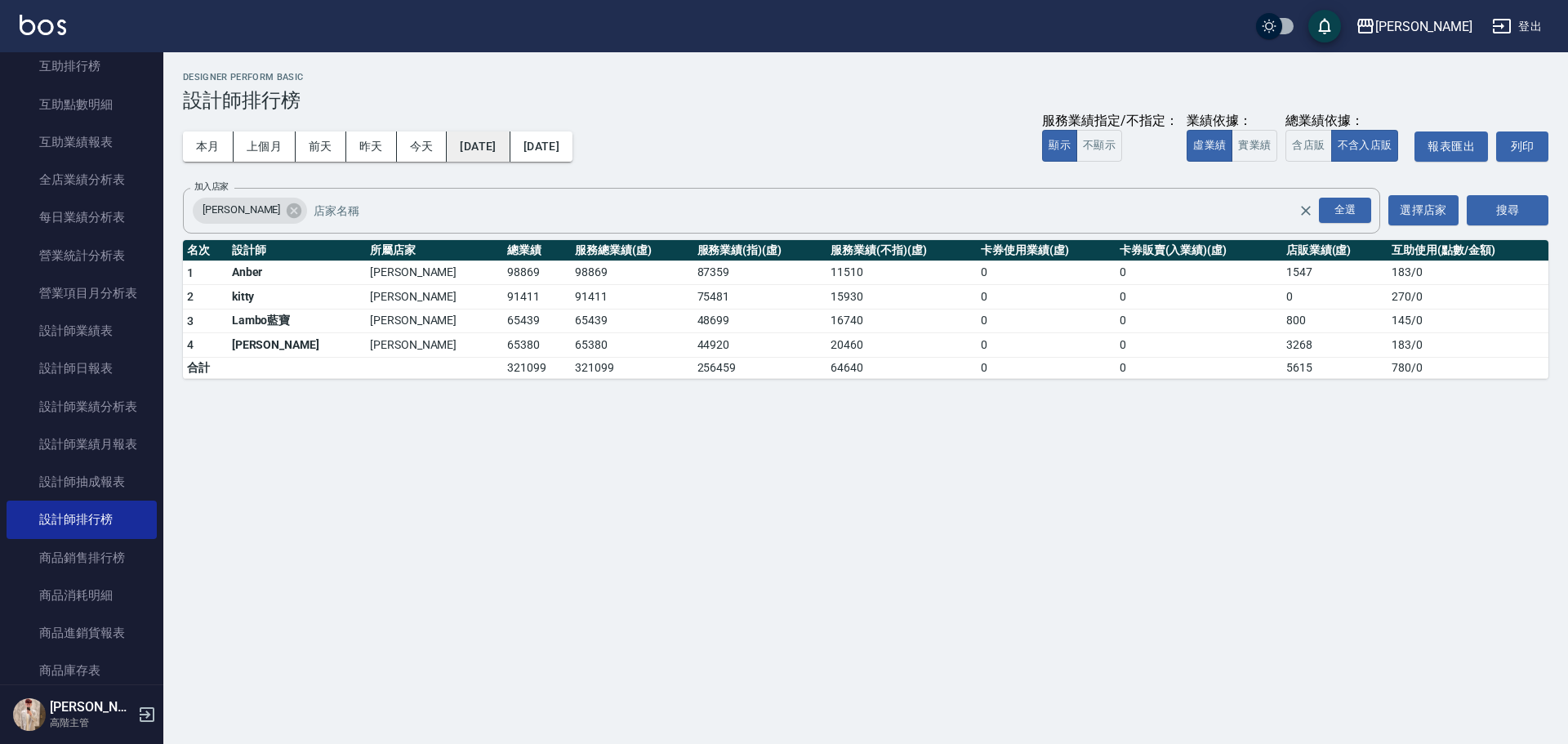
click at [510, 148] on button "2023/11/01" at bounding box center [477, 146] width 63 height 30
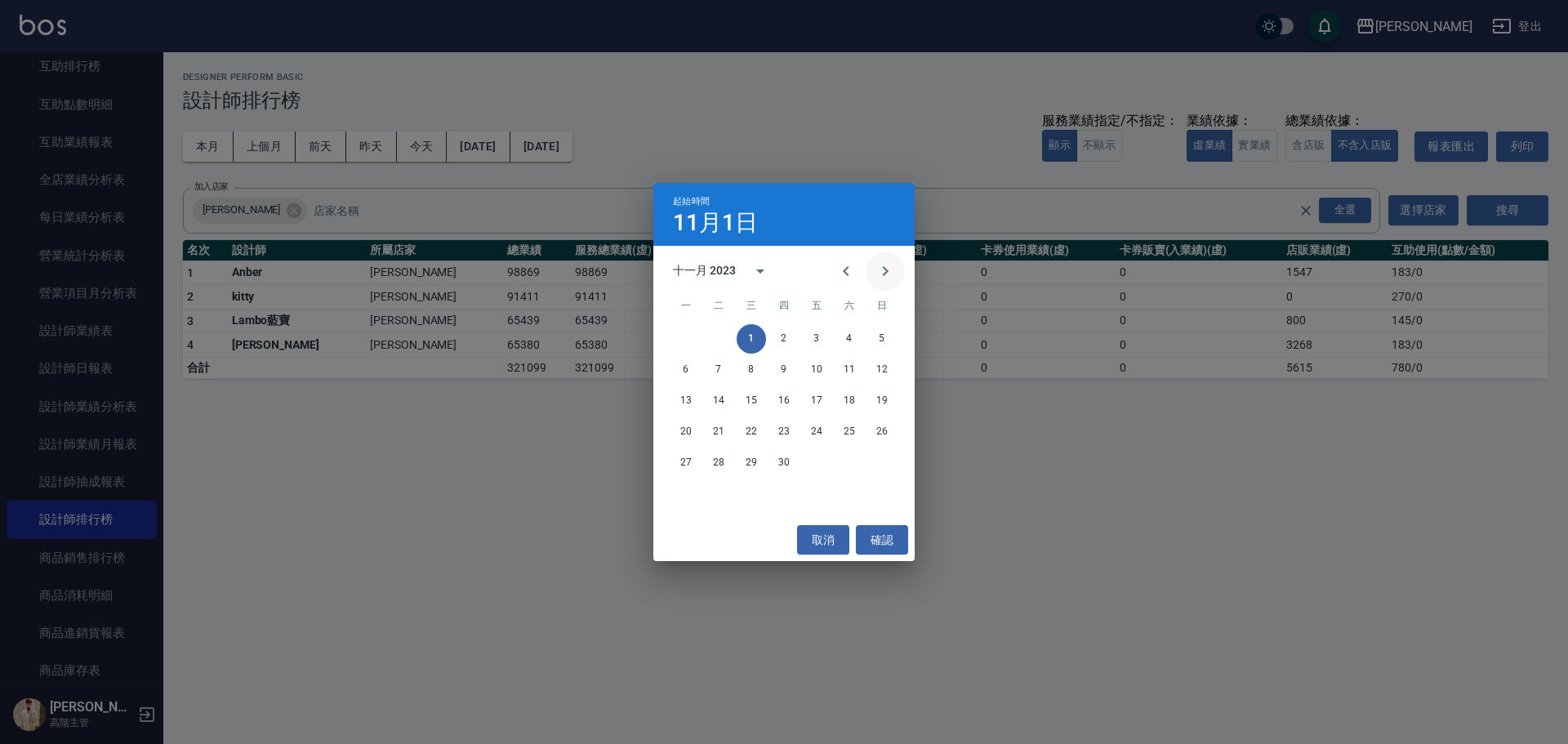
click at [883, 272] on icon "Next month" at bounding box center [886, 271] width 19 height 19
click at [817, 339] on button "1" at bounding box center [816, 339] width 30 height 30
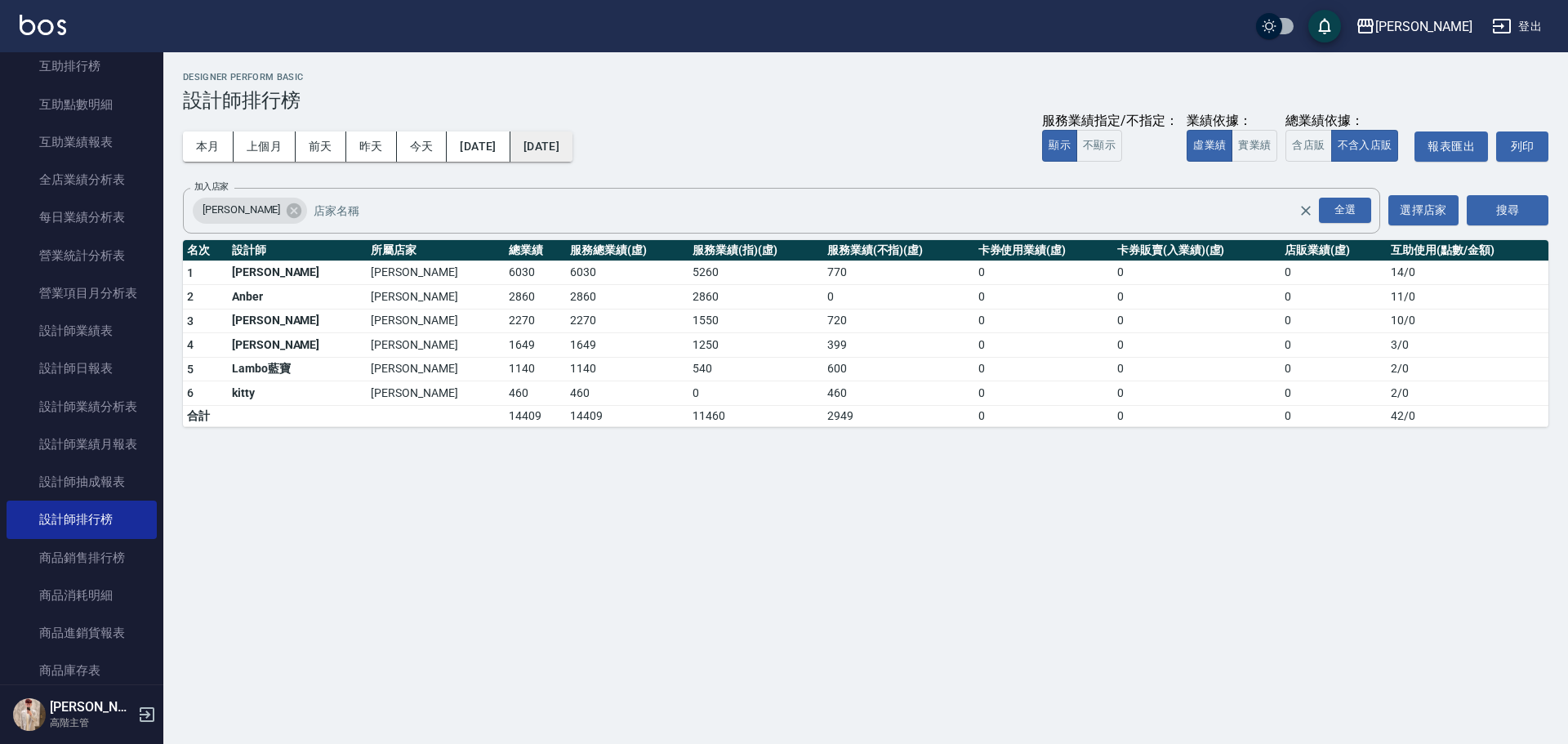
click at [573, 141] on button "2023/12/01" at bounding box center [541, 146] width 62 height 30
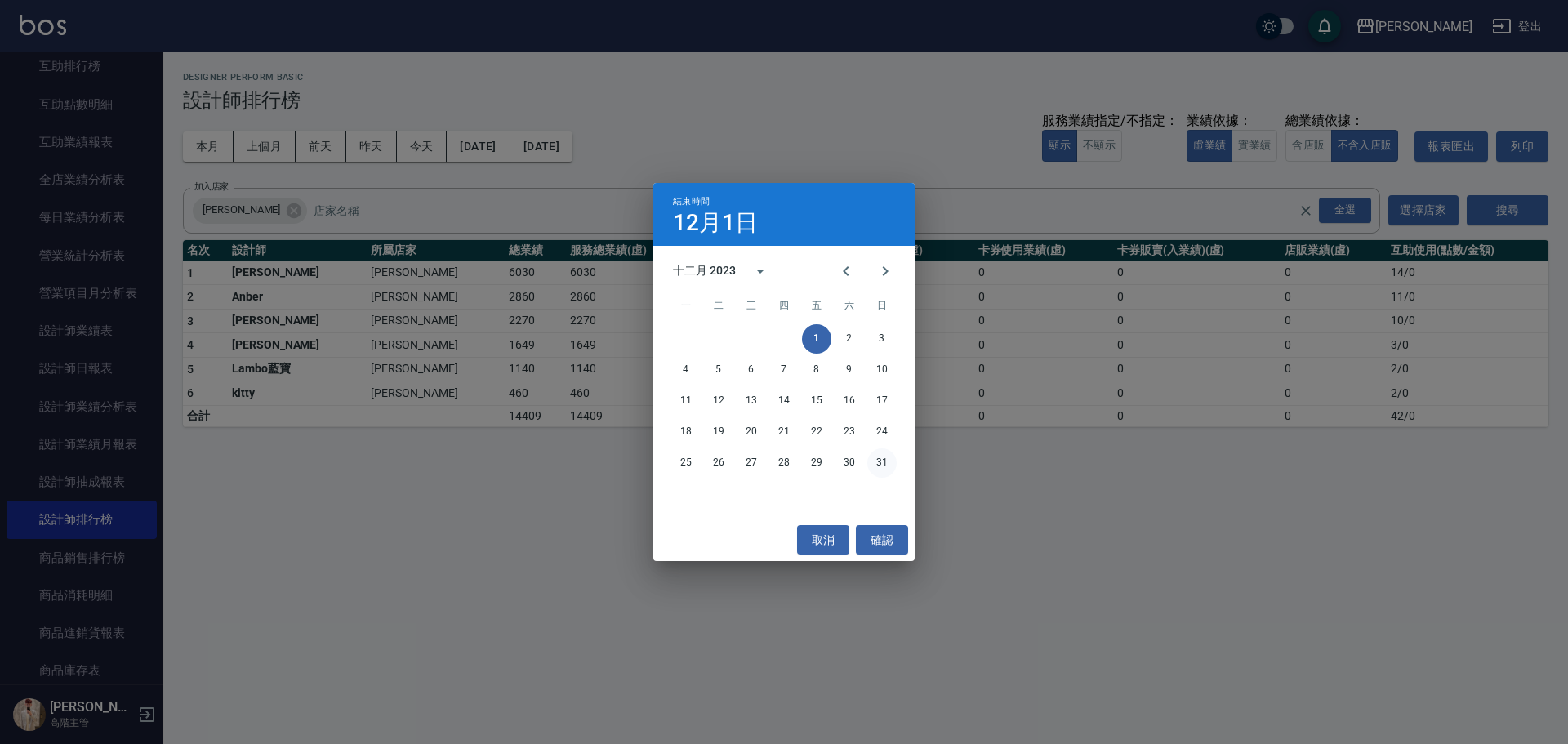
click at [877, 468] on button "31" at bounding box center [882, 463] width 30 height 30
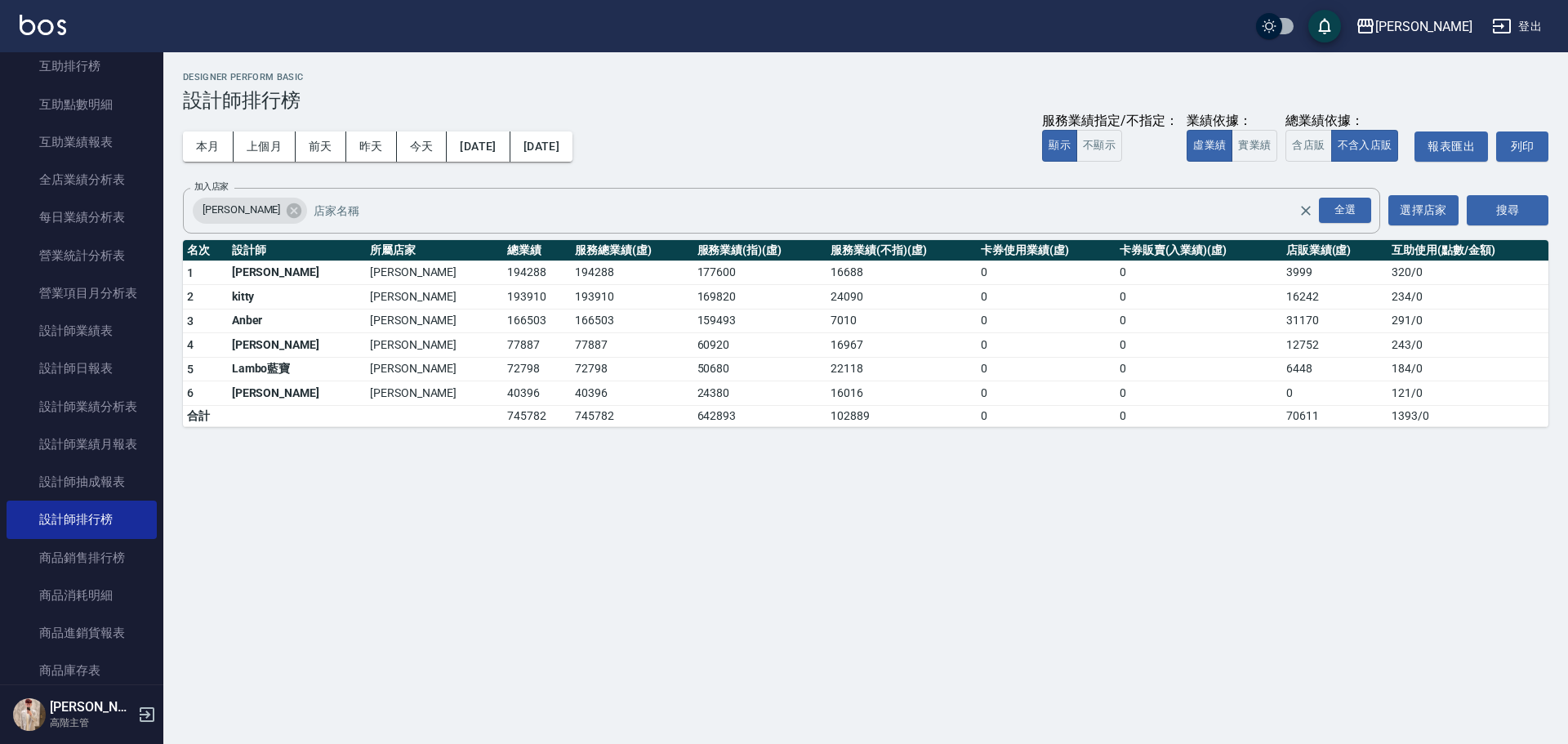
click at [54, 30] on img at bounding box center [42, 24] width 46 height 20
